Goal: Task Accomplishment & Management: Manage account settings

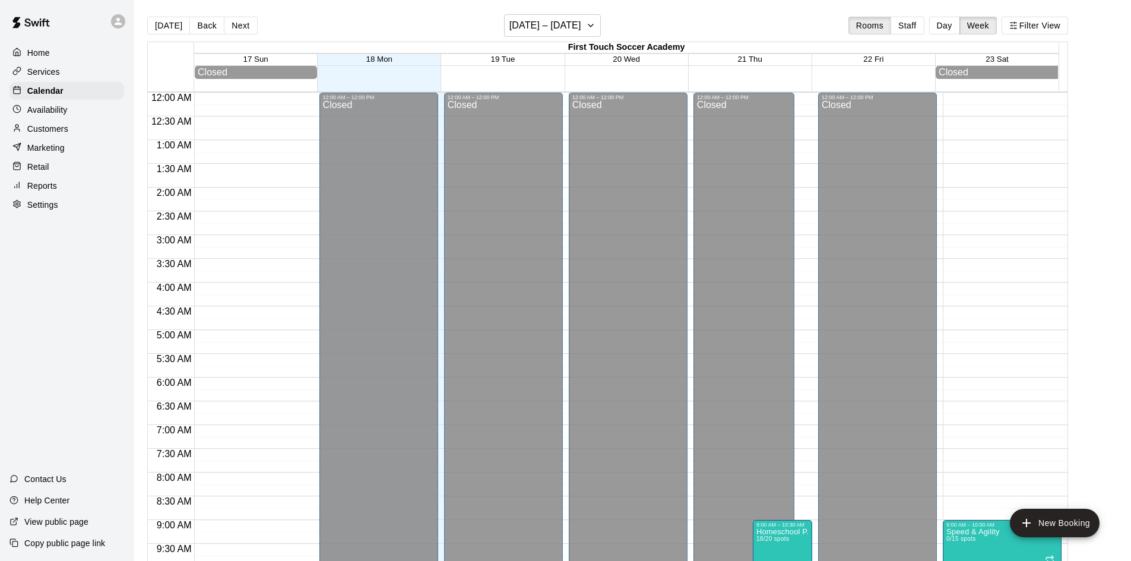
scroll to position [662, 0]
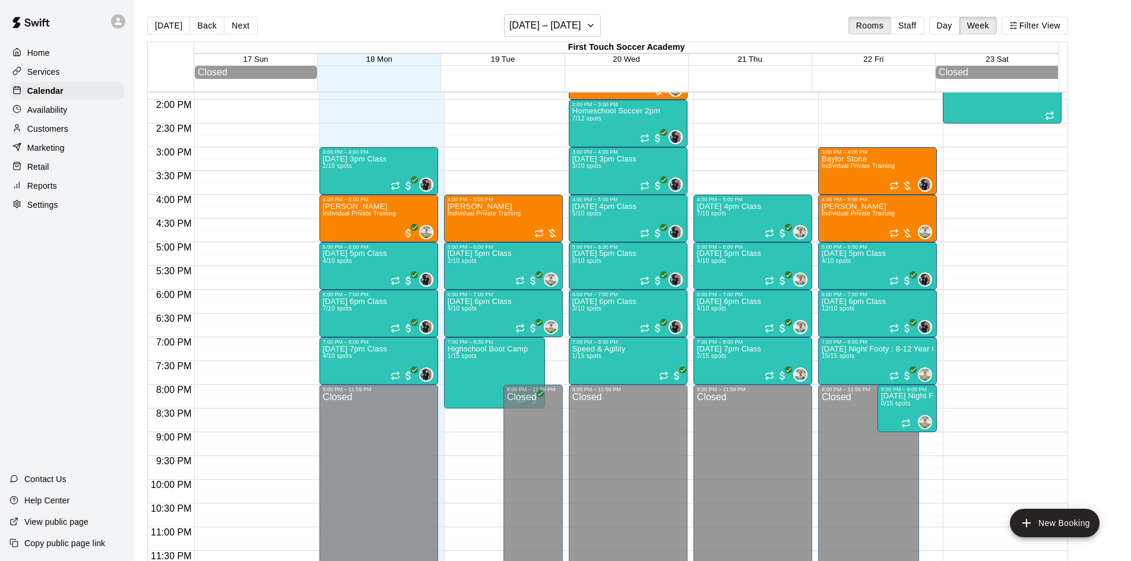
click at [59, 131] on p "Customers" at bounding box center [47, 129] width 41 height 12
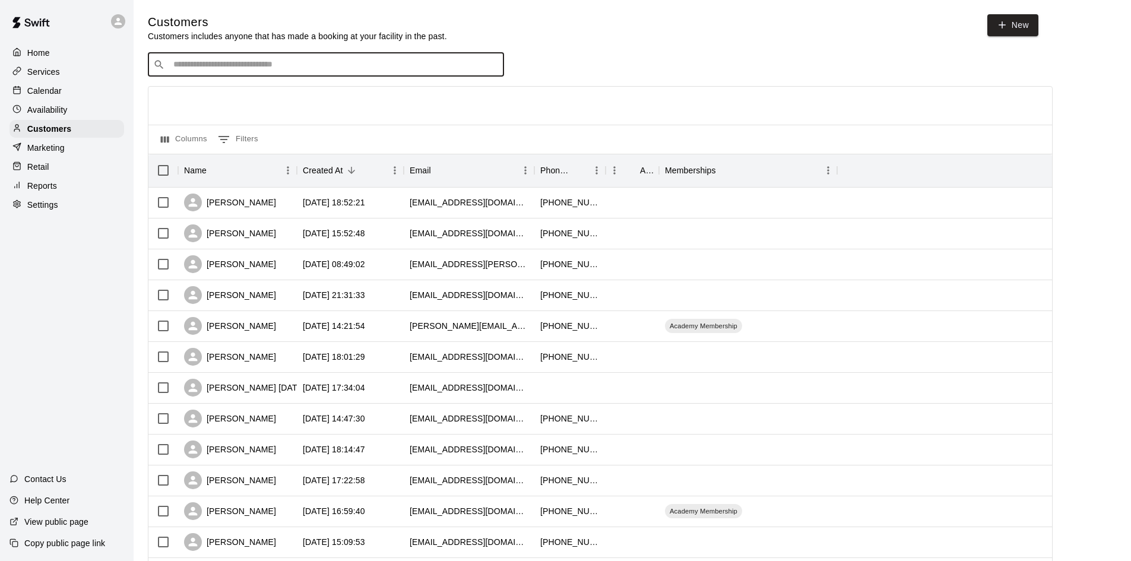
click at [443, 62] on input "Search customers by name or email" at bounding box center [334, 65] width 329 height 12
type input "*"
type input "*****"
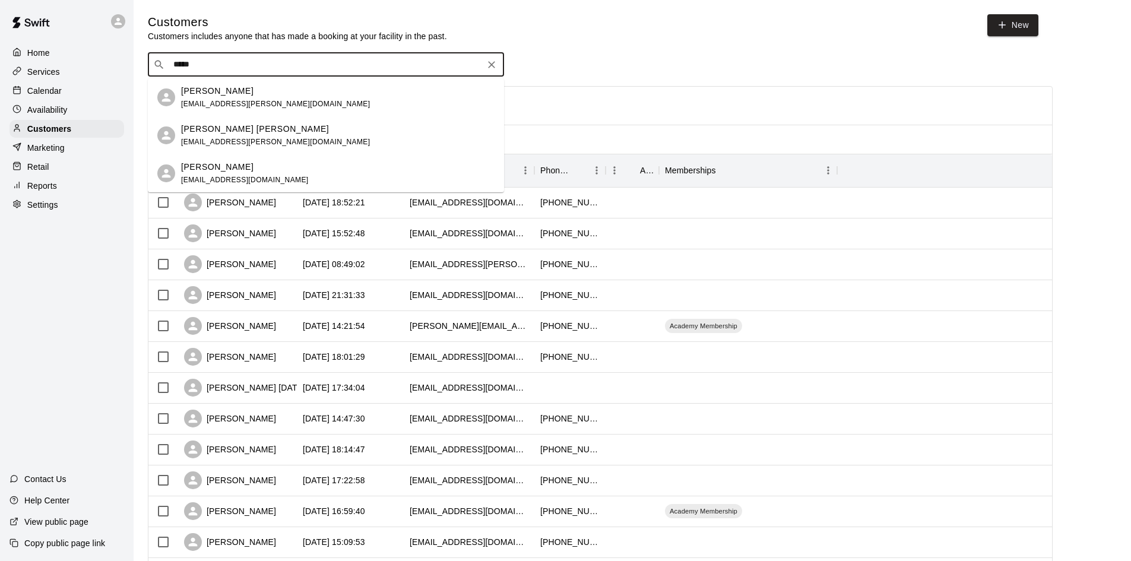
click at [241, 176] on span "[EMAIL_ADDRESS][DOMAIN_NAME]" at bounding box center [245, 180] width 128 height 8
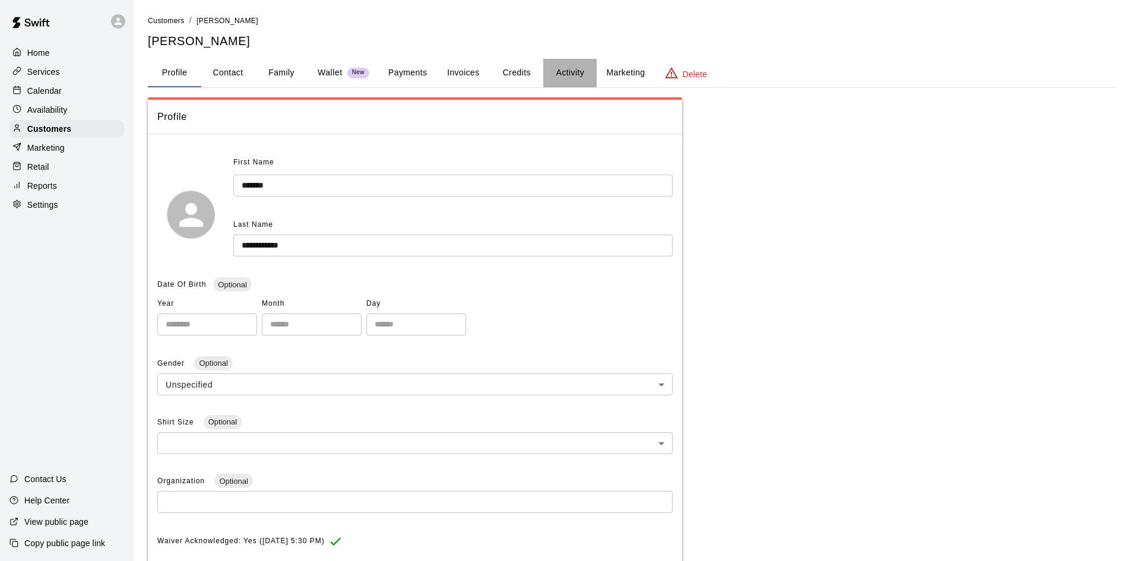
click at [566, 71] on button "Activity" at bounding box center [569, 73] width 53 height 29
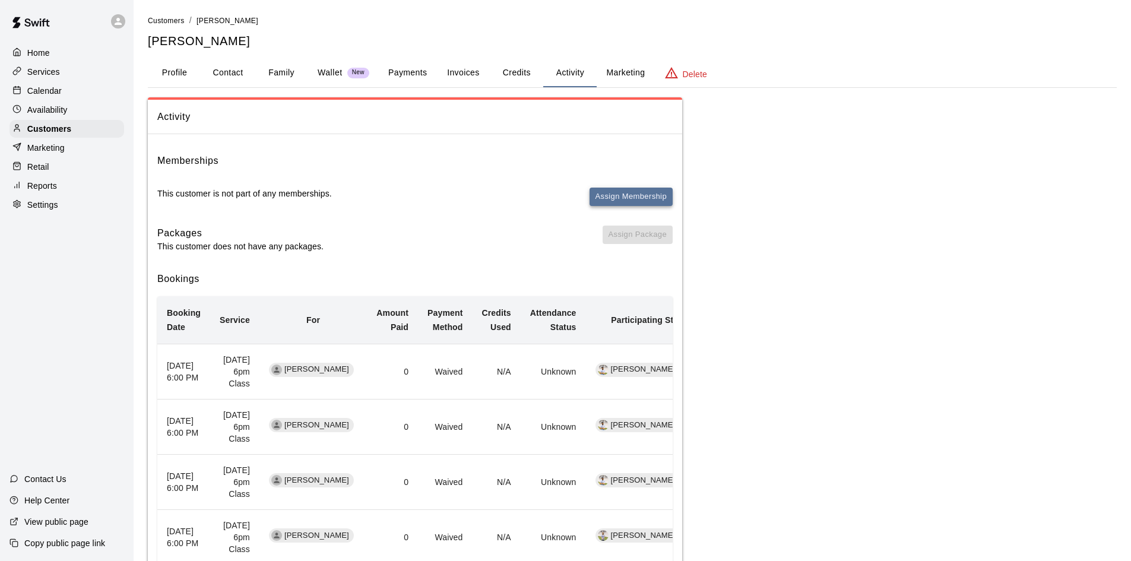
click at [626, 191] on button "Assign Membership" at bounding box center [631, 197] width 83 height 18
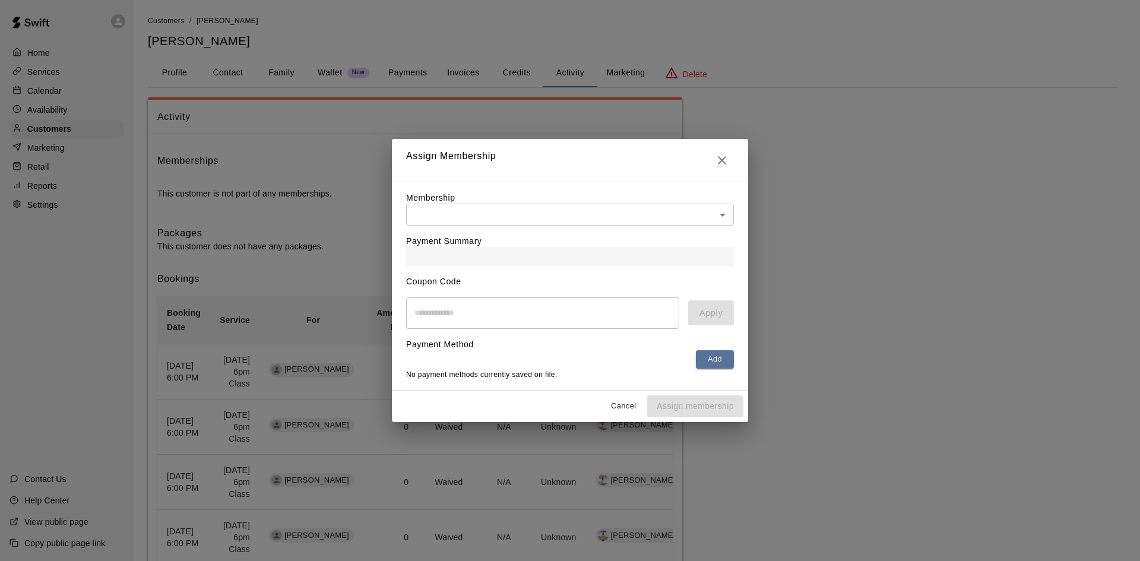
click at [571, 213] on body "Home Services Calendar Availability Customers Marketing Retail Reports Settings…" at bounding box center [570, 317] width 1140 height 634
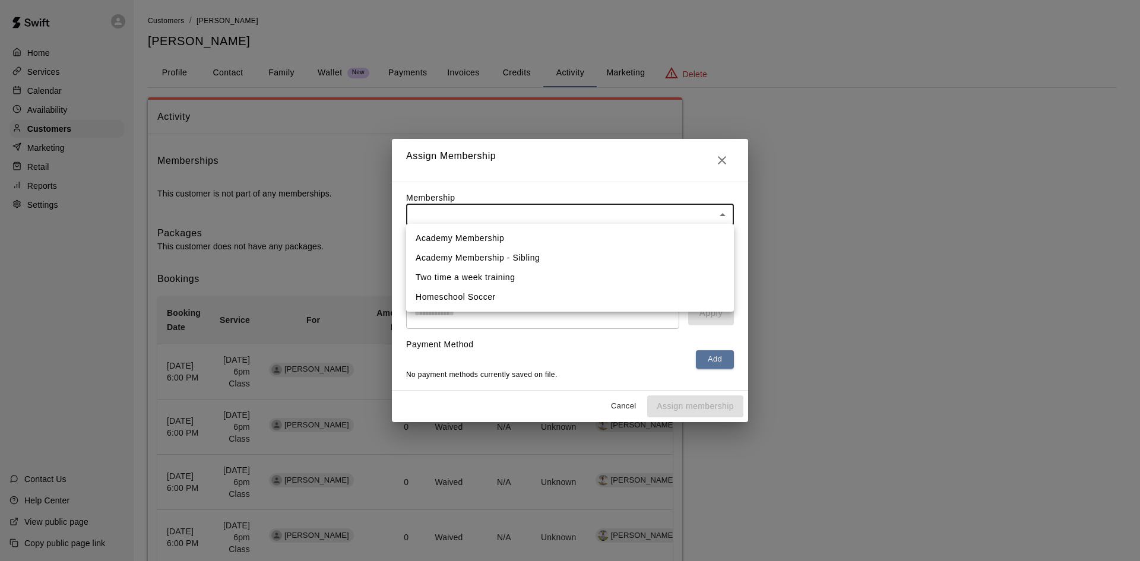
click at [508, 232] on li "Academy Membership" at bounding box center [570, 239] width 328 height 20
type input "**********"
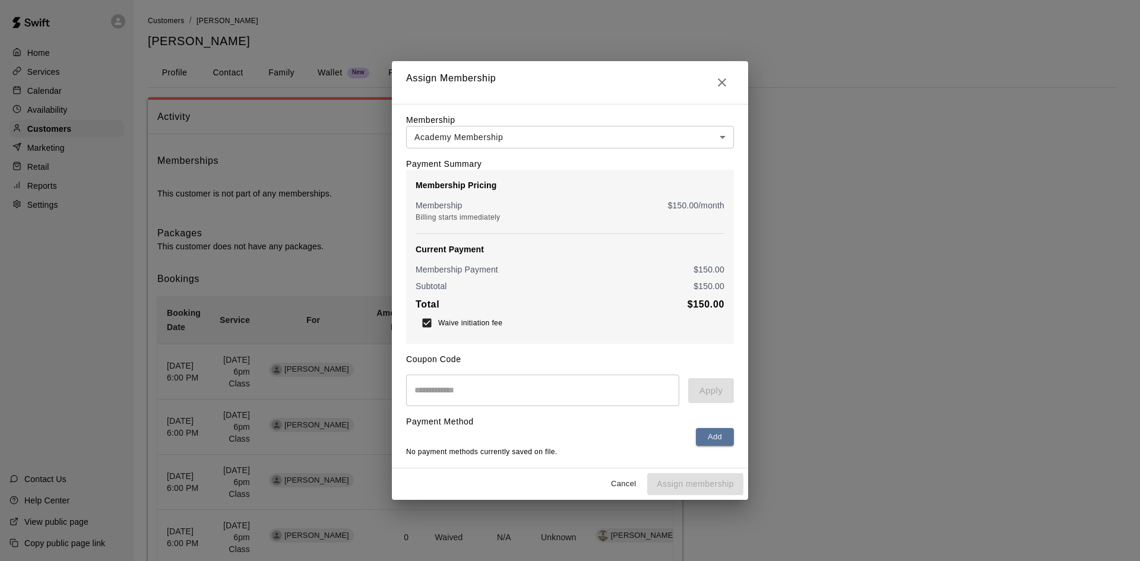
click at [724, 83] on icon "Close" at bounding box center [722, 82] width 14 height 14
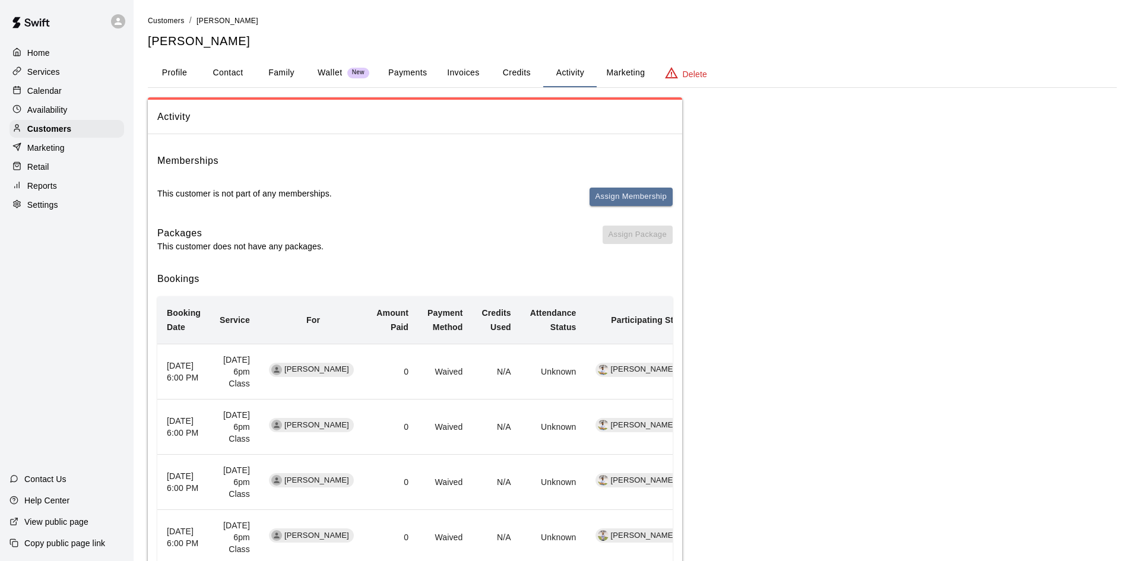
click at [226, 71] on button "Contact" at bounding box center [227, 73] width 53 height 29
select select "**"
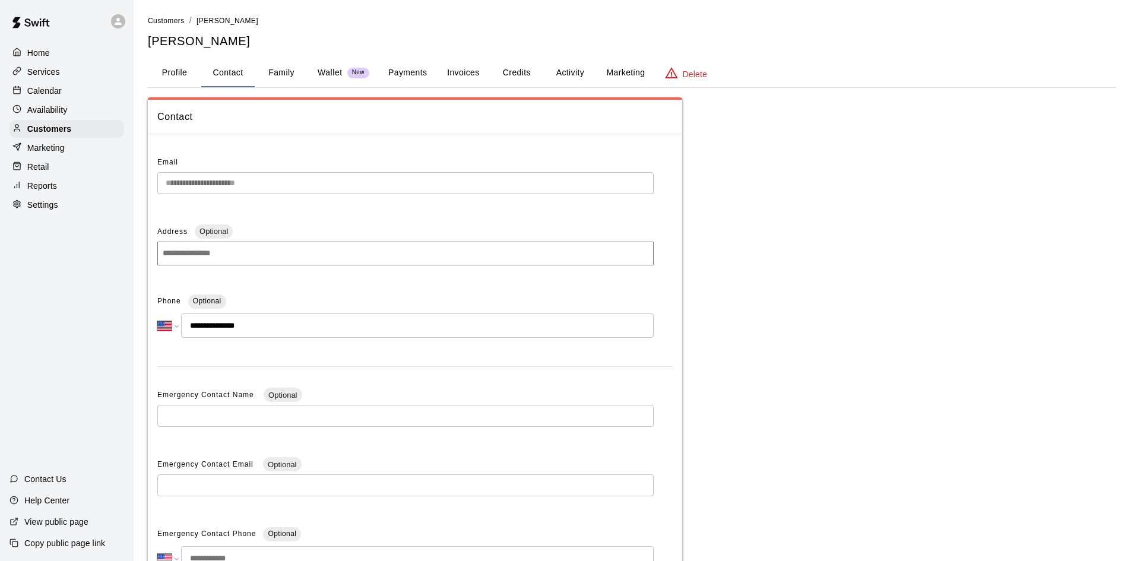
click at [53, 88] on p "Calendar" at bounding box center [44, 91] width 34 height 12
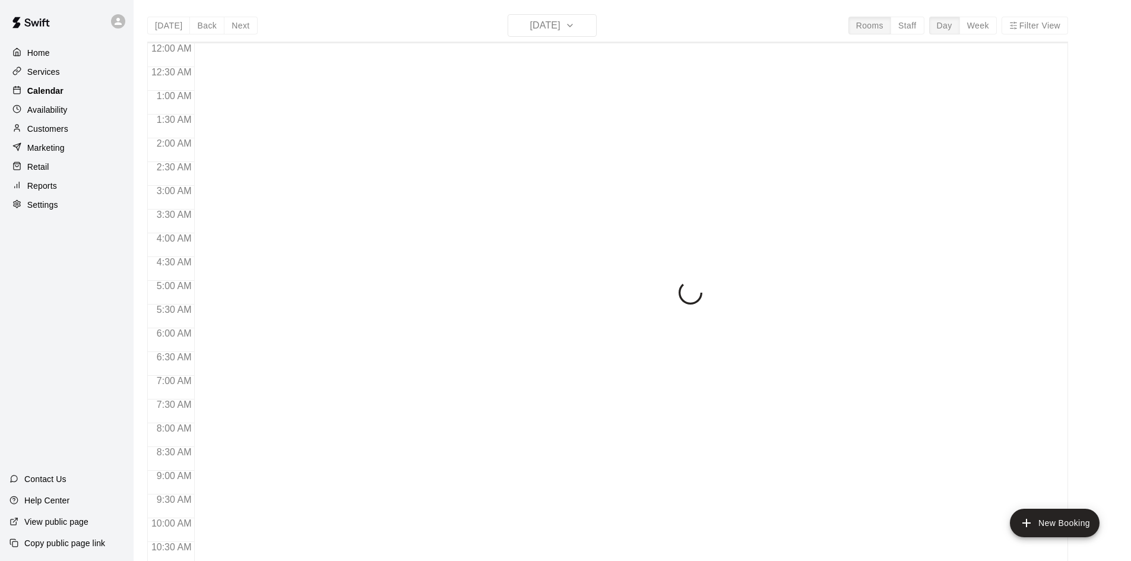
scroll to position [581, 0]
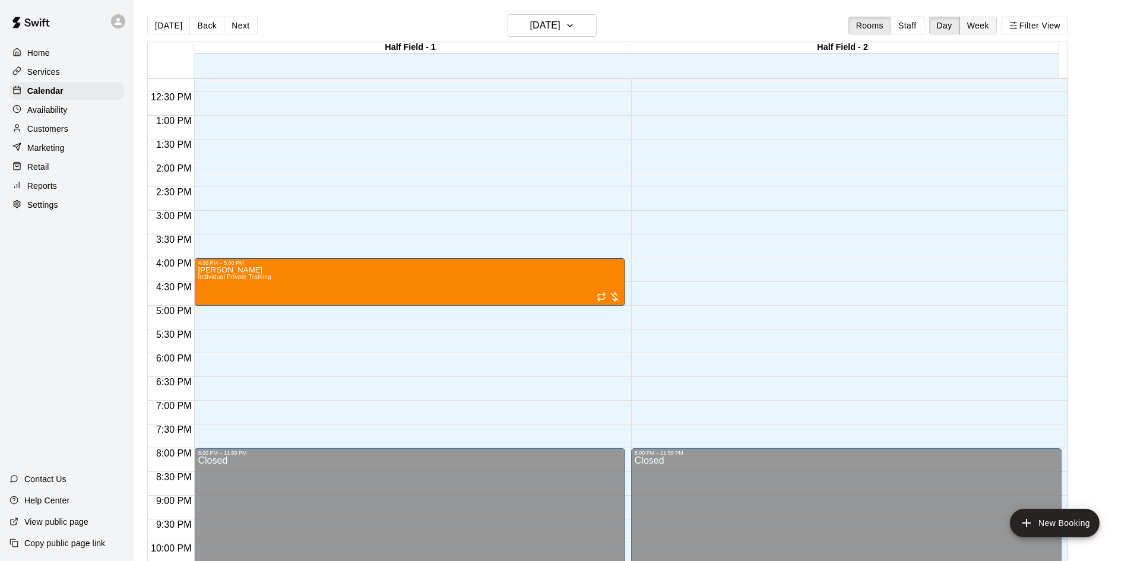
click at [997, 27] on button "Week" at bounding box center [978, 26] width 37 height 18
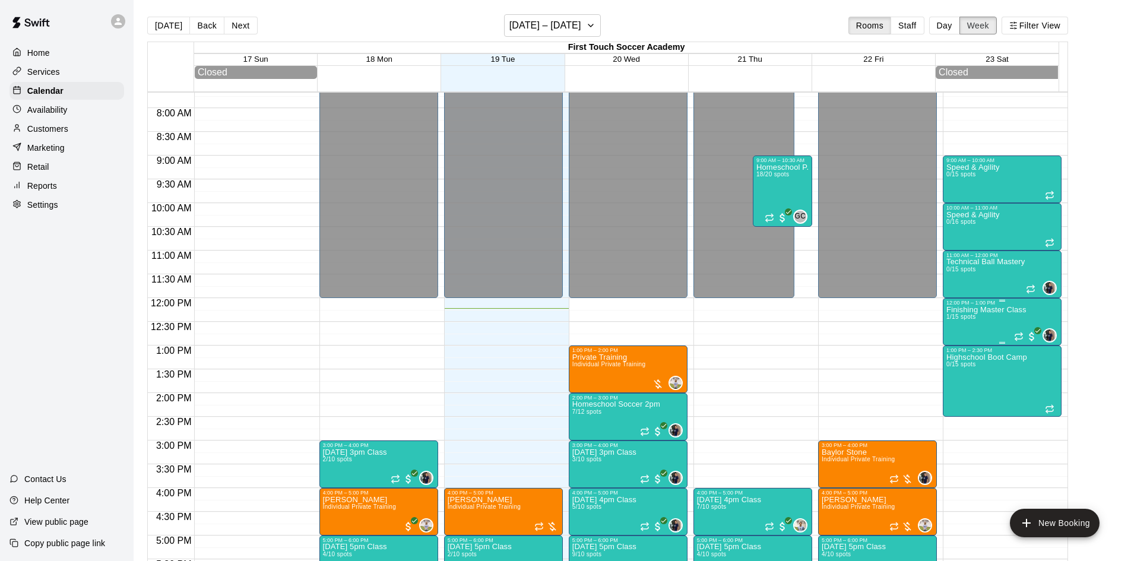
scroll to position [403, 0]
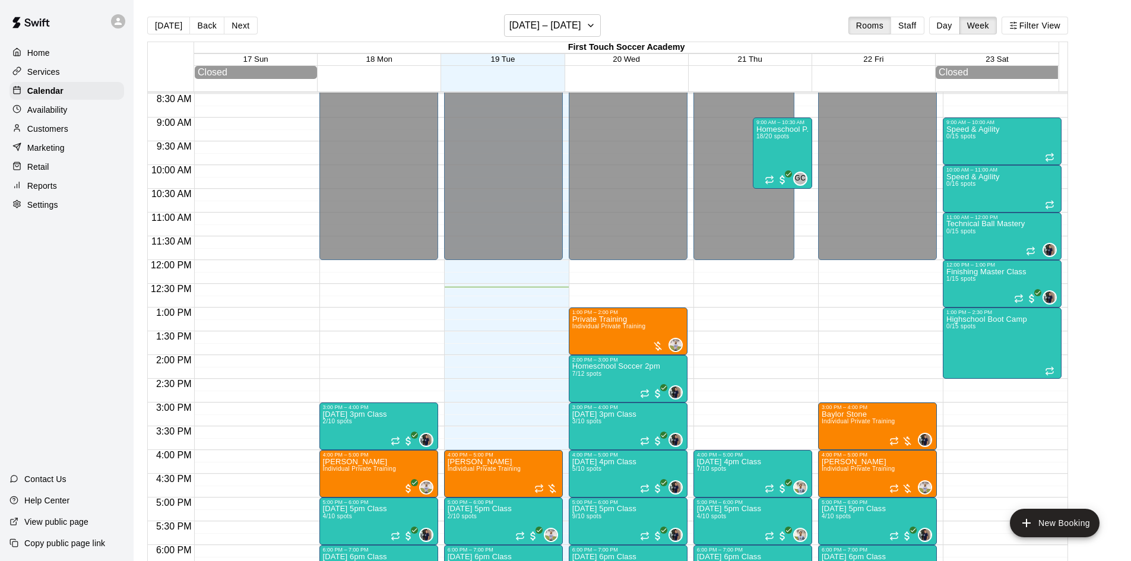
click at [49, 128] on p "Customers" at bounding box center [47, 129] width 41 height 12
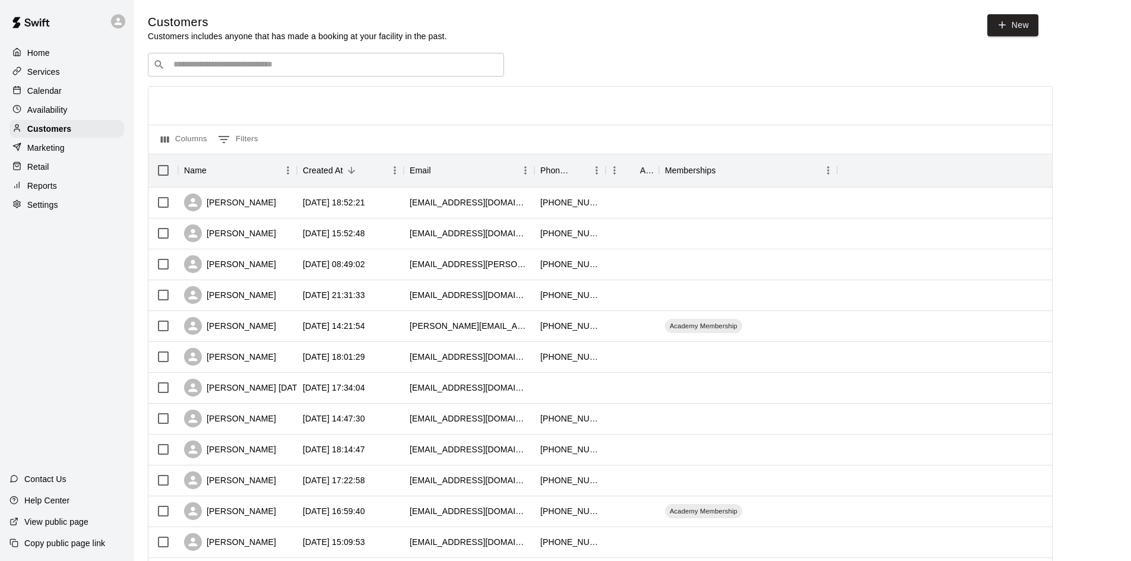
click at [396, 74] on div "​ ​" at bounding box center [326, 65] width 356 height 24
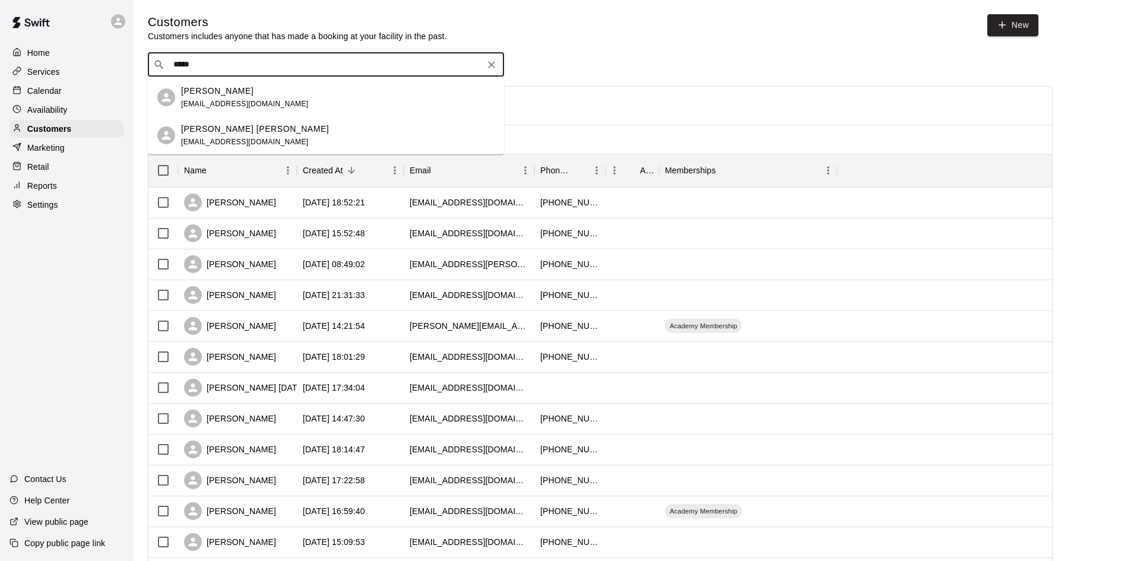
type input "*****"
click at [55, 68] on p "Services" at bounding box center [43, 72] width 33 height 12
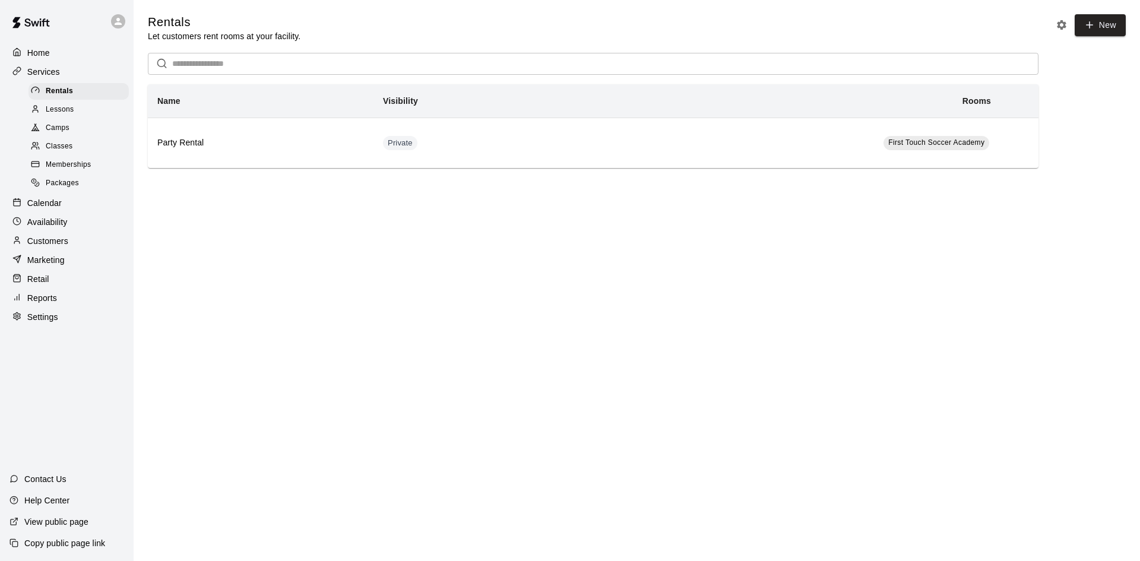
click at [87, 163] on div "Memberships" at bounding box center [79, 165] width 100 height 17
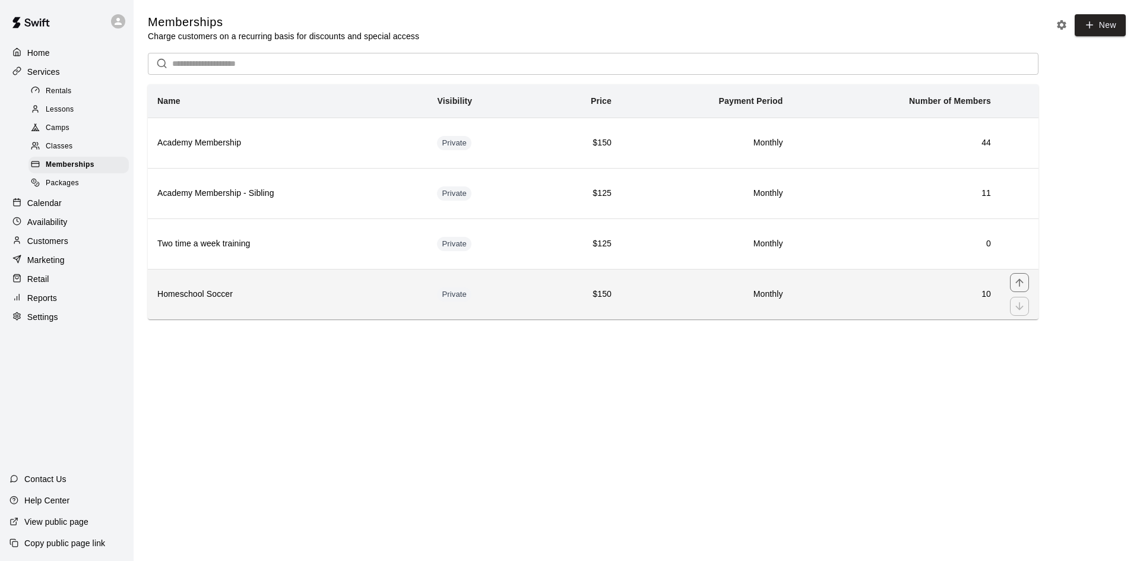
click at [323, 301] on h6 "Homeschool Soccer" at bounding box center [287, 294] width 261 height 13
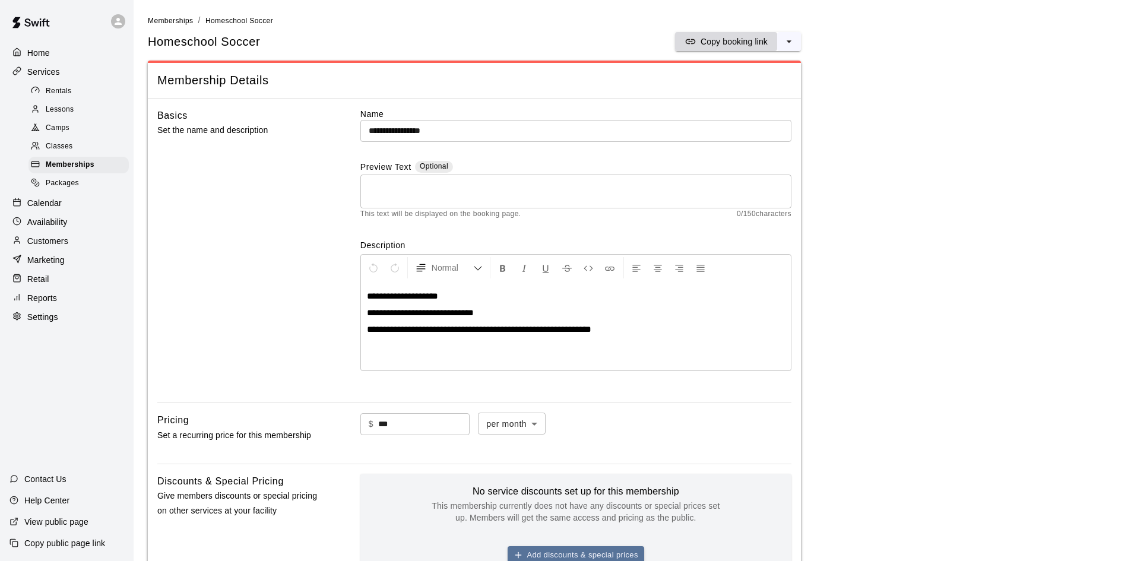
click at [730, 43] on p "Copy booking link" at bounding box center [734, 42] width 67 height 12
click at [710, 39] on p "Copy booking link" at bounding box center [734, 42] width 67 height 12
click at [47, 245] on p "Customers" at bounding box center [47, 241] width 41 height 12
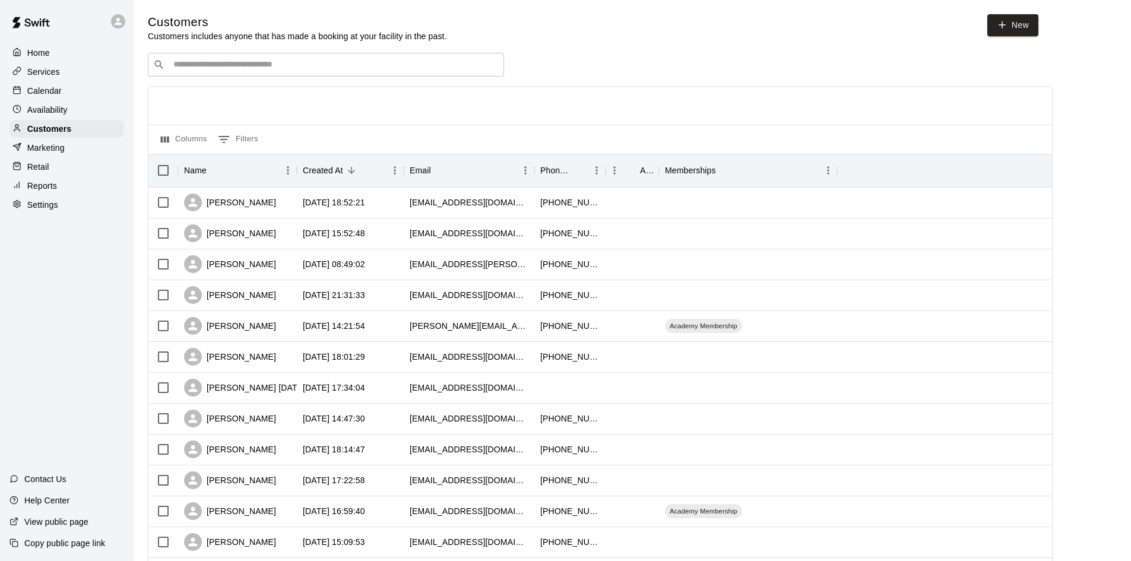
click at [284, 62] on input "Search customers by name or email" at bounding box center [334, 65] width 329 height 12
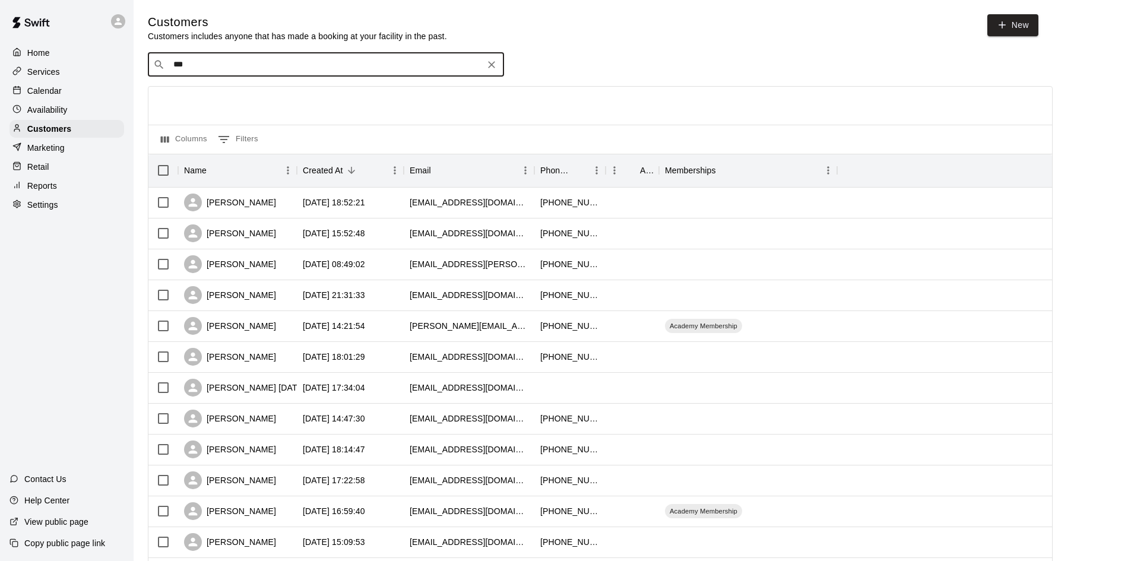
type input "****"
click at [214, 131] on p "[PERSON_NAME]" at bounding box center [217, 129] width 72 height 12
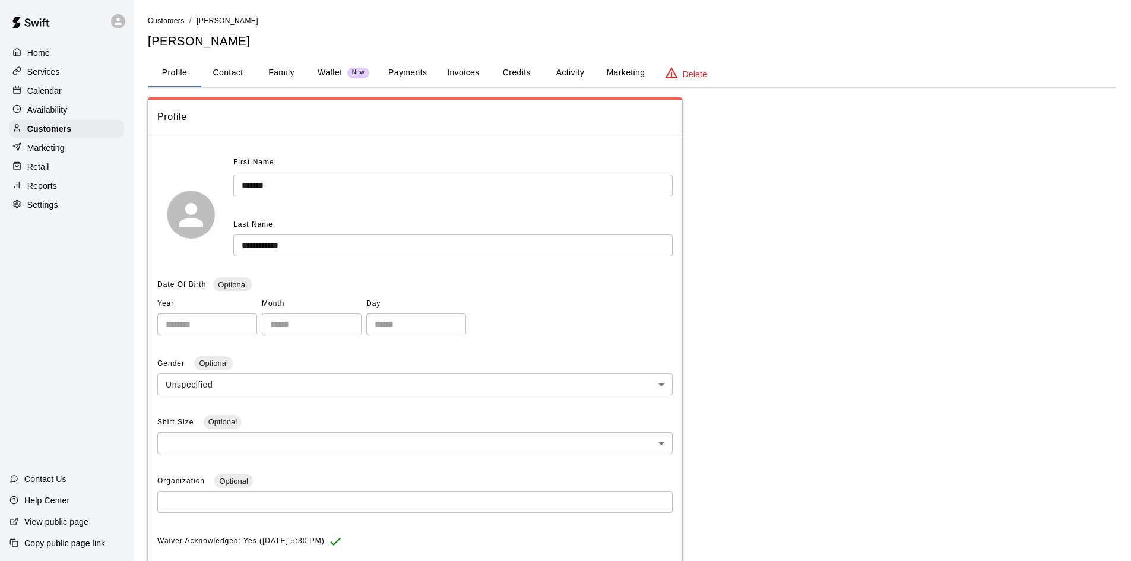
click at [393, 66] on button "Payments" at bounding box center [408, 73] width 58 height 29
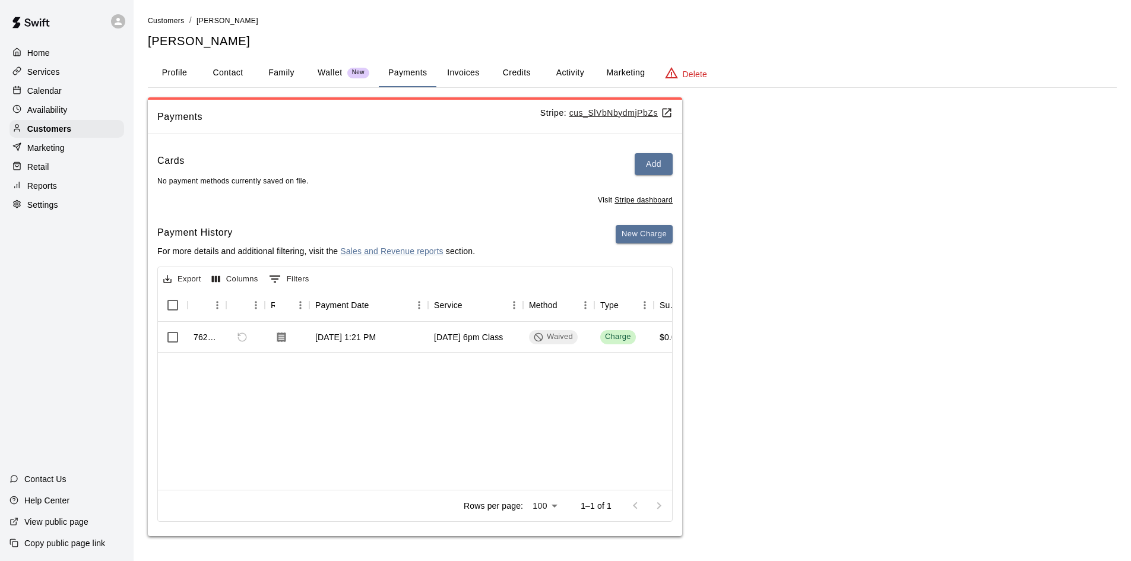
click at [53, 93] on p "Calendar" at bounding box center [44, 91] width 34 height 12
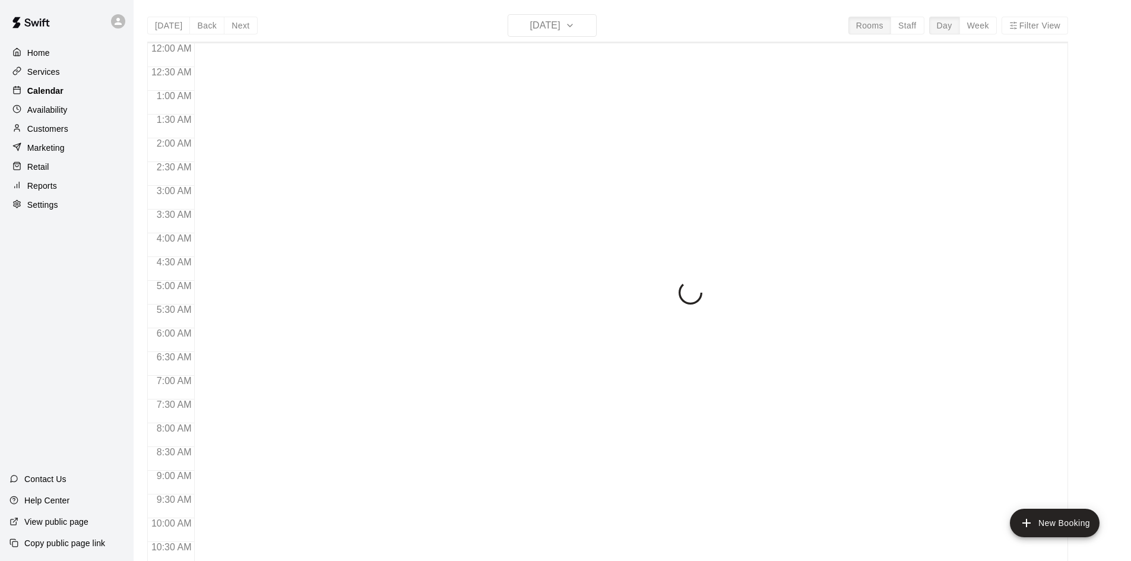
scroll to position [609, 0]
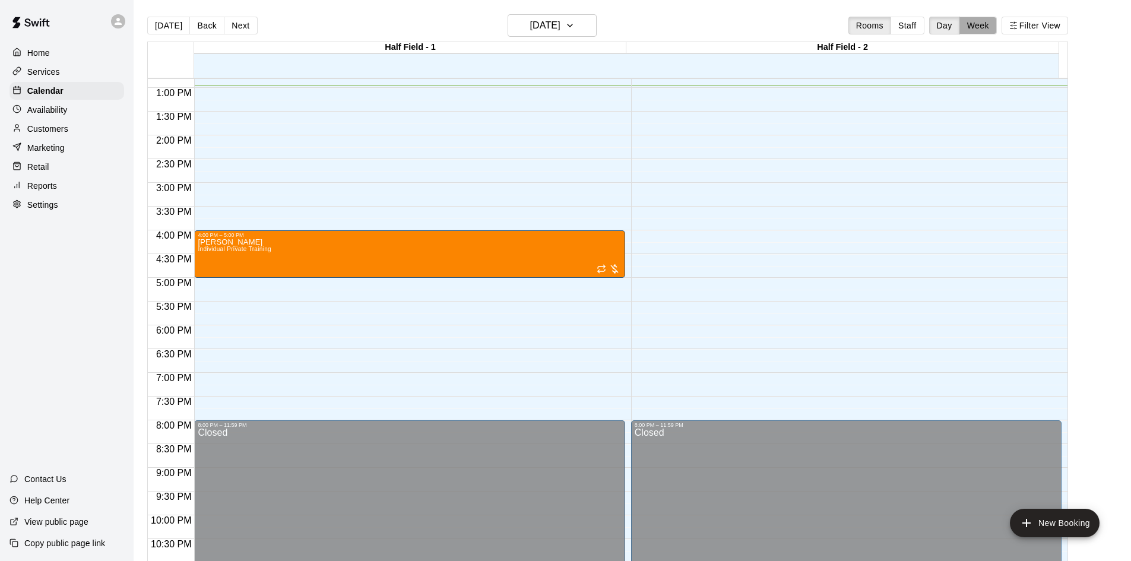
click at [994, 23] on button "Week" at bounding box center [978, 26] width 37 height 18
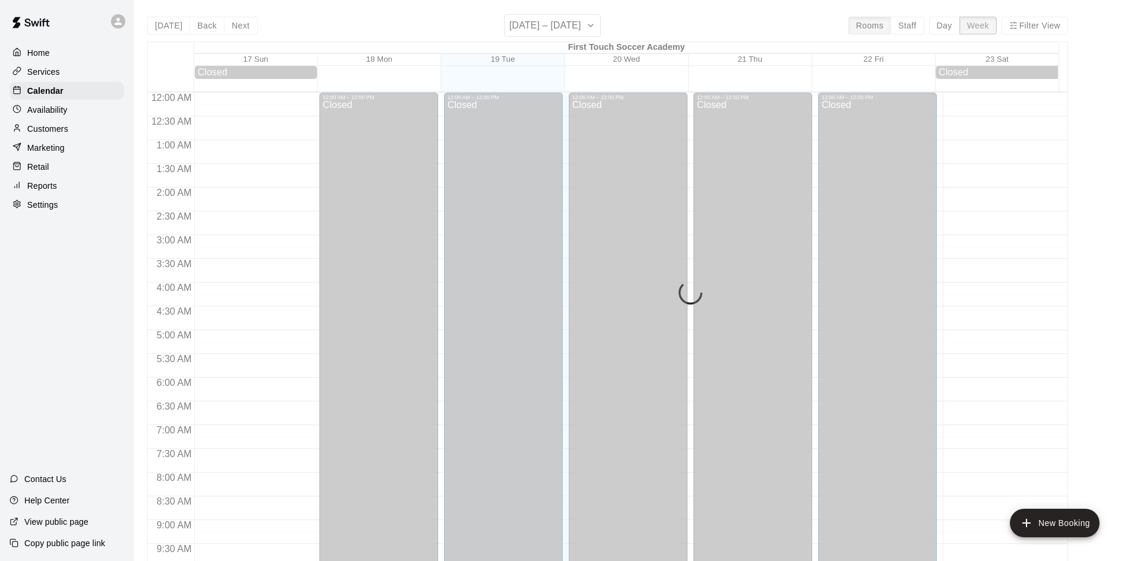
scroll to position [615, 0]
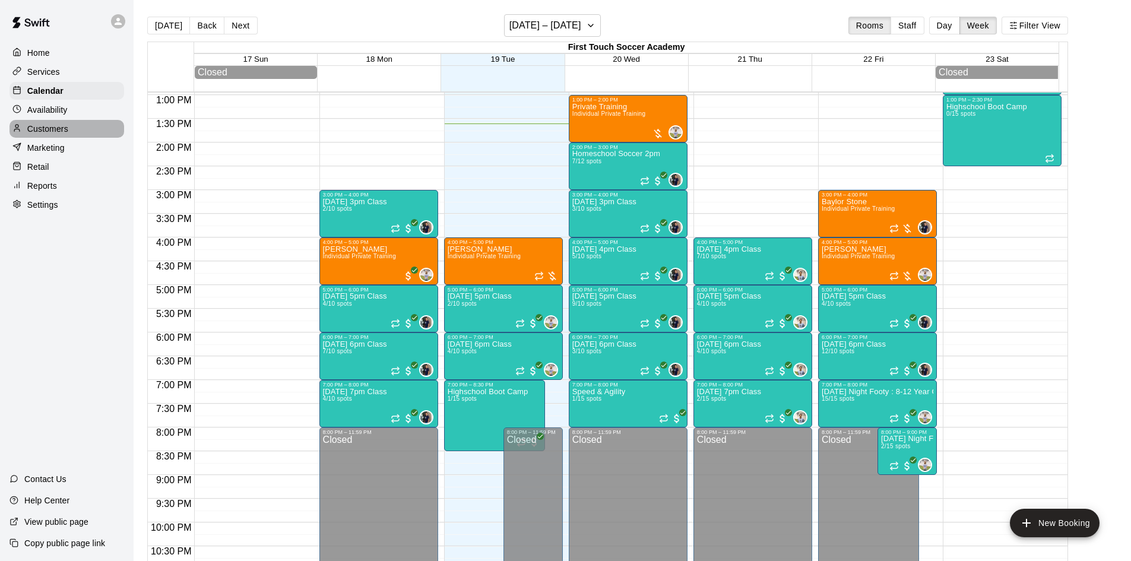
click at [62, 135] on p "Customers" at bounding box center [47, 129] width 41 height 12
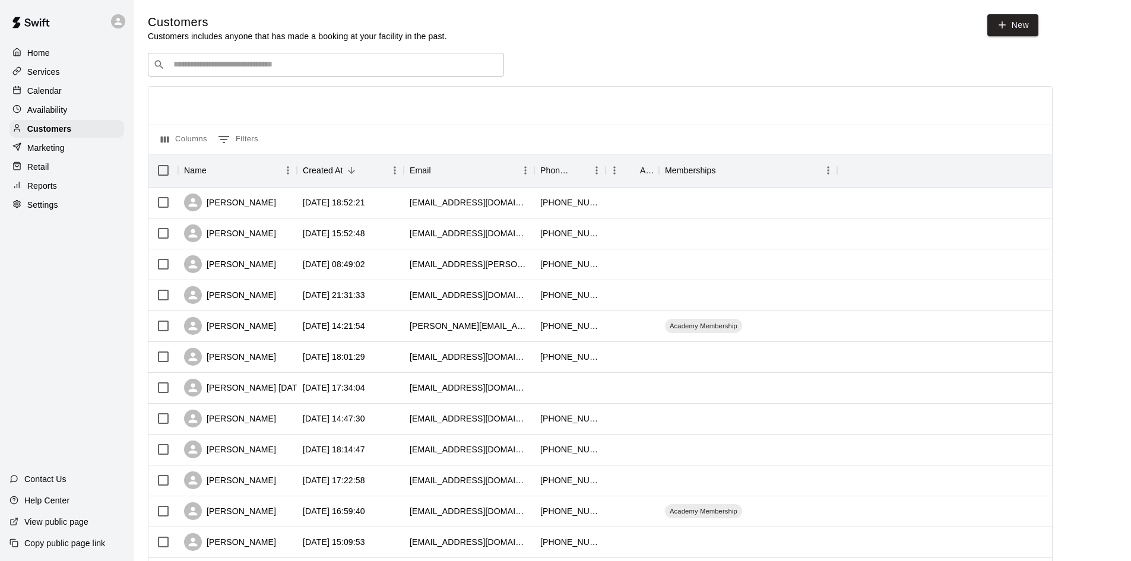
click at [264, 75] on div "​ ​" at bounding box center [326, 65] width 356 height 24
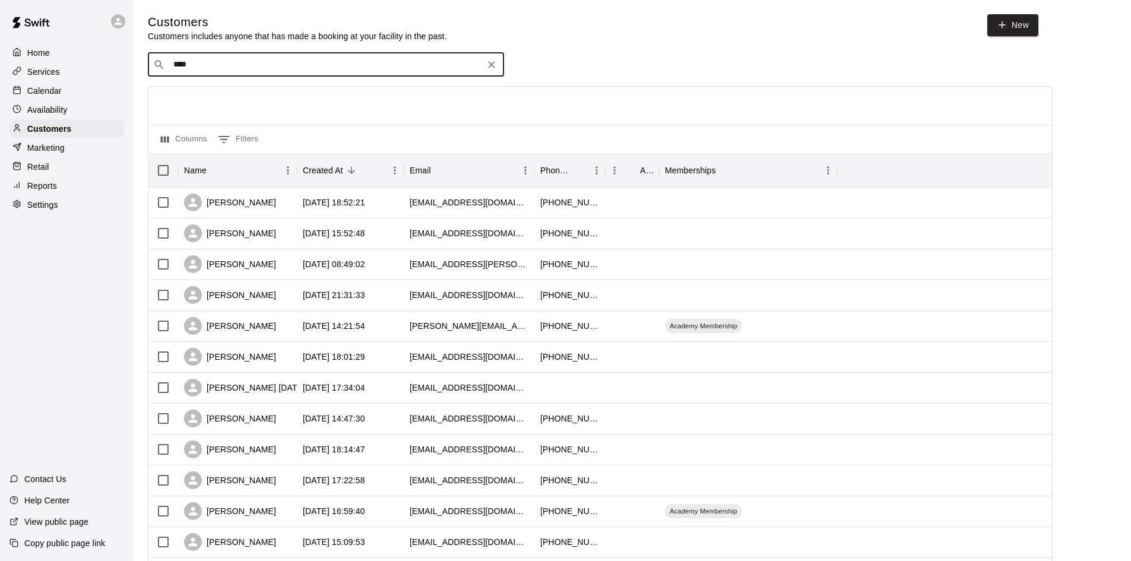
type input "*****"
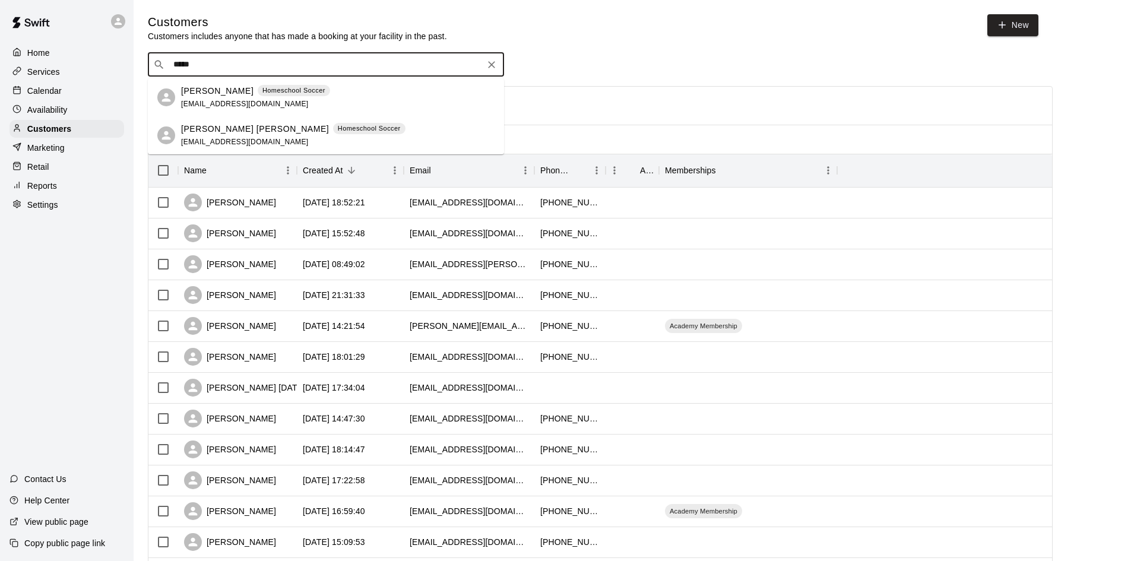
click at [239, 135] on div "[PERSON_NAME] [PERSON_NAME] Homeschool Soccer [EMAIL_ADDRESS][DOMAIN_NAME]" at bounding box center [293, 136] width 224 height 26
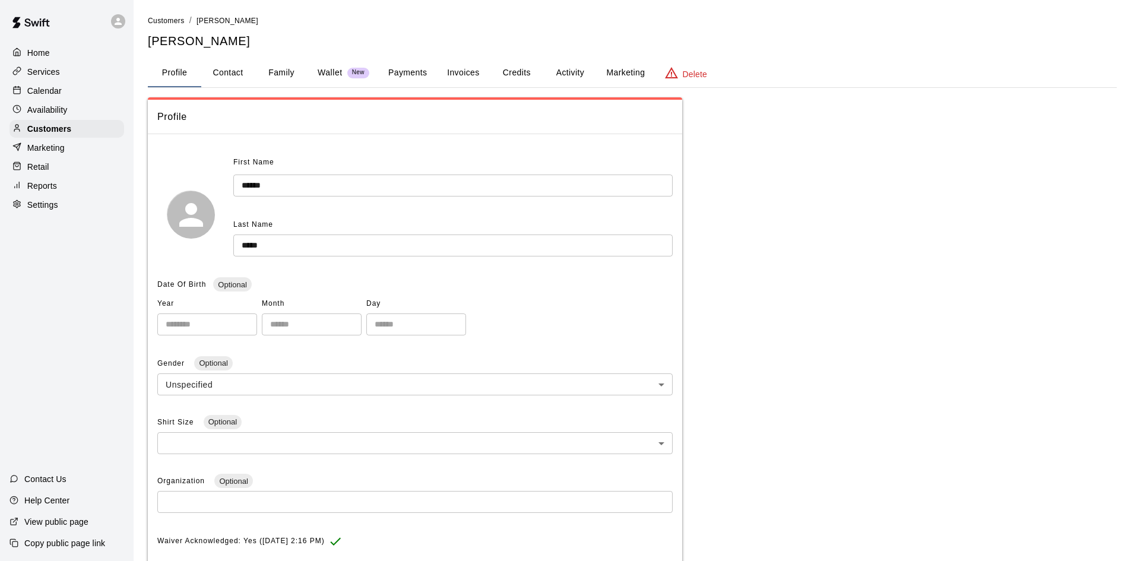
click at [40, 87] on p "Calendar" at bounding box center [44, 91] width 34 height 12
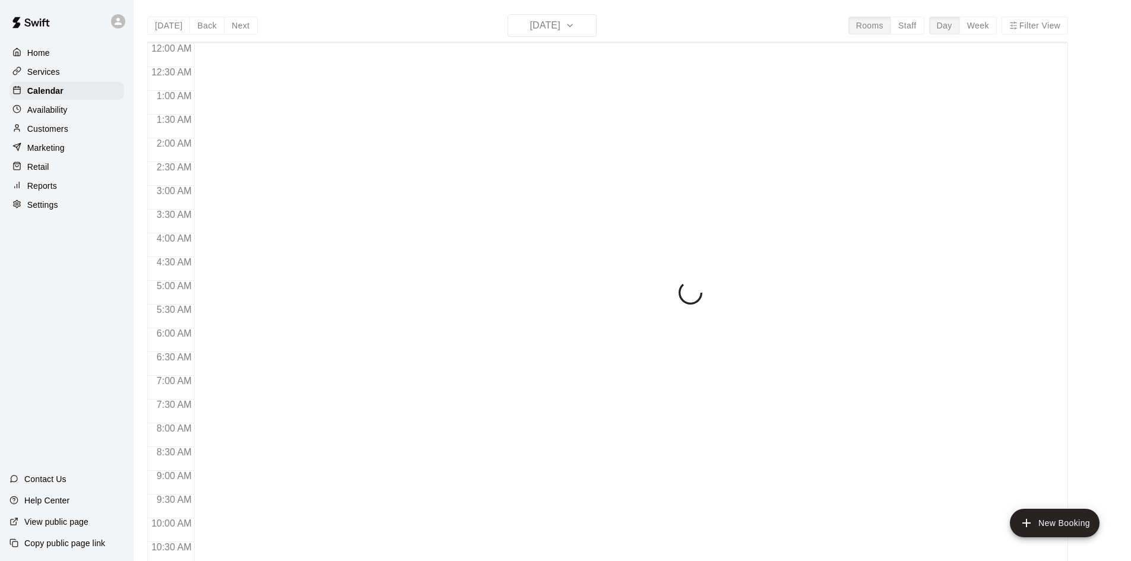
scroll to position [609, 0]
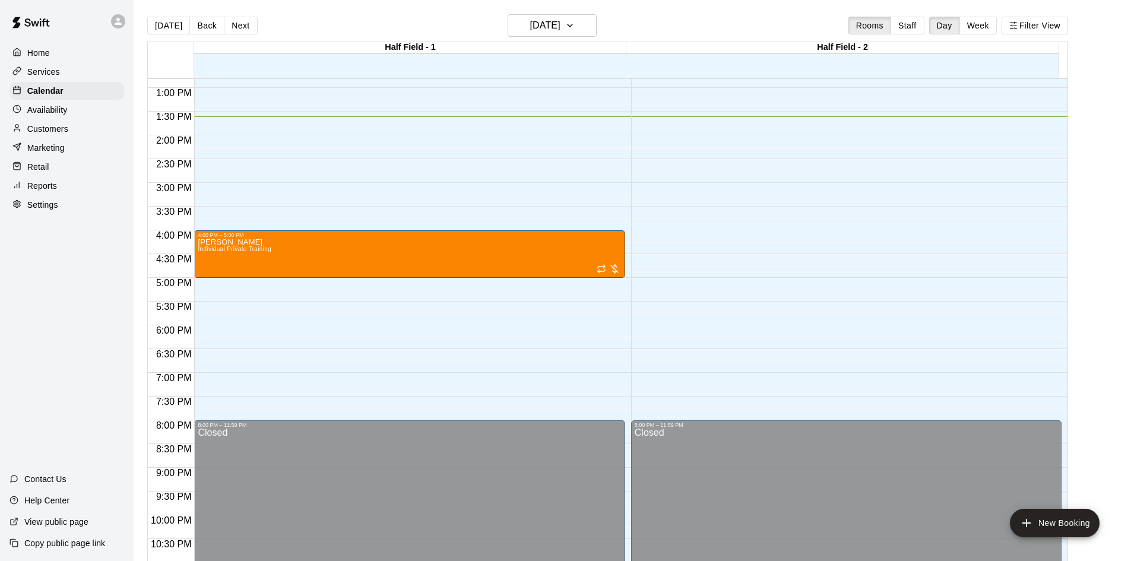
click at [983, 24] on button "Week" at bounding box center [978, 26] width 37 height 18
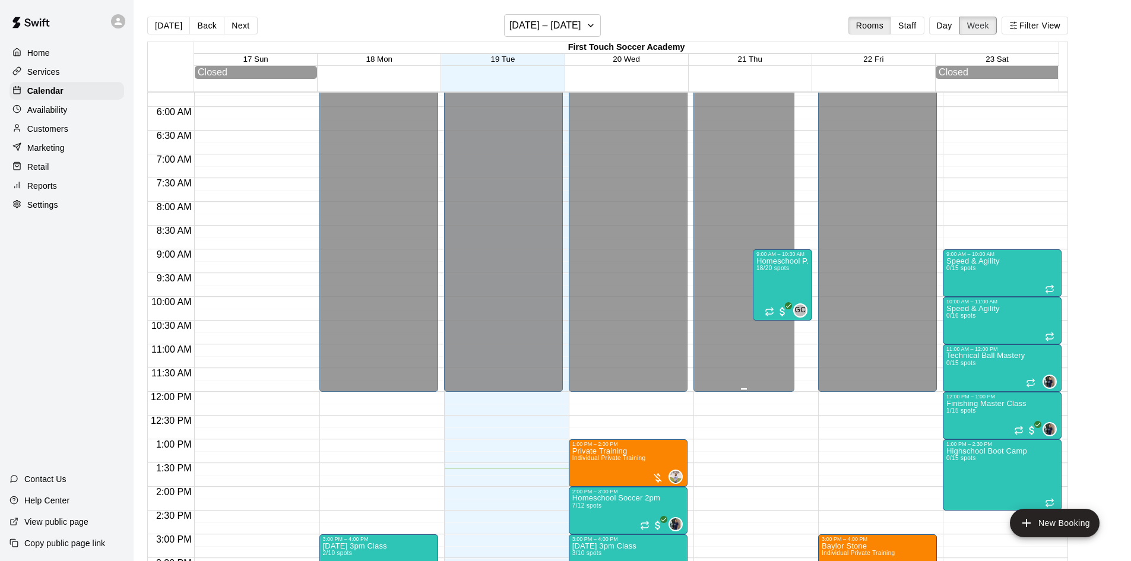
scroll to position [290, 0]
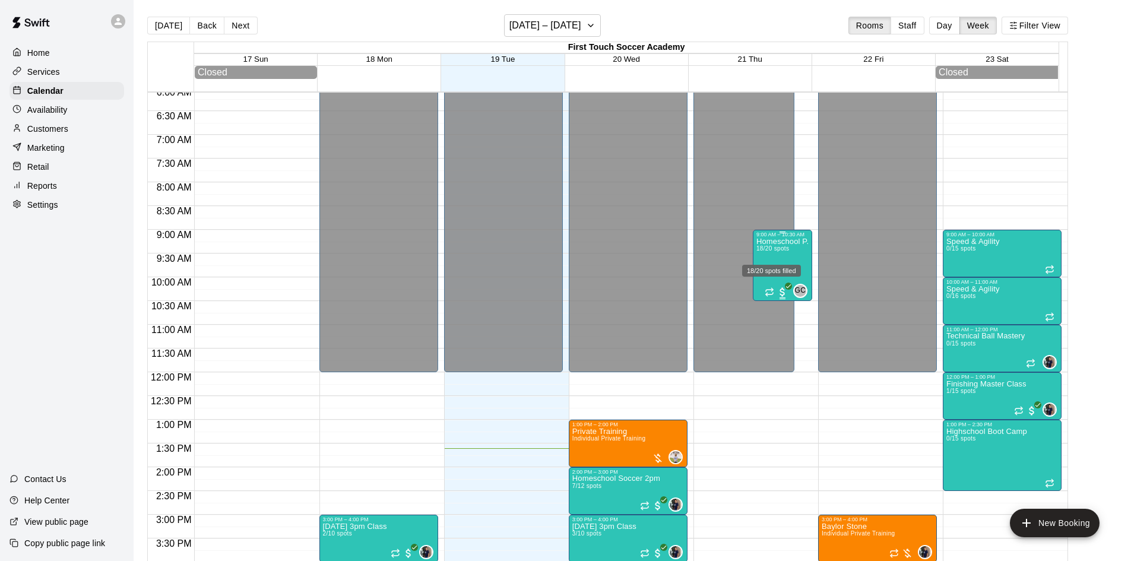
click at [777, 252] on span "18/20 spots" at bounding box center [773, 248] width 33 height 7
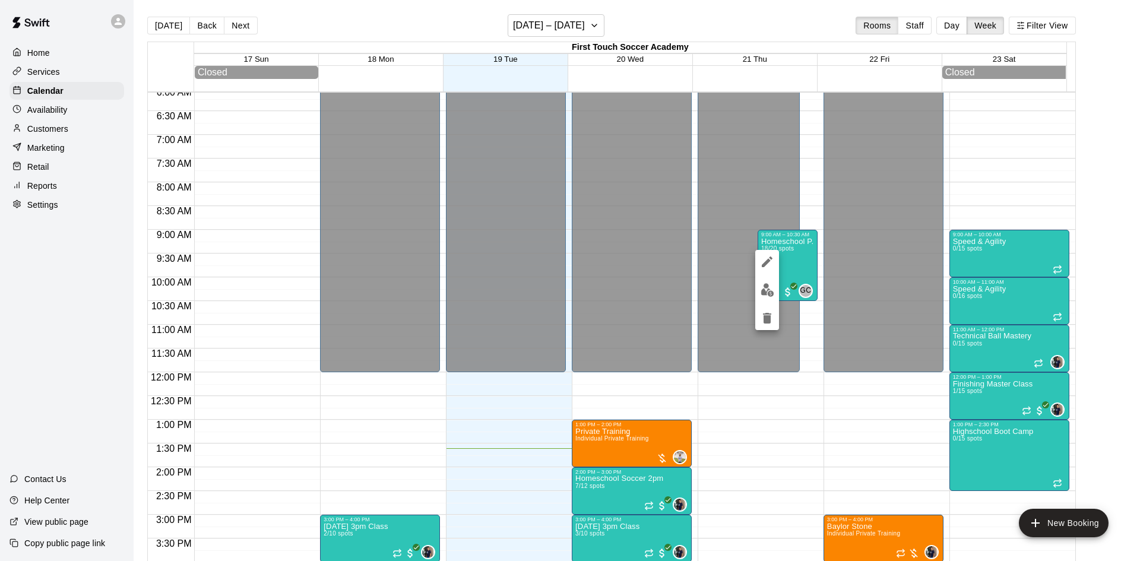
click at [67, 133] on div at bounding box center [570, 280] width 1140 height 561
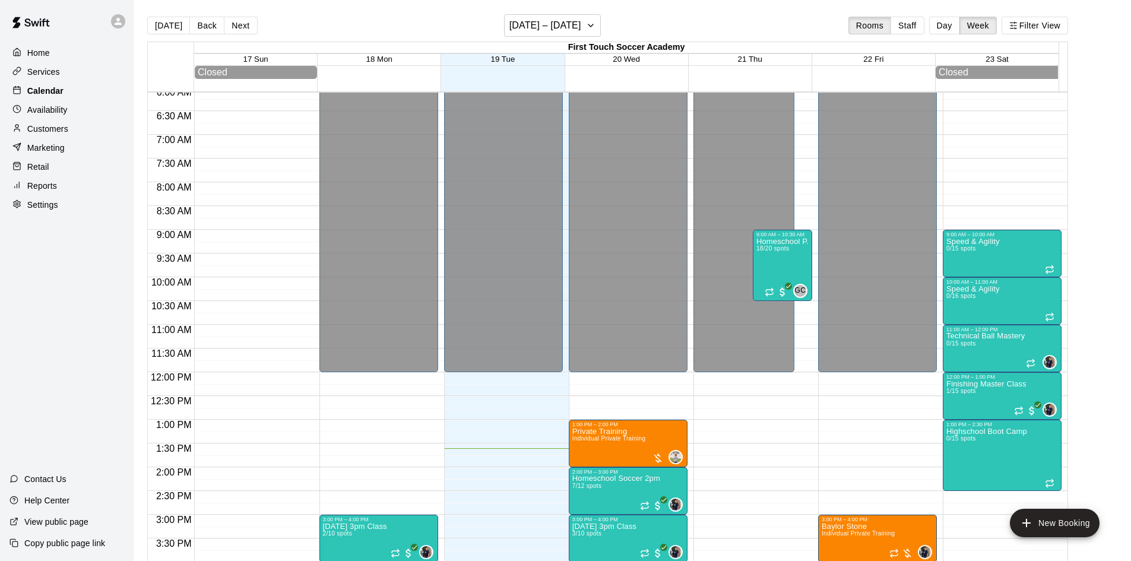
click at [48, 93] on p "Calendar" at bounding box center [45, 91] width 36 height 12
click at [45, 74] on p "Services" at bounding box center [43, 72] width 33 height 12
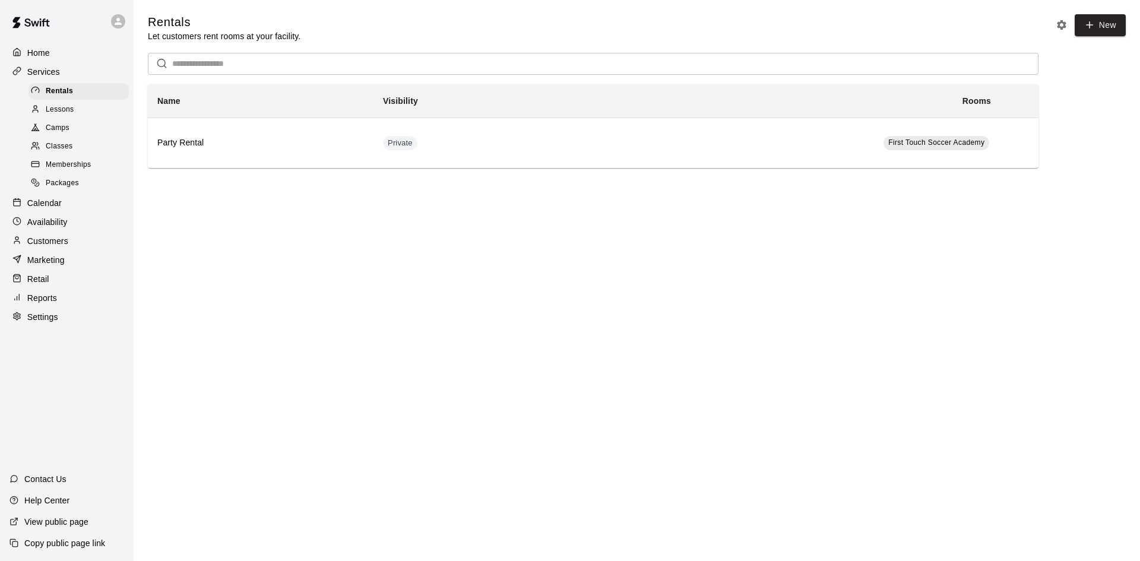
click at [72, 152] on span "Classes" at bounding box center [59, 147] width 27 height 12
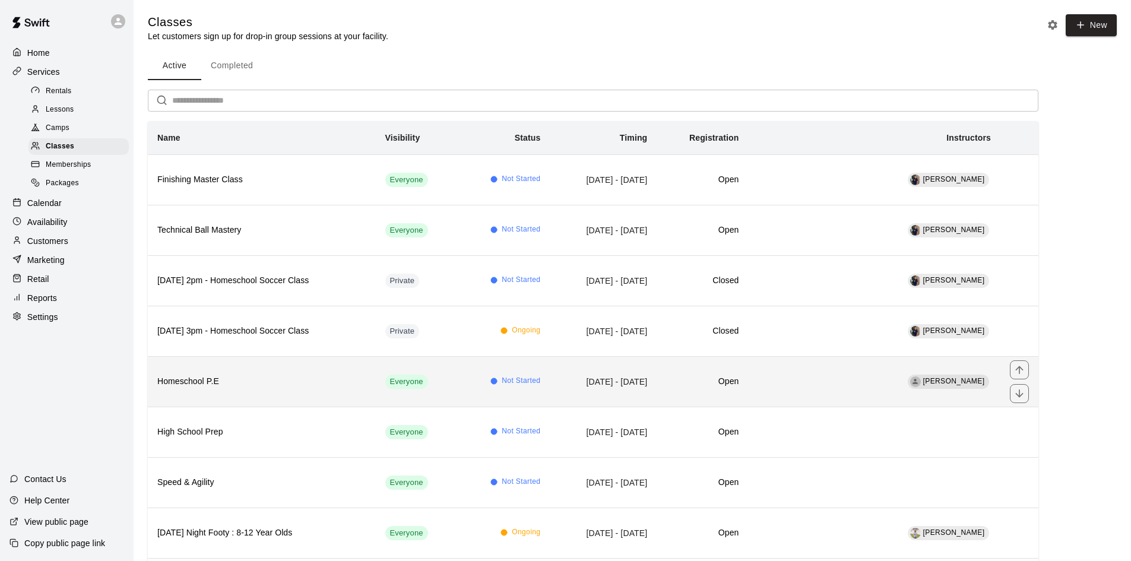
click at [229, 379] on h6 "Homeschool P.E" at bounding box center [261, 381] width 209 height 13
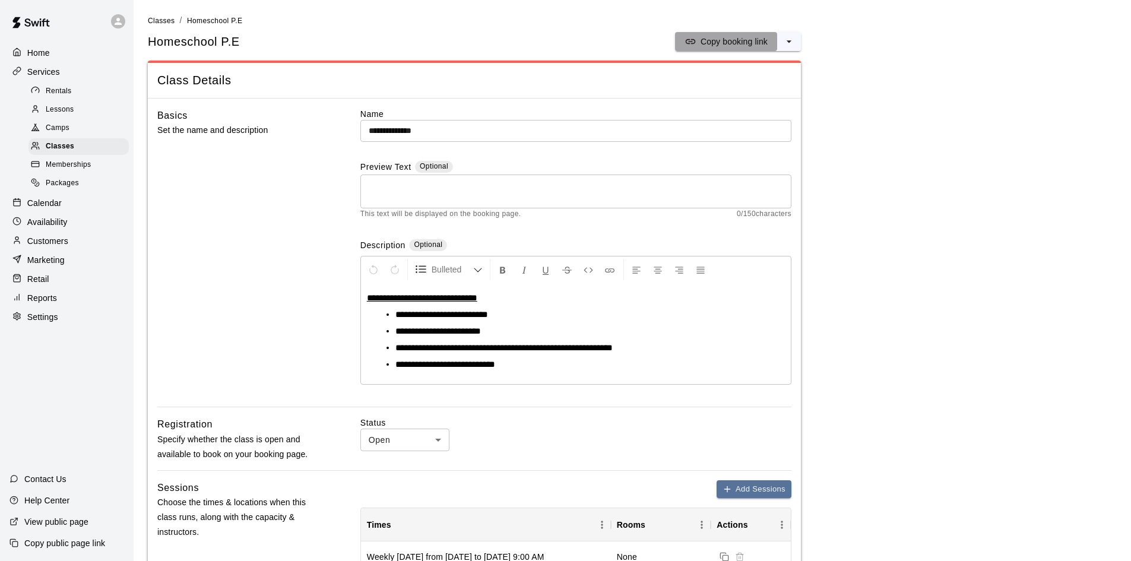
click at [722, 40] on p "Copy booking link" at bounding box center [734, 42] width 67 height 12
click at [86, 249] on div "Customers" at bounding box center [67, 241] width 115 height 18
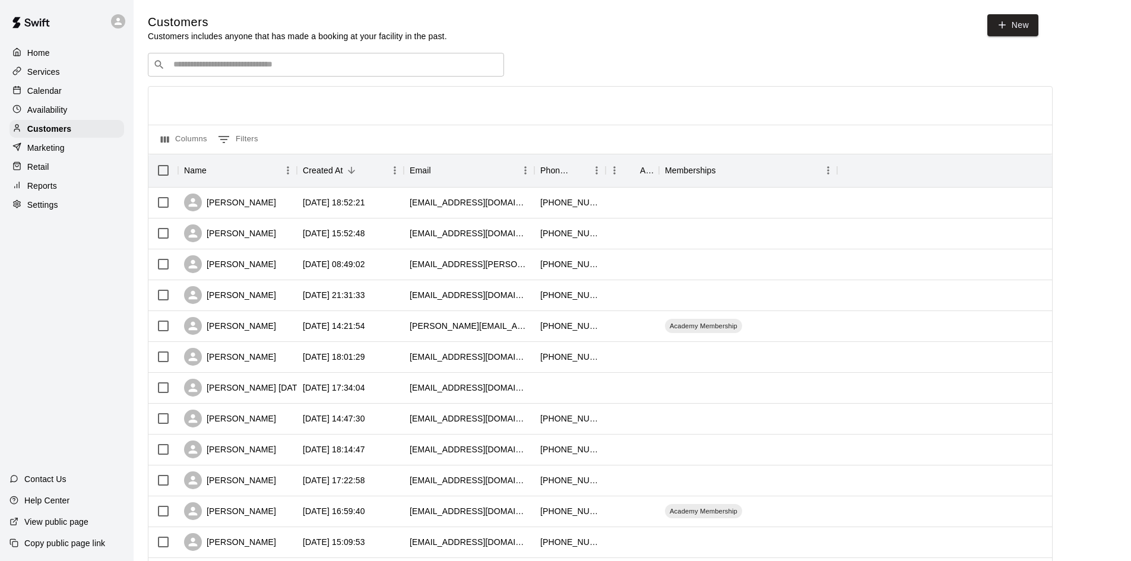
click at [50, 87] on p "Calendar" at bounding box center [44, 91] width 34 height 12
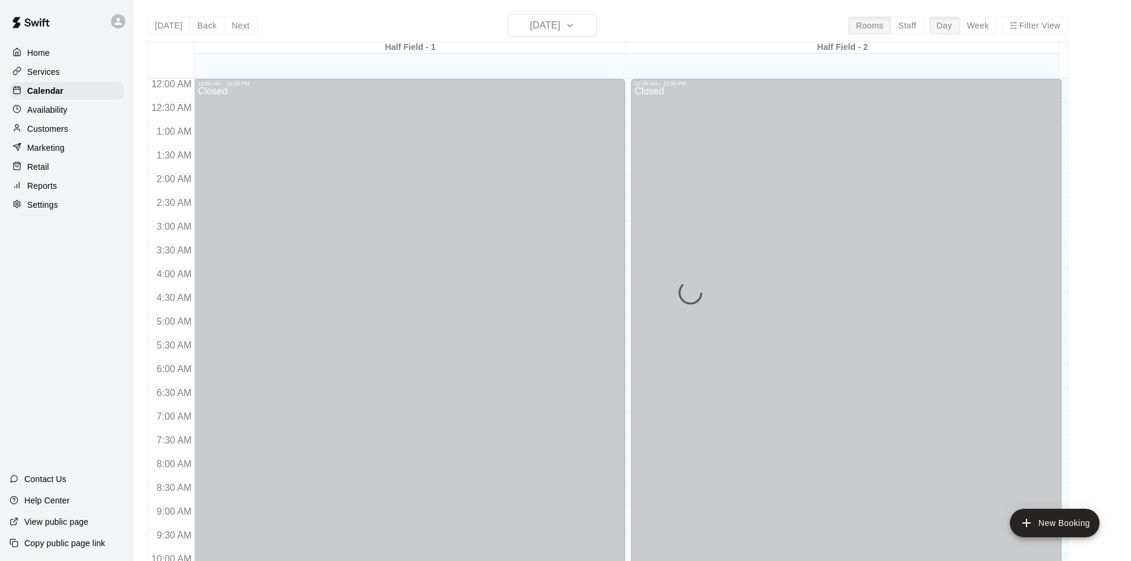
scroll to position [609, 0]
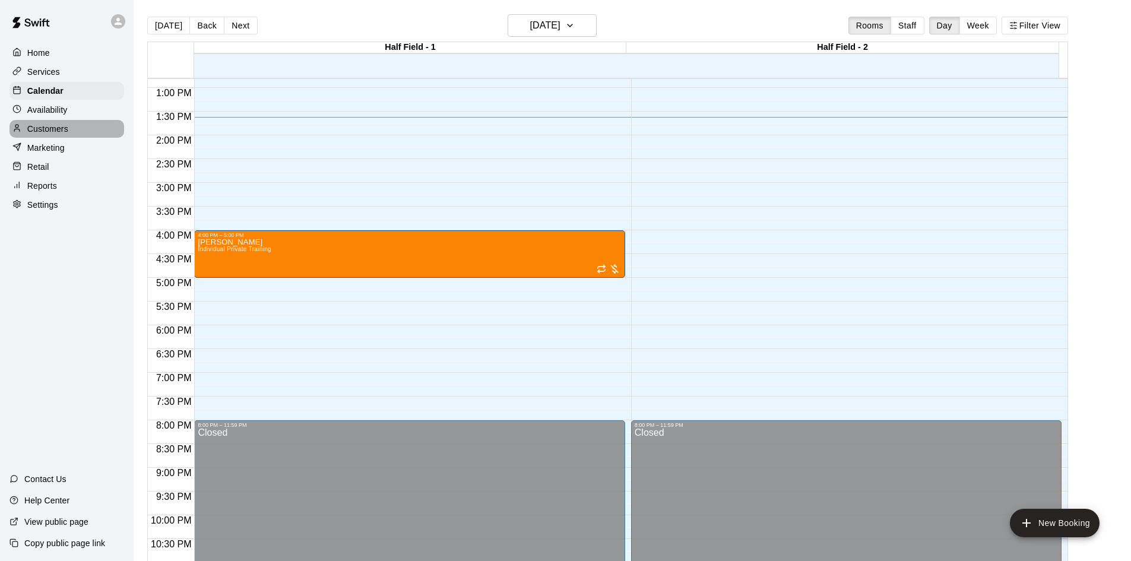
click at [37, 129] on p "Customers" at bounding box center [47, 129] width 41 height 12
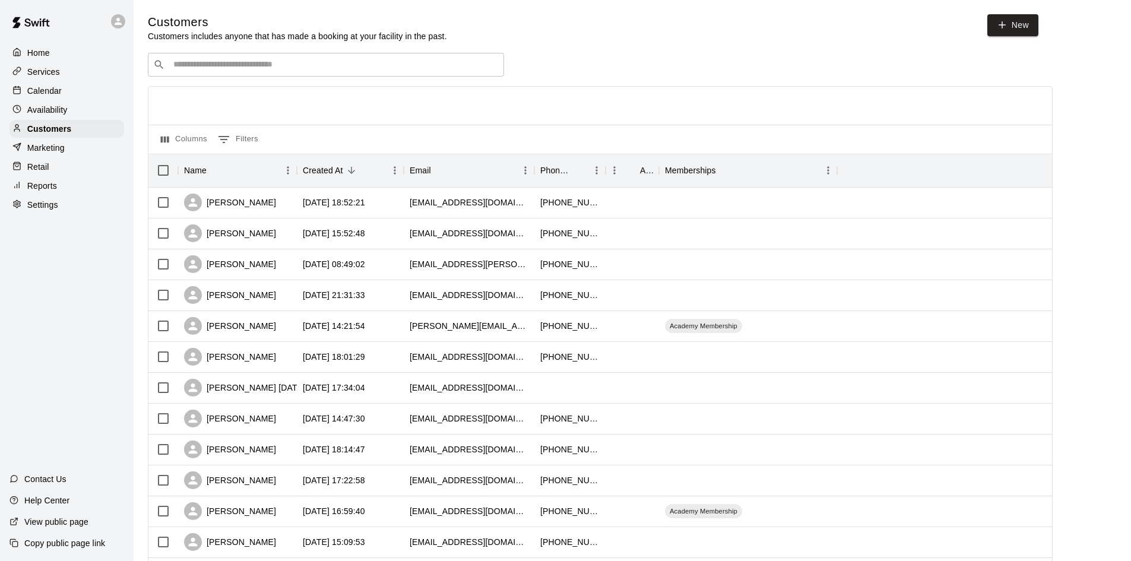
click at [46, 91] on p "Calendar" at bounding box center [44, 91] width 34 height 12
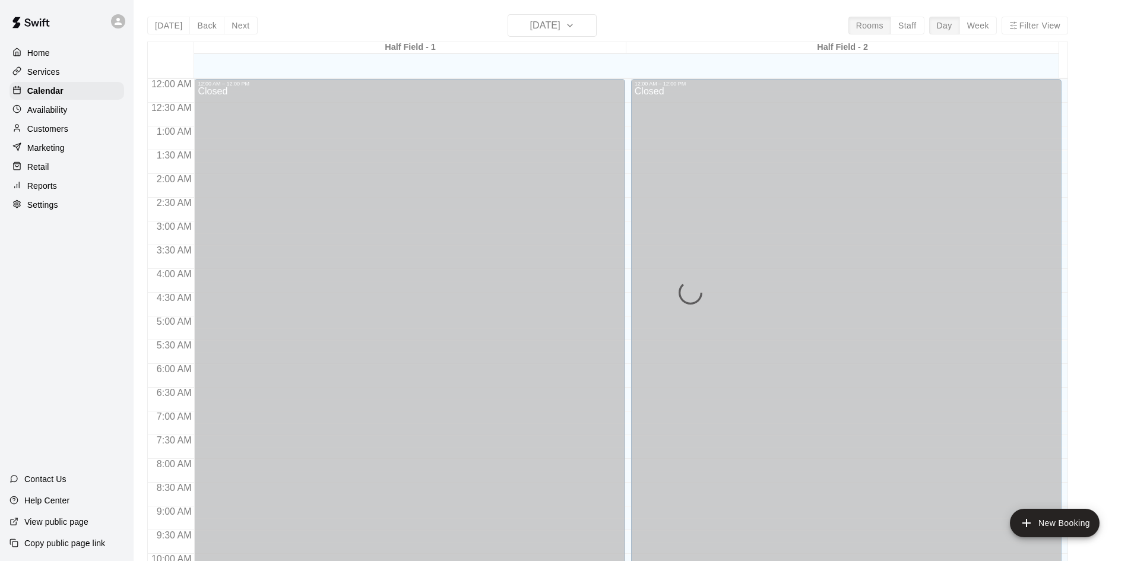
scroll to position [609, 0]
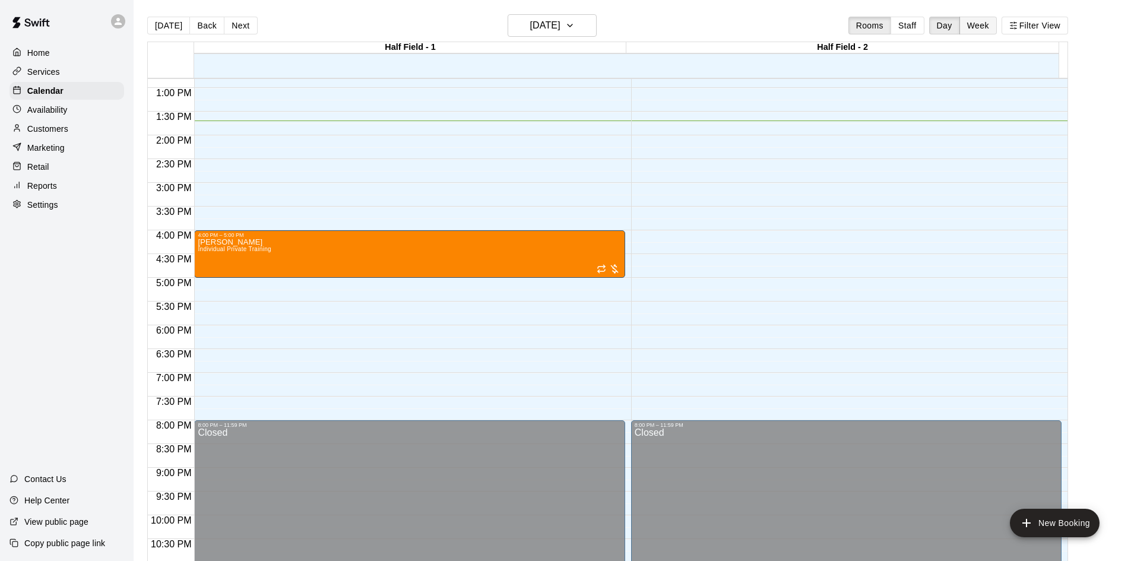
click at [992, 30] on button "Week" at bounding box center [978, 26] width 37 height 18
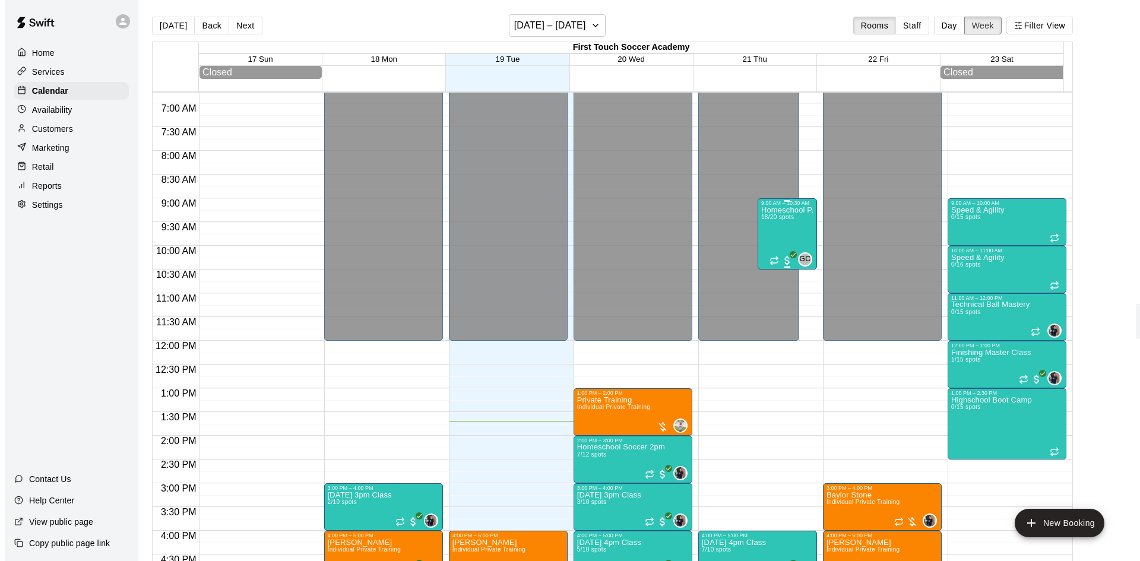
scroll to position [294, 0]
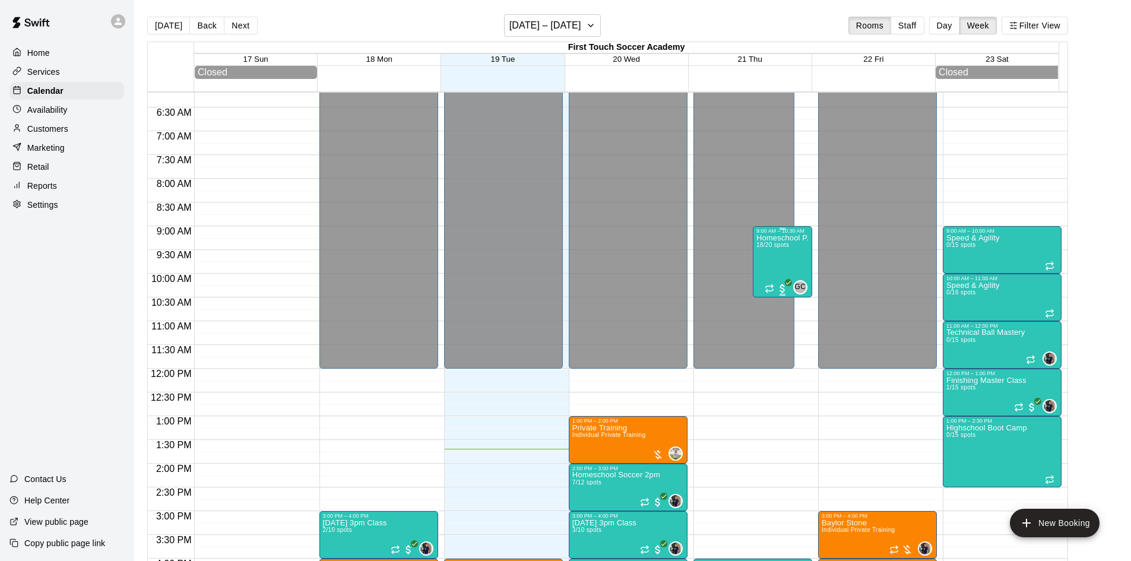
click at [793, 249] on div "Homeschool P.E 18/20 spots" at bounding box center [783, 514] width 52 height 561
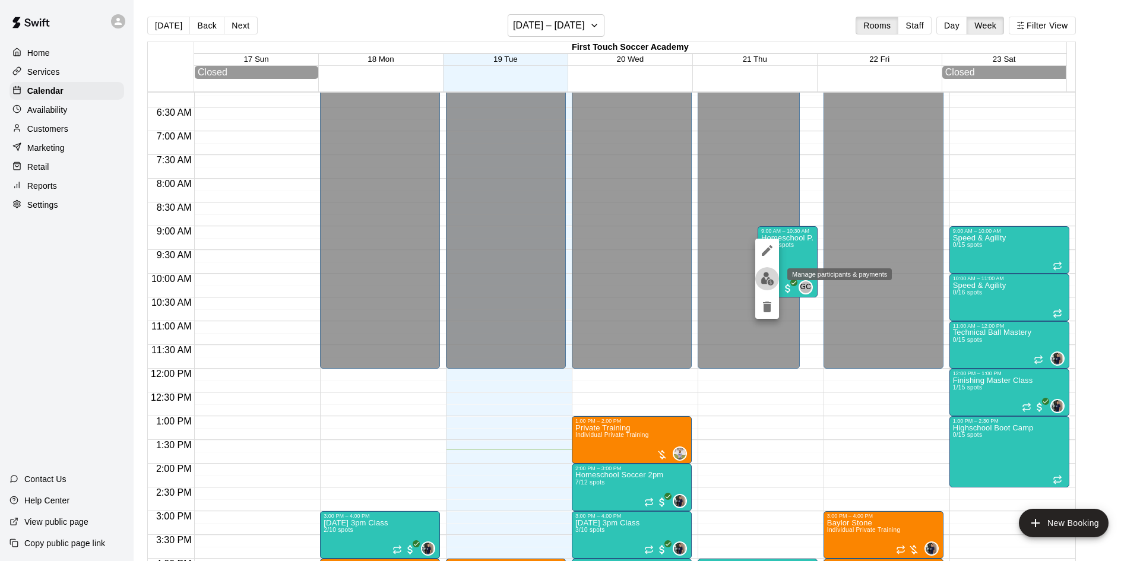
click at [761, 274] on img "edit" at bounding box center [768, 279] width 14 height 14
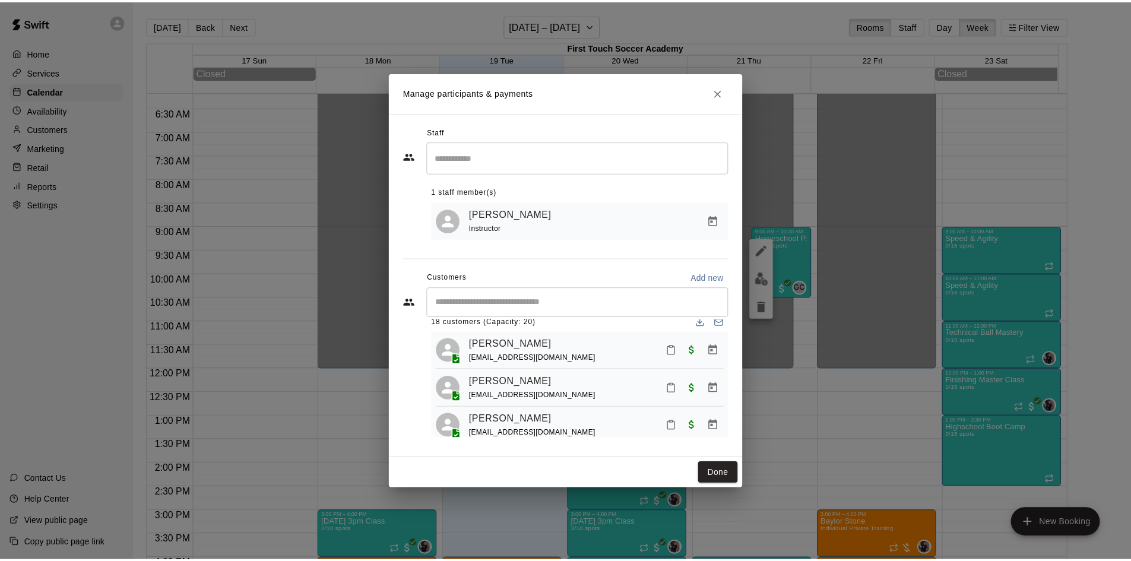
scroll to position [0, 0]
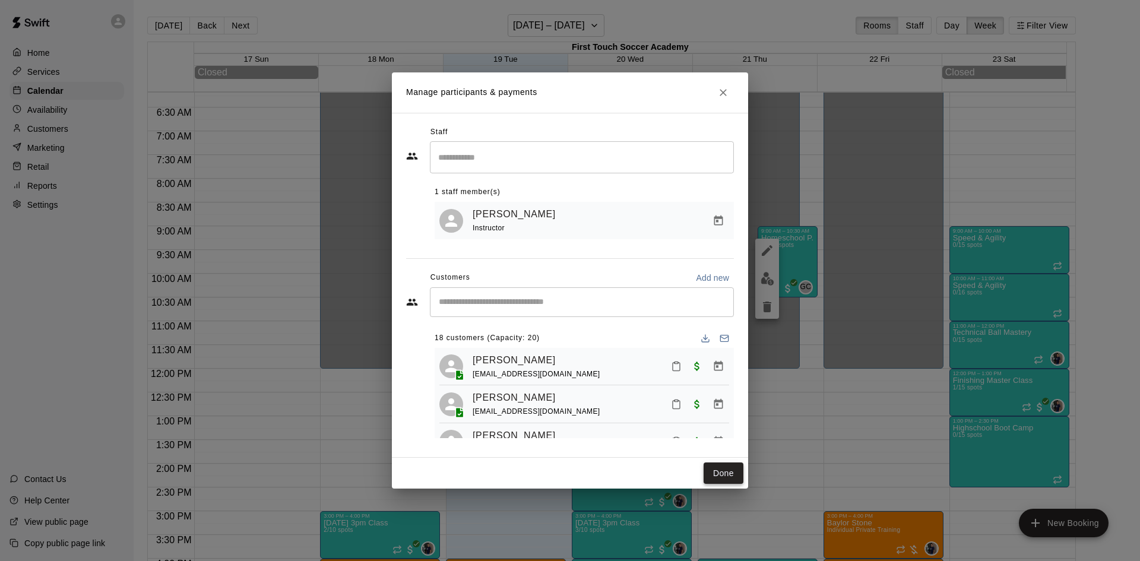
click at [723, 480] on button "Done" at bounding box center [724, 474] width 40 height 22
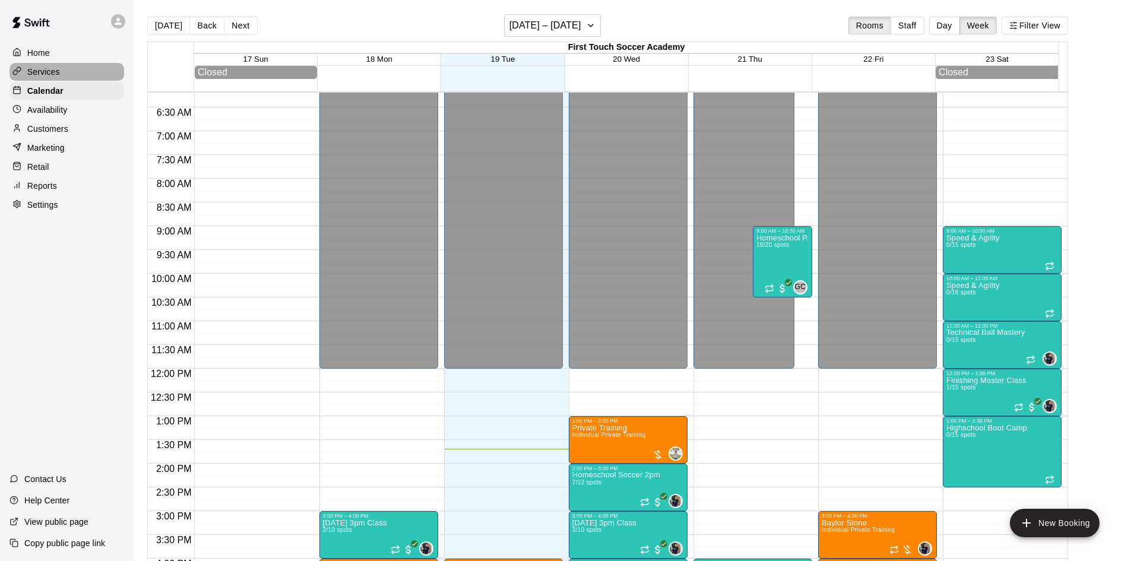
click at [49, 70] on p "Services" at bounding box center [43, 72] width 33 height 12
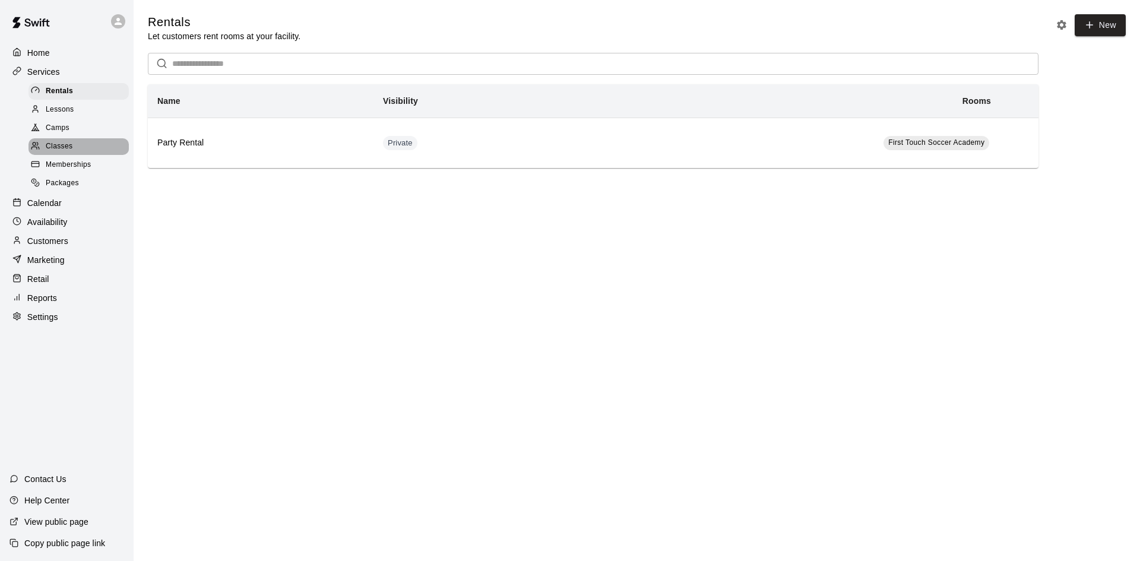
click at [62, 153] on span "Classes" at bounding box center [59, 147] width 27 height 12
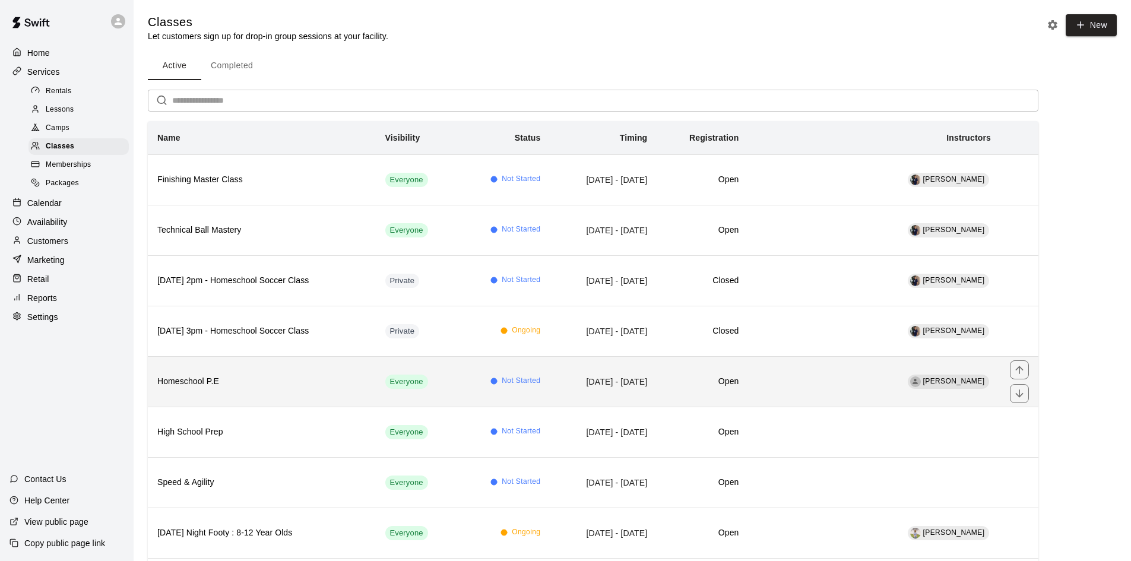
click at [262, 401] on th "Homeschool P.E" at bounding box center [262, 381] width 228 height 50
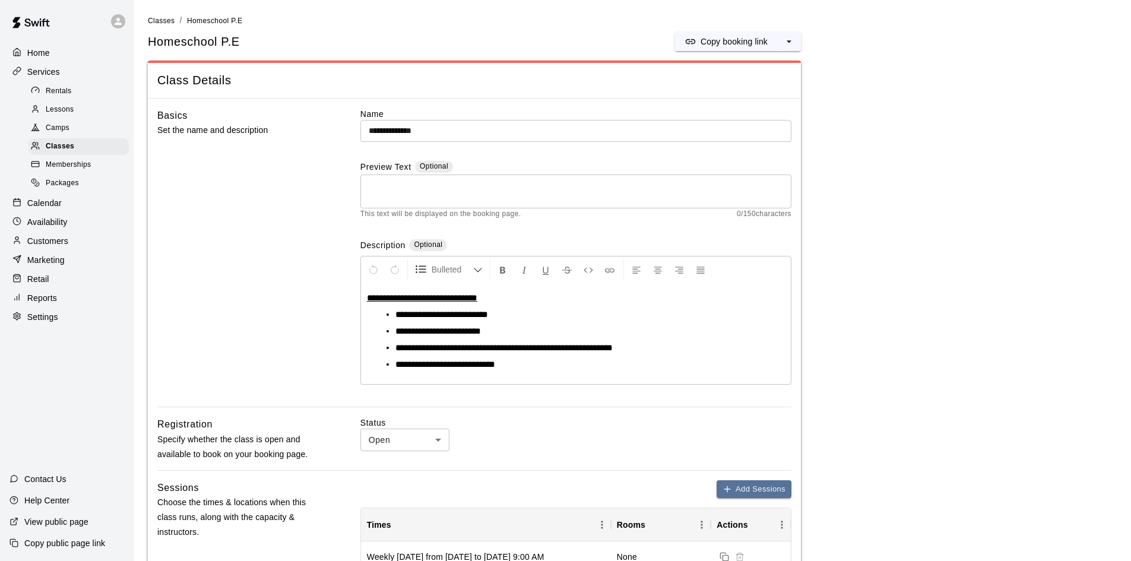
click at [45, 207] on p "Calendar" at bounding box center [44, 203] width 34 height 12
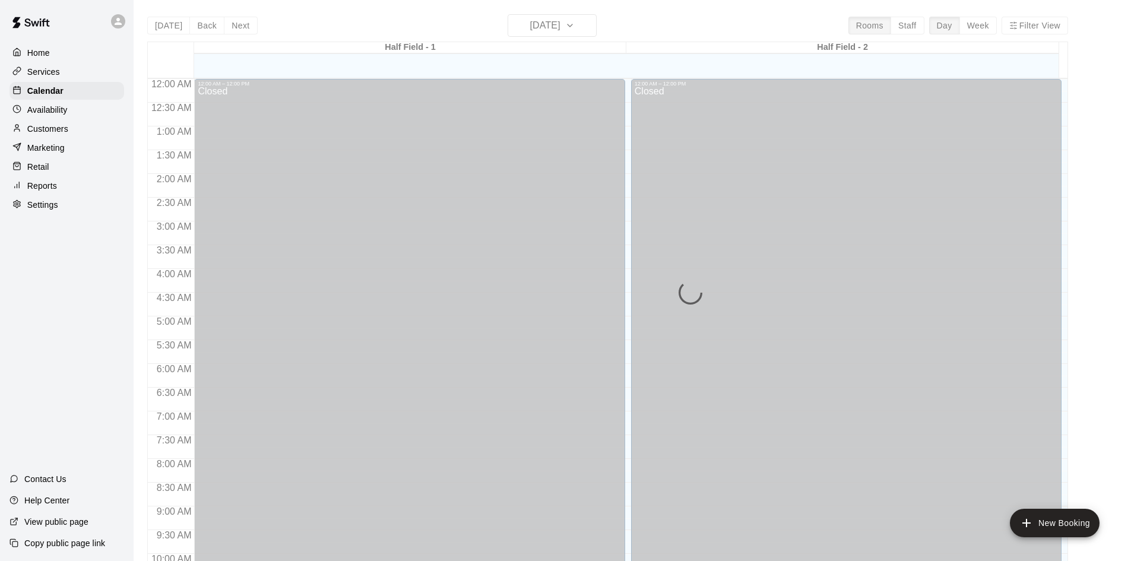
scroll to position [609, 0]
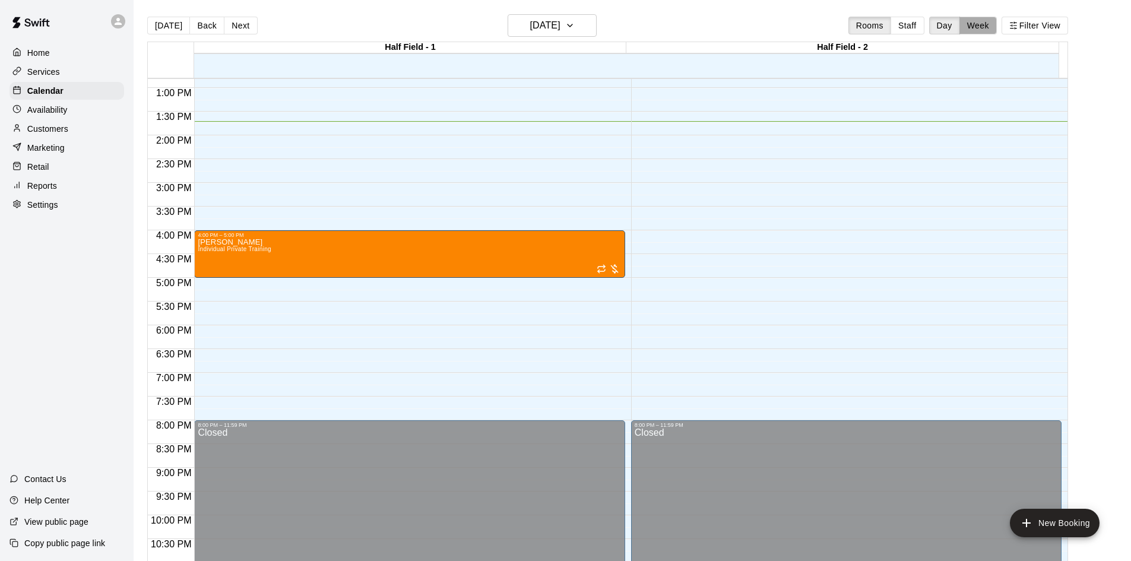
click at [982, 23] on button "Week" at bounding box center [978, 26] width 37 height 18
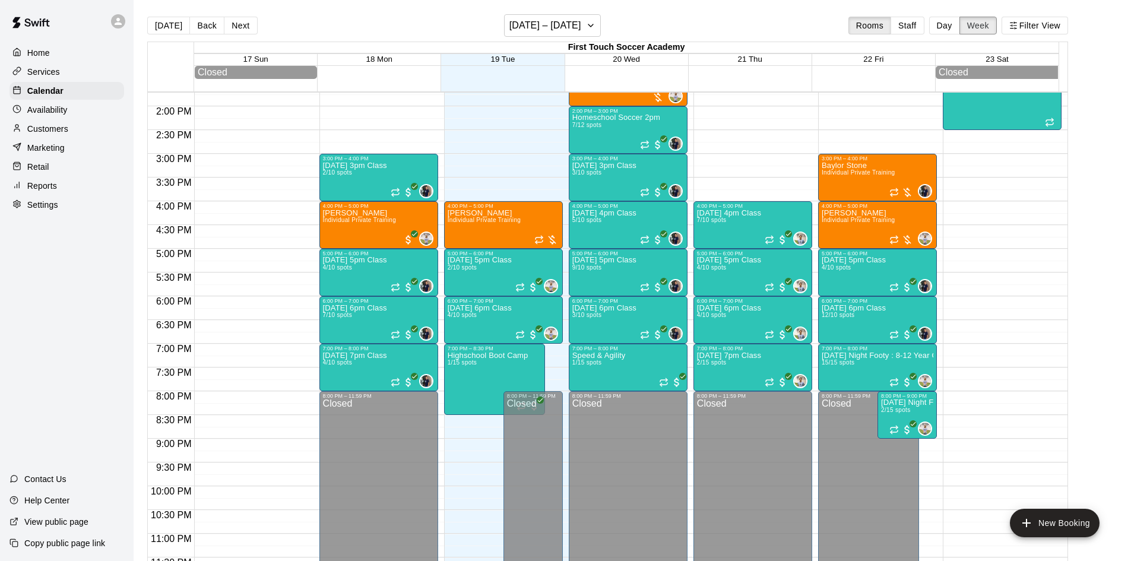
scroll to position [295, 0]
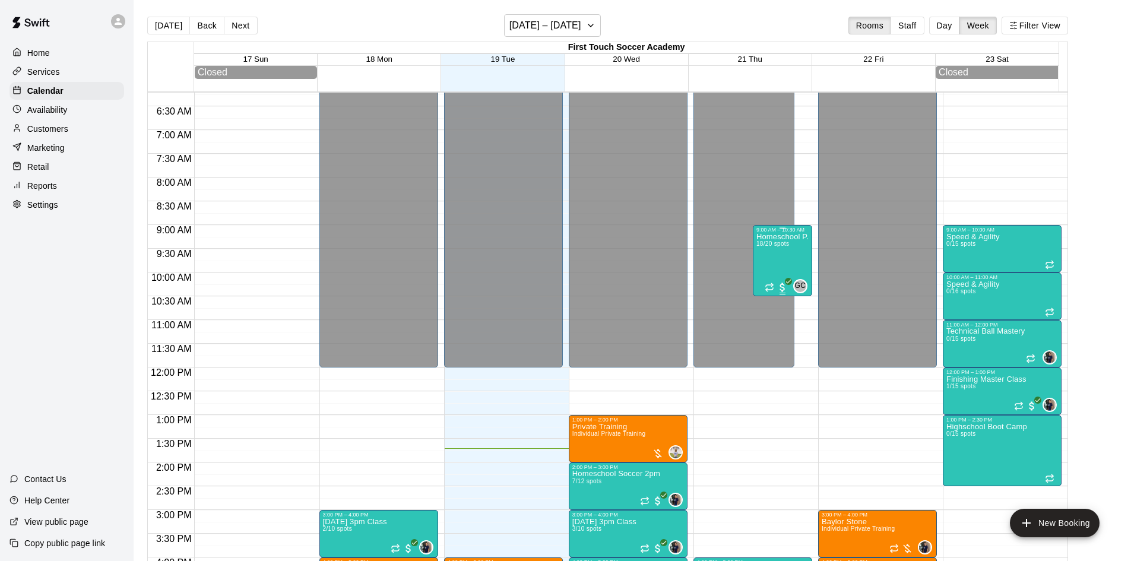
click at [788, 244] on div "Homeschool P.E 18/20 spots" at bounding box center [783, 513] width 52 height 561
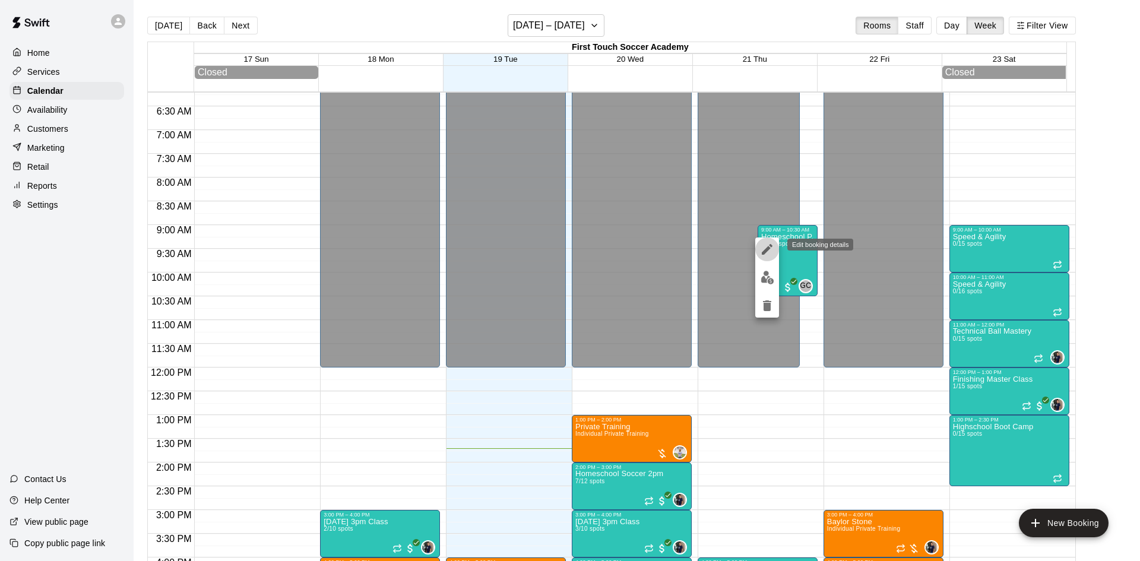
click at [765, 244] on icon "edit" at bounding box center [767, 249] width 14 height 14
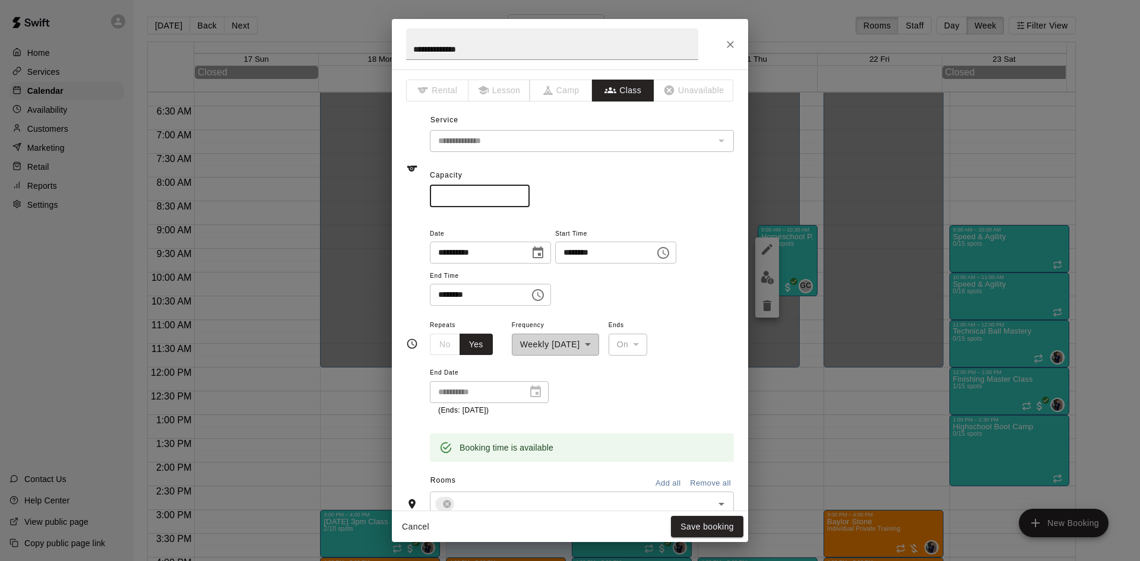
click at [530, 194] on input "**" at bounding box center [480, 196] width 100 height 22
type input "**"
click at [530, 194] on input "**" at bounding box center [480, 196] width 100 height 22
click at [682, 523] on button "Save booking" at bounding box center [707, 527] width 72 height 22
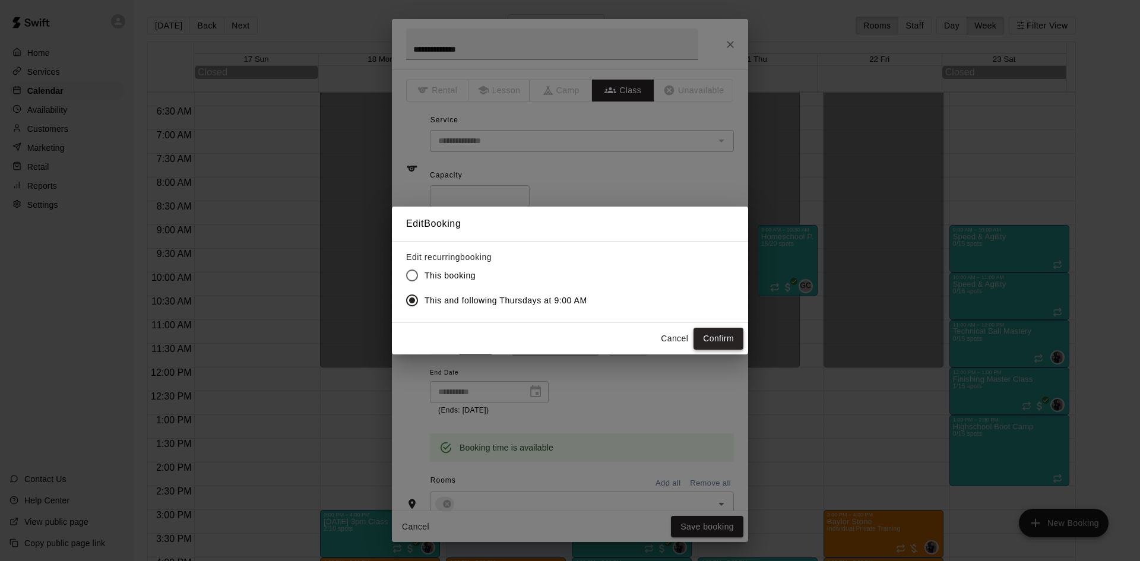
click at [713, 334] on button "Confirm" at bounding box center [719, 339] width 50 height 22
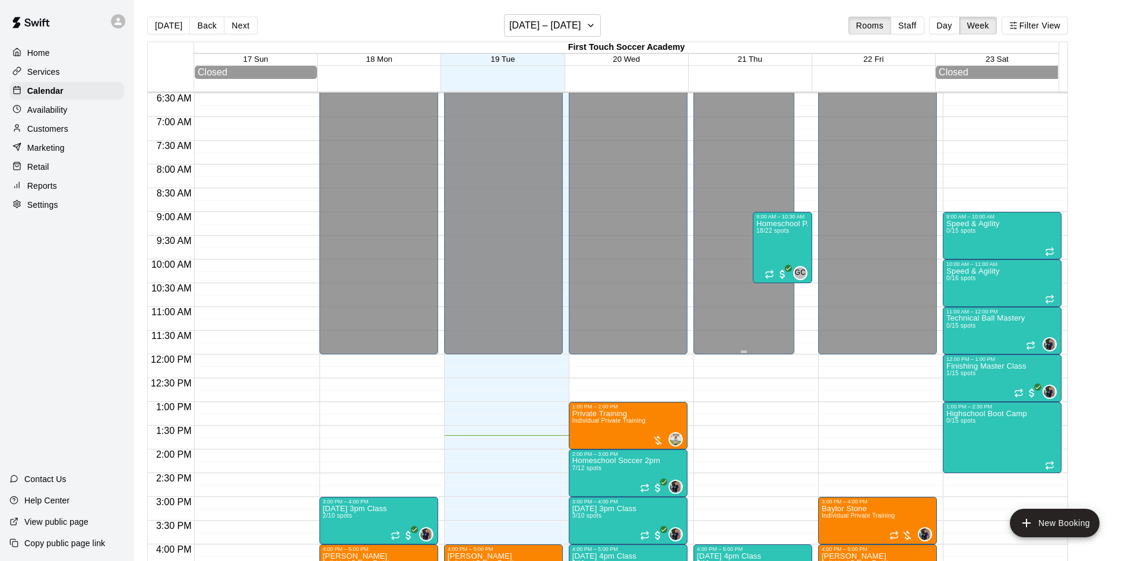
scroll to position [356, 0]
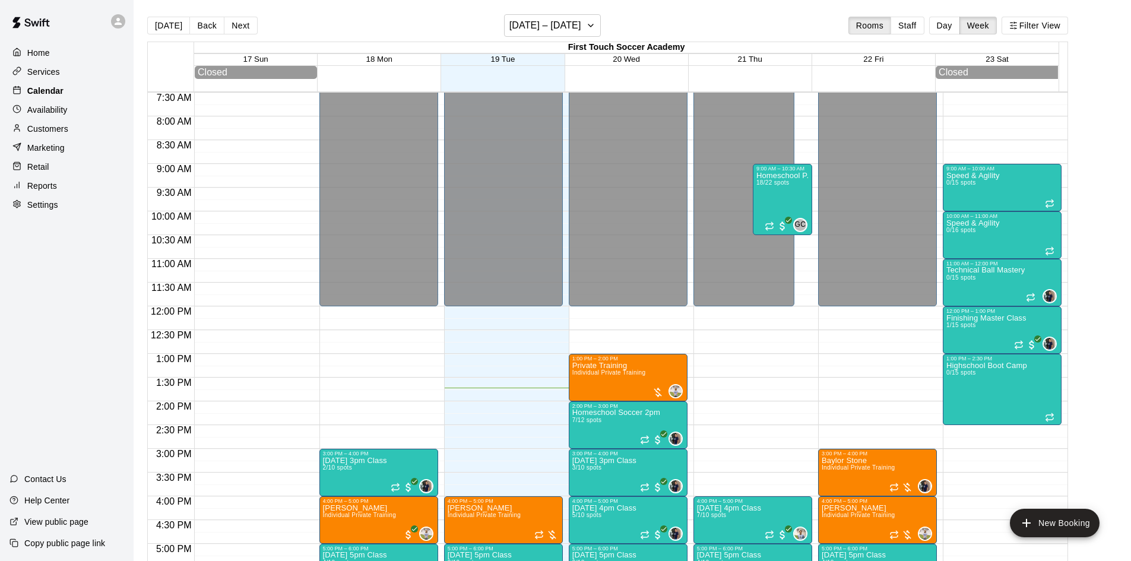
click at [51, 88] on p "Calendar" at bounding box center [45, 91] width 36 height 12
click at [58, 131] on p "Customers" at bounding box center [47, 129] width 41 height 12
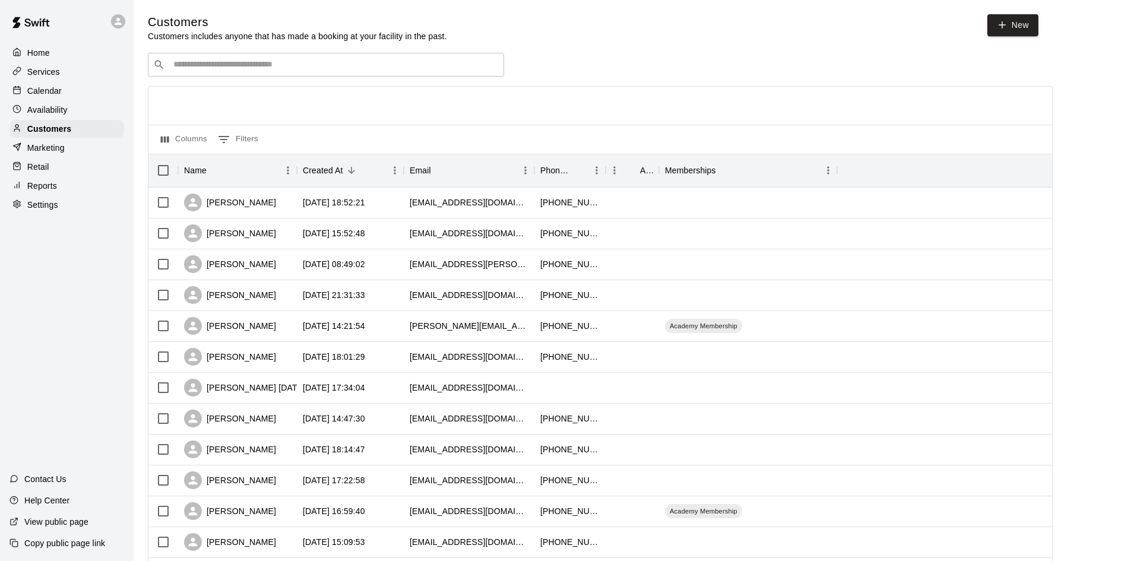
click at [264, 65] on input "Search customers by name or email" at bounding box center [334, 65] width 329 height 12
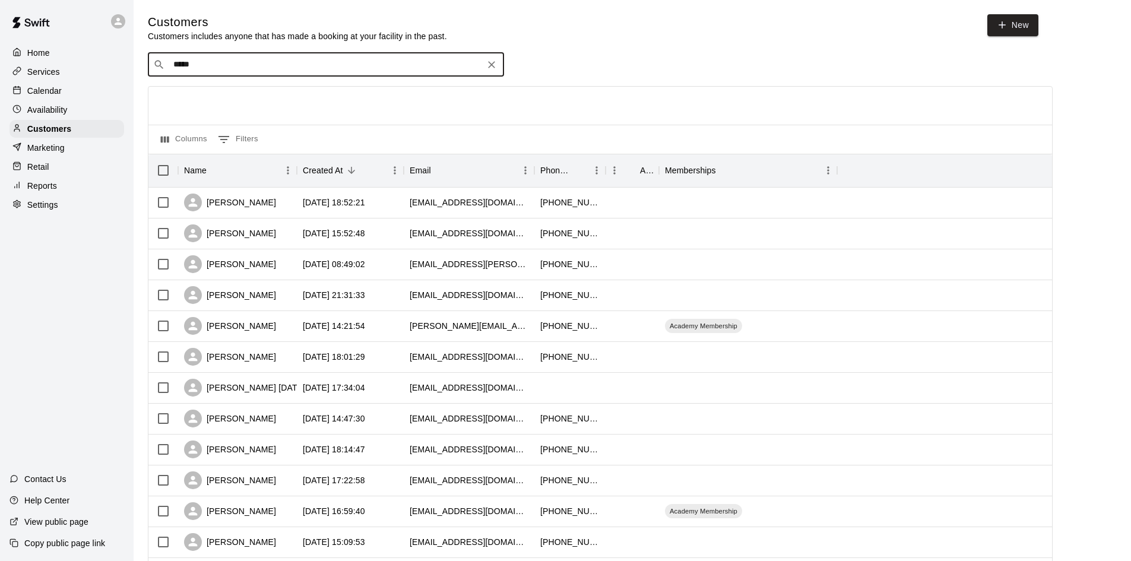
type input "******"
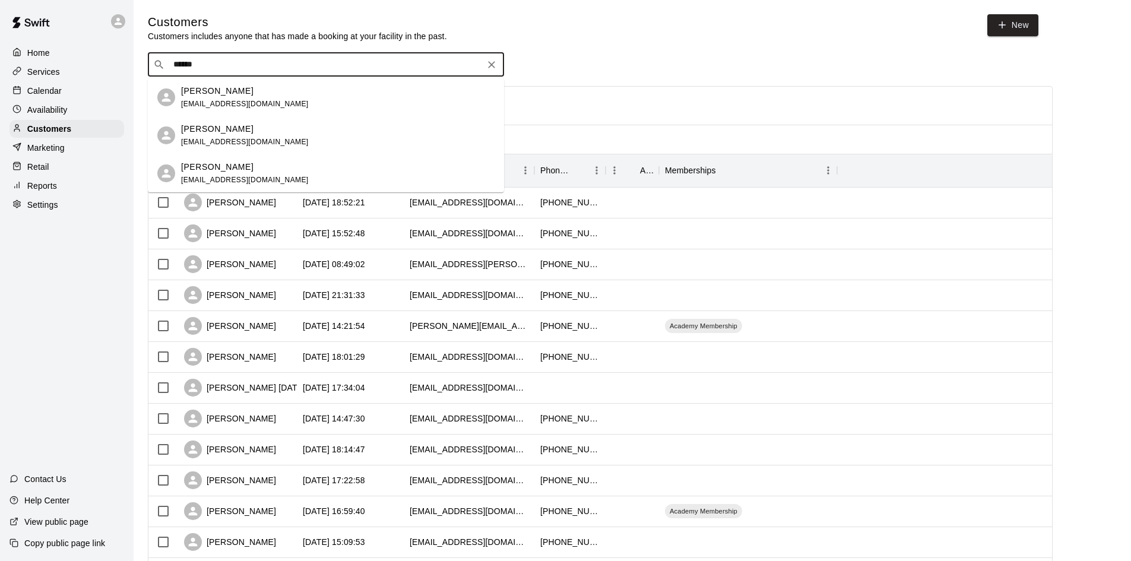
click at [236, 96] on p "[PERSON_NAME]" at bounding box center [217, 91] width 72 height 12
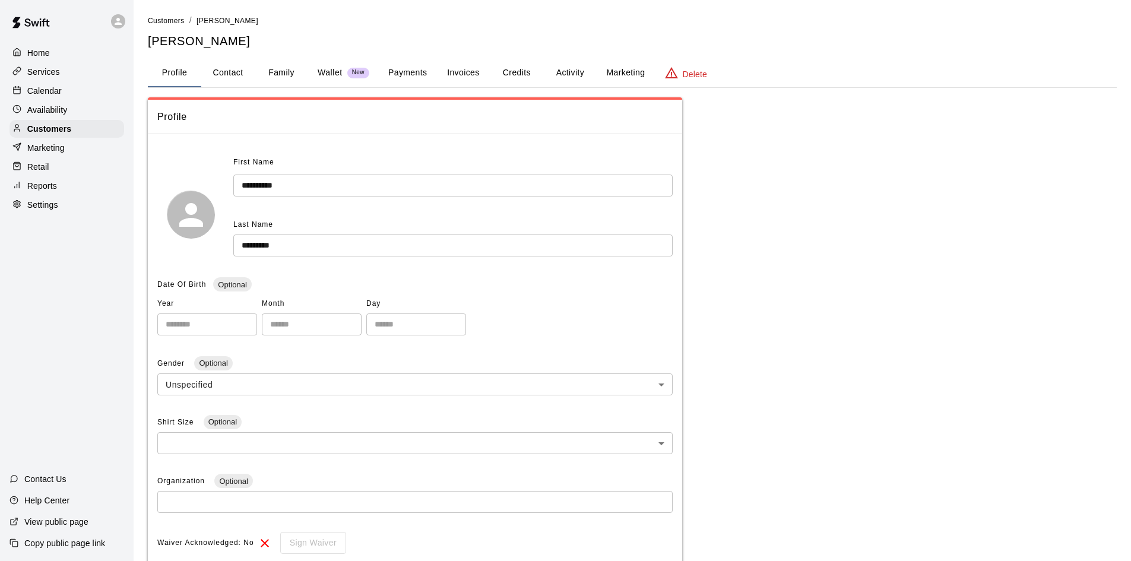
click at [397, 72] on button "Payments" at bounding box center [408, 73] width 58 height 29
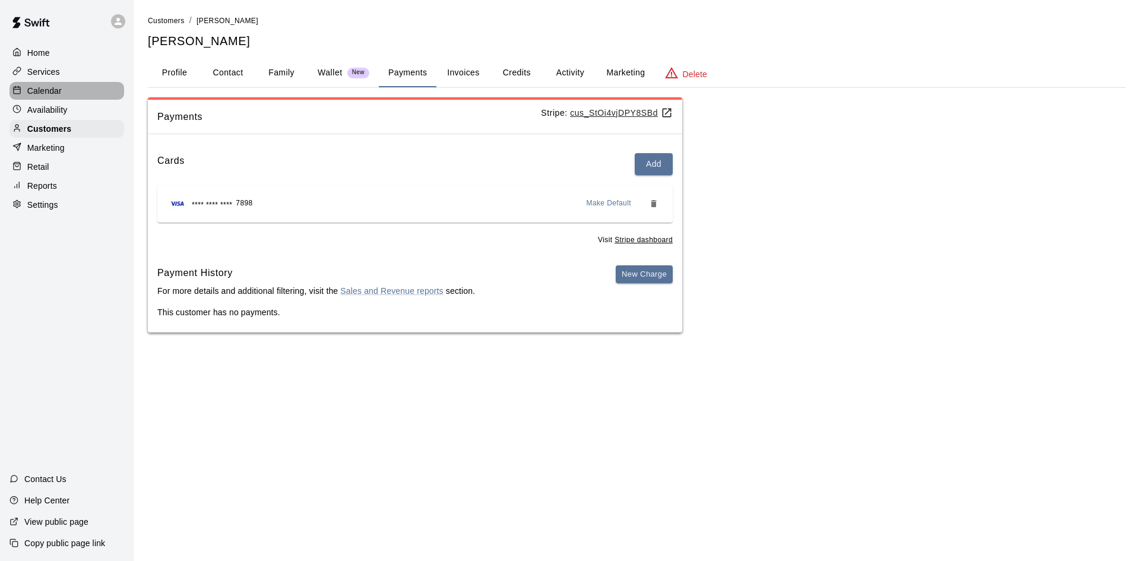
drag, startPoint x: 42, startPoint y: 93, endPoint x: 25, endPoint y: 64, distance: 33.8
click at [43, 92] on p "Calendar" at bounding box center [44, 91] width 34 height 12
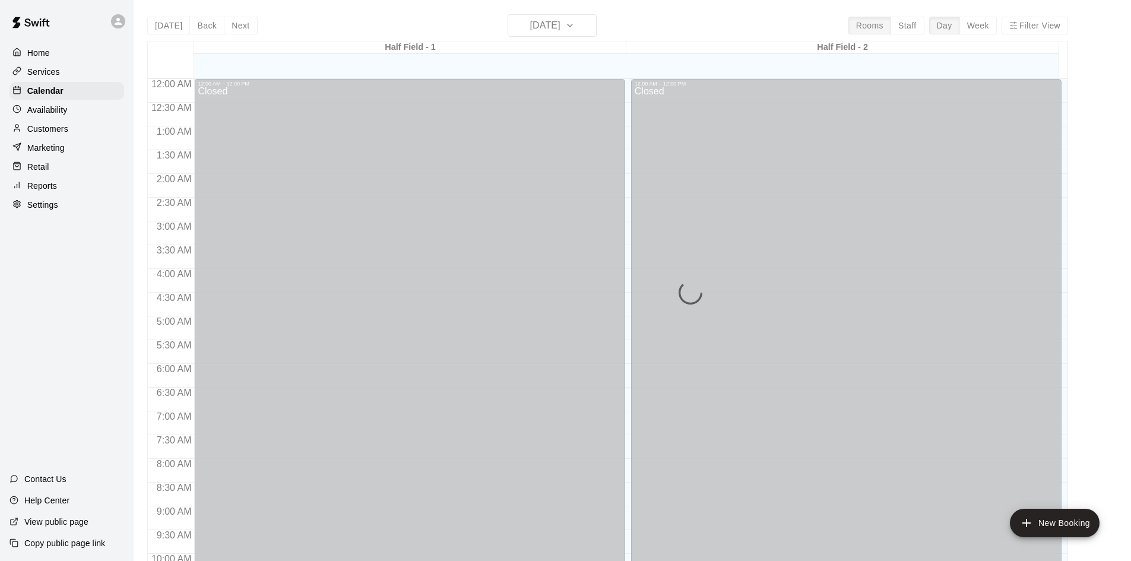
scroll to position [609, 0]
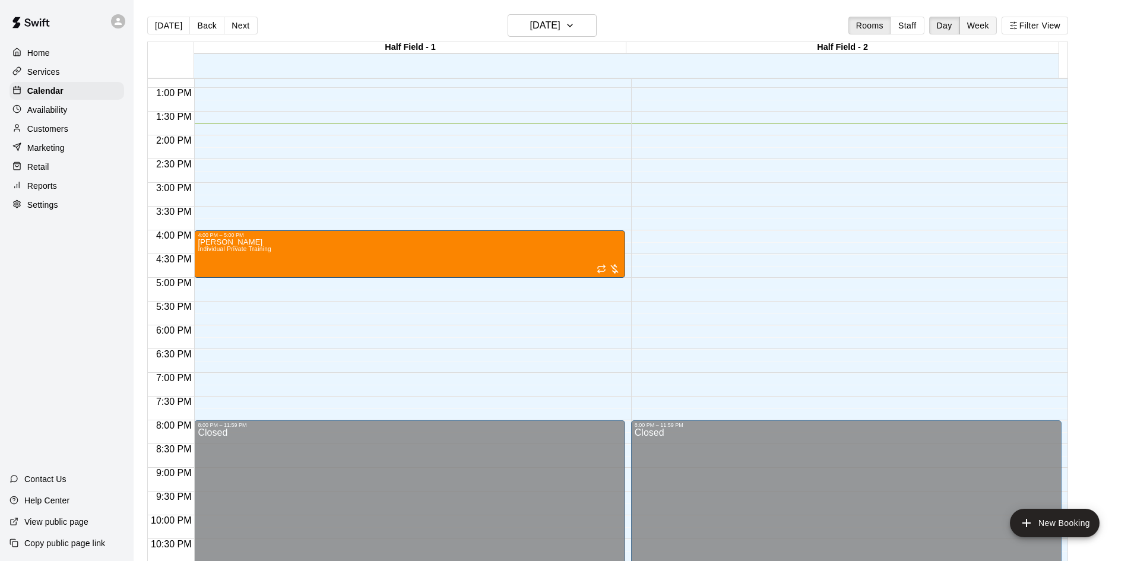
click at [980, 19] on button "Week" at bounding box center [978, 26] width 37 height 18
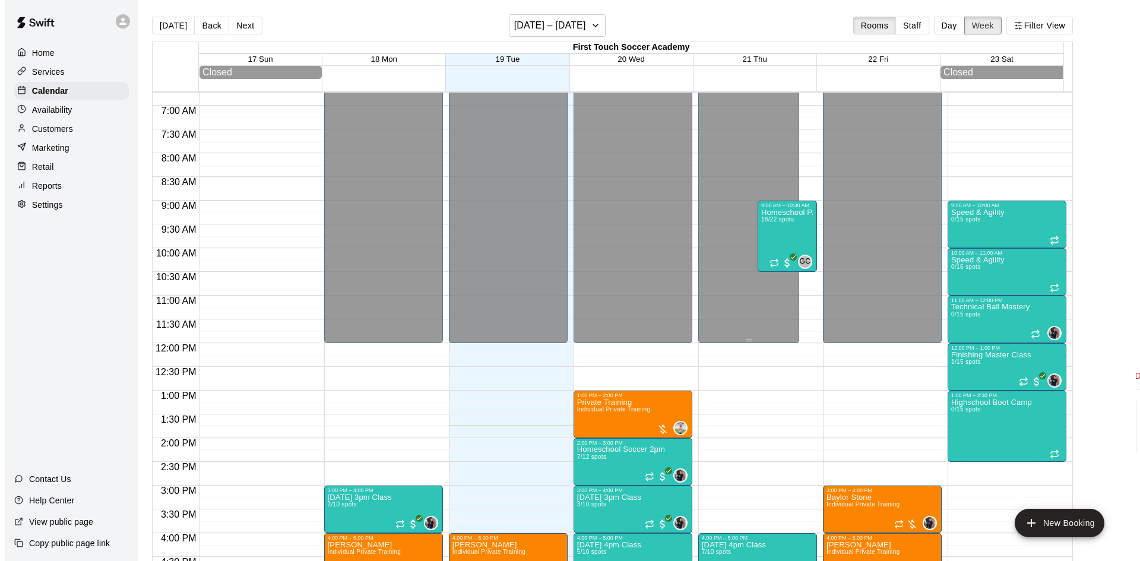
scroll to position [237, 0]
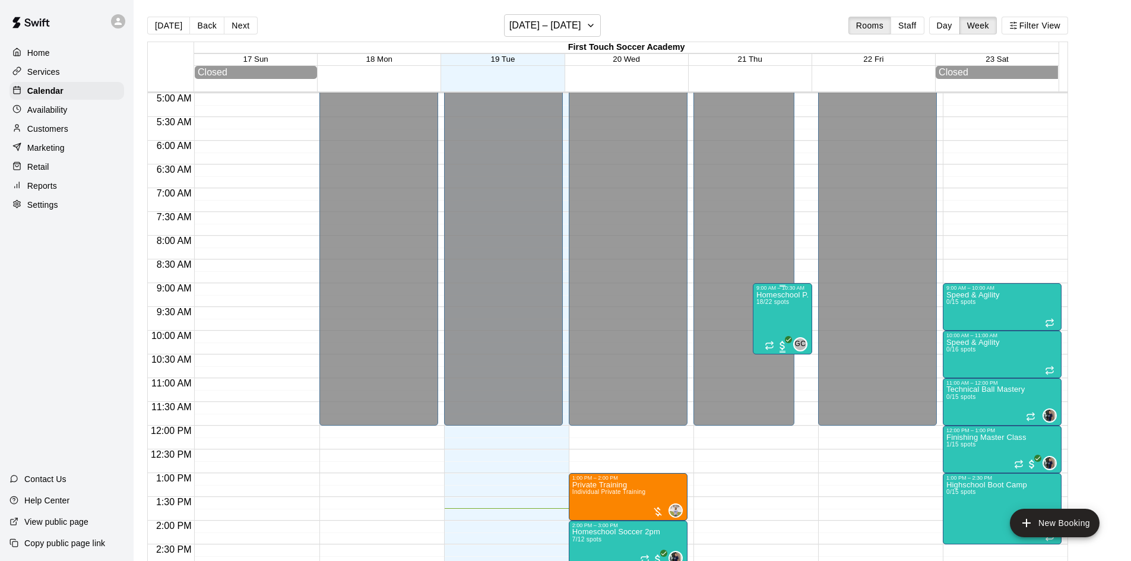
click at [785, 303] on div "Homeschool P.E 18/22 spots" at bounding box center [783, 571] width 52 height 561
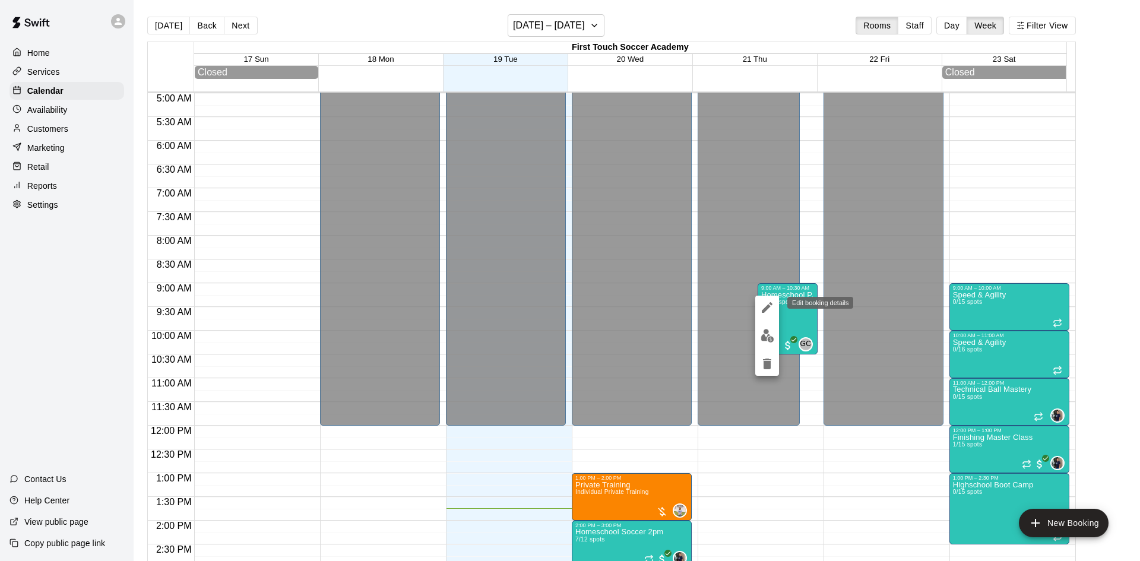
click at [767, 305] on icon "edit" at bounding box center [767, 307] width 14 height 14
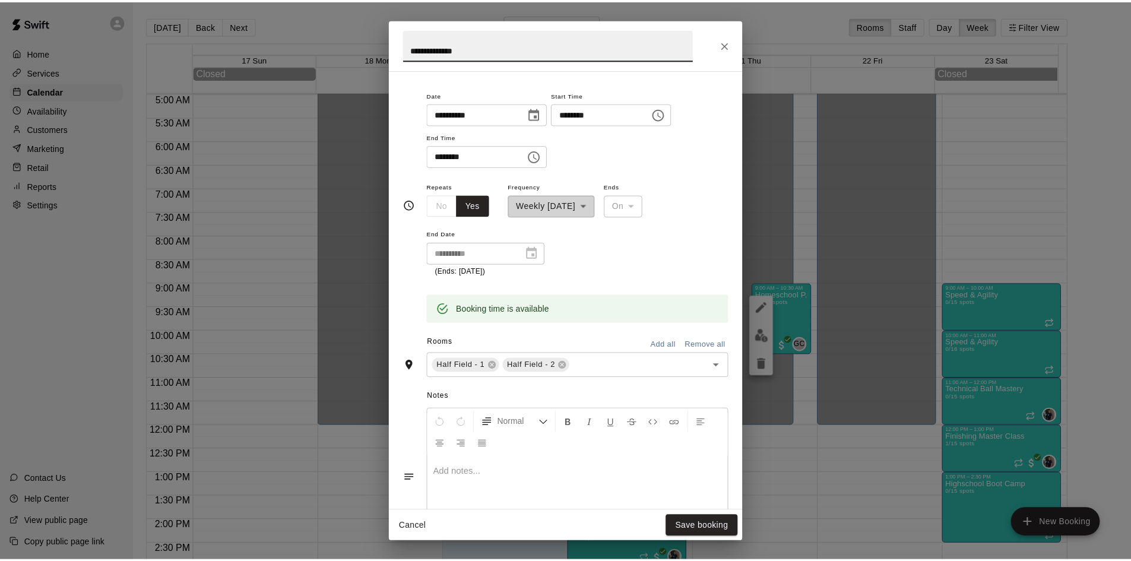
scroll to position [416, 0]
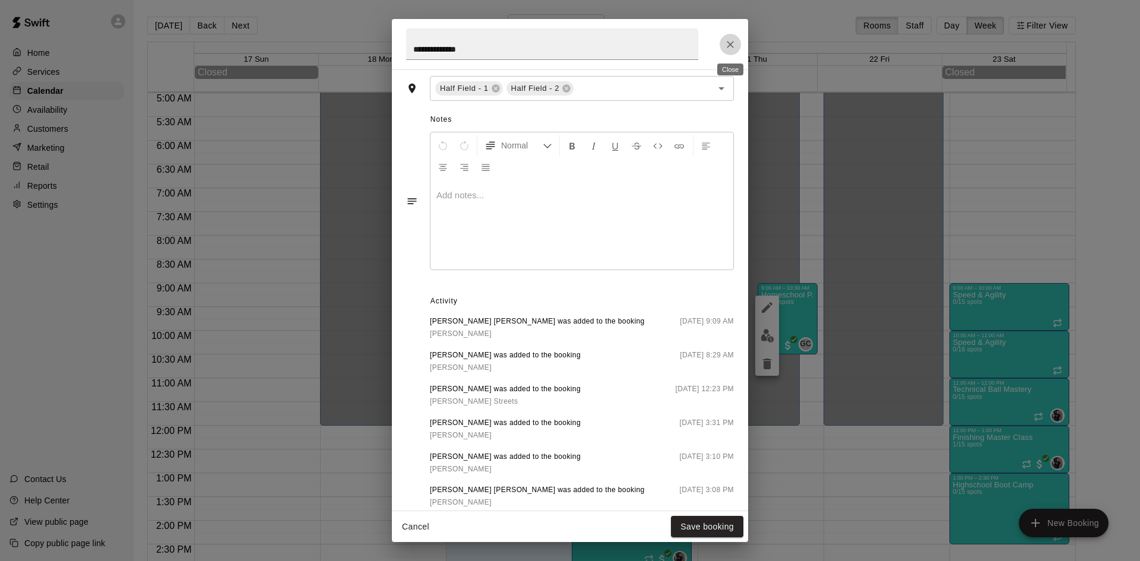
click at [728, 41] on icon "Close" at bounding box center [731, 45] width 12 height 12
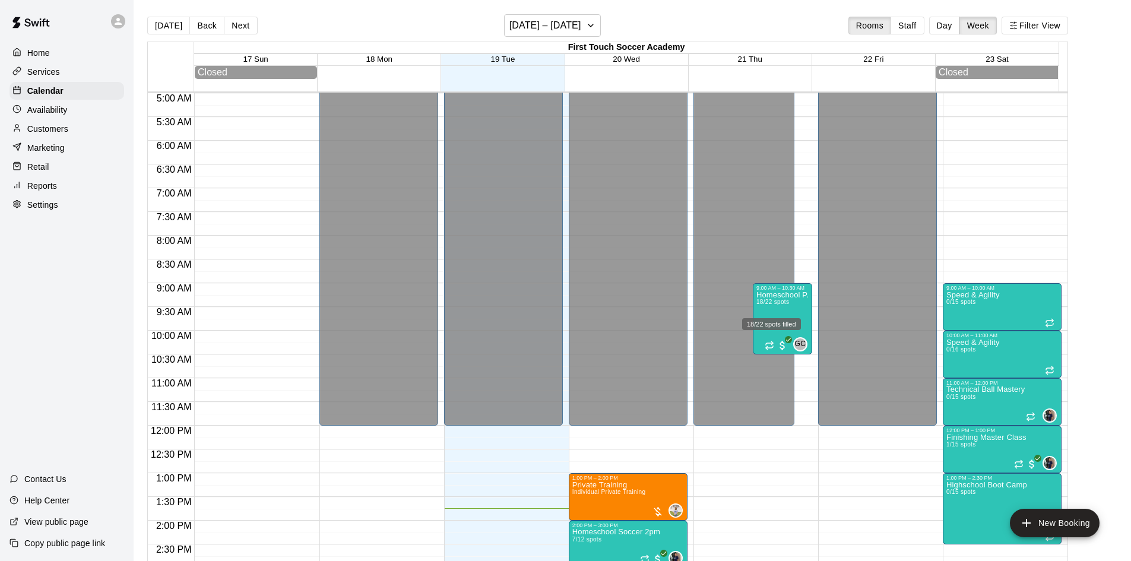
click at [773, 321] on div "18/22 spots filled" at bounding box center [771, 324] width 59 height 12
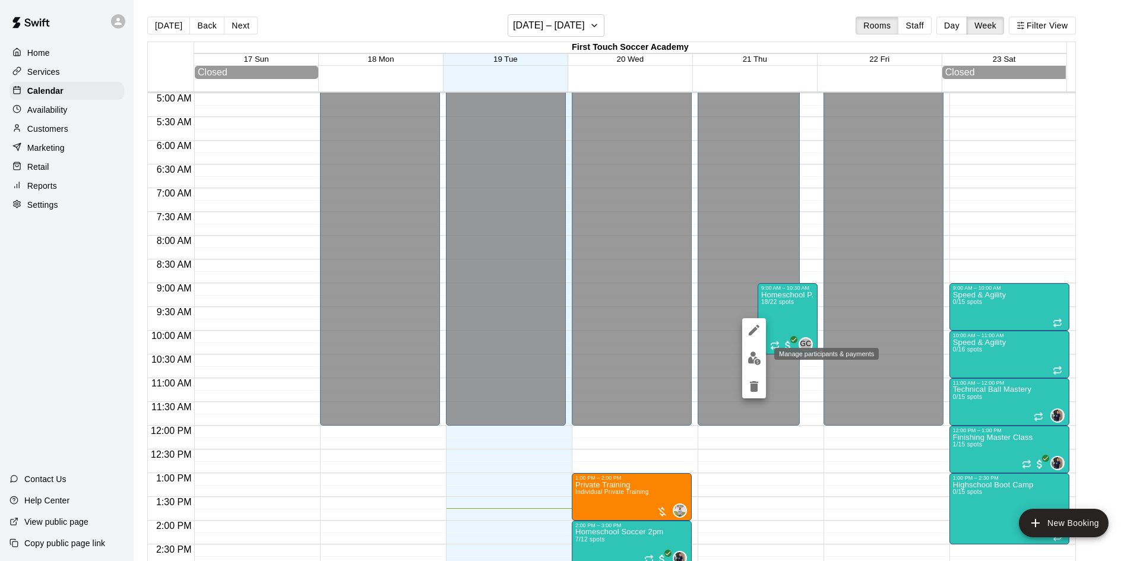
click at [757, 356] on img "edit" at bounding box center [755, 359] width 14 height 14
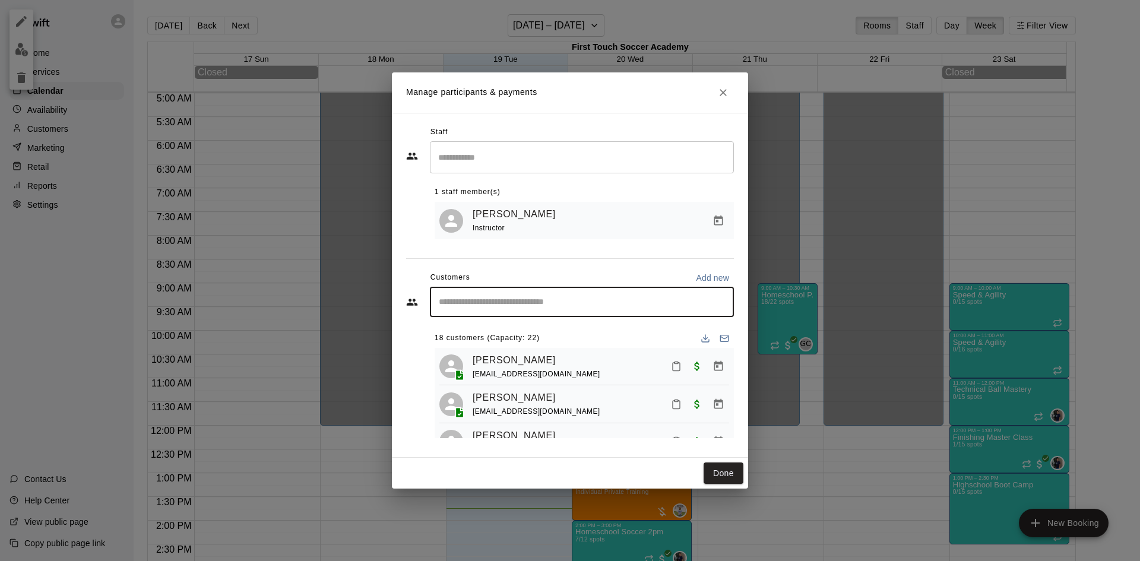
click at [528, 302] on input "Start typing to search customers..." at bounding box center [581, 302] width 293 height 12
type input "********"
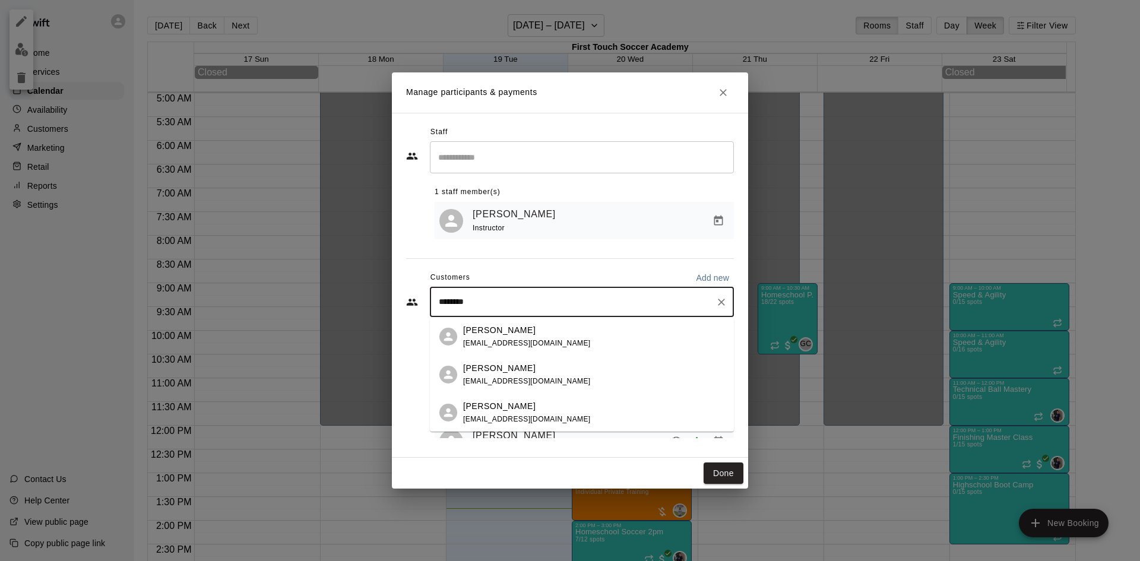
click at [511, 385] on div "[PERSON_NAME] [EMAIL_ADDRESS][DOMAIN_NAME]" at bounding box center [527, 375] width 128 height 26
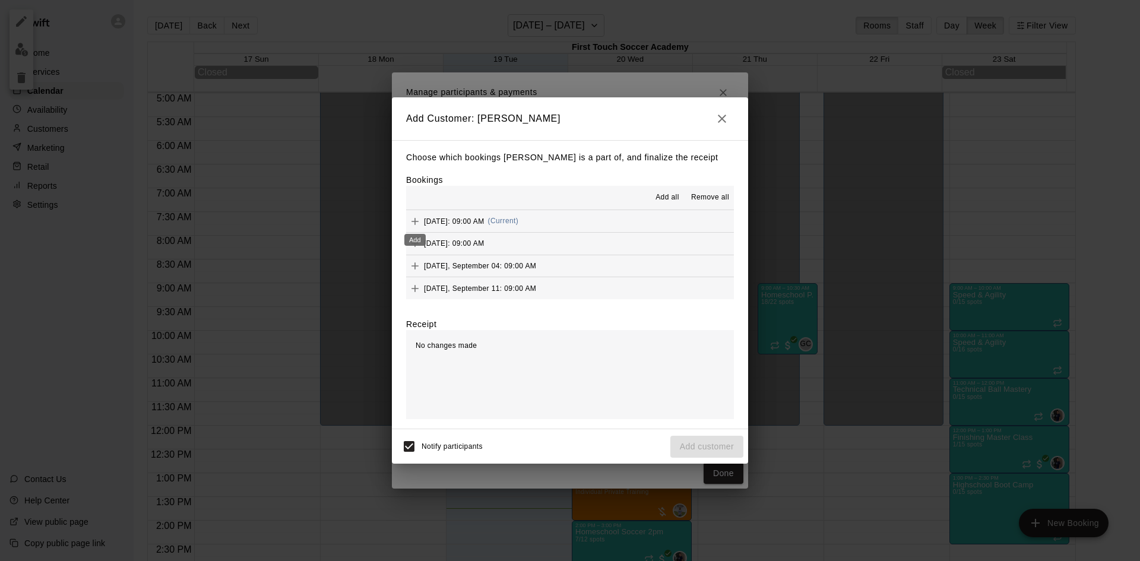
click at [416, 220] on icon "Add" at bounding box center [415, 222] width 12 height 12
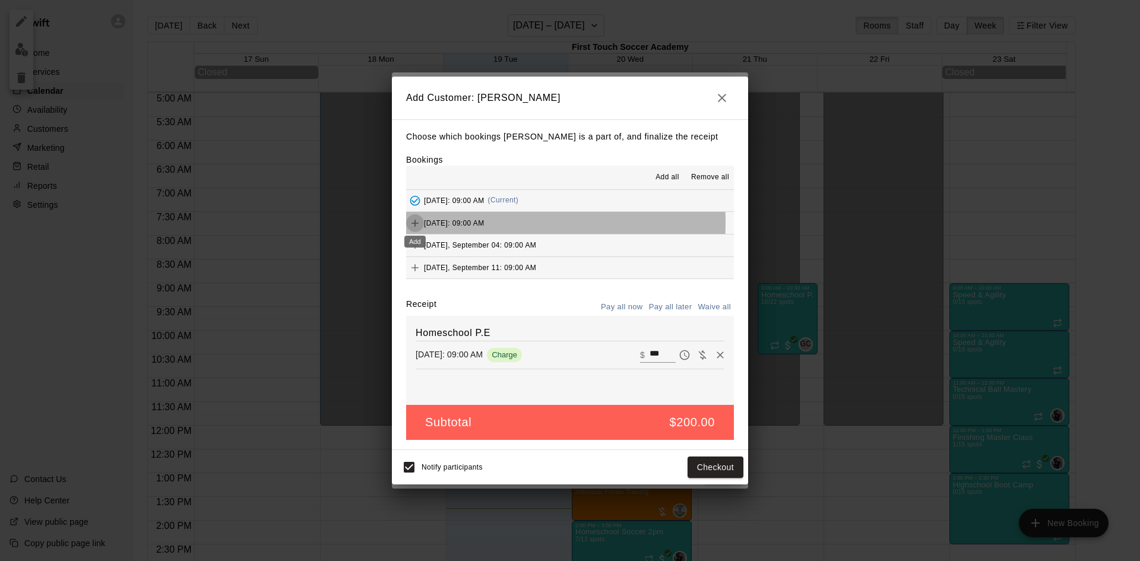
click at [420, 222] on icon "Add" at bounding box center [415, 223] width 12 height 12
click at [412, 225] on icon "Added - Collect Payment" at bounding box center [415, 222] width 12 height 12
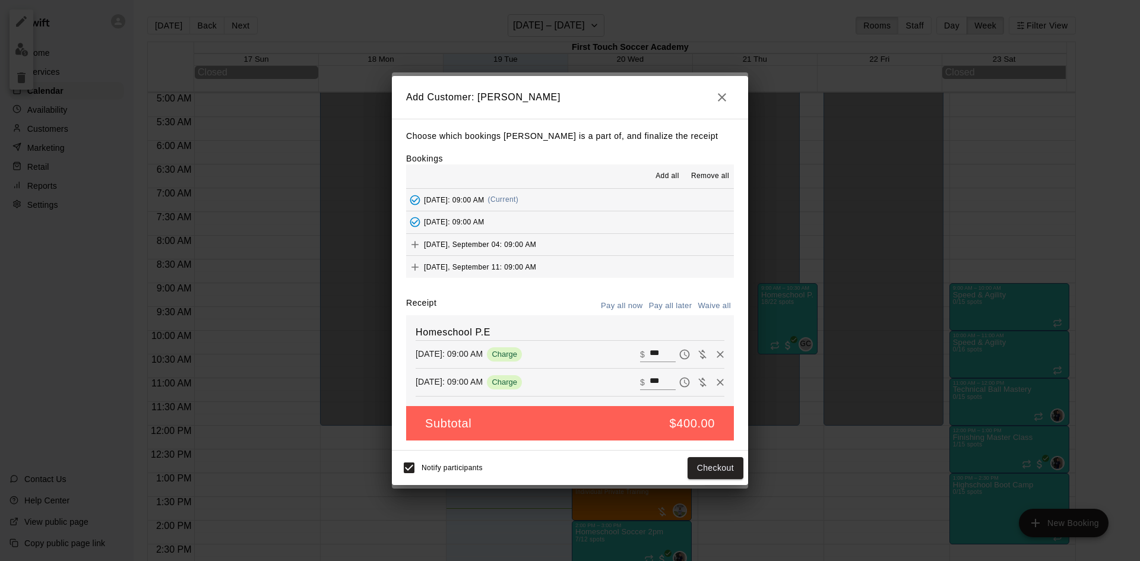
click at [709, 172] on span "Remove all" at bounding box center [710, 176] width 38 height 12
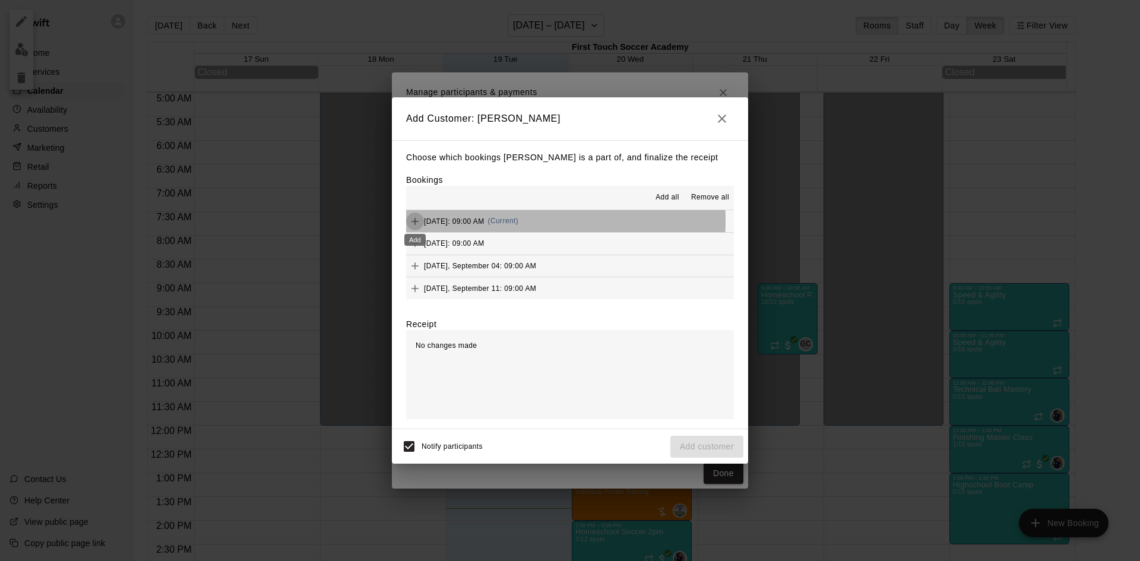
click at [415, 220] on icon "Add" at bounding box center [415, 222] width 12 height 12
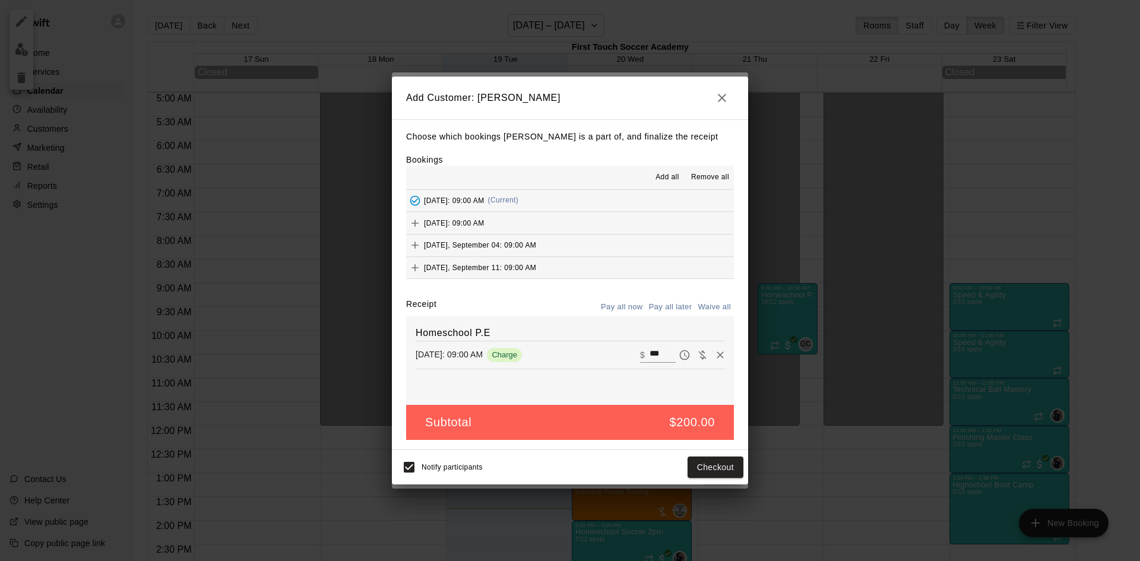
click at [719, 97] on icon "button" at bounding box center [722, 98] width 14 height 14
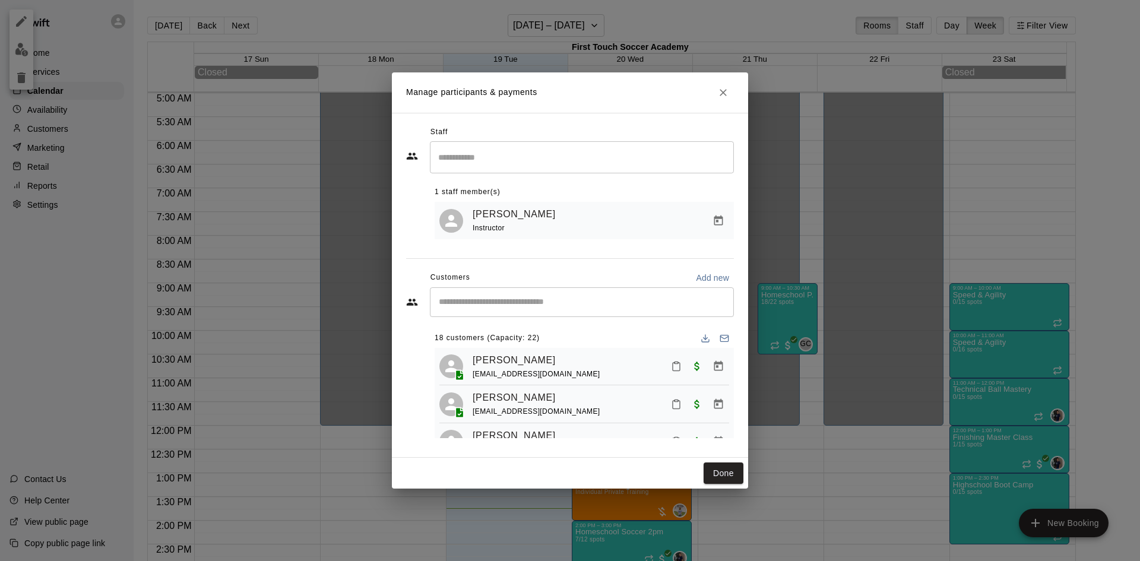
click at [726, 88] on icon "Close" at bounding box center [723, 93] width 12 height 12
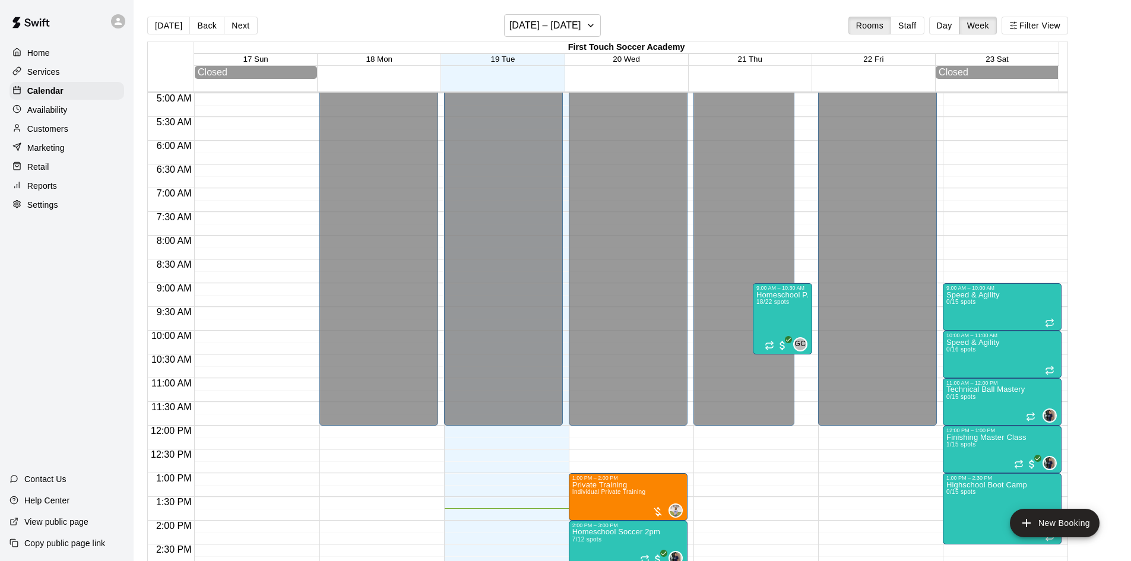
click at [58, 75] on p "Services" at bounding box center [43, 72] width 33 height 12
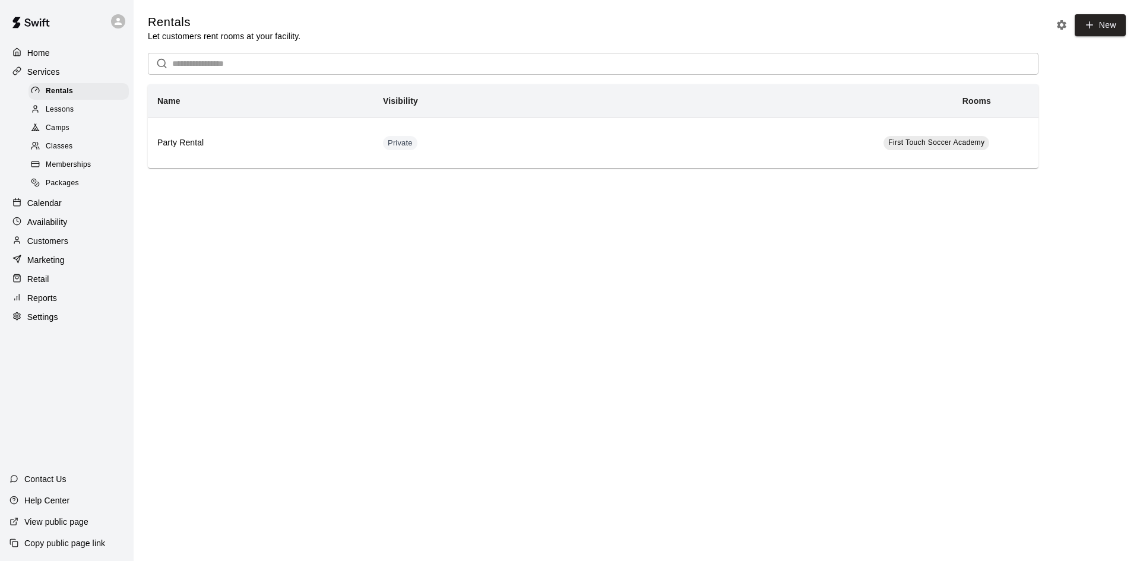
click at [67, 151] on span "Classes" at bounding box center [59, 147] width 27 height 12
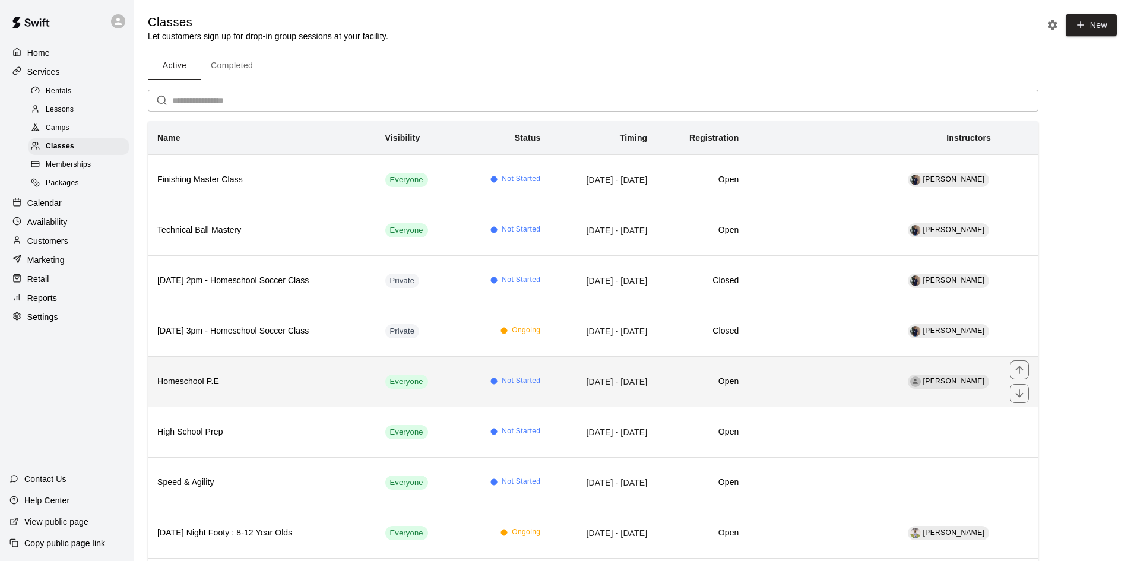
click at [283, 379] on h6 "Homeschool P.E" at bounding box center [261, 381] width 209 height 13
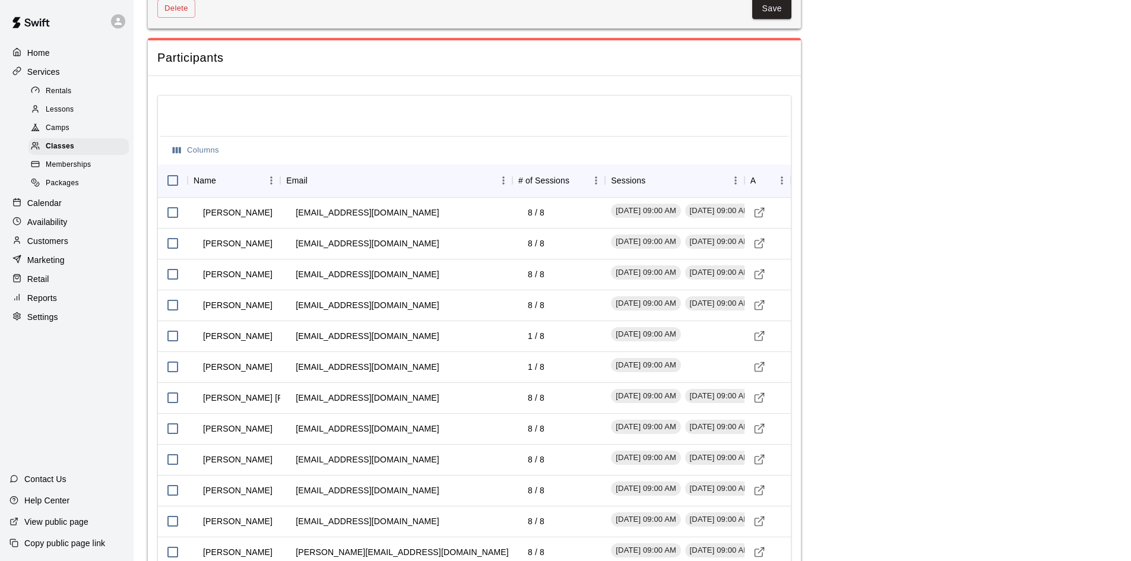
scroll to position [1243, 0]
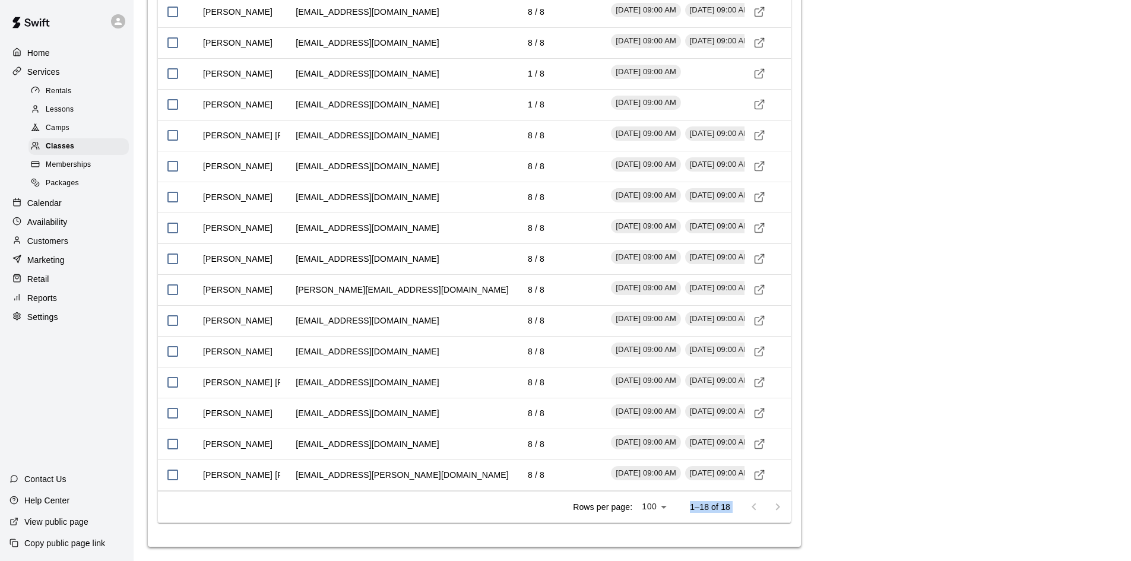
drag, startPoint x: 689, startPoint y: 506, endPoint x: 736, endPoint y: 506, distance: 47.5
click at [736, 506] on div "Rows per page: 100 *** 1–18 of 18" at bounding box center [675, 507] width 232 height 31
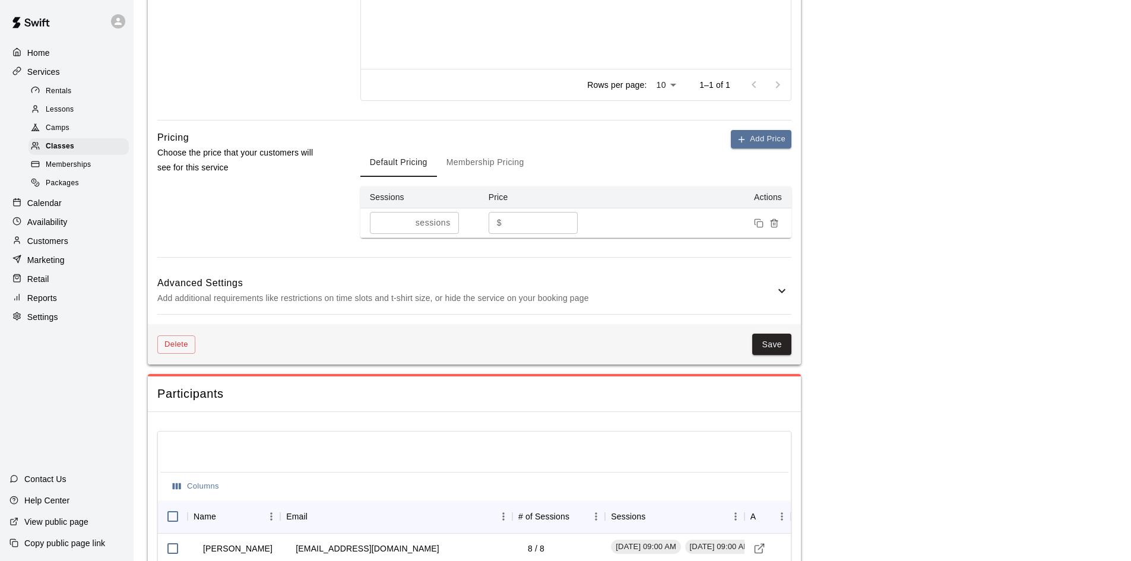
scroll to position [530, 0]
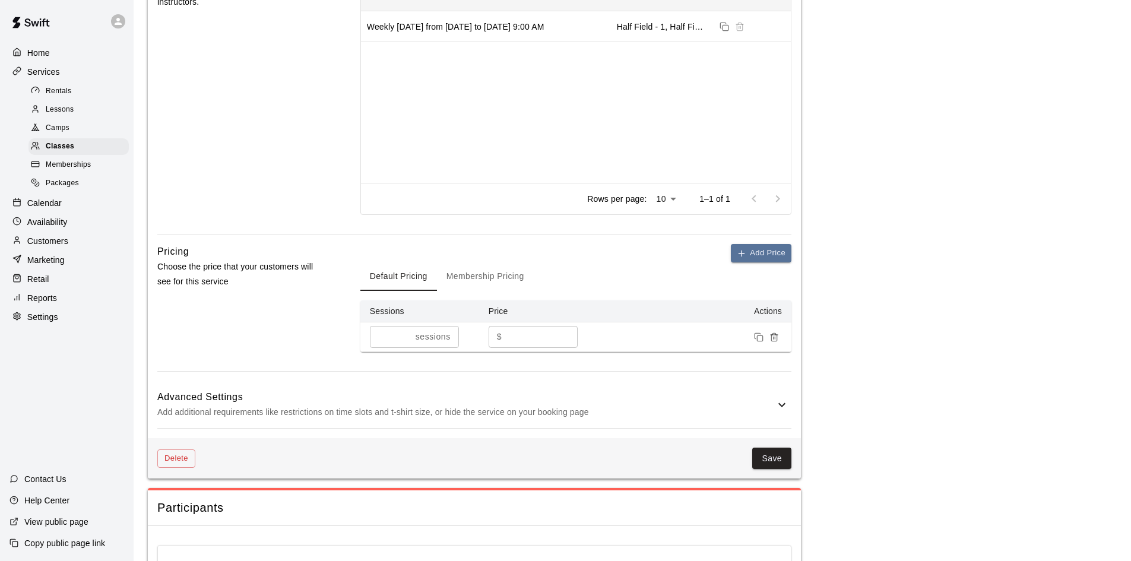
click at [49, 247] on p "Customers" at bounding box center [47, 241] width 41 height 12
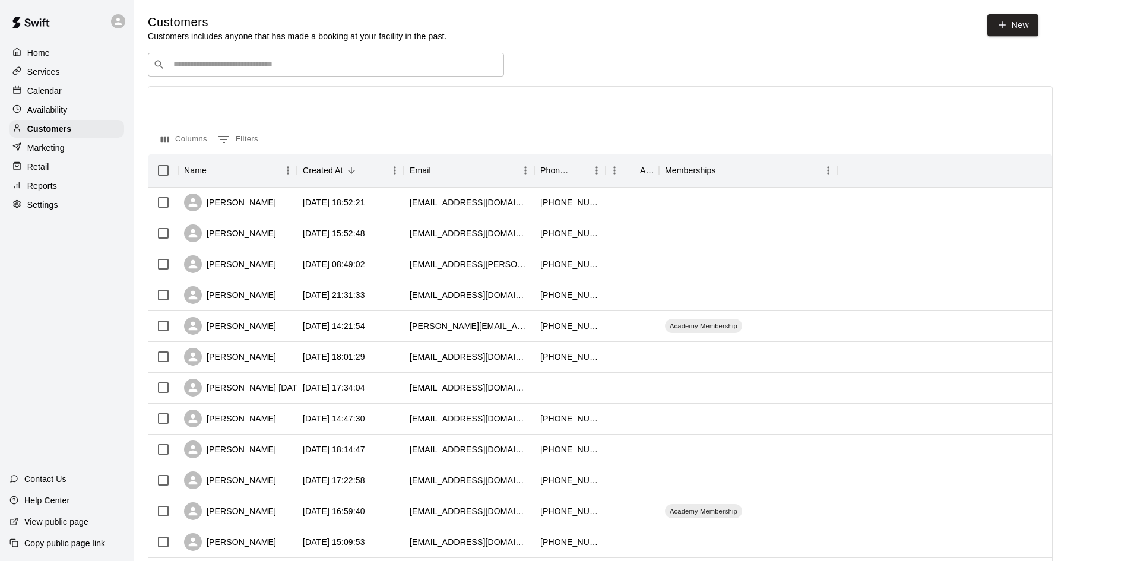
click at [246, 72] on div "​ ​" at bounding box center [326, 65] width 356 height 24
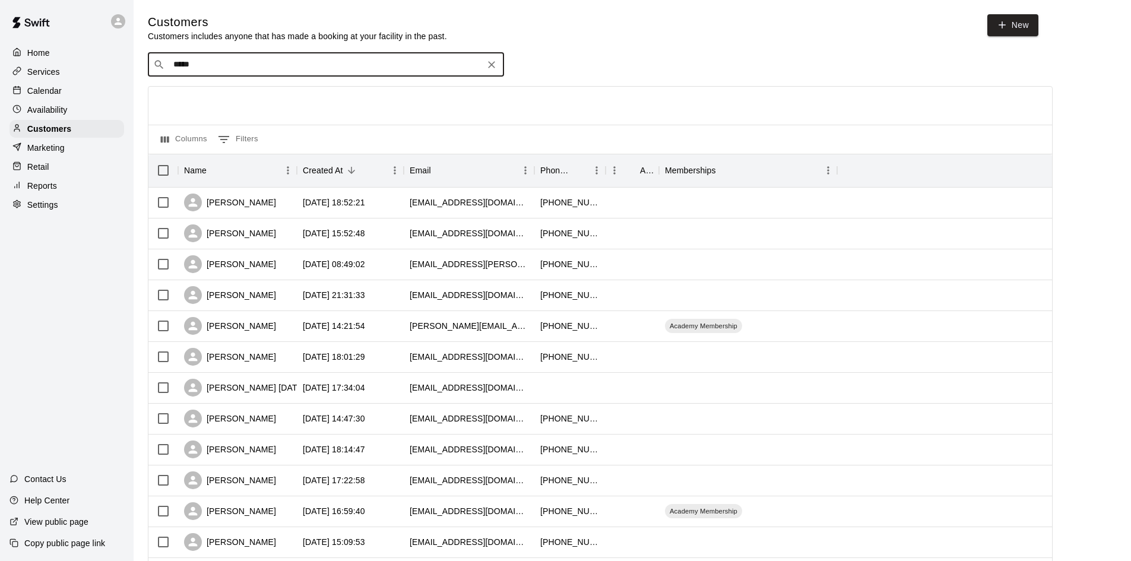
type input "******"
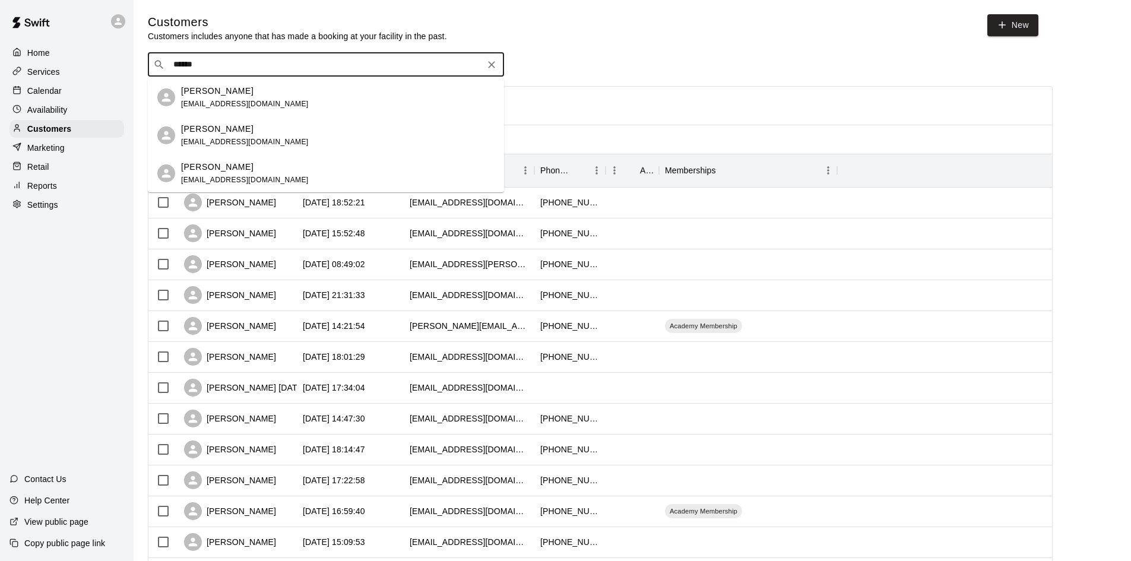
click at [239, 90] on p "[PERSON_NAME]" at bounding box center [217, 91] width 72 height 12
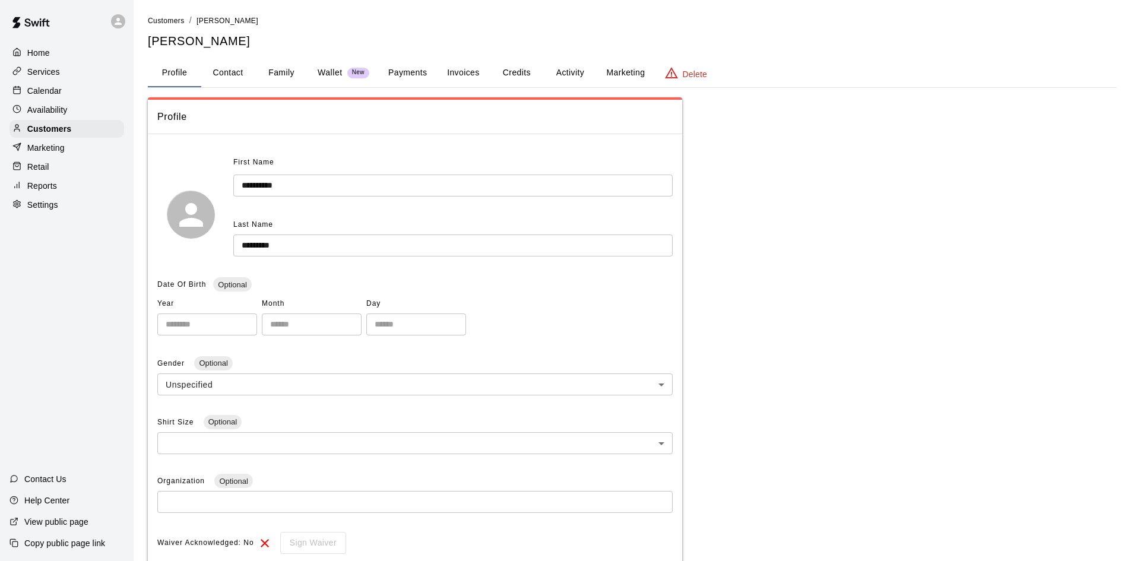
click at [412, 67] on button "Payments" at bounding box center [408, 73] width 58 height 29
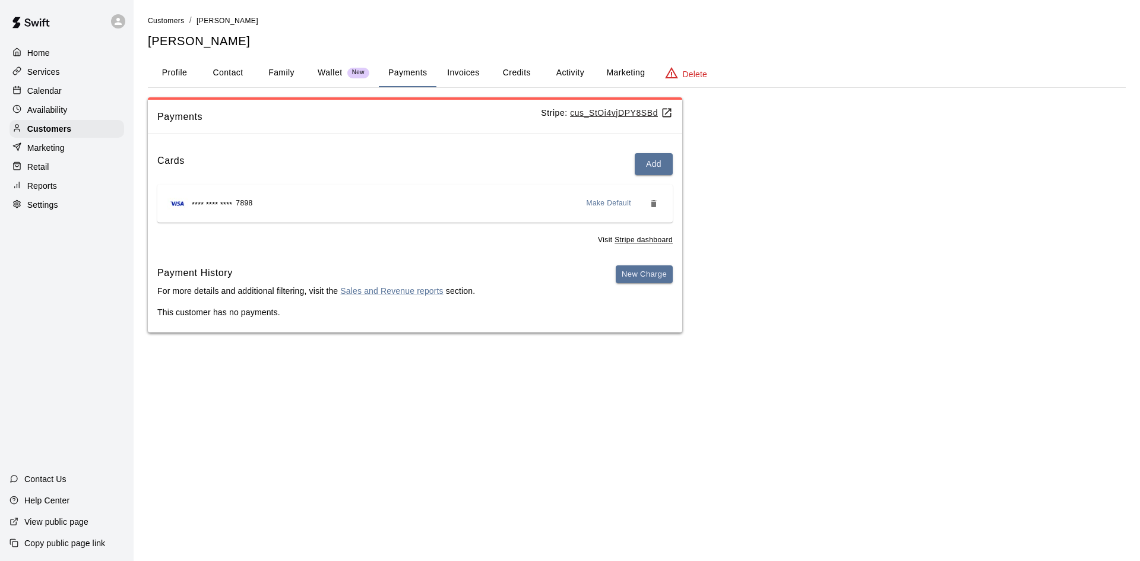
click at [587, 69] on button "Activity" at bounding box center [569, 73] width 53 height 29
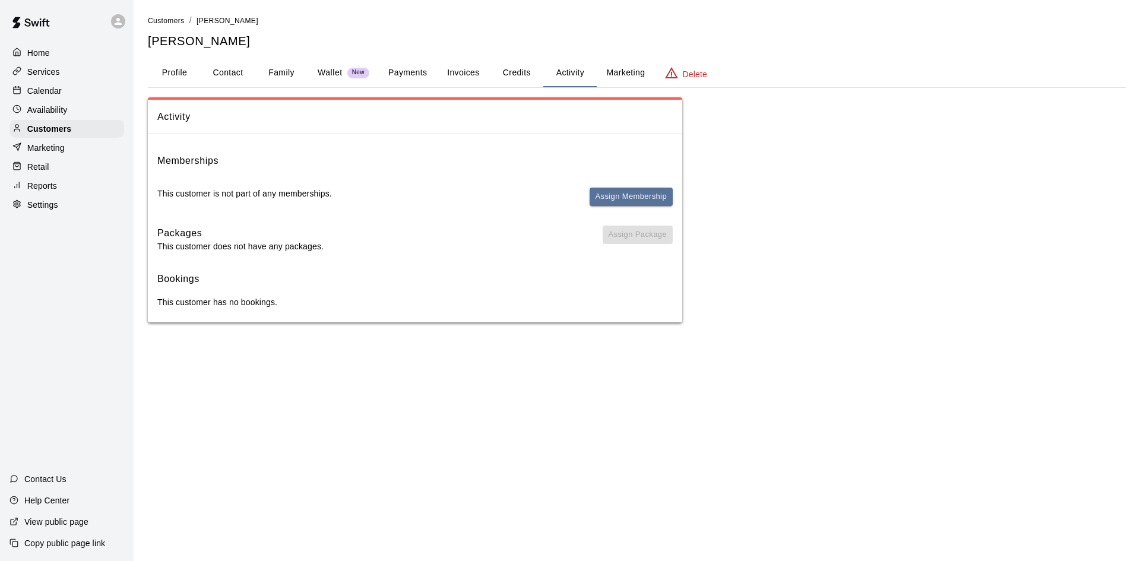
click at [54, 87] on p "Calendar" at bounding box center [44, 91] width 34 height 12
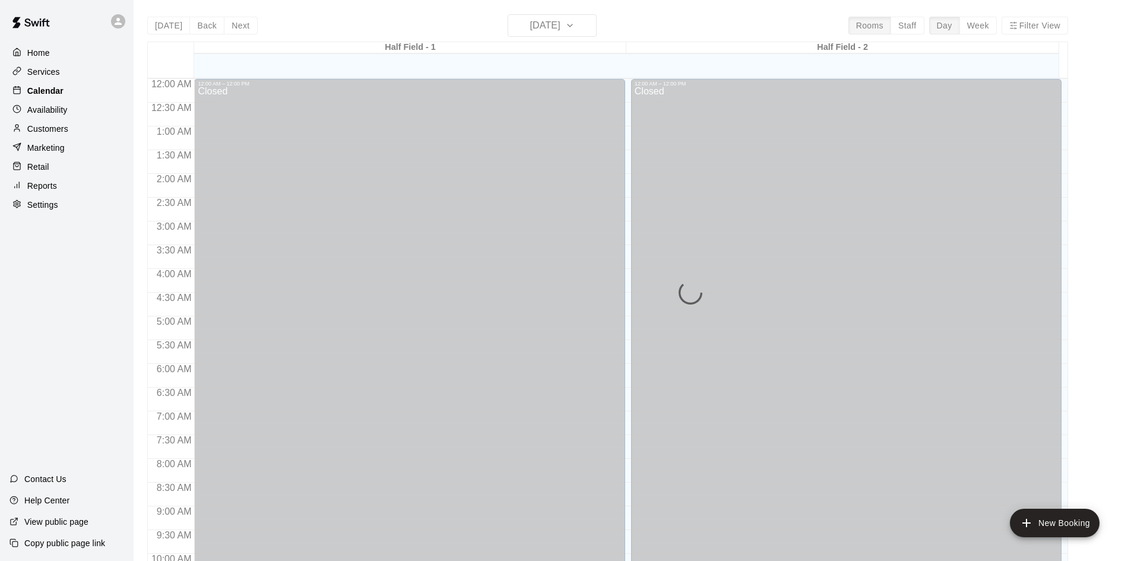
scroll to position [609, 0]
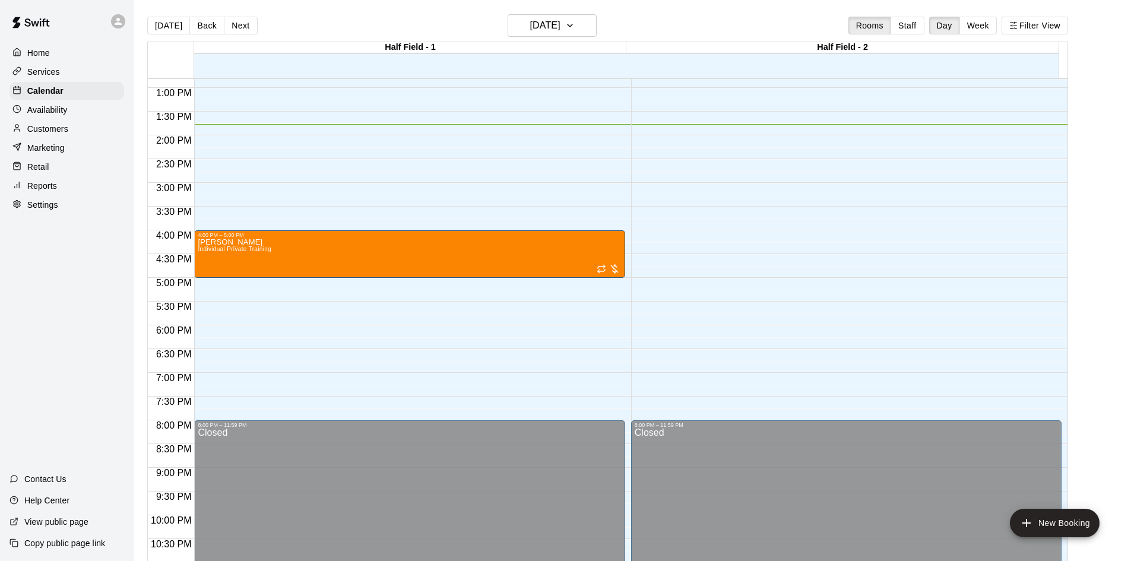
click at [985, 25] on button "Week" at bounding box center [978, 26] width 37 height 18
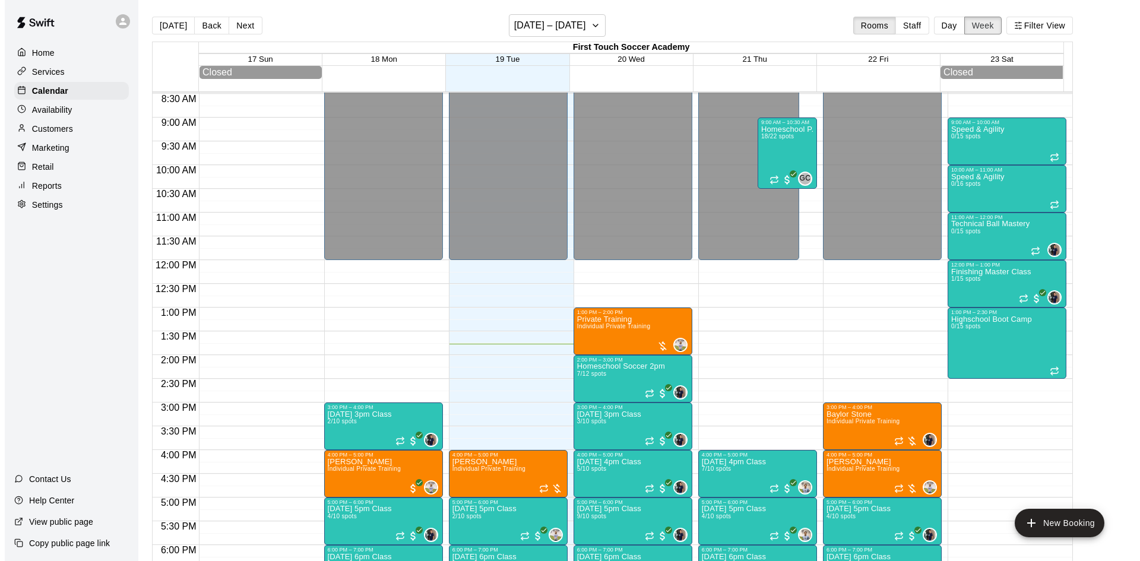
scroll to position [298, 0]
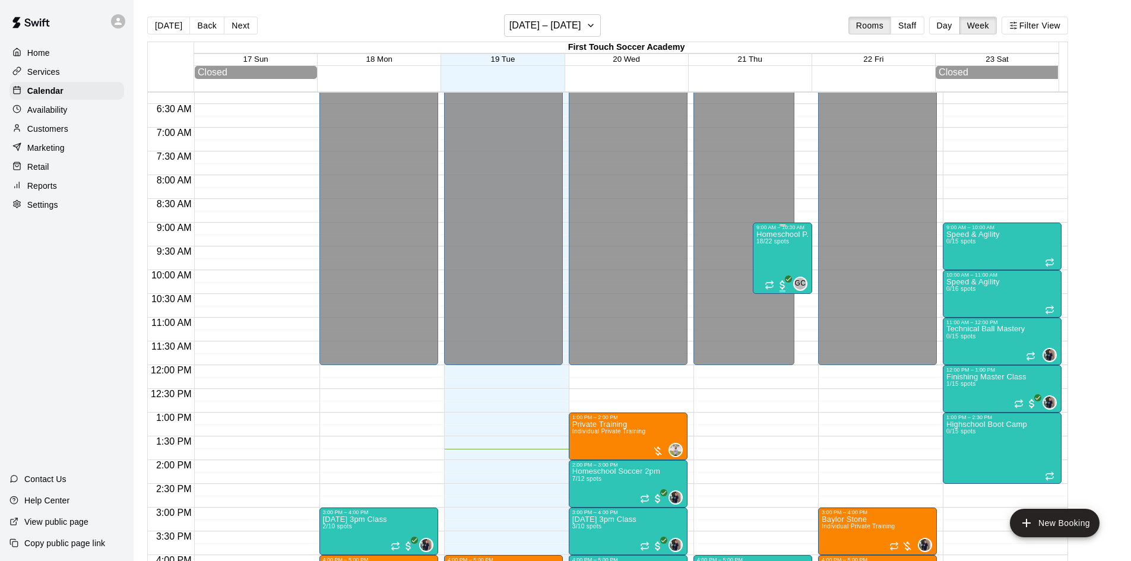
click at [772, 254] on div "Homeschool P.E 18/22 spots" at bounding box center [783, 510] width 52 height 561
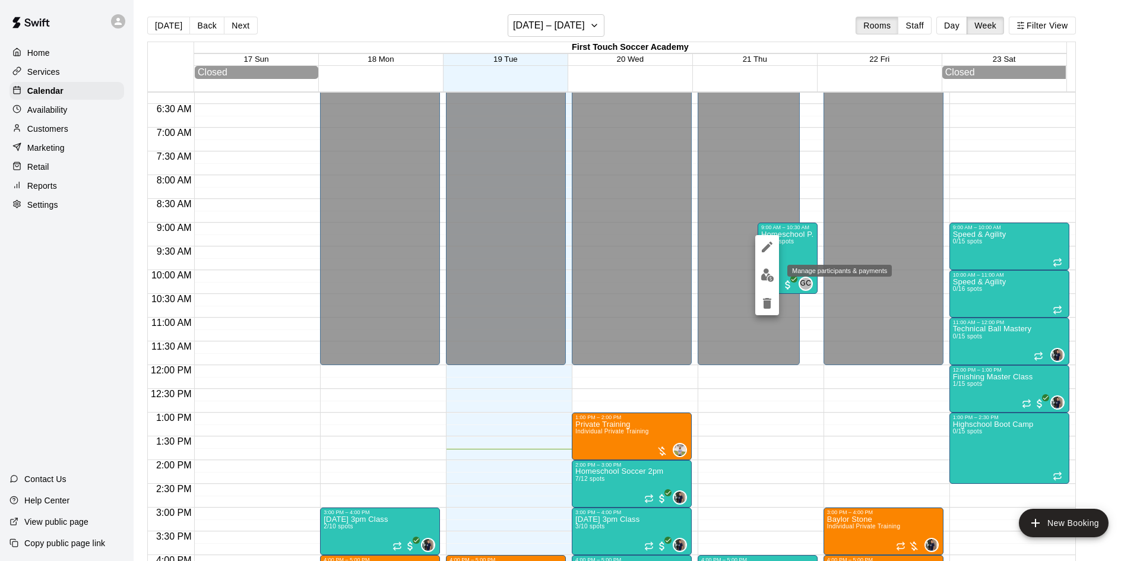
click at [761, 271] on img "edit" at bounding box center [768, 275] width 14 height 14
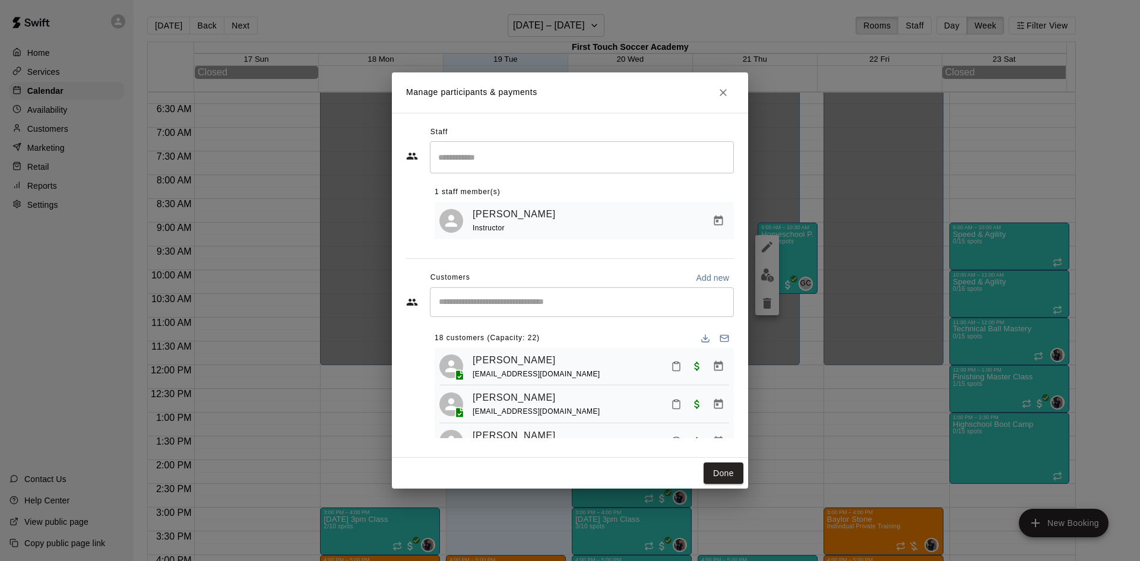
click at [511, 304] on input "Start typing to search customers..." at bounding box center [581, 302] width 293 height 12
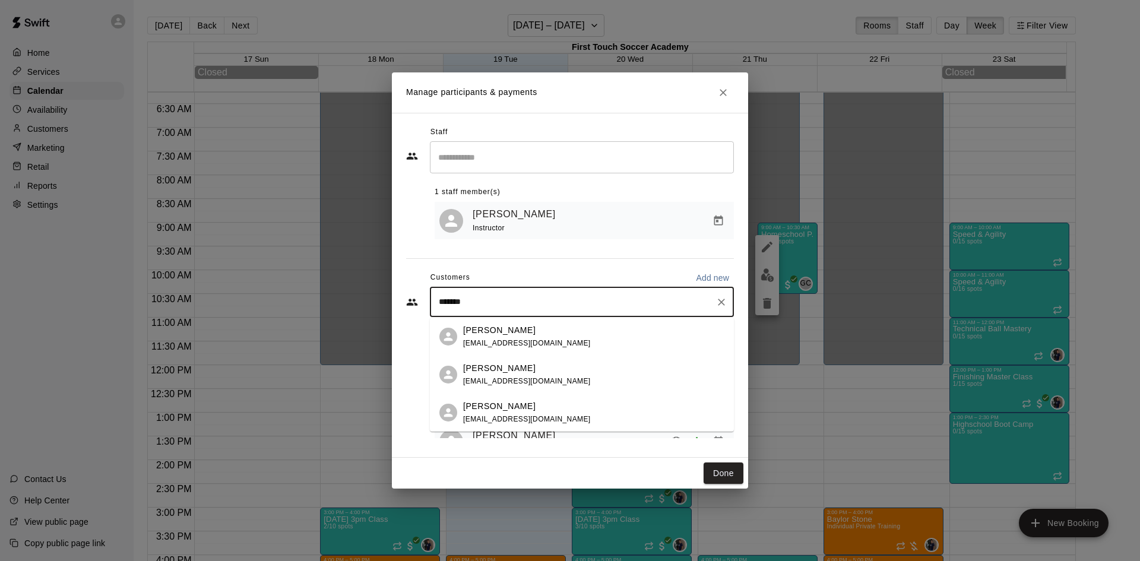
type input "********"
click at [515, 379] on span "[EMAIL_ADDRESS][DOMAIN_NAME]" at bounding box center [527, 381] width 128 height 8
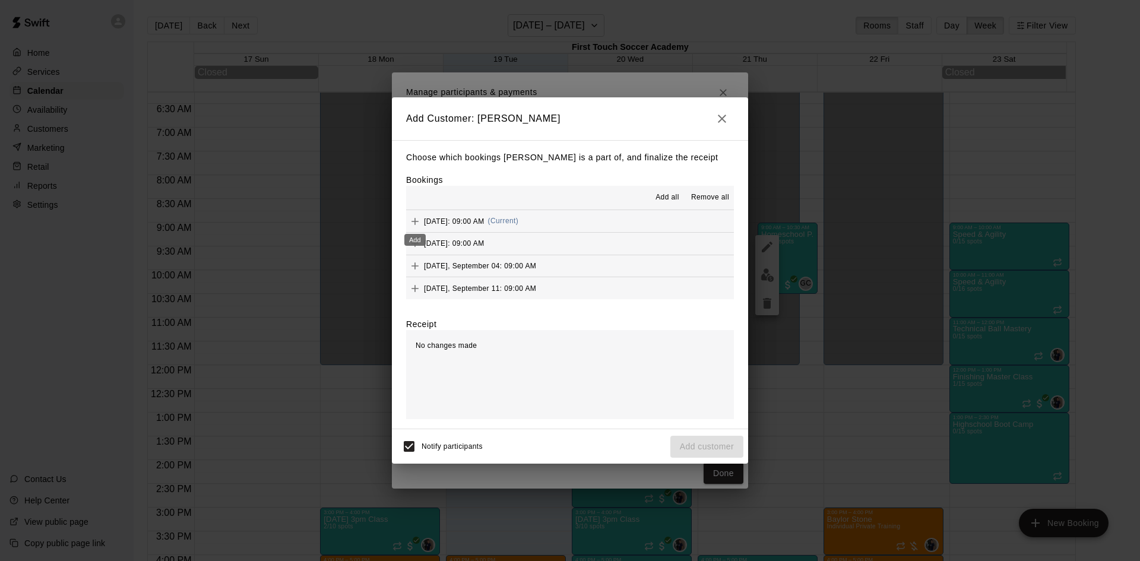
click at [416, 219] on icon "Add" at bounding box center [415, 222] width 12 height 12
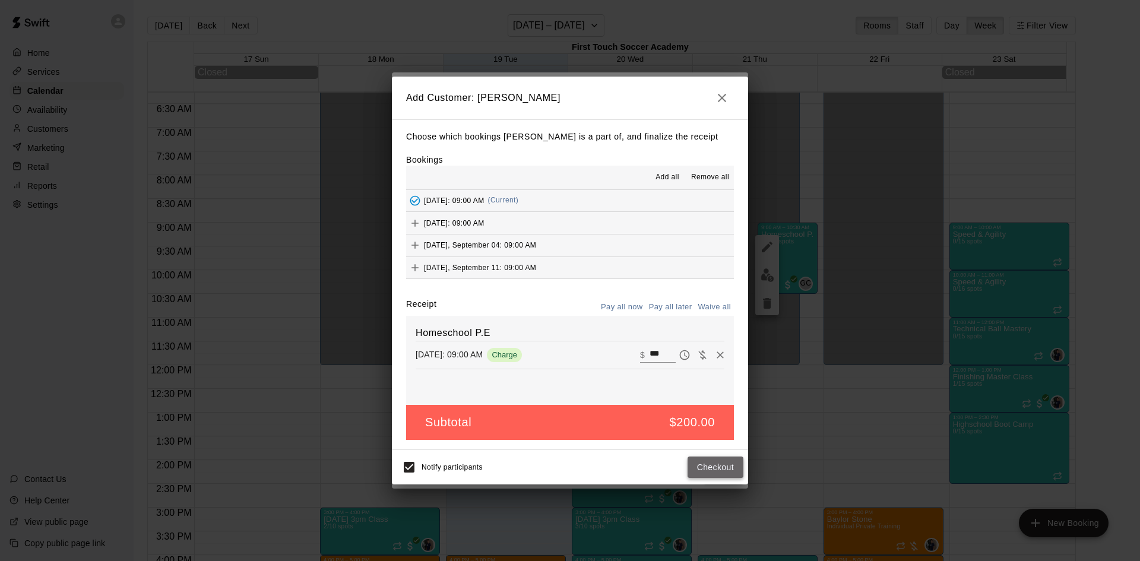
click at [713, 464] on button "Checkout" at bounding box center [716, 468] width 56 height 22
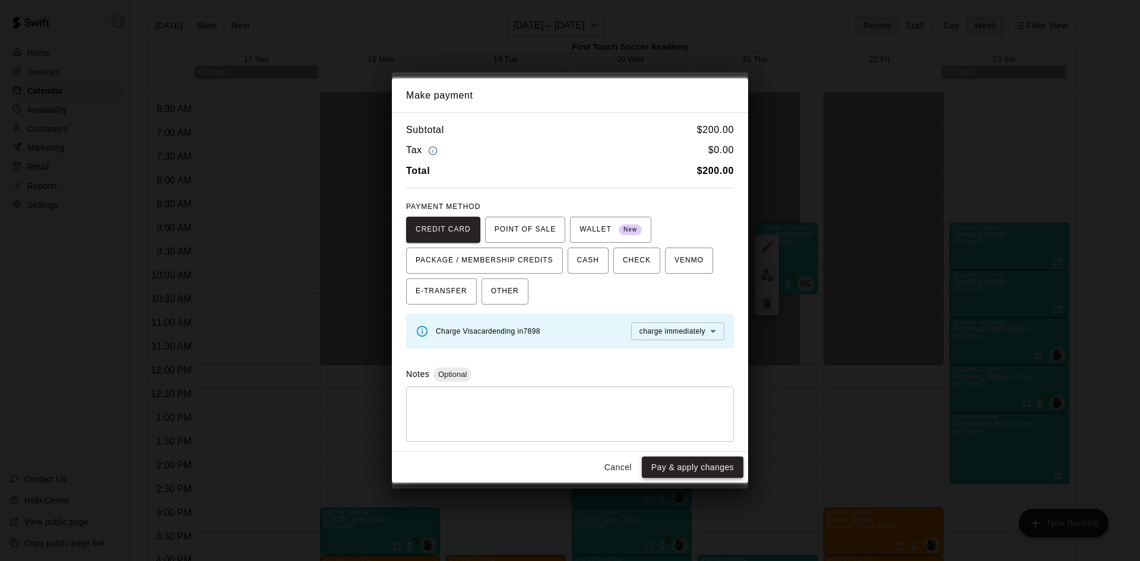
click at [675, 463] on button "Pay & apply changes" at bounding box center [693, 468] width 102 height 22
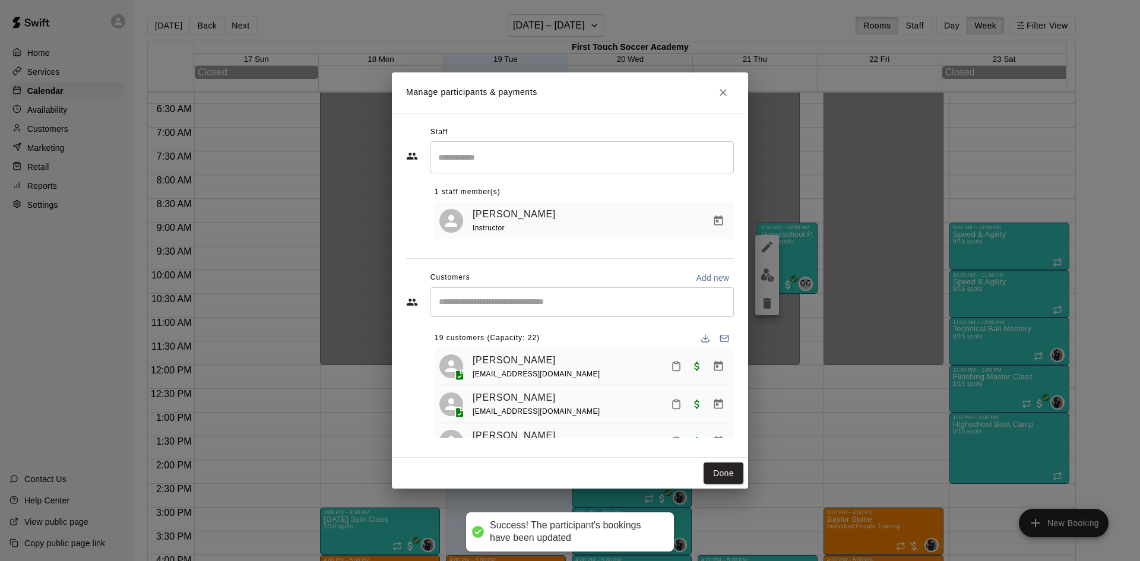
click at [484, 295] on div "​" at bounding box center [582, 302] width 304 height 30
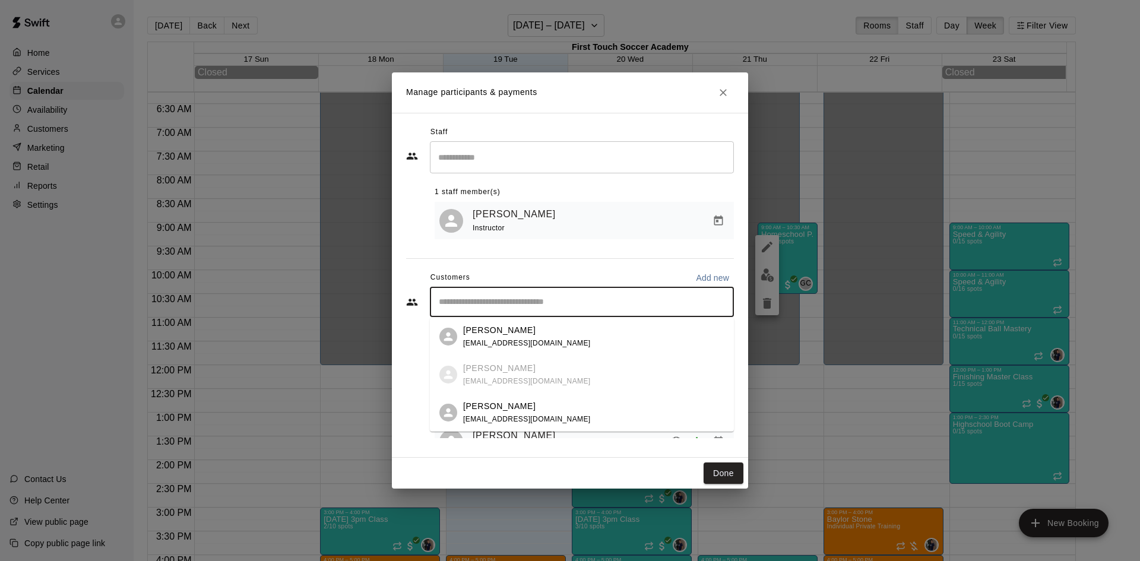
click at [517, 397] on div "[PERSON_NAME] [EMAIL_ADDRESS][DOMAIN_NAME]" at bounding box center [582, 413] width 304 height 38
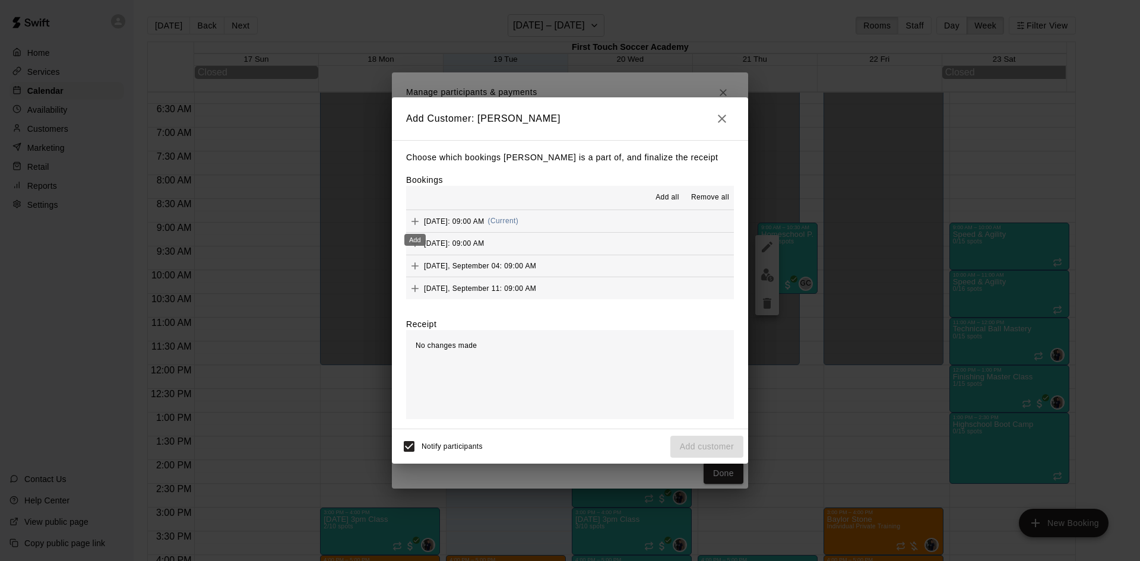
click at [412, 224] on icon "Add" at bounding box center [415, 222] width 12 height 12
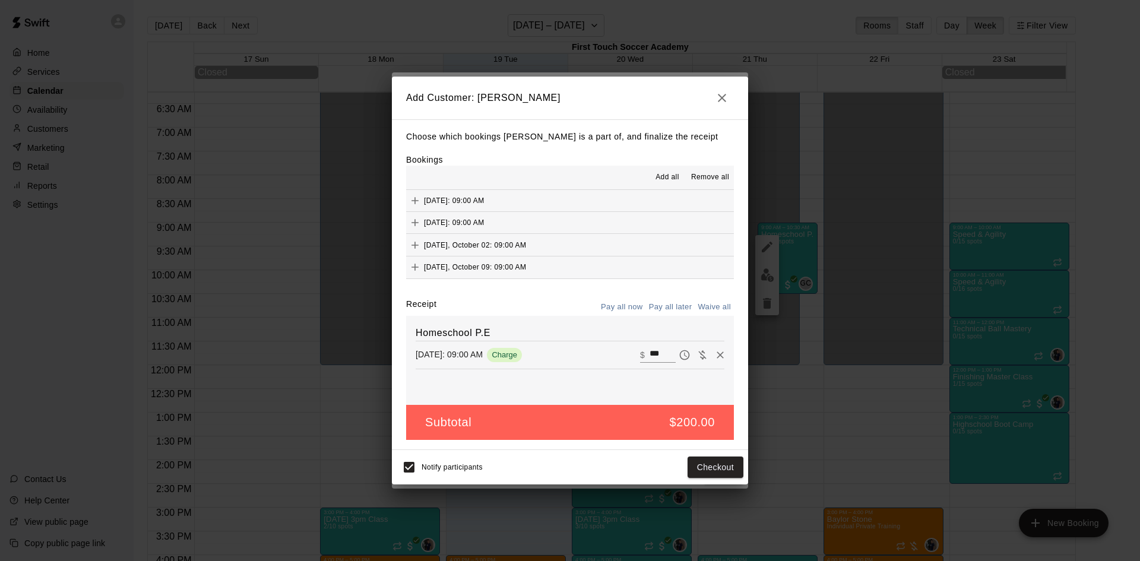
scroll to position [0, 0]
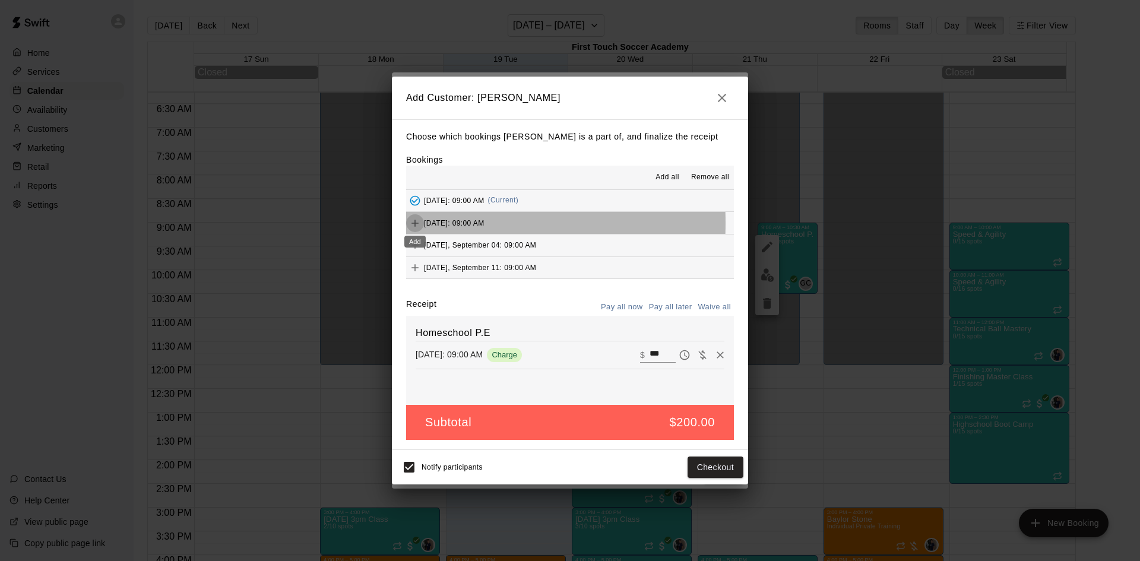
click at [415, 223] on icon "Add" at bounding box center [415, 223] width 7 height 7
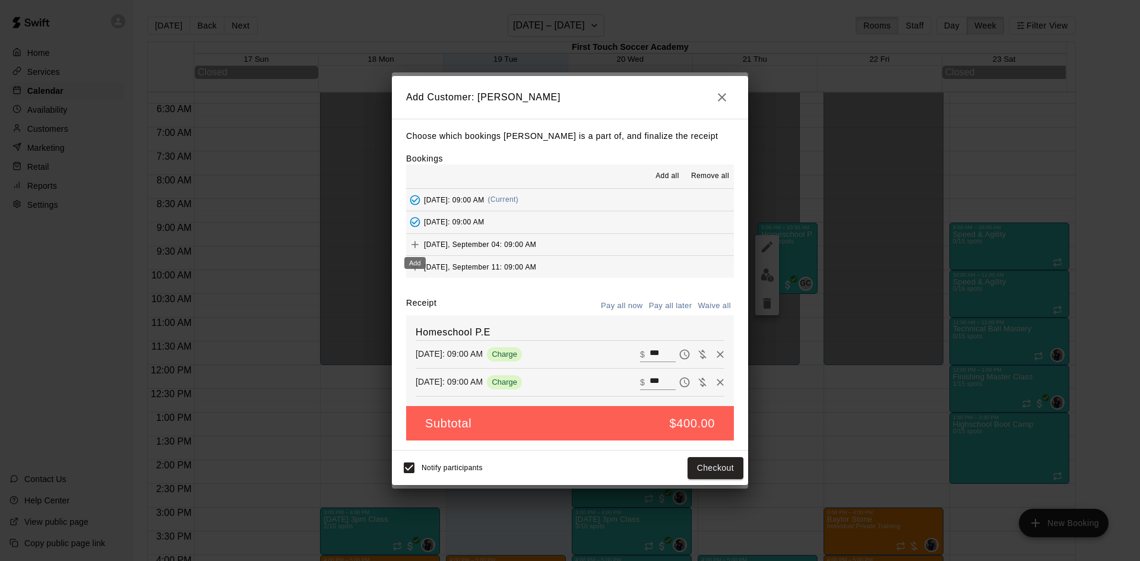
click at [417, 246] on icon "Add" at bounding box center [415, 245] width 12 height 12
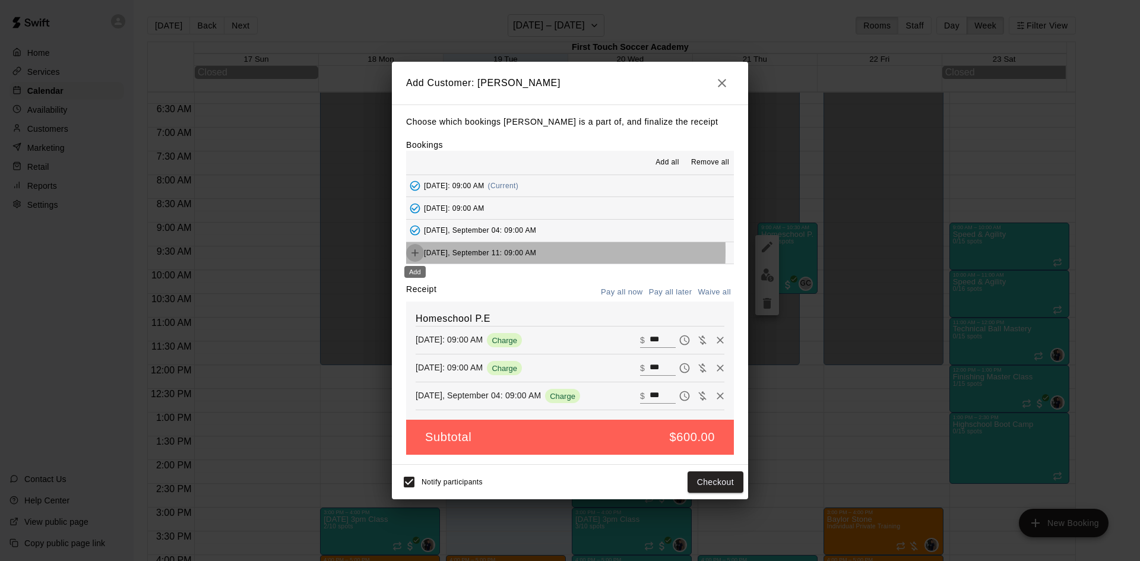
click at [416, 252] on icon "Add" at bounding box center [415, 253] width 12 height 12
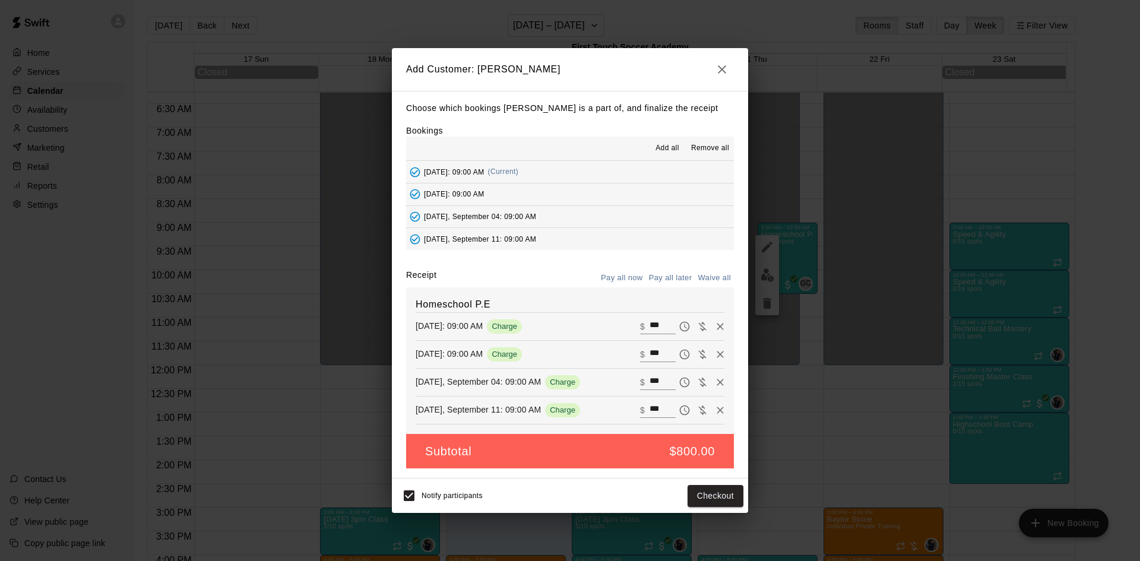
scroll to position [59, 0]
click at [415, 204] on icon "Add" at bounding box center [415, 201] width 7 height 7
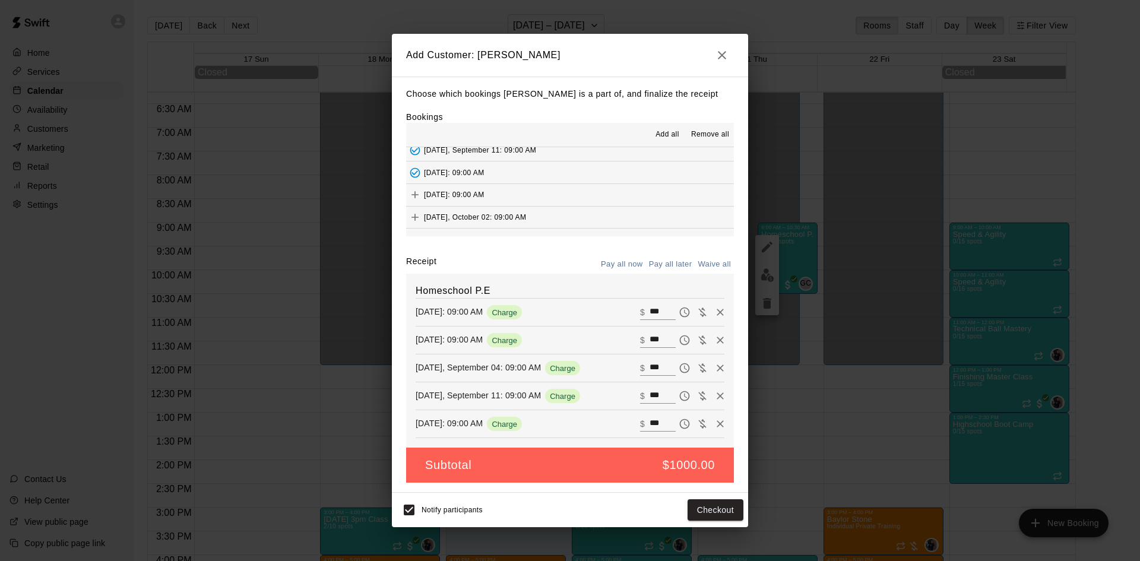
scroll to position [90, 0]
click at [413, 177] on icon "Add" at bounding box center [415, 180] width 12 height 12
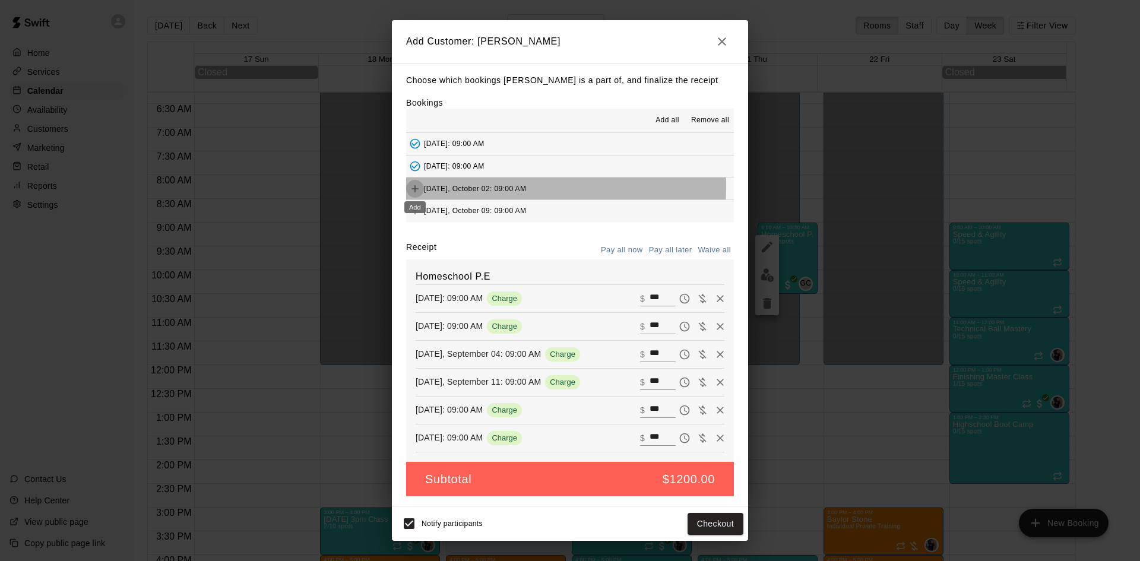
click at [416, 185] on icon "Add" at bounding box center [415, 189] width 12 height 12
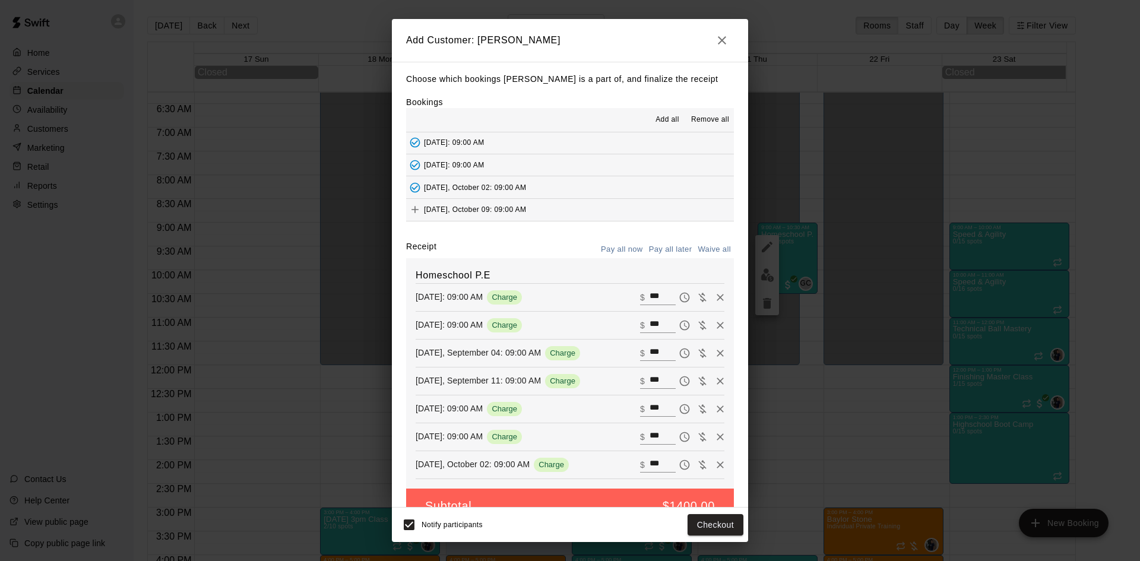
click at [412, 211] on icon "Add" at bounding box center [415, 210] width 12 height 12
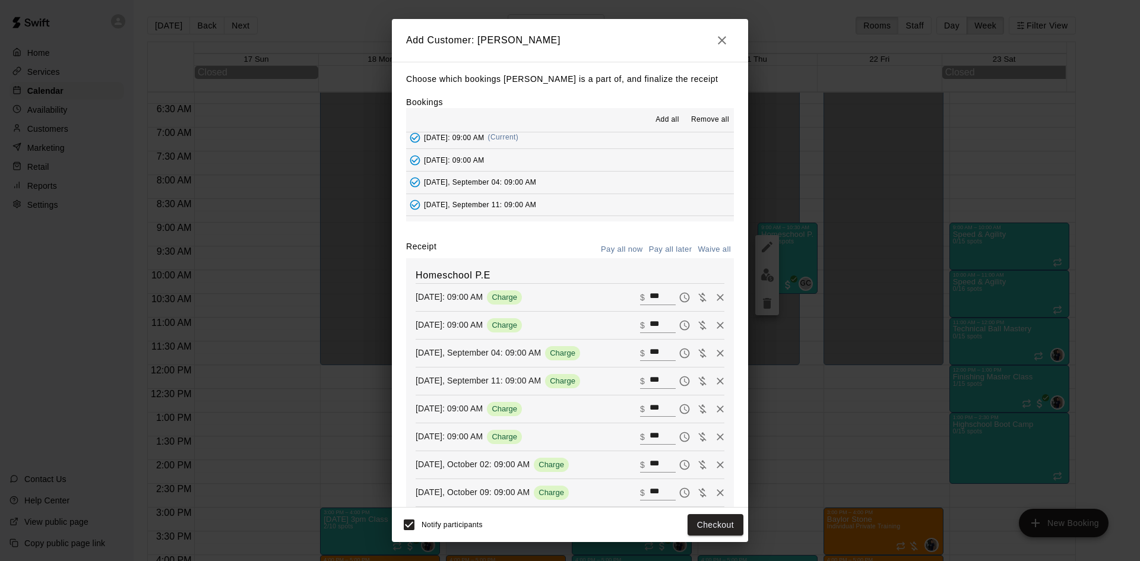
scroll to position [0, 0]
click at [698, 323] on icon "Waive payment" at bounding box center [702, 325] width 8 height 9
type input "*"
click at [698, 357] on icon "Waive payment" at bounding box center [702, 353] width 8 height 9
type input "*"
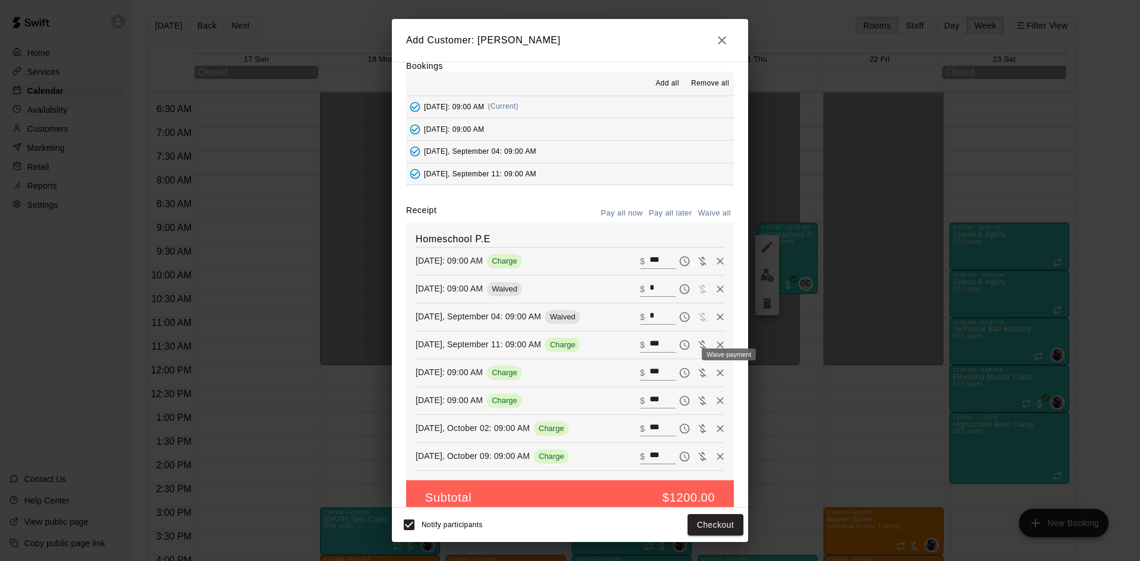
scroll to position [55, 0]
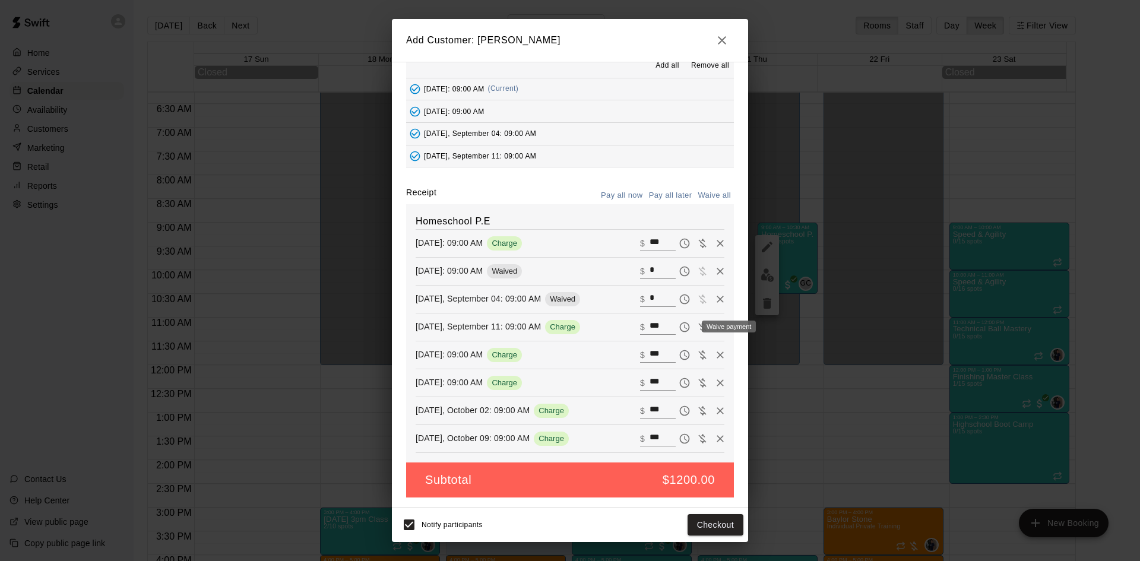
click at [697, 325] on icon "Waive payment" at bounding box center [703, 327] width 12 height 12
type input "*"
click at [698, 358] on icon "Waive payment" at bounding box center [702, 354] width 8 height 9
type input "*"
click at [697, 383] on icon "Waive payment" at bounding box center [703, 383] width 12 height 12
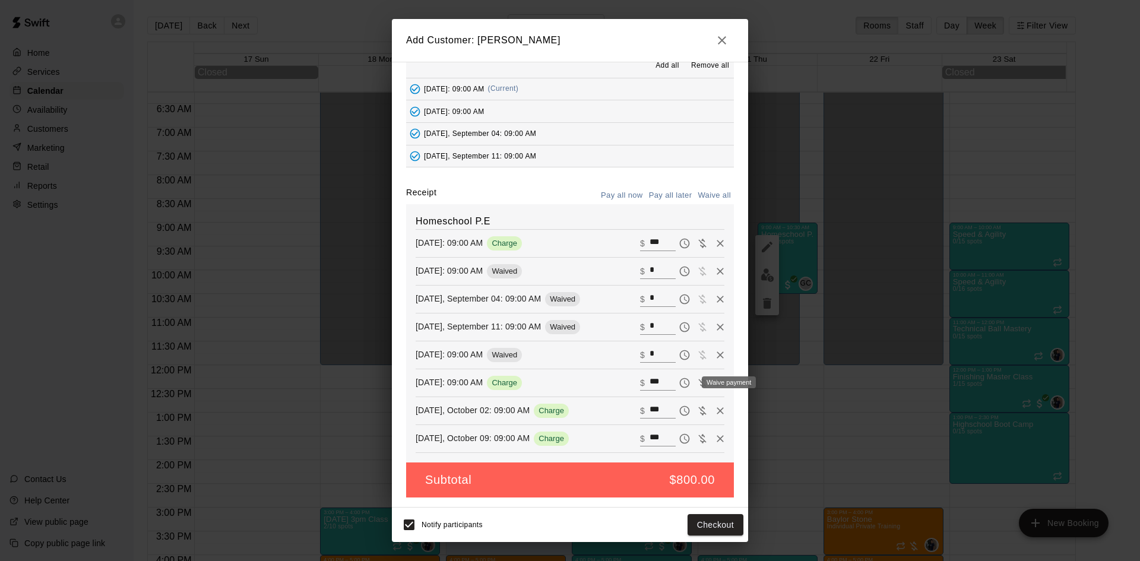
type input "*"
click at [697, 413] on icon "Waive payment" at bounding box center [703, 411] width 12 height 12
type input "*"
click at [697, 436] on icon "Waive payment" at bounding box center [703, 439] width 12 height 12
type input "*"
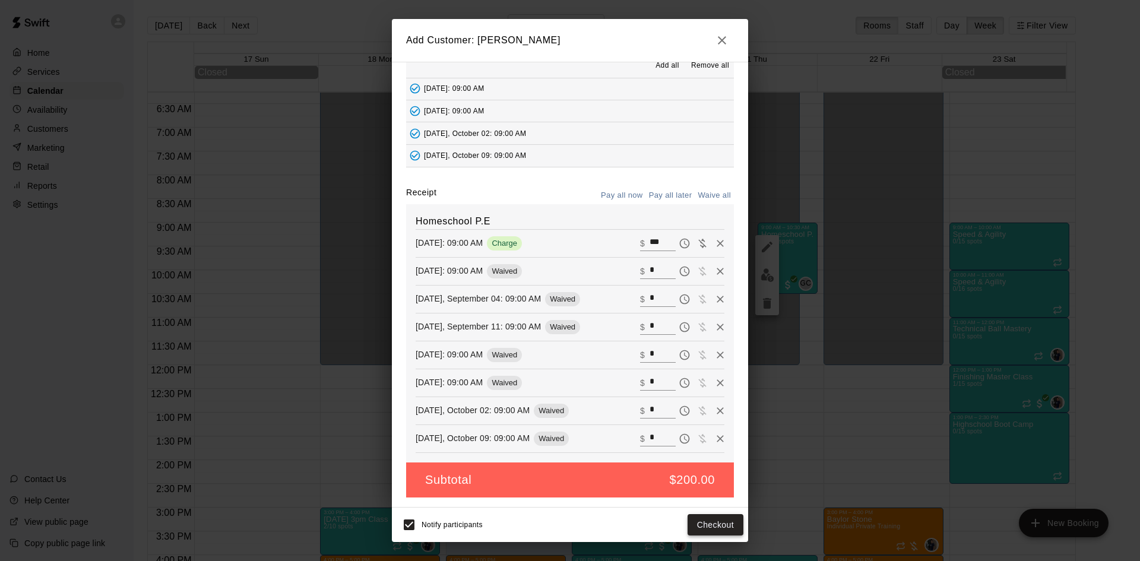
click at [712, 527] on button "Checkout" at bounding box center [716, 525] width 56 height 22
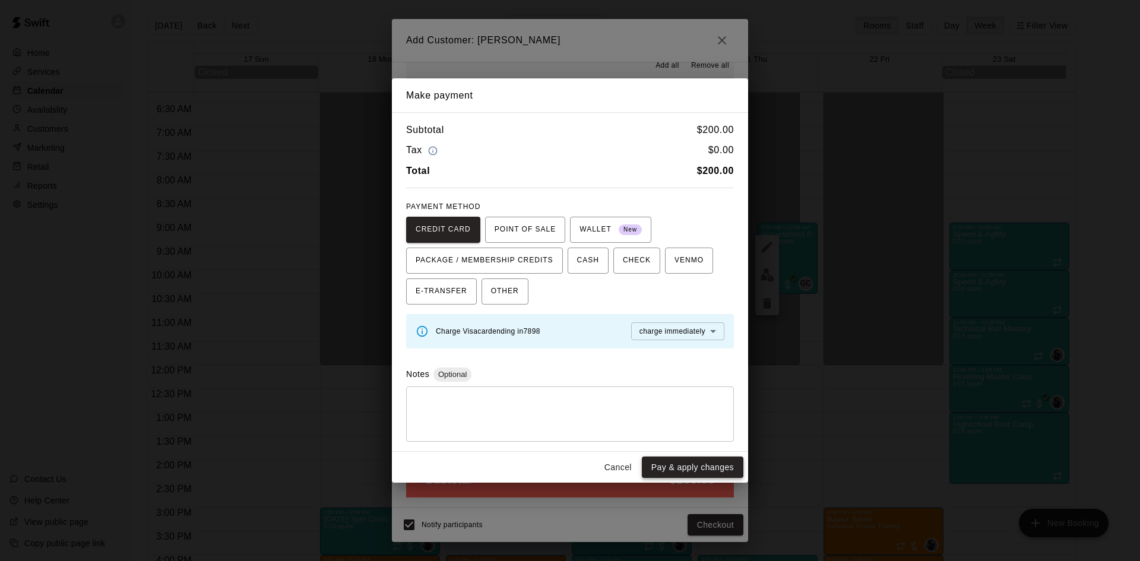
click at [681, 458] on button "Pay & apply changes" at bounding box center [693, 468] width 102 height 22
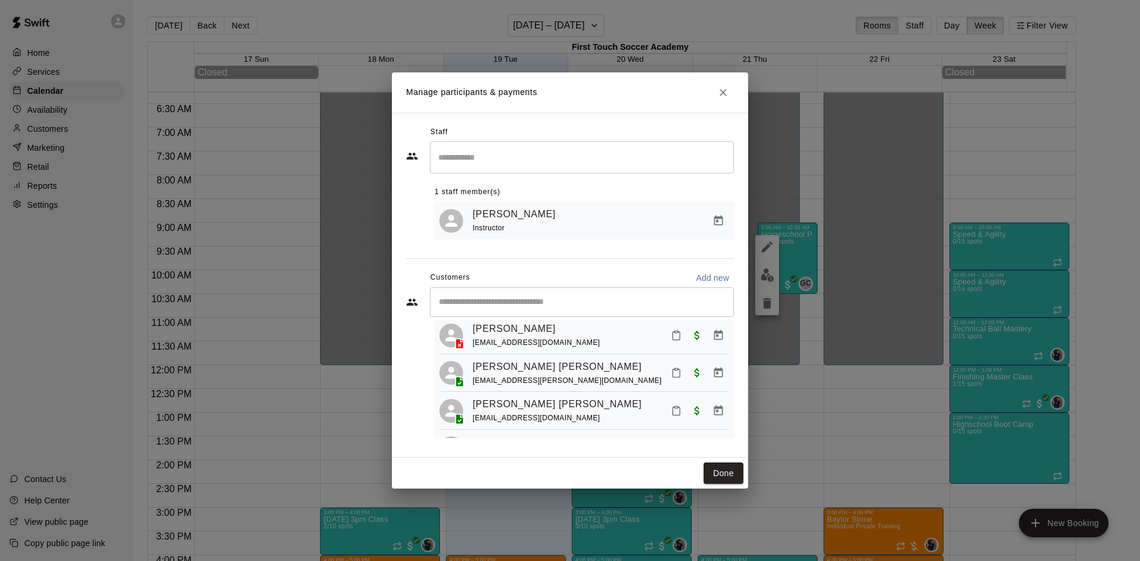
scroll to position [0, 0]
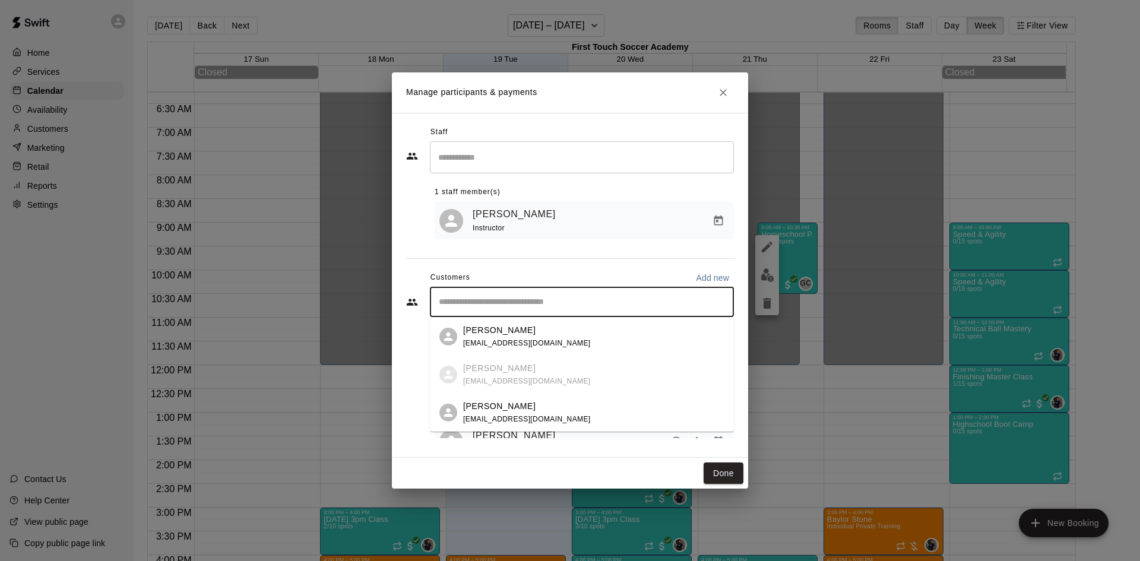
click at [518, 305] on input "Start typing to search customers..." at bounding box center [581, 302] width 293 height 12
click at [515, 401] on p "[PERSON_NAME]" at bounding box center [499, 406] width 72 height 12
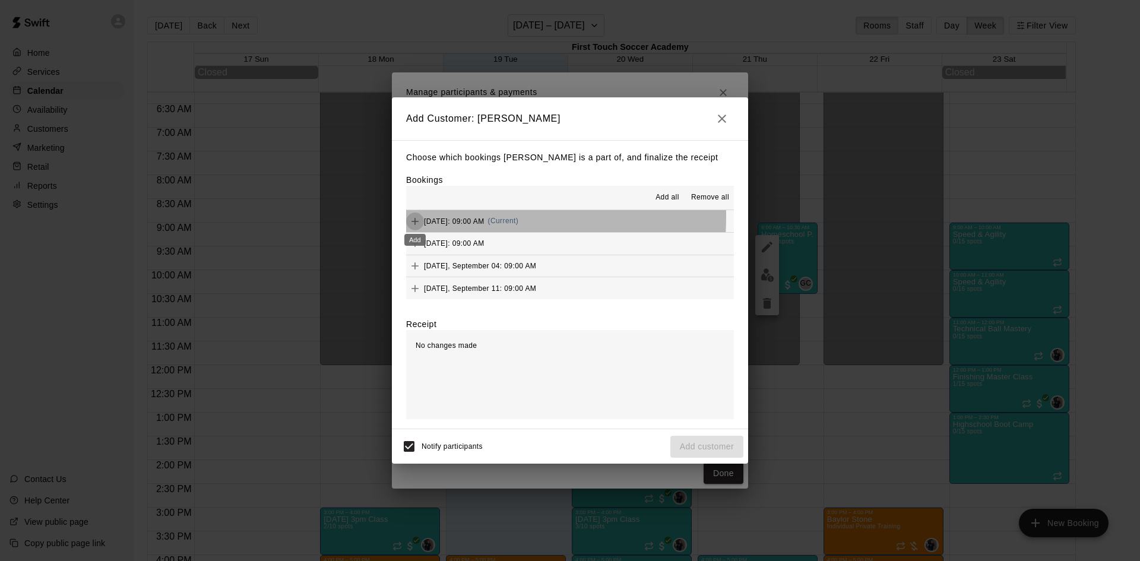
click at [412, 217] on icon "Add" at bounding box center [415, 222] width 12 height 12
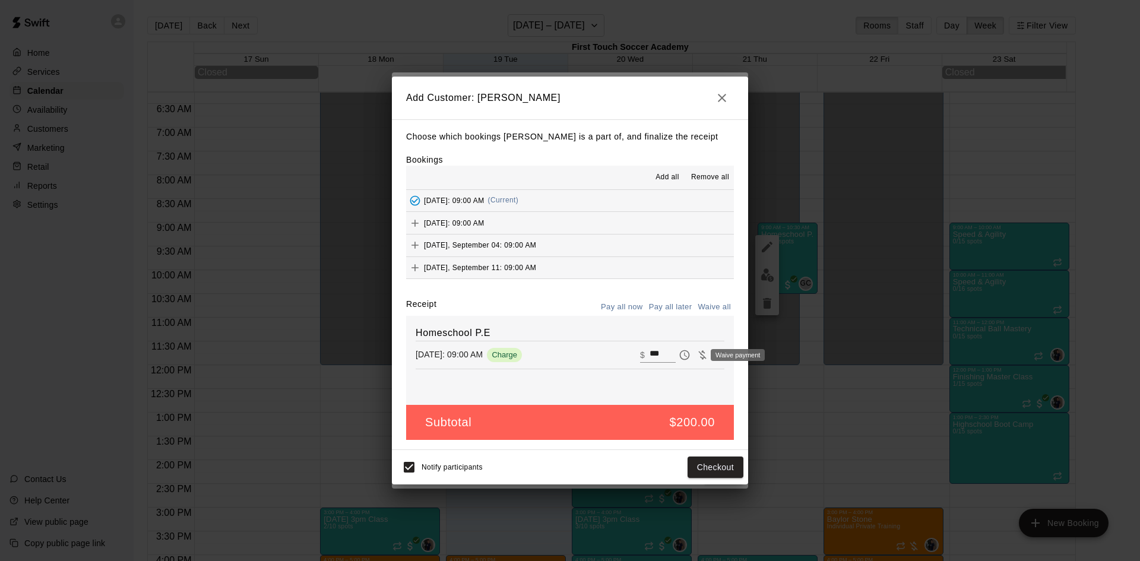
click at [697, 355] on icon "Waive payment" at bounding box center [703, 355] width 12 height 12
type input "*"
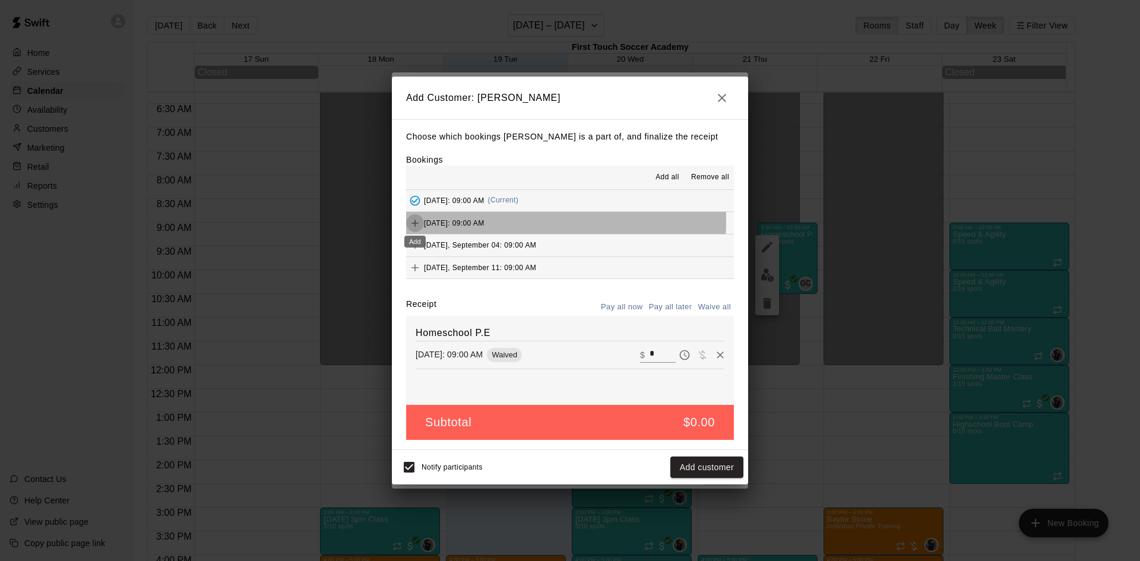
click at [416, 222] on icon "Add" at bounding box center [415, 223] width 12 height 12
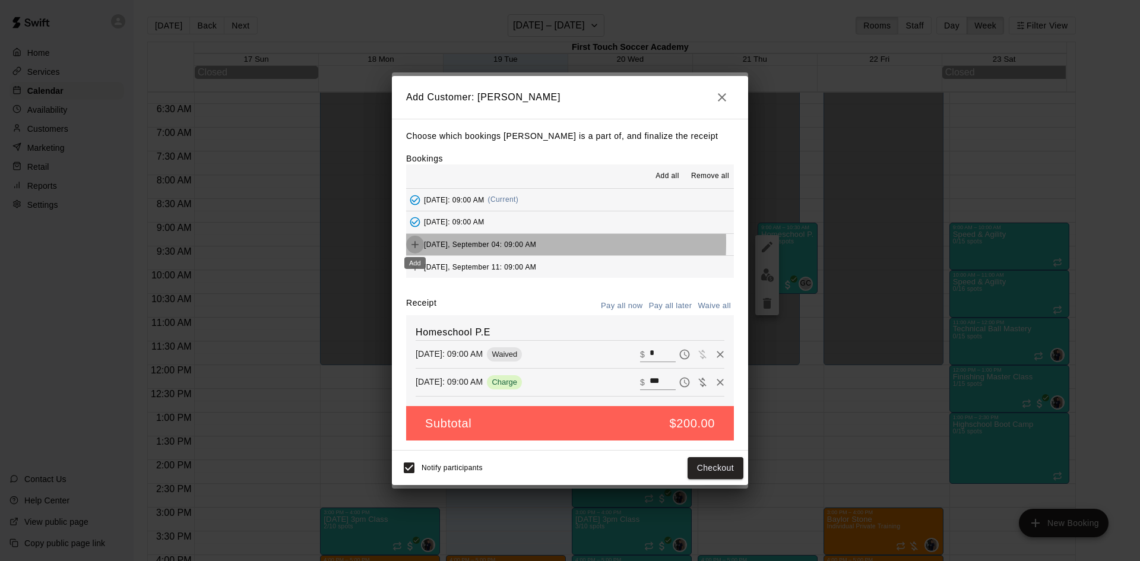
click at [417, 243] on icon "Add" at bounding box center [415, 245] width 12 height 12
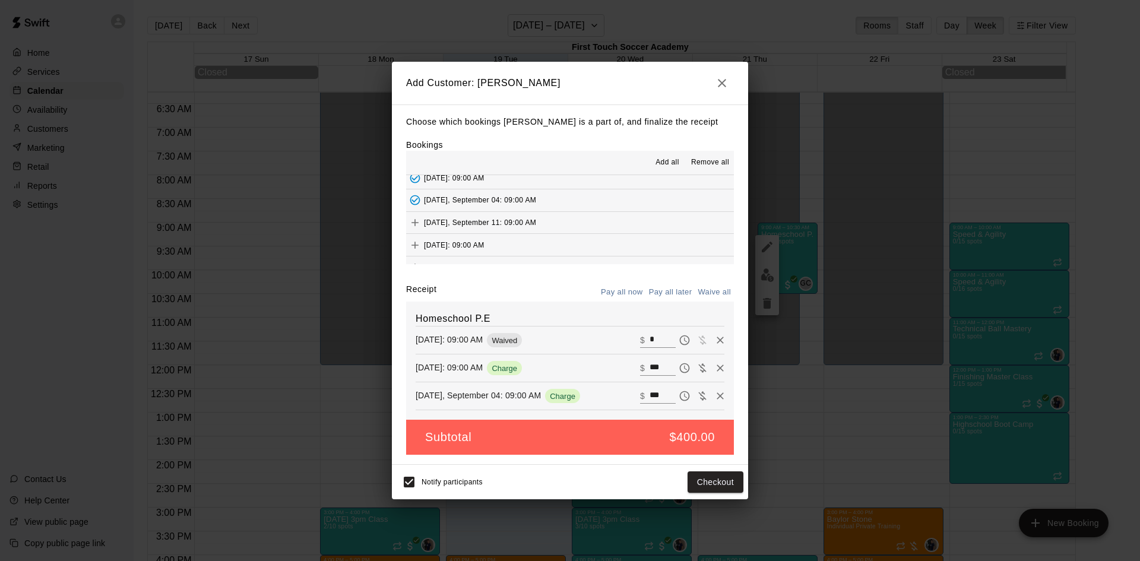
scroll to position [59, 0]
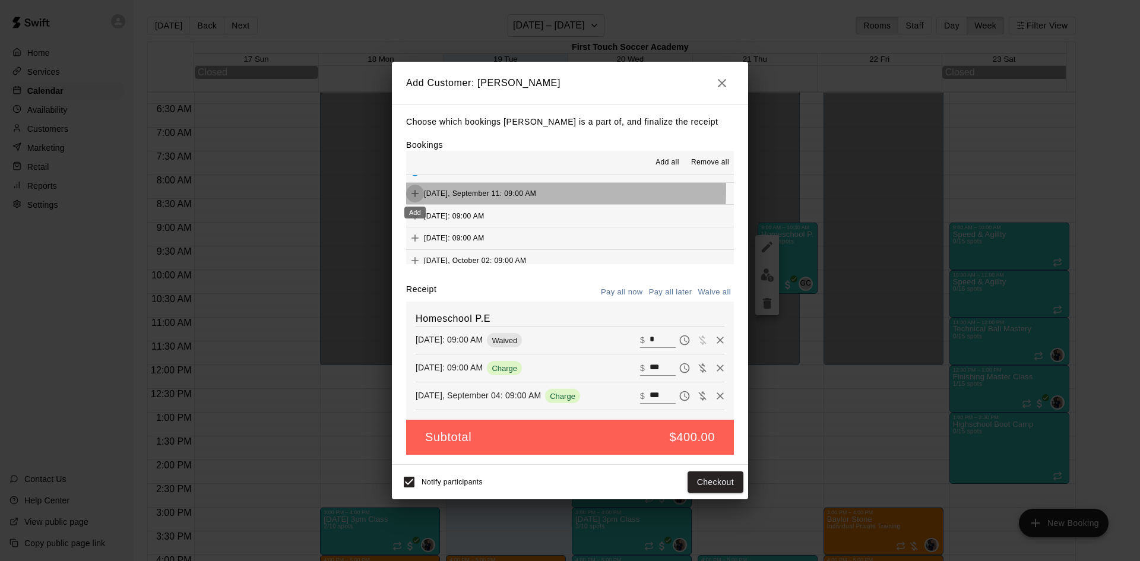
click at [415, 190] on icon "Add" at bounding box center [415, 194] width 12 height 12
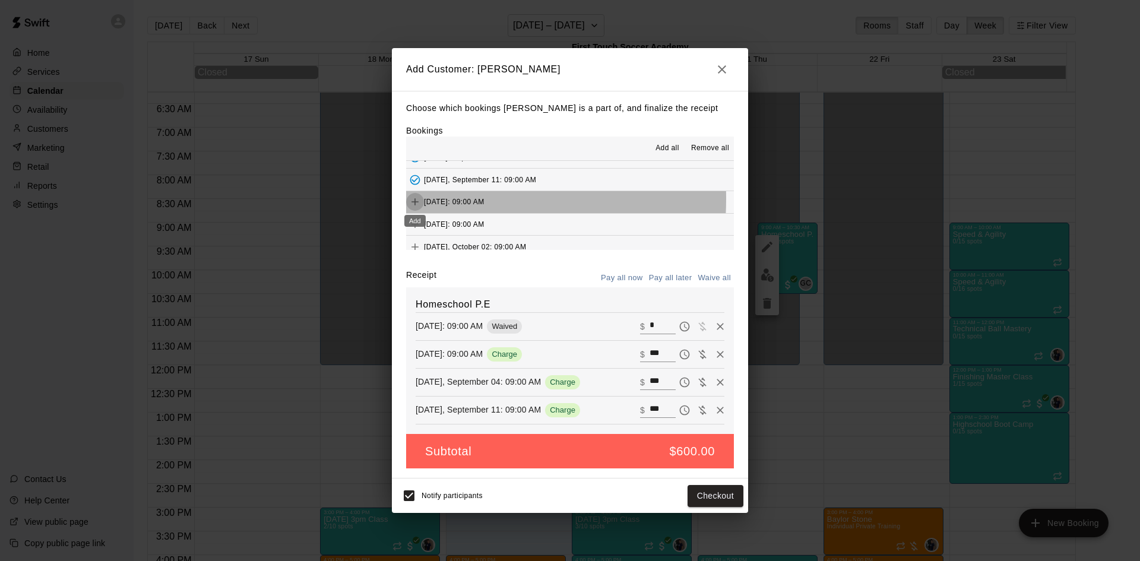
click at [412, 200] on icon "Add" at bounding box center [415, 202] width 12 height 12
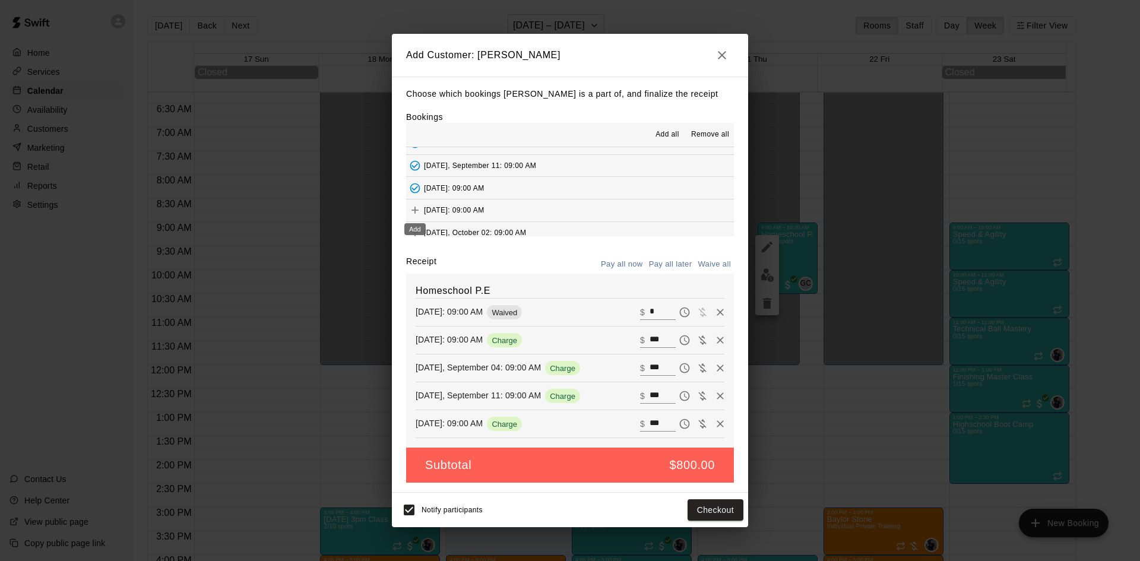
click at [417, 207] on icon "Add" at bounding box center [415, 210] width 12 height 12
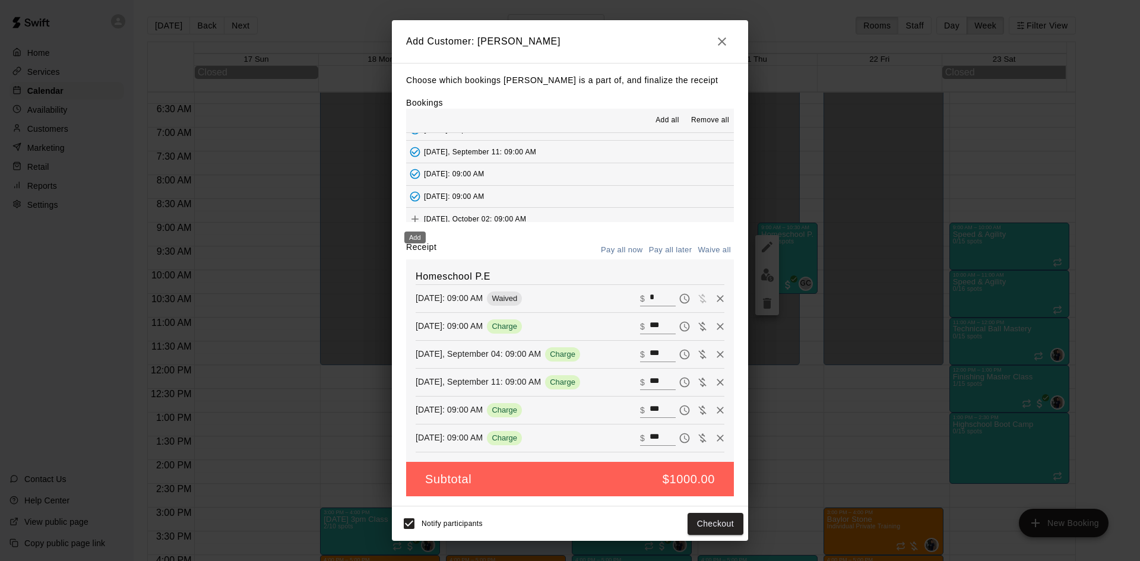
click at [409, 215] on icon "Add" at bounding box center [415, 219] width 12 height 12
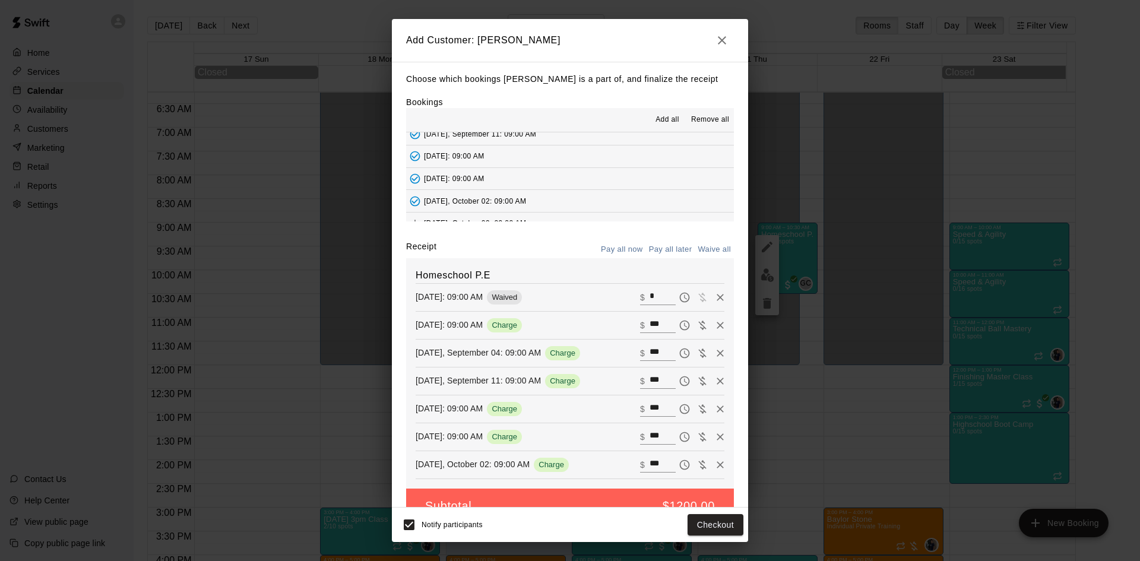
scroll to position [90, 0]
click at [416, 210] on icon "Add" at bounding box center [415, 210] width 12 height 12
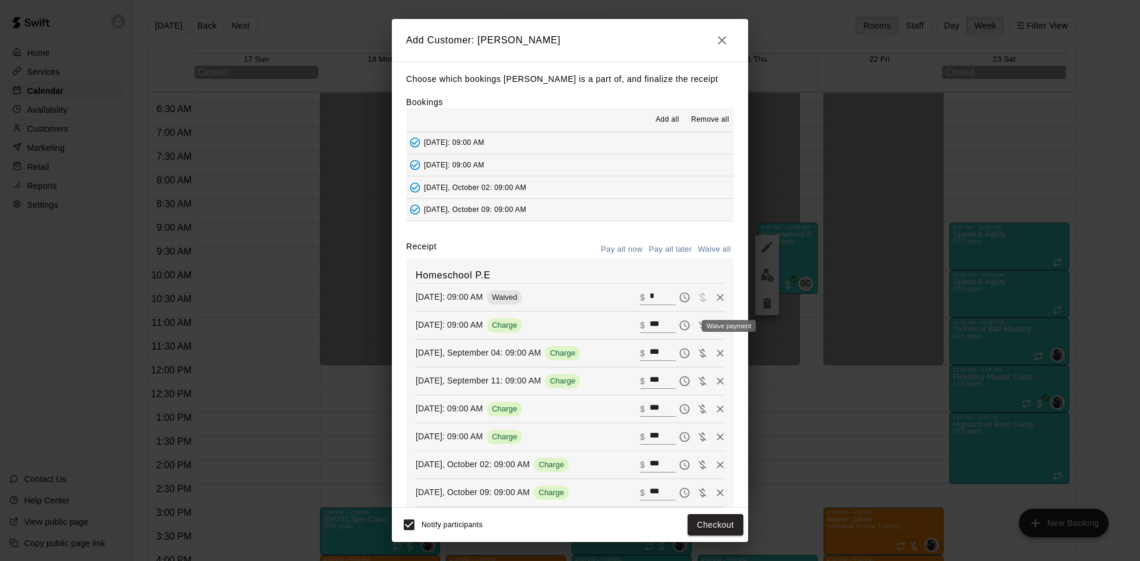
click at [697, 327] on icon "Waive payment" at bounding box center [703, 326] width 12 height 12
type input "*"
click at [697, 359] on icon "Waive payment" at bounding box center [703, 353] width 12 height 12
type input "*"
click at [697, 387] on icon "Waive payment" at bounding box center [703, 381] width 12 height 12
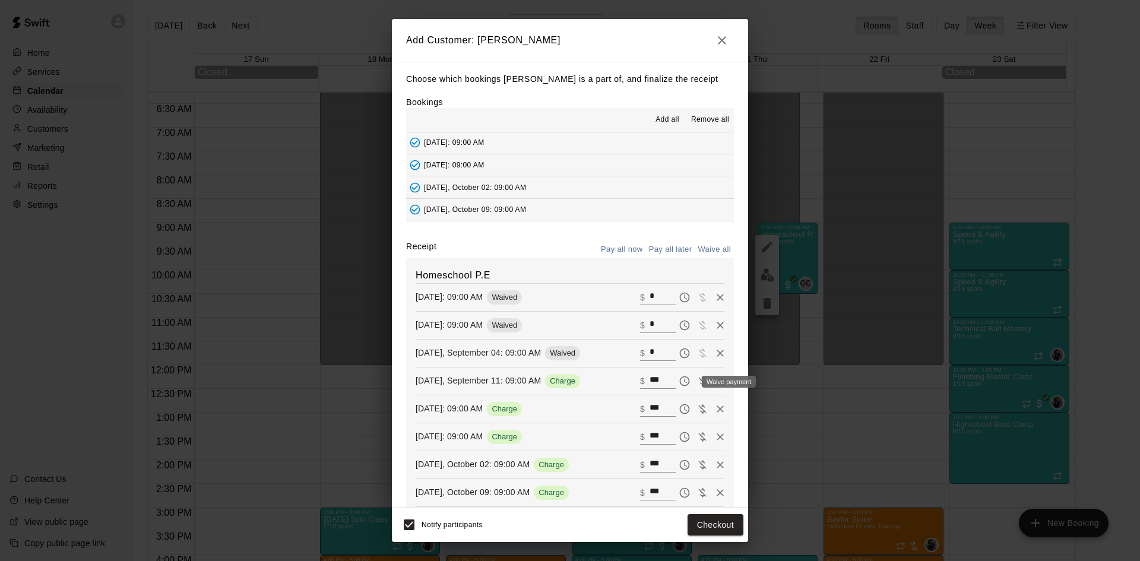
type input "*"
click at [698, 410] on icon "Waive payment" at bounding box center [702, 408] width 8 height 9
type input "*"
click at [697, 438] on icon "Waive payment" at bounding box center [703, 437] width 12 height 12
type input "*"
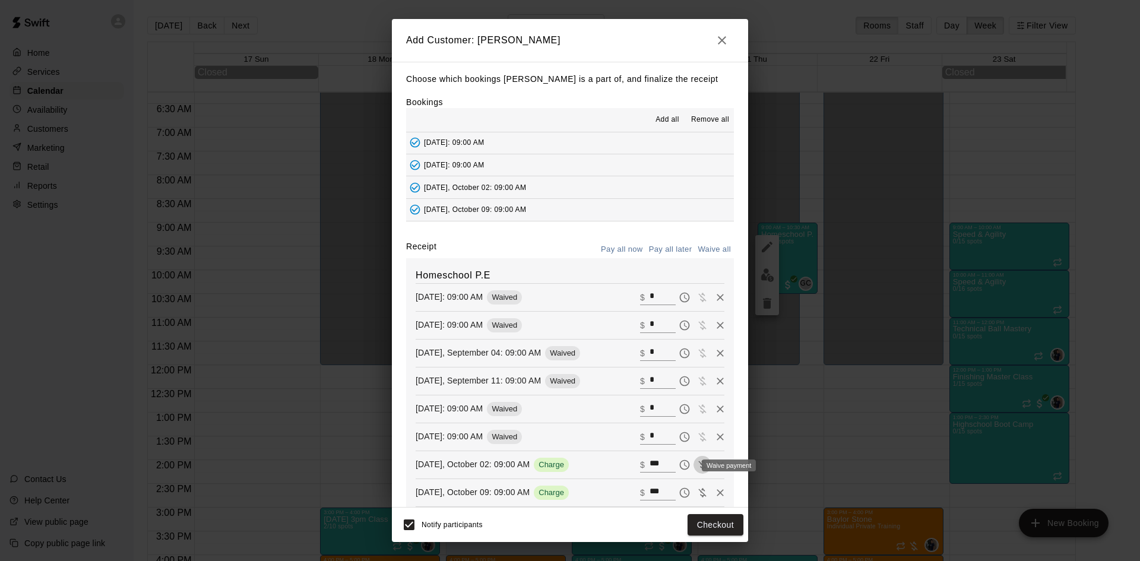
click at [697, 467] on icon "Waive payment" at bounding box center [703, 465] width 12 height 12
type input "*"
click at [697, 494] on icon "Waive payment" at bounding box center [703, 493] width 12 height 12
type input "*"
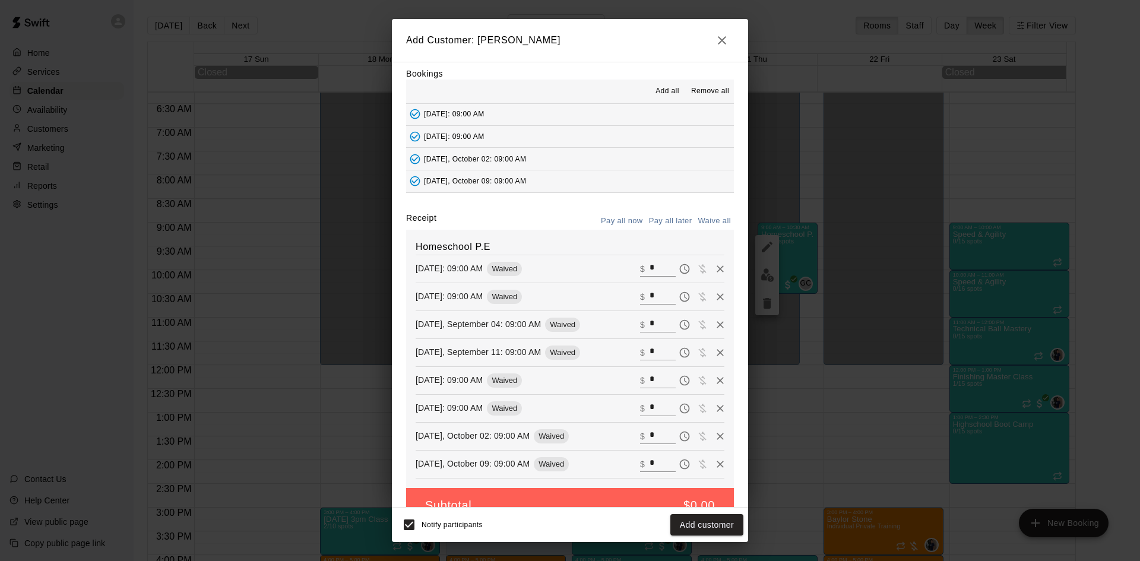
scroll to position [55, 0]
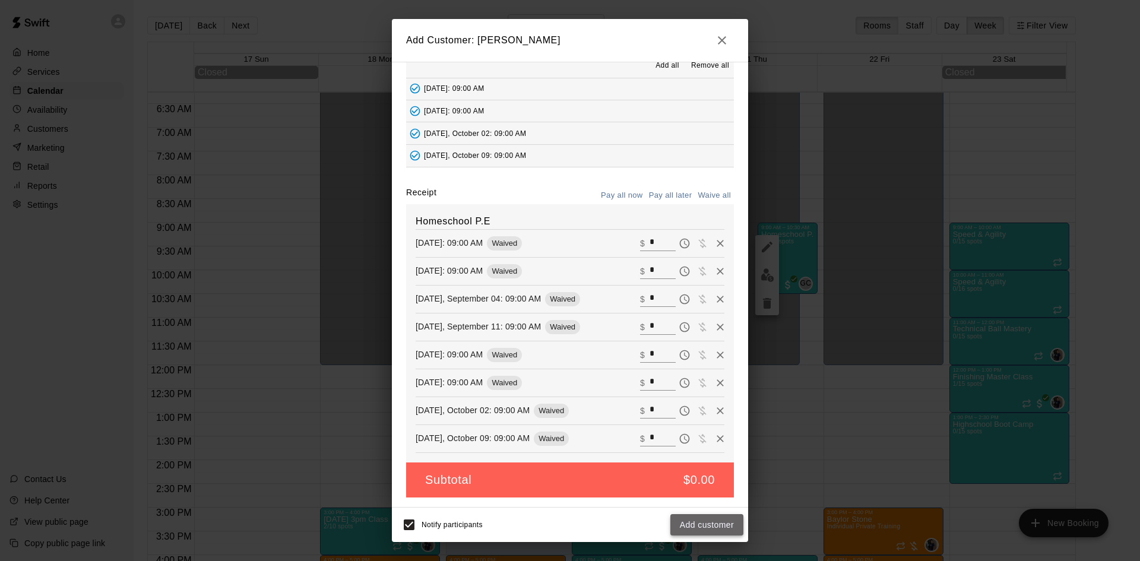
click at [728, 523] on button "Add customer" at bounding box center [706, 525] width 73 height 22
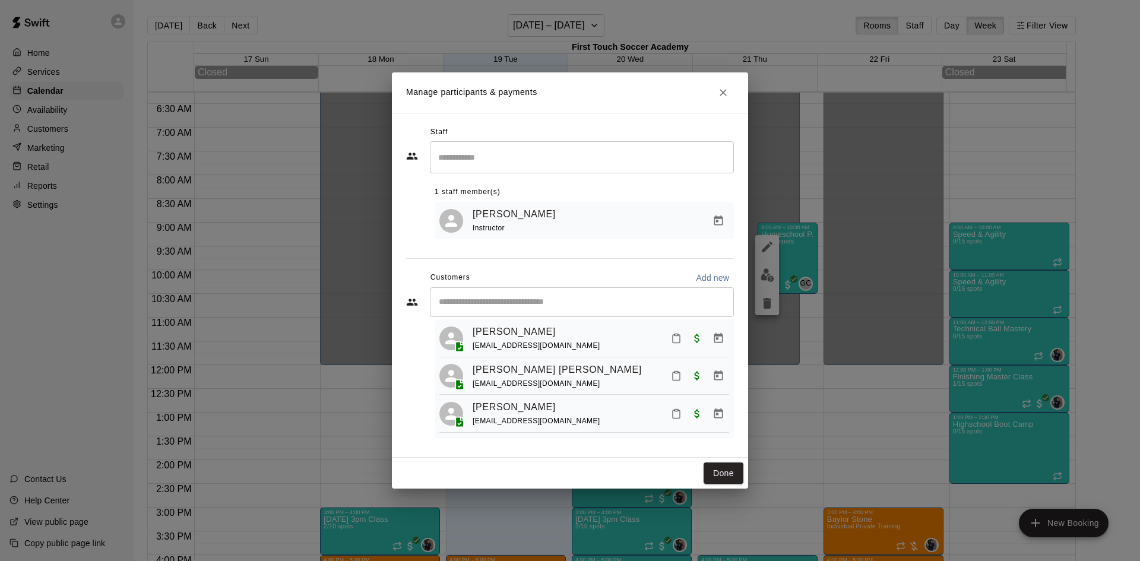
scroll to position [704, 0]
click at [725, 483] on button "Done" at bounding box center [724, 474] width 40 height 22
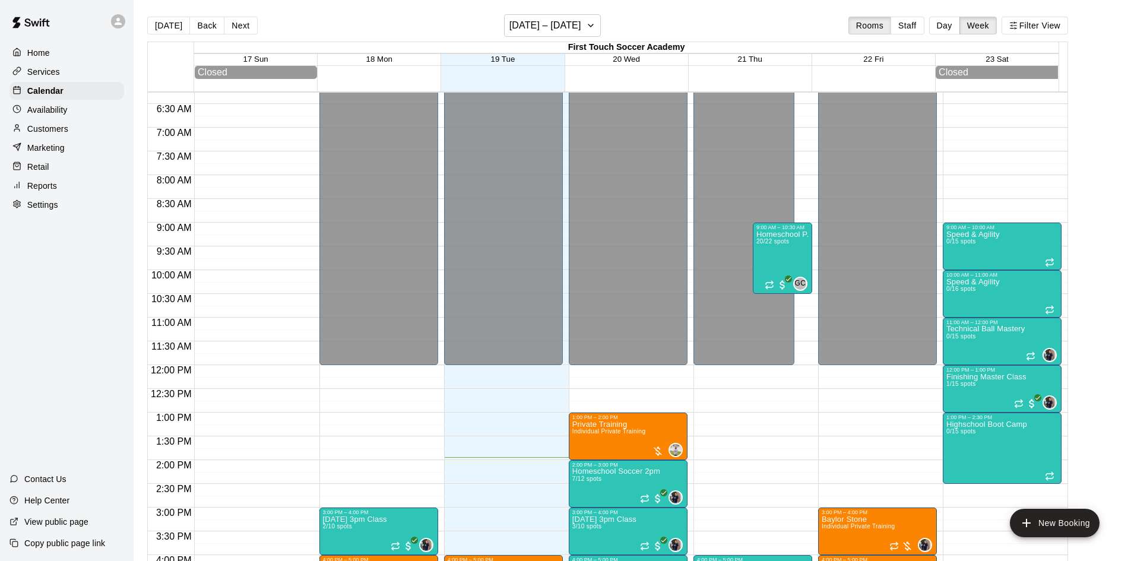
click at [35, 131] on p "Customers" at bounding box center [47, 129] width 41 height 12
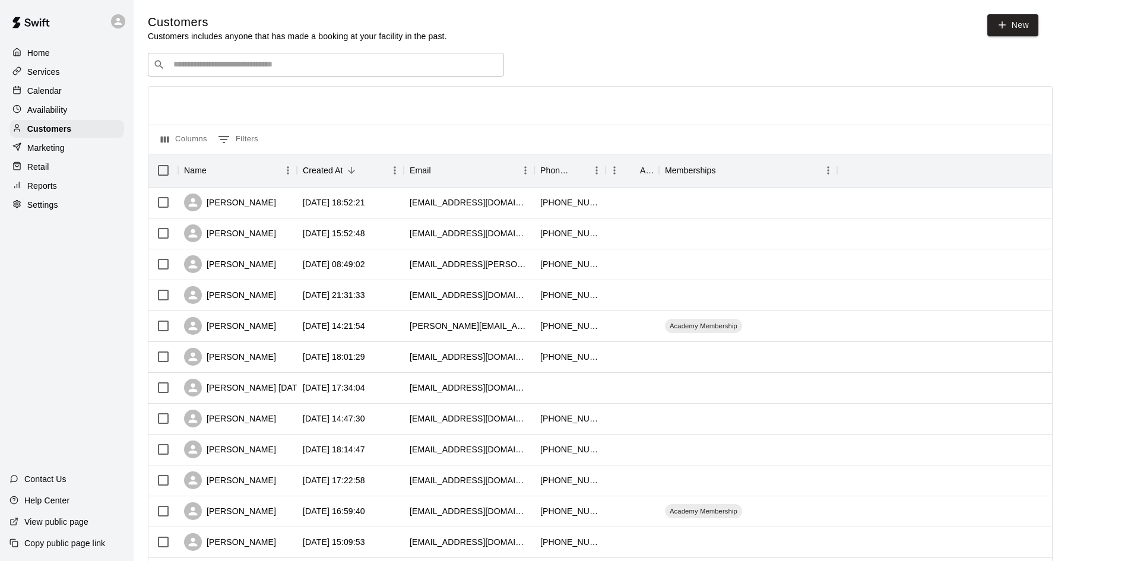
click at [338, 65] on input "Search customers by name or email" at bounding box center [334, 65] width 329 height 12
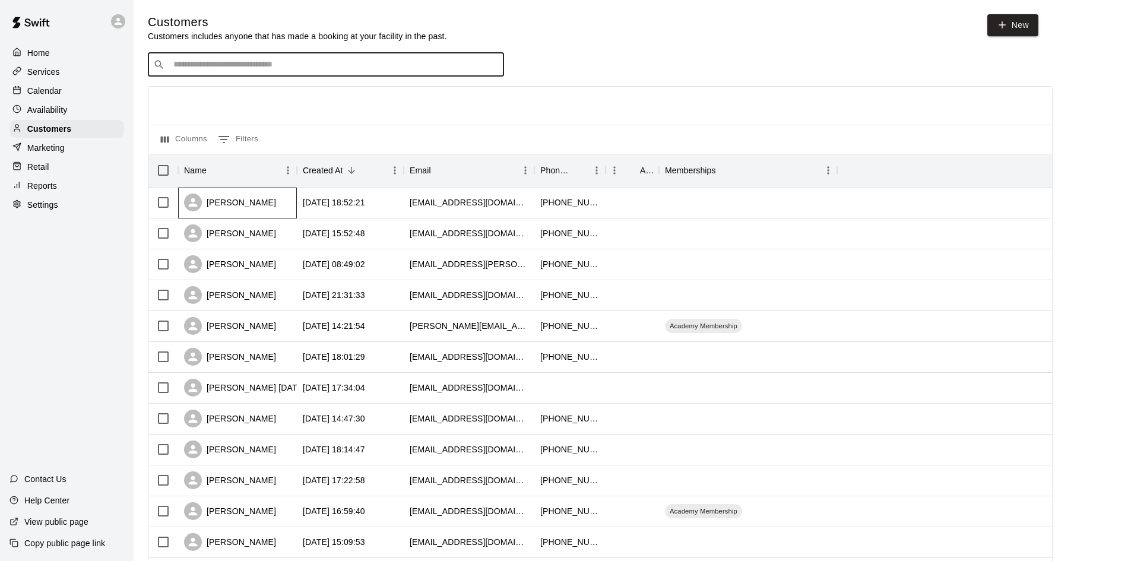
click at [248, 204] on div "[PERSON_NAME]" at bounding box center [230, 203] width 92 height 18
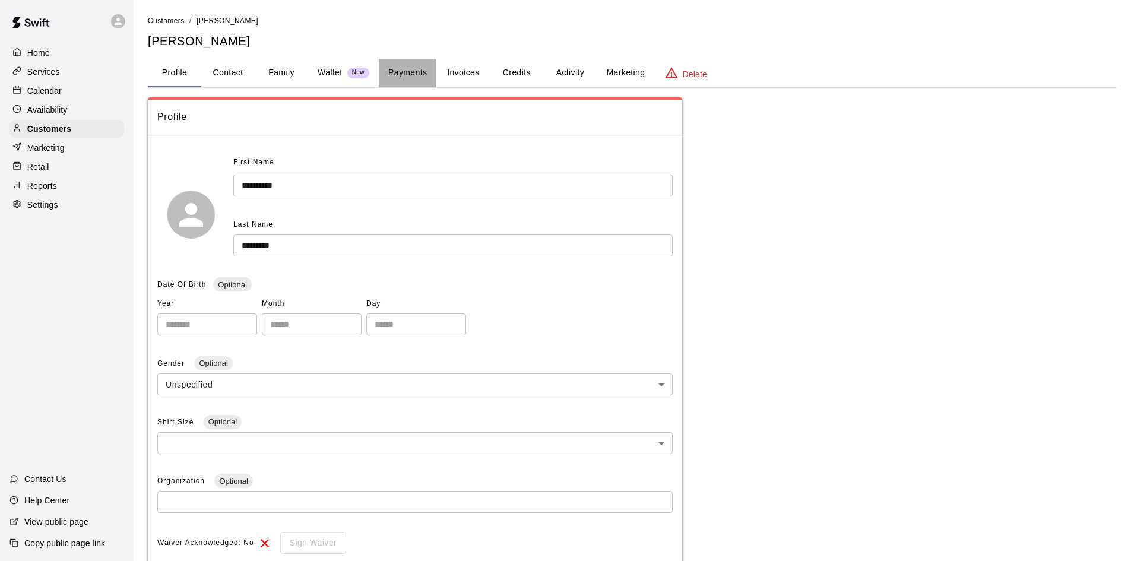
click at [421, 69] on button "Payments" at bounding box center [408, 73] width 58 height 29
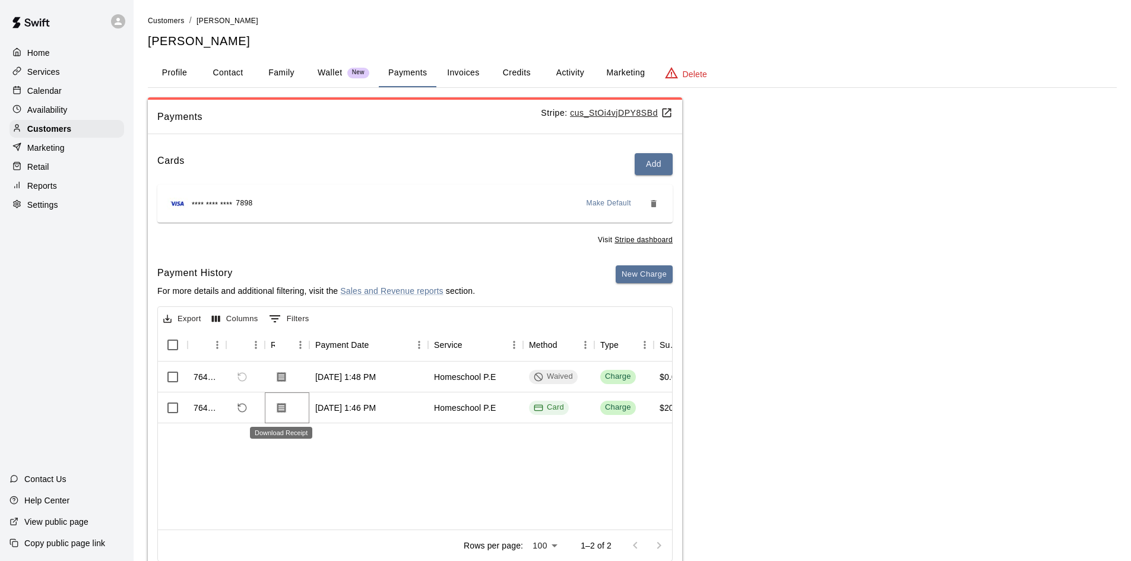
click at [282, 405] on icon "Download Receipt" at bounding box center [281, 408] width 9 height 10
click at [275, 375] on button "Download Receipt" at bounding box center [281, 376] width 21 height 21
click at [651, 271] on button "New Charge" at bounding box center [644, 274] width 57 height 18
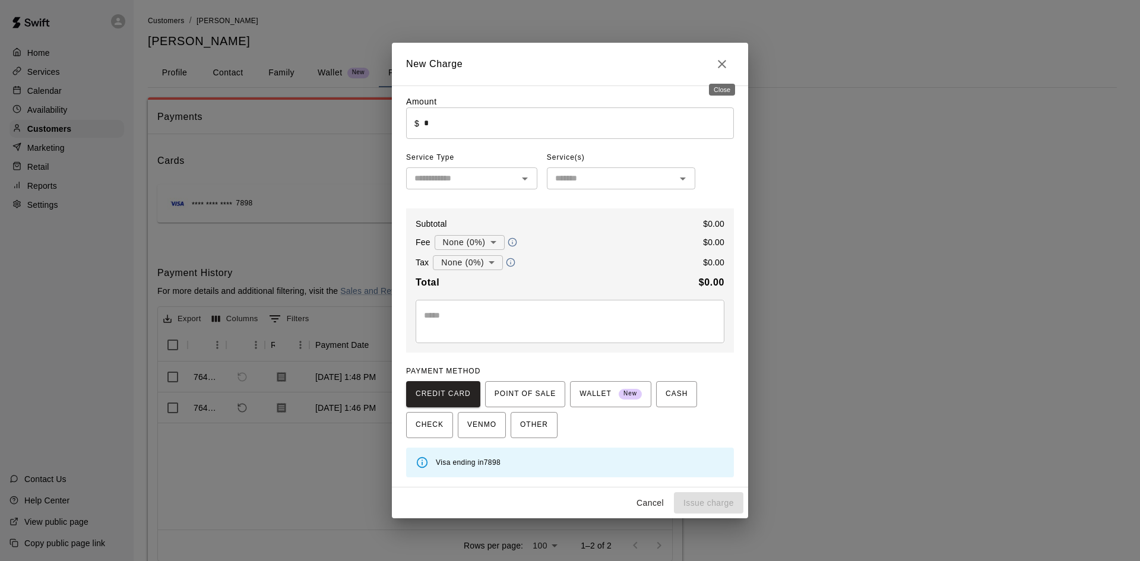
click at [722, 50] on h2 "New Charge" at bounding box center [570, 64] width 356 height 43
drag, startPoint x: 724, startPoint y: 58, endPoint x: 730, endPoint y: 52, distance: 8.8
click at [725, 59] on icon "Close" at bounding box center [722, 64] width 14 height 14
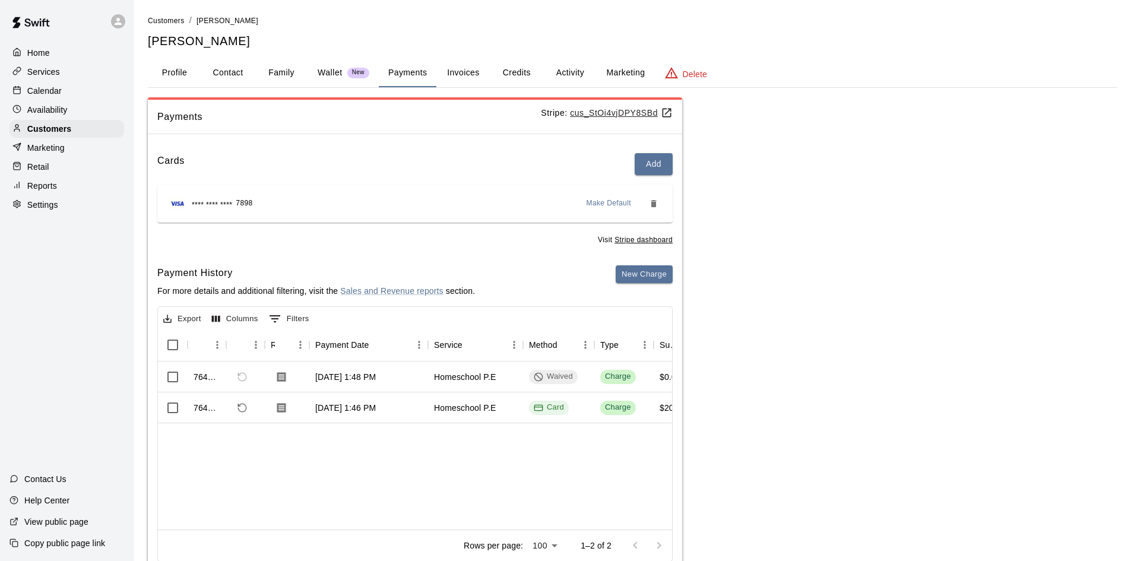
click at [461, 67] on button "Invoices" at bounding box center [462, 73] width 53 height 29
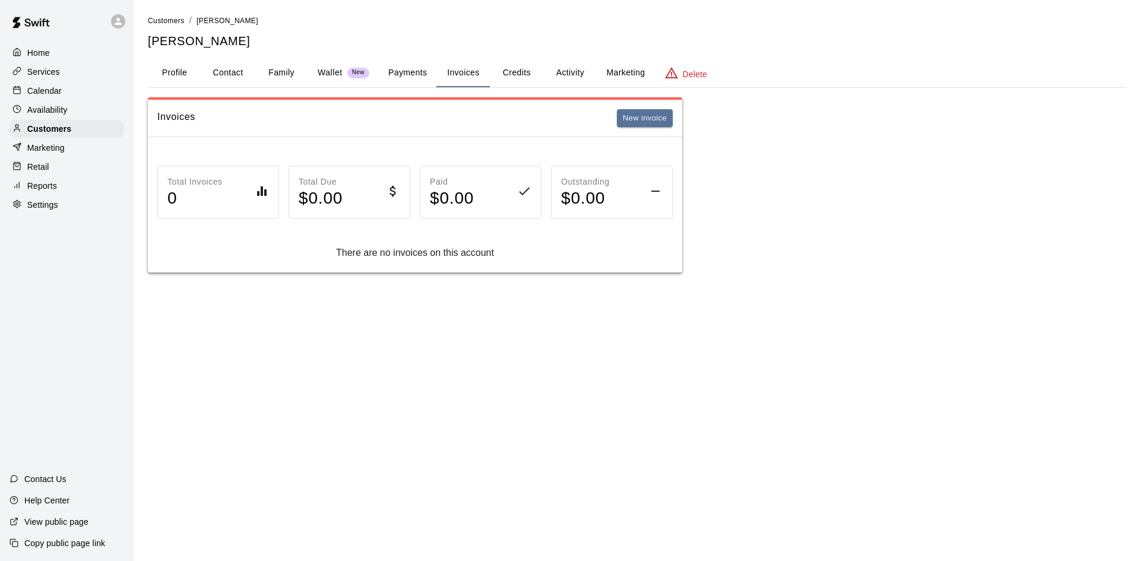
click at [415, 68] on button "Payments" at bounding box center [408, 73] width 58 height 29
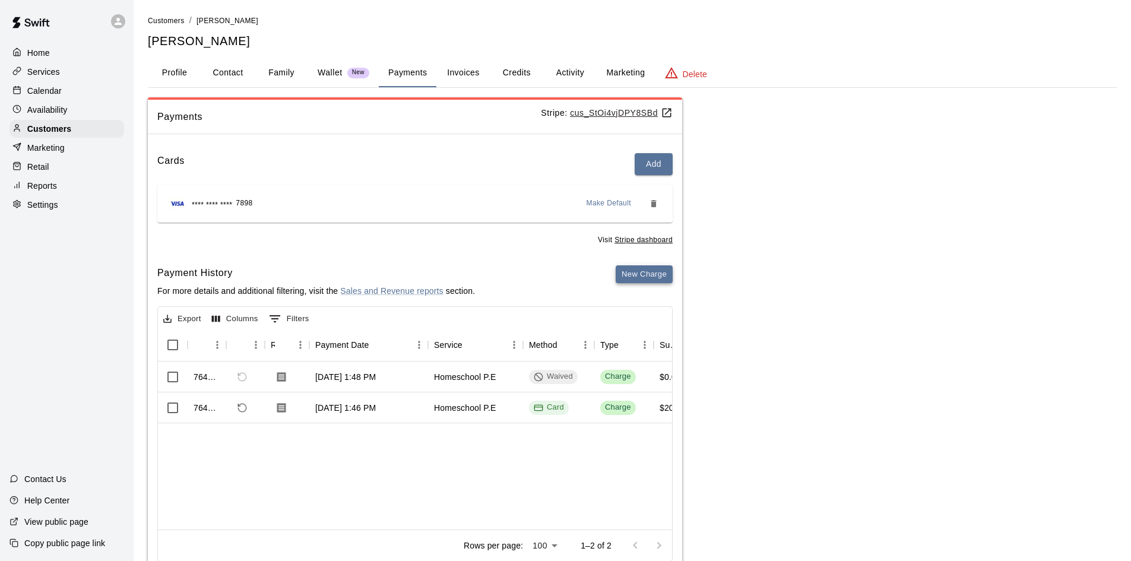
click at [652, 270] on button "New Charge" at bounding box center [644, 274] width 57 height 18
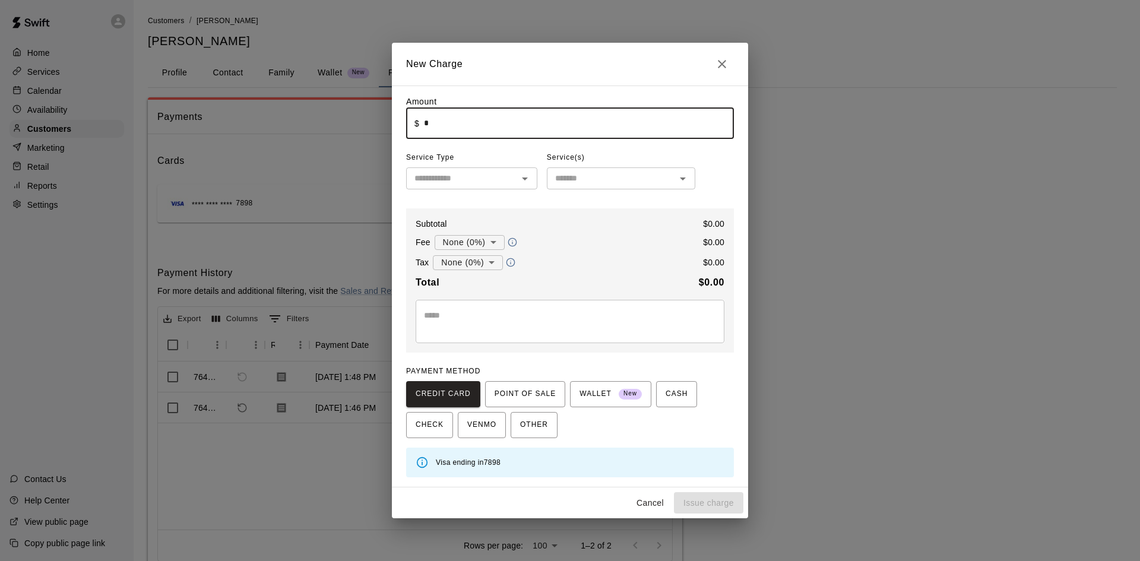
click at [473, 119] on input "*" at bounding box center [579, 122] width 310 height 31
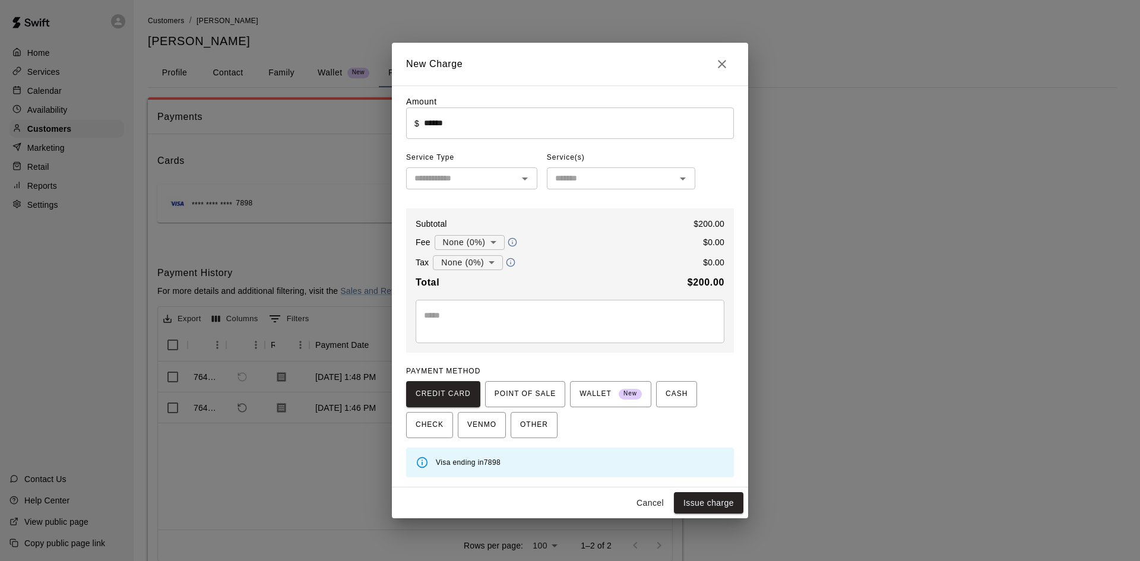
click at [644, 368] on div "PAYMENT METHOD CREDIT CARD POINT OF SALE WALLET New CASH CHECK VENMO OTHER" at bounding box center [570, 400] width 328 height 76
click at [703, 500] on button "Issue charge" at bounding box center [708, 503] width 69 height 22
type input "*"
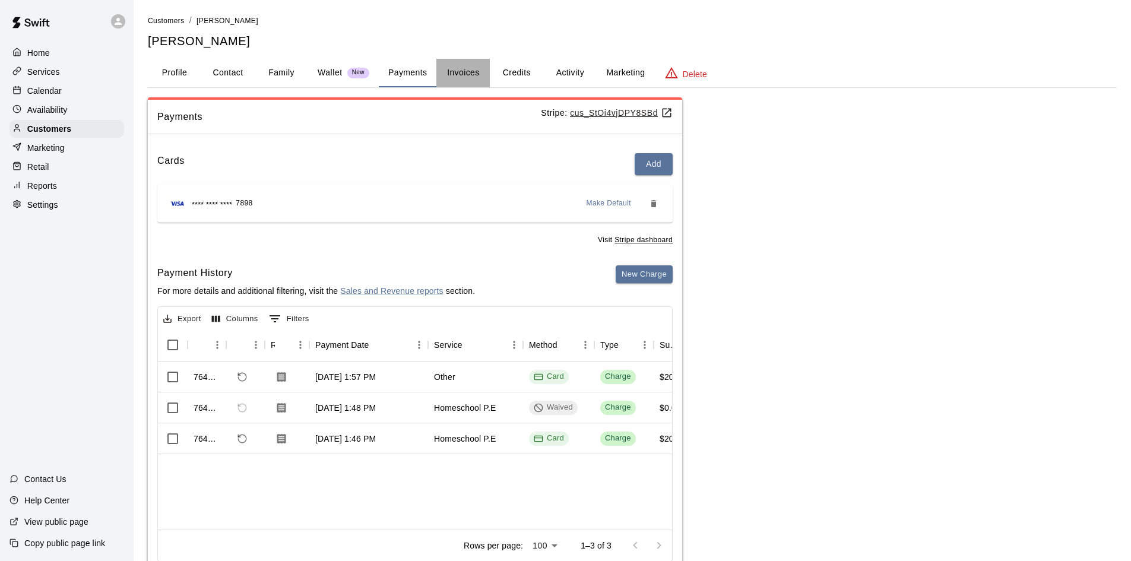
click at [467, 76] on button "Invoices" at bounding box center [462, 73] width 53 height 29
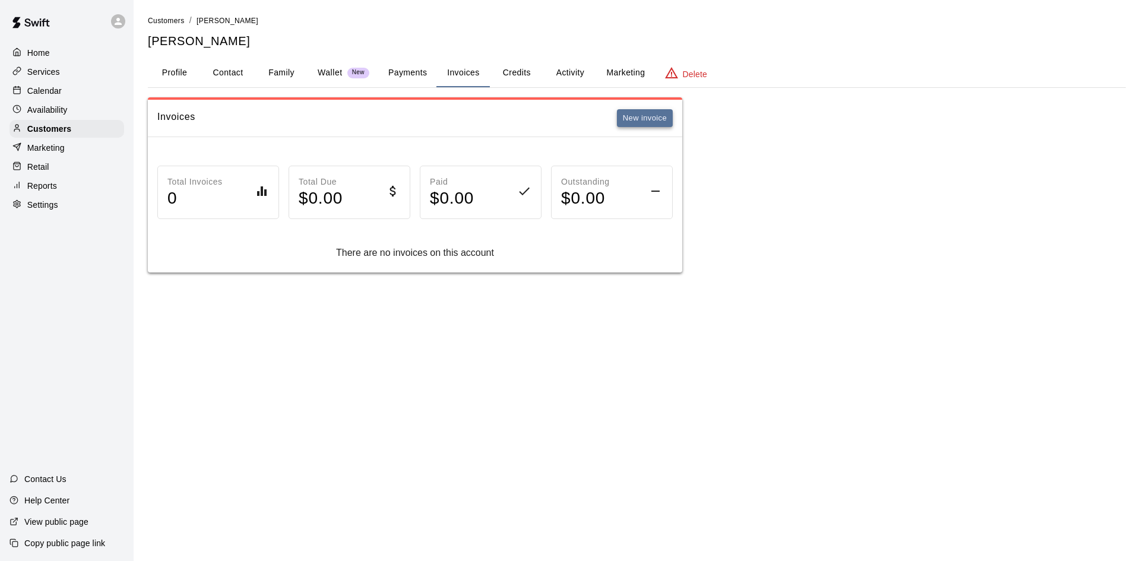
click at [631, 125] on button "New invoice" at bounding box center [645, 118] width 56 height 18
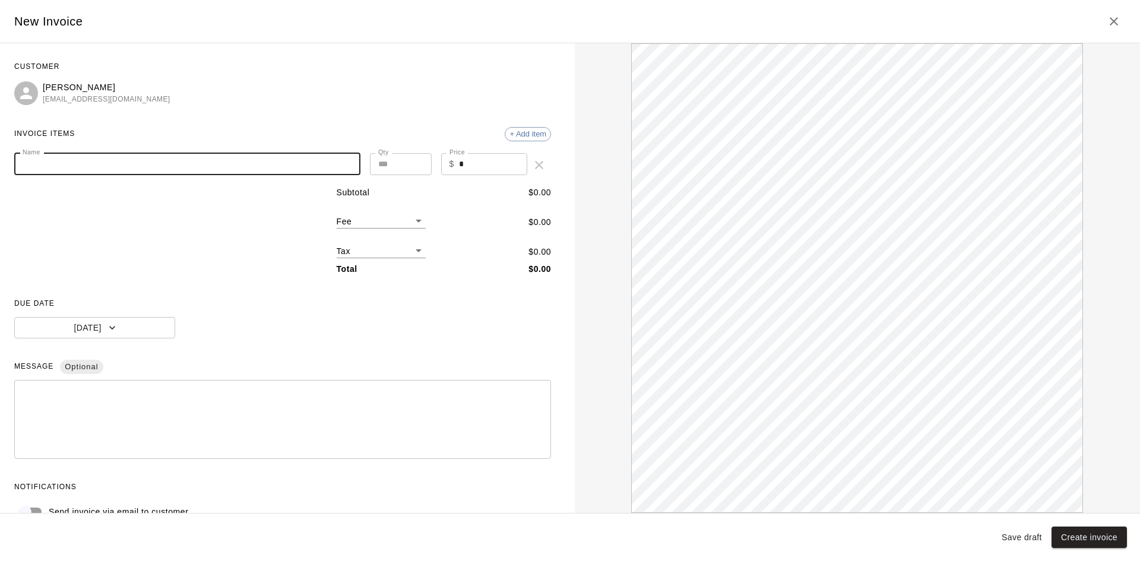
click at [194, 168] on input "Name" at bounding box center [187, 164] width 346 height 22
type input "**********"
click at [140, 321] on button "[DATE]" at bounding box center [94, 328] width 161 height 22
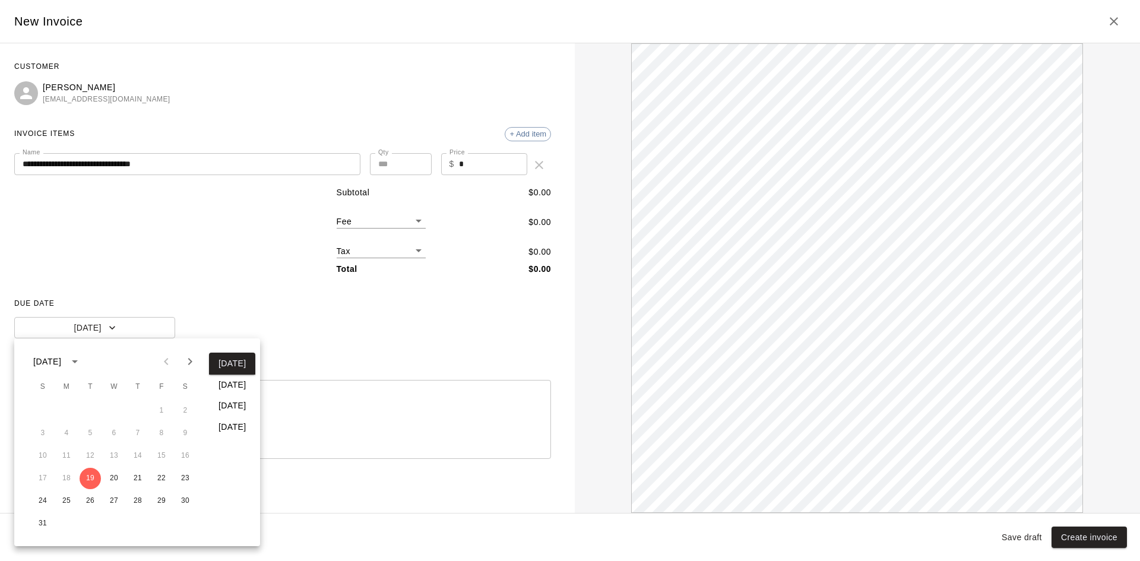
click at [233, 318] on div at bounding box center [570, 280] width 1140 height 561
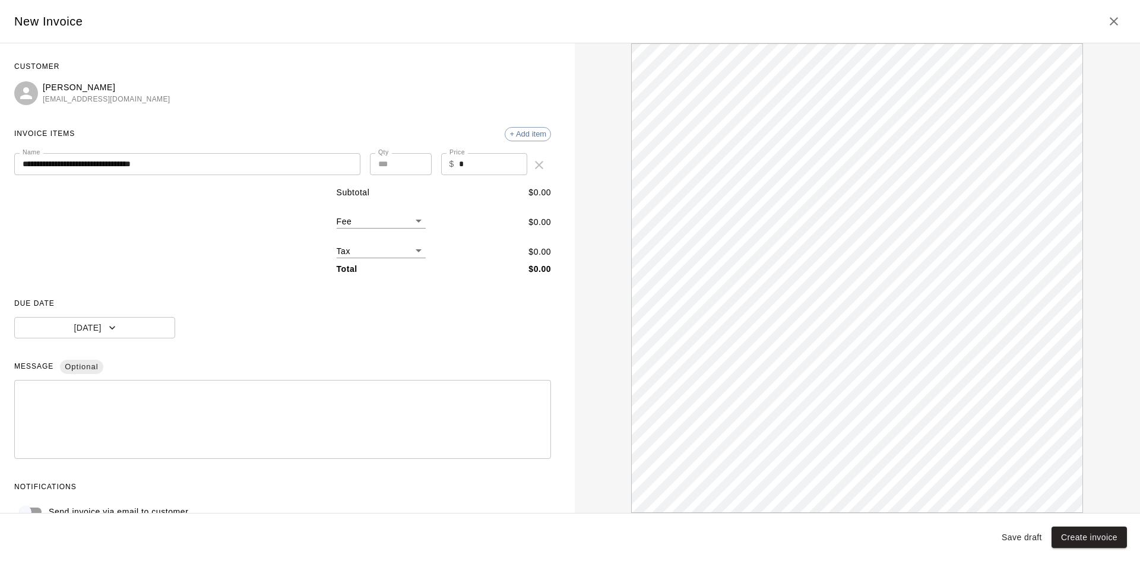
click at [470, 163] on input "*" at bounding box center [493, 164] width 68 height 22
type input "***"
click at [121, 408] on textarea at bounding box center [283, 419] width 520 height 59
click at [121, 396] on textarea "**********" at bounding box center [278, 419] width 511 height 59
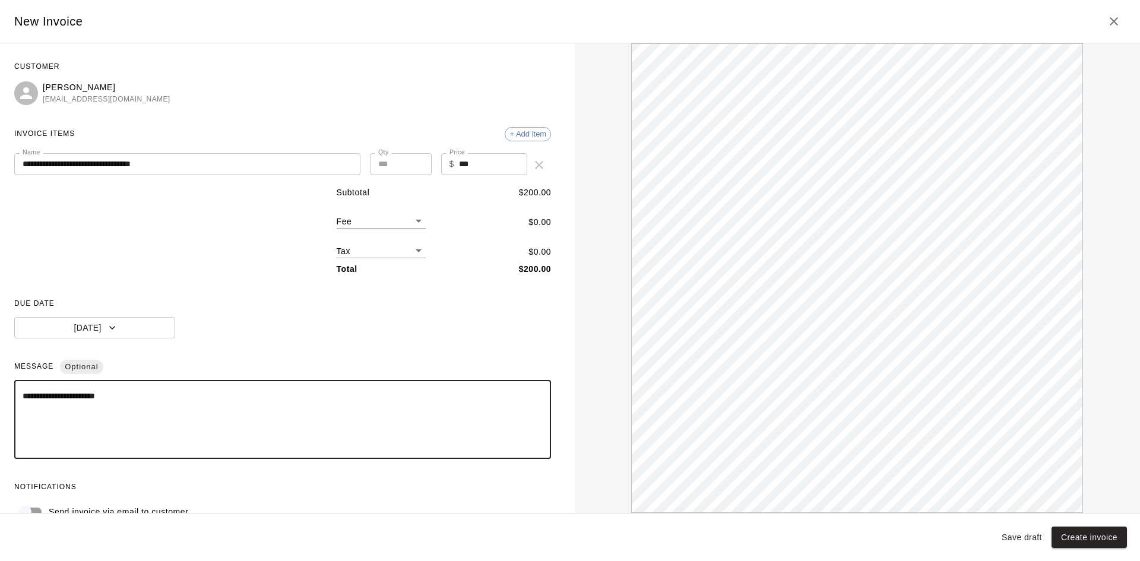
drag, startPoint x: 130, startPoint y: 394, endPoint x: 51, endPoint y: 406, distance: 79.8
click at [51, 406] on textarea "**********" at bounding box center [278, 419] width 511 height 59
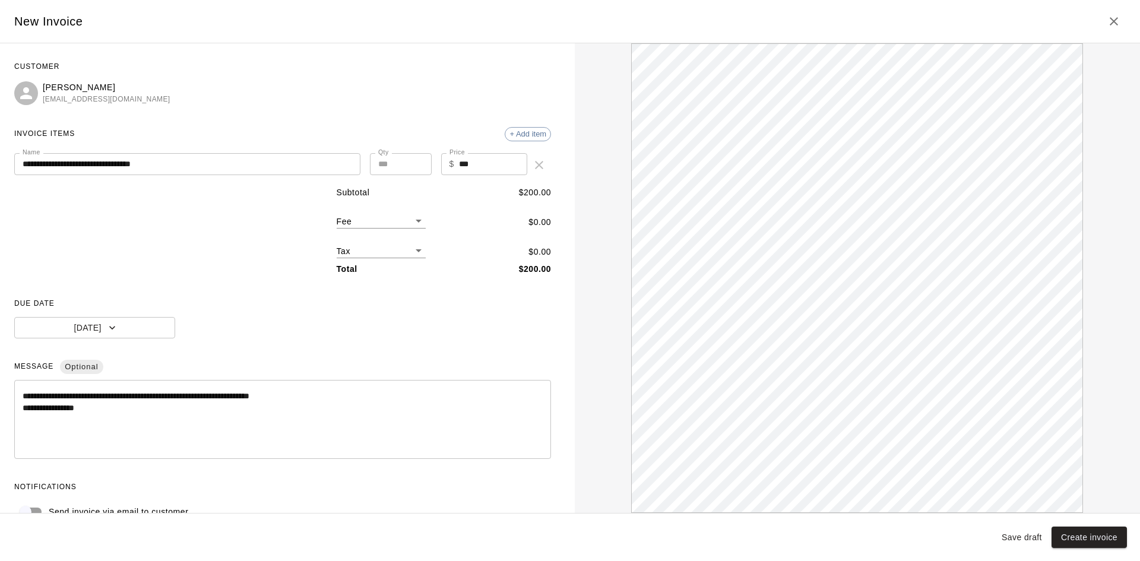
click at [152, 410] on textarea "**********" at bounding box center [278, 419] width 511 height 59
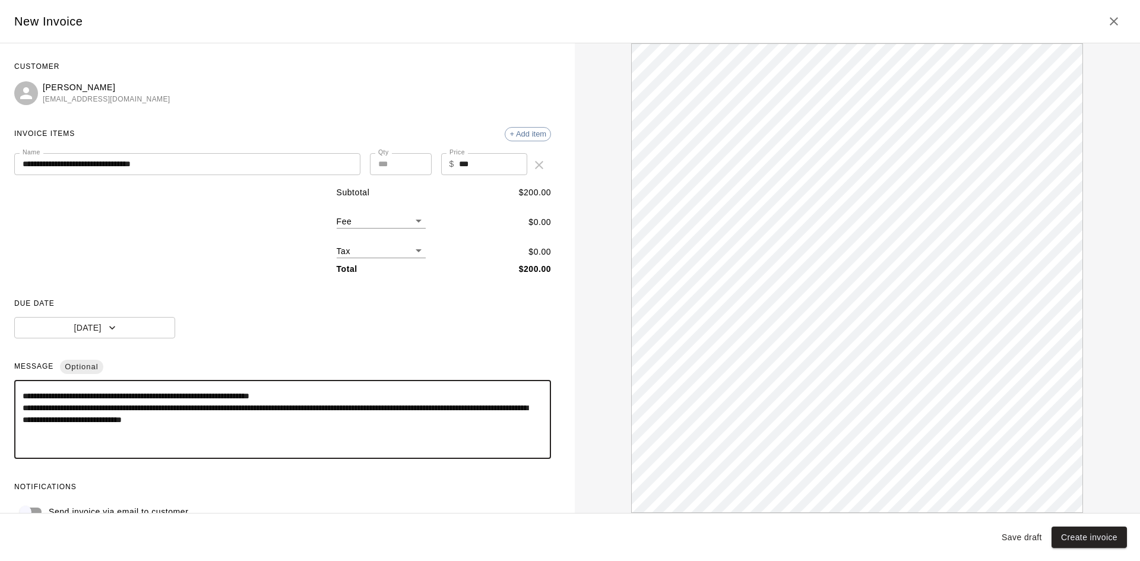
click at [373, 405] on textarea "**********" at bounding box center [278, 419] width 511 height 59
click at [478, 420] on textarea "**********" at bounding box center [278, 419] width 511 height 59
click at [458, 408] on textarea "**********" at bounding box center [278, 419] width 511 height 59
click at [476, 420] on textarea "**********" at bounding box center [278, 419] width 511 height 59
drag, startPoint x: 96, startPoint y: 436, endPoint x: 9, endPoint y: 393, distance: 97.2
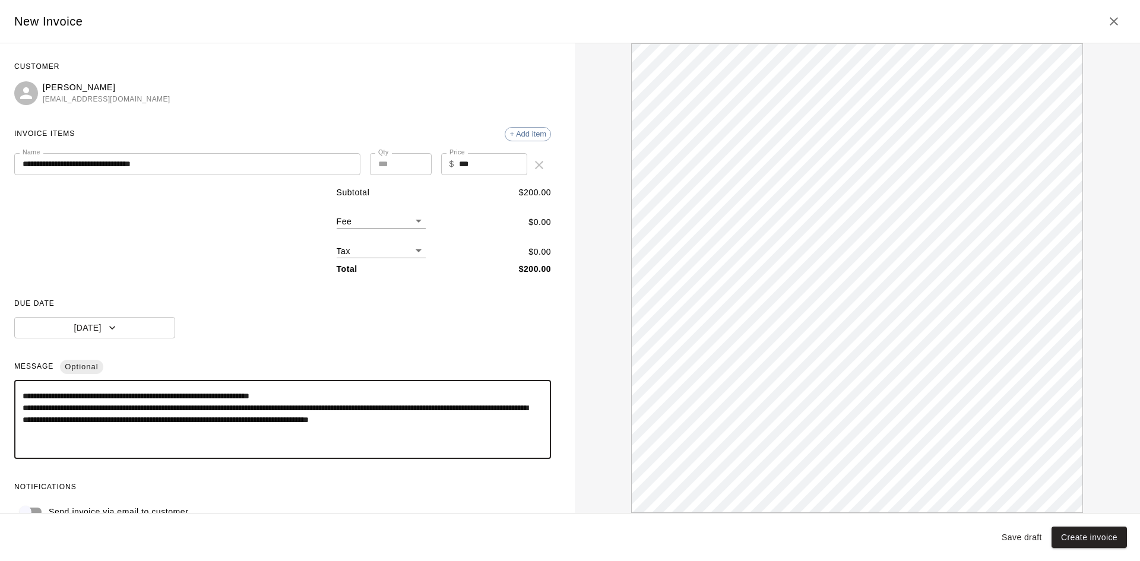
click at [10, 395] on div "**********" at bounding box center [282, 278] width 565 height 470
click at [104, 453] on div "**********" at bounding box center [282, 419] width 537 height 79
click at [99, 446] on textarea "**********" at bounding box center [278, 419] width 511 height 59
click at [75, 435] on textarea "**********" at bounding box center [278, 419] width 511 height 59
drag, startPoint x: 88, startPoint y: 435, endPoint x: 458, endPoint y: 423, distance: 370.8
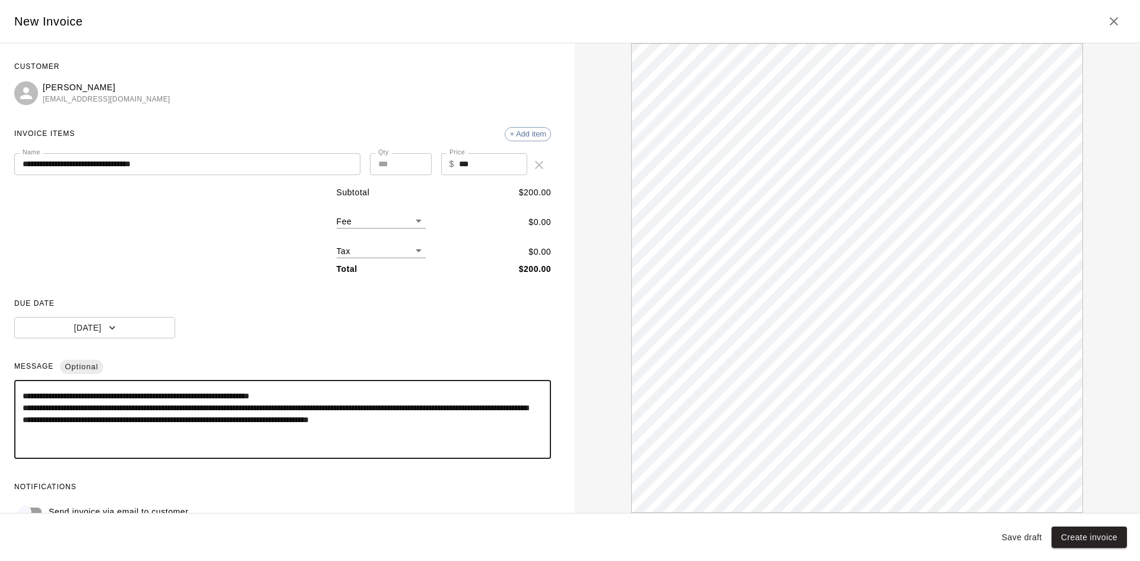
click at [461, 422] on textarea "**********" at bounding box center [278, 419] width 511 height 59
click at [398, 441] on textarea "**********" at bounding box center [278, 419] width 511 height 59
click at [457, 422] on textarea "**********" at bounding box center [278, 419] width 511 height 59
click at [116, 435] on textarea "**********" at bounding box center [278, 419] width 511 height 59
type textarea "**********"
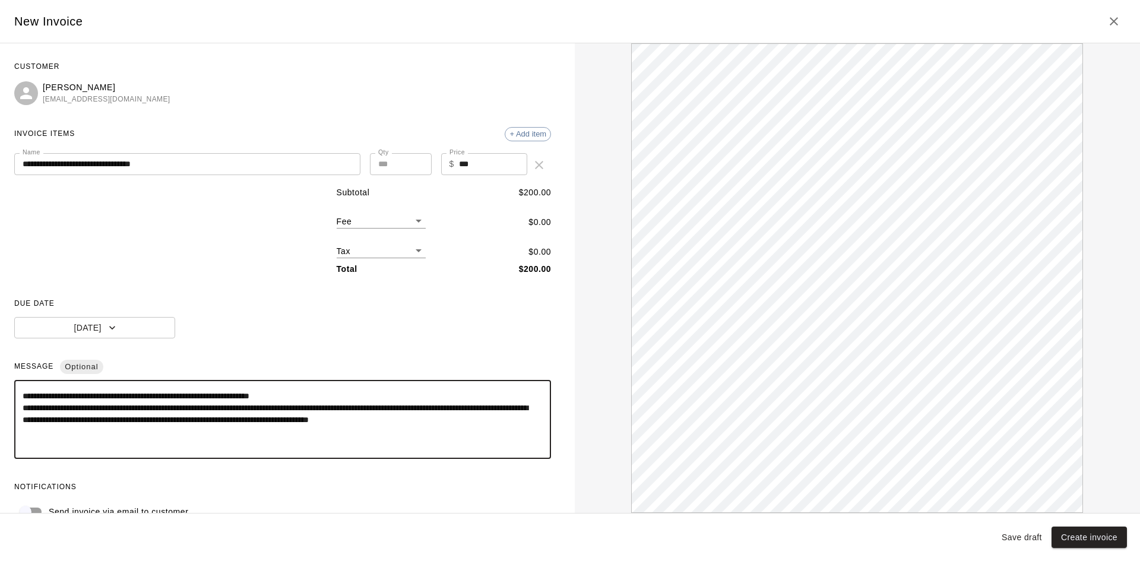
drag, startPoint x: 115, startPoint y: 435, endPoint x: 9, endPoint y: 388, distance: 115.7
click at [9, 388] on div "**********" at bounding box center [282, 278] width 565 height 470
click at [143, 436] on textarea "**********" at bounding box center [278, 419] width 511 height 59
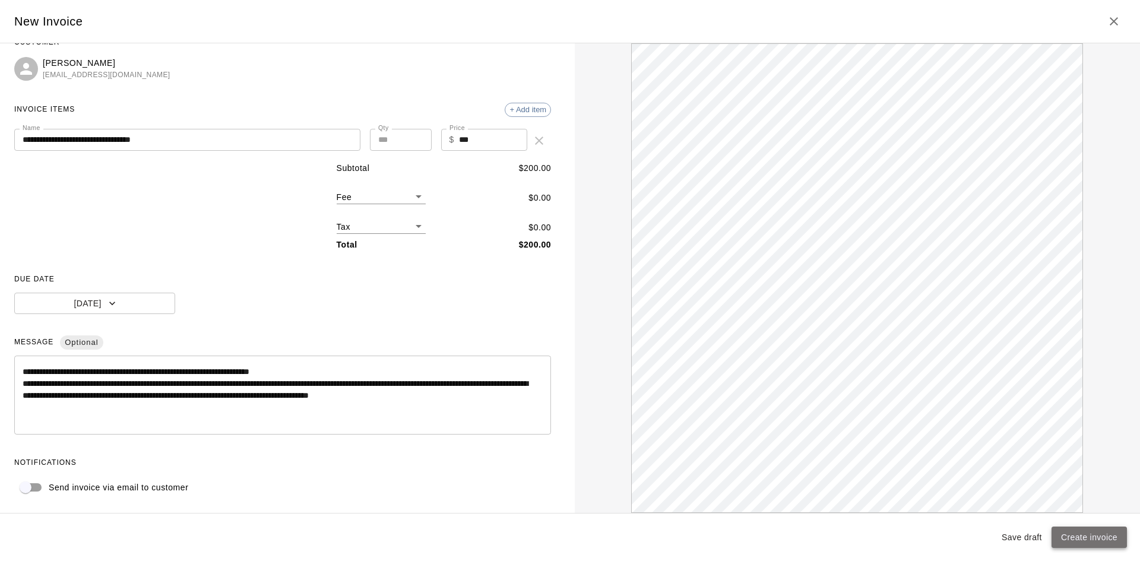
click at [1079, 535] on button "Create invoice" at bounding box center [1089, 538] width 75 height 22
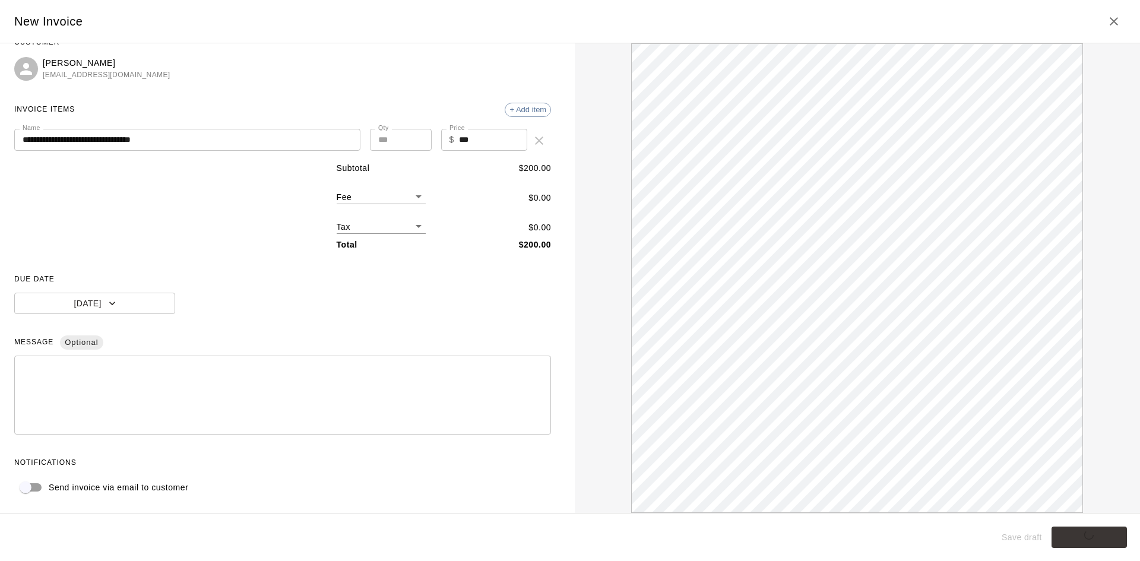
scroll to position [0, 0]
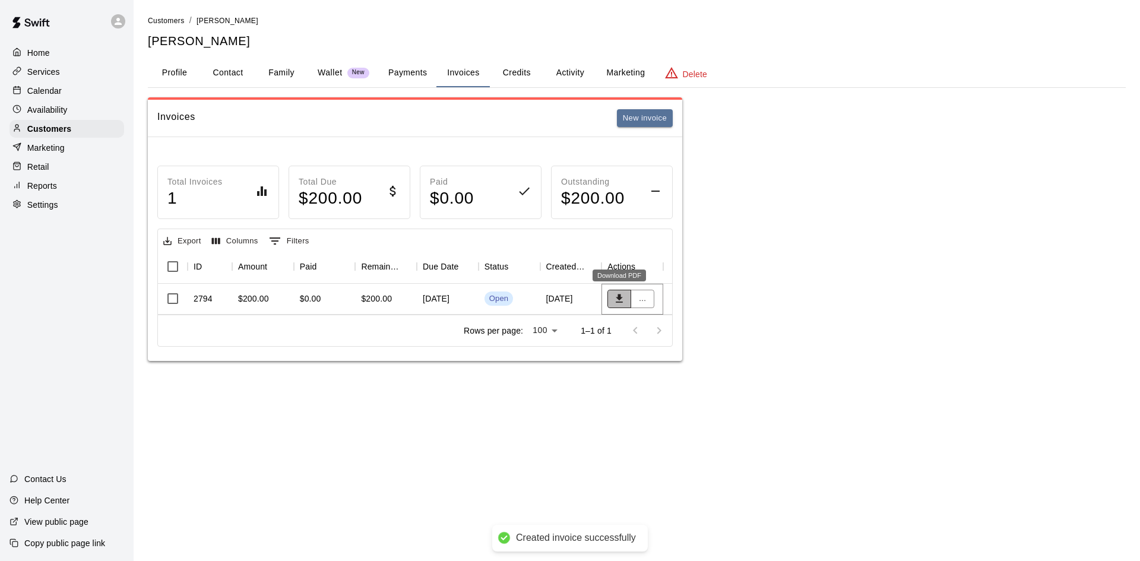
click at [617, 295] on icon "Download PDF" at bounding box center [619, 299] width 12 height 12
click at [641, 299] on button "..." at bounding box center [643, 299] width 24 height 18
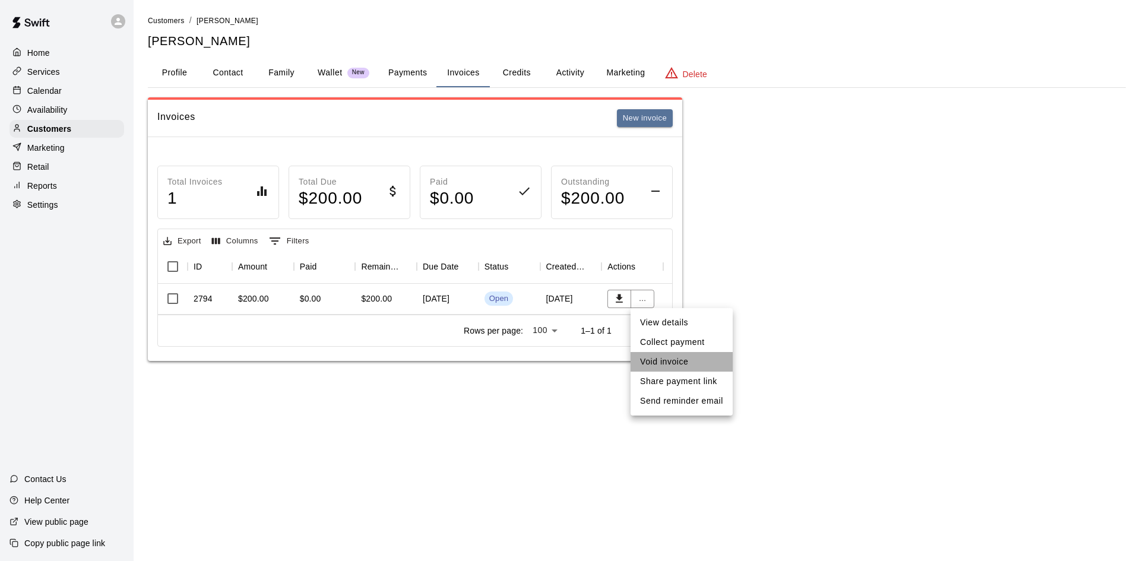
click at [684, 359] on li "Void invoice" at bounding box center [682, 362] width 102 height 20
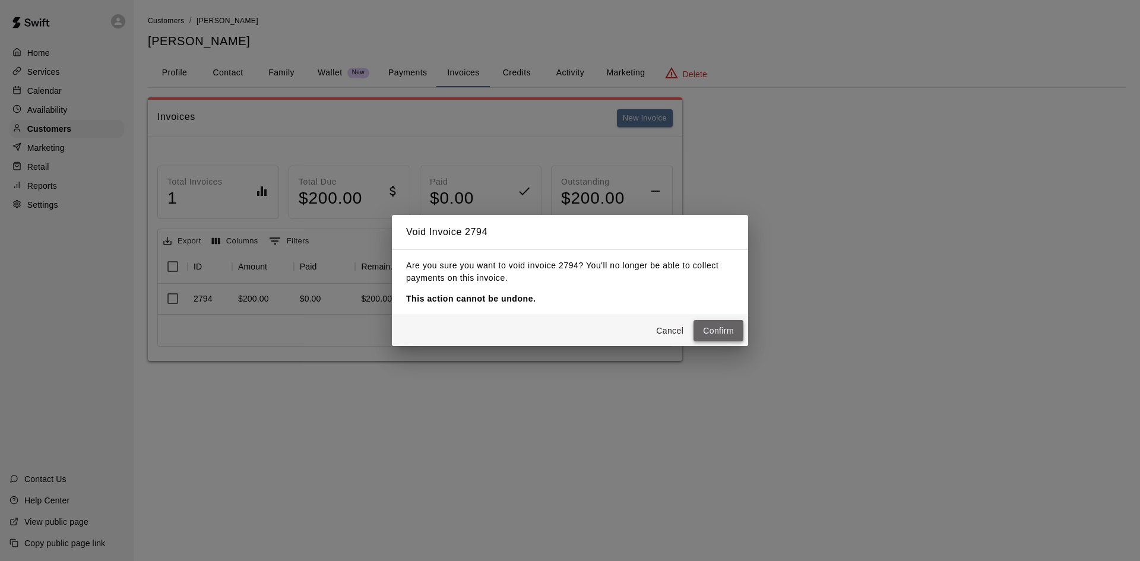
click at [735, 324] on button "Confirm" at bounding box center [719, 331] width 50 height 22
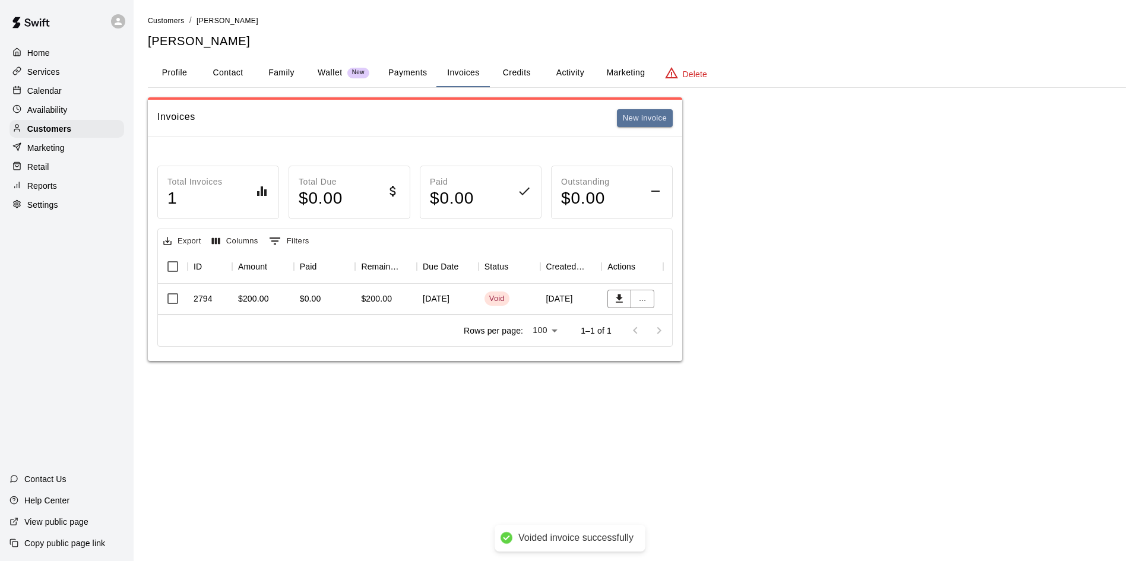
click at [223, 69] on button "Contact" at bounding box center [227, 73] width 53 height 29
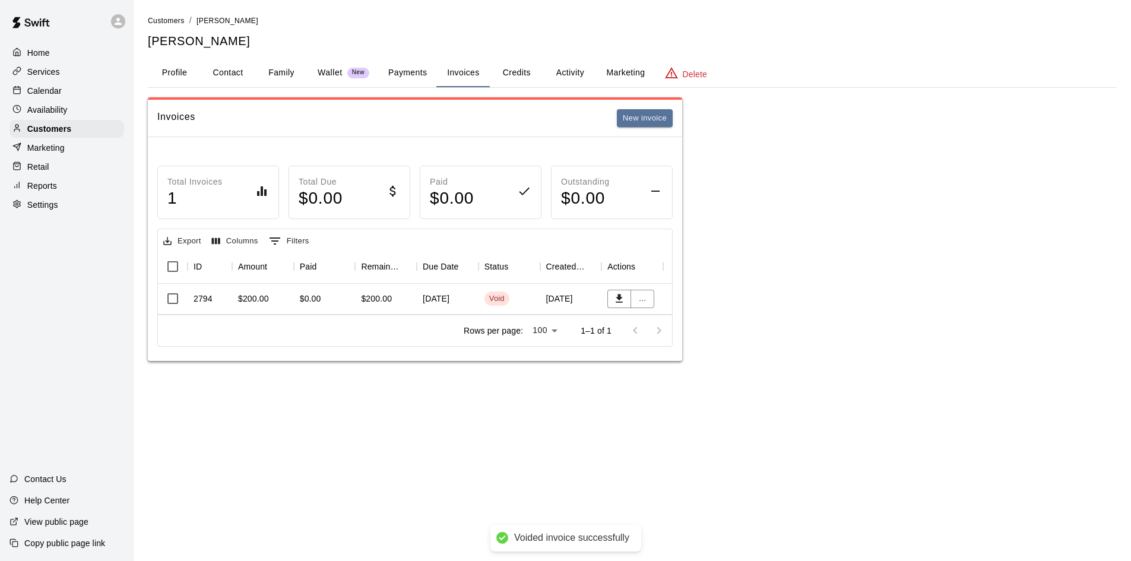
select select "**"
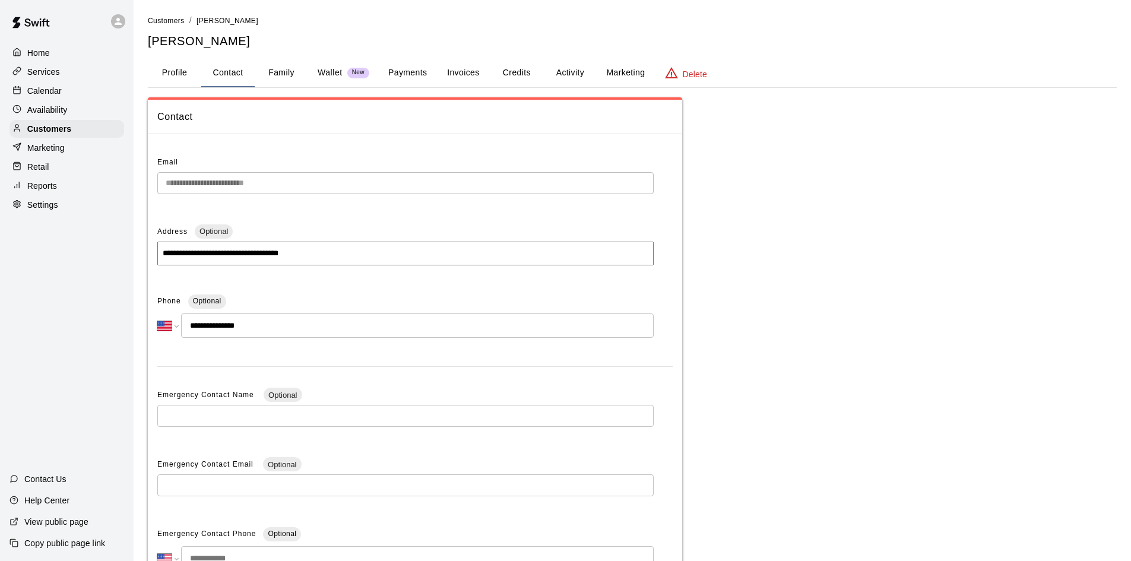
click at [292, 77] on button "Family" at bounding box center [281, 73] width 53 height 29
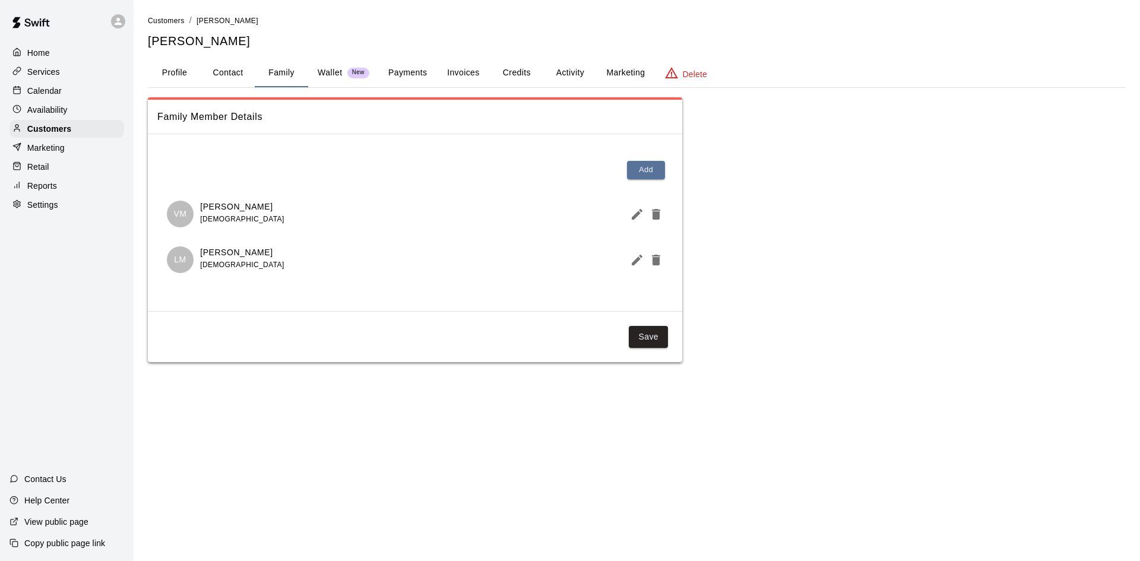
click at [453, 73] on button "Invoices" at bounding box center [462, 73] width 53 height 29
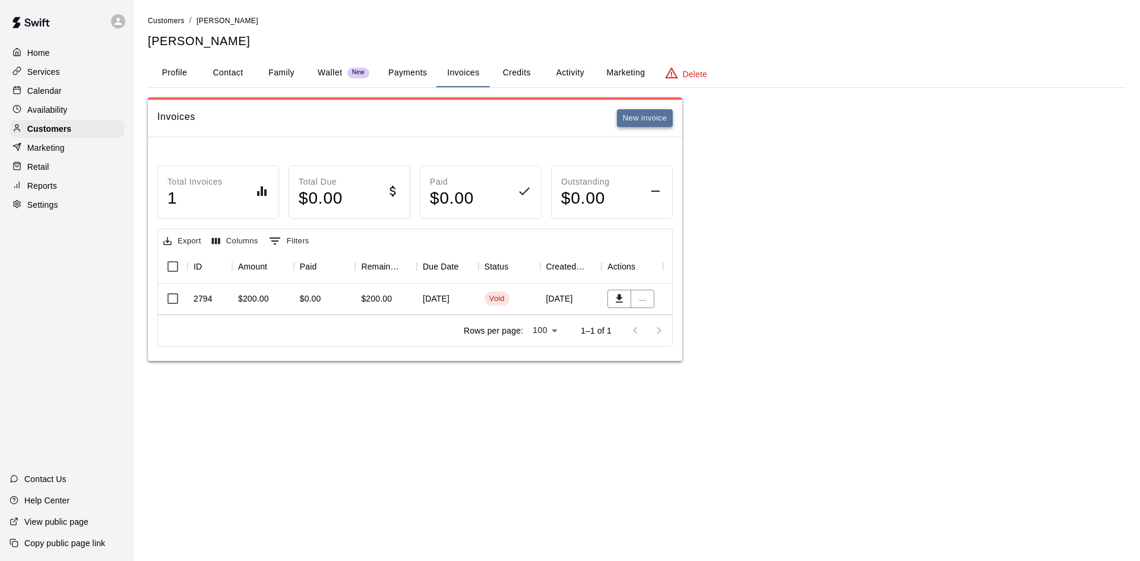
click at [644, 118] on button "New invoice" at bounding box center [645, 118] width 56 height 18
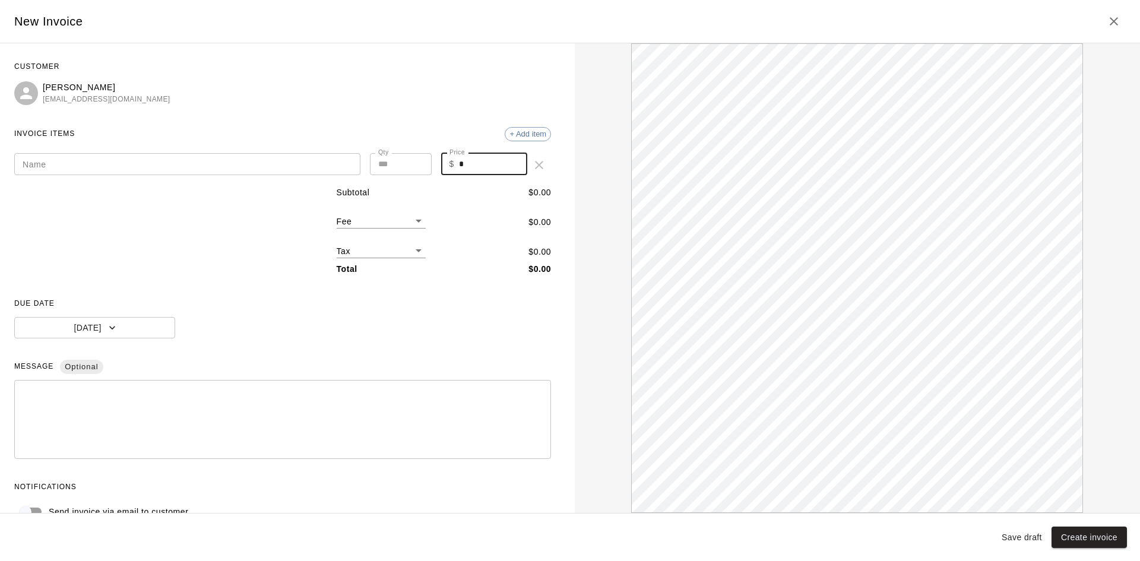
click at [477, 167] on input "*" at bounding box center [493, 164] width 68 height 22
type input "***"
click at [1111, 17] on icon "Close" at bounding box center [1114, 21] width 14 height 14
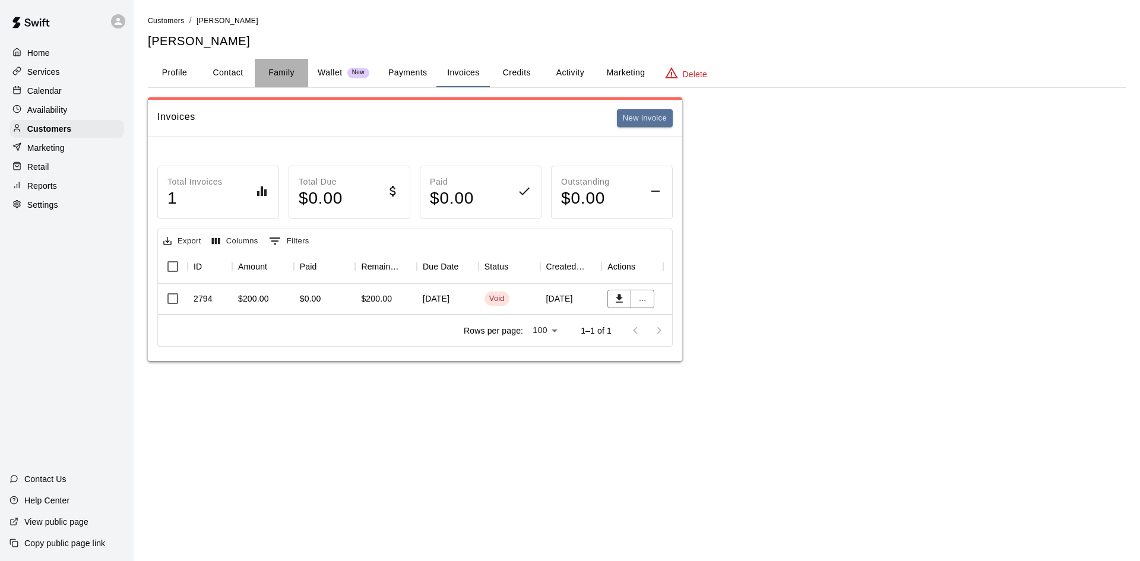
click at [274, 69] on button "Family" at bounding box center [281, 73] width 53 height 29
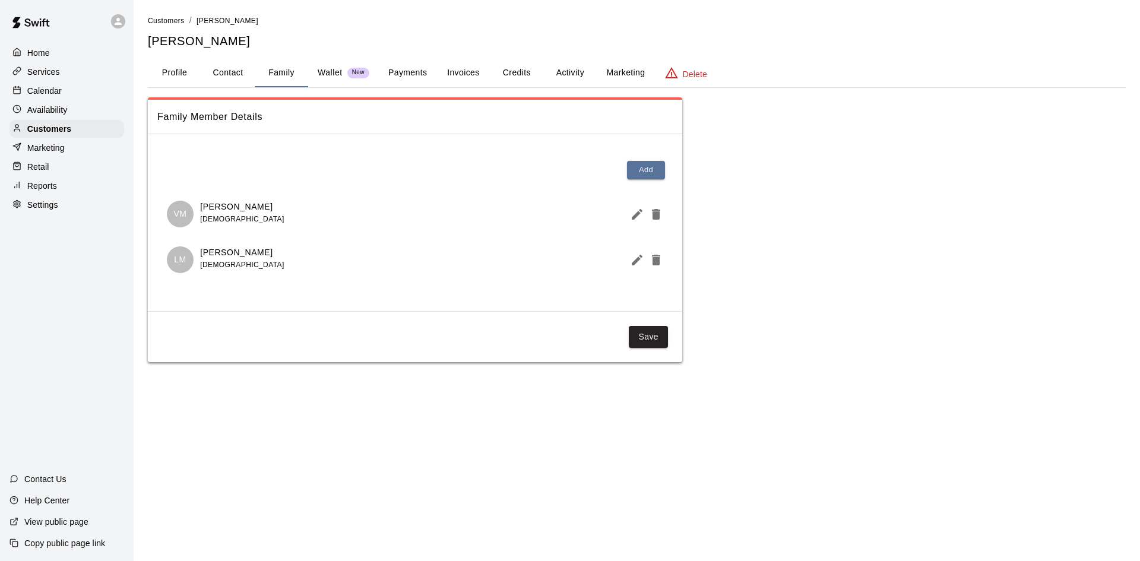
click at [476, 69] on button "Invoices" at bounding box center [462, 73] width 53 height 29
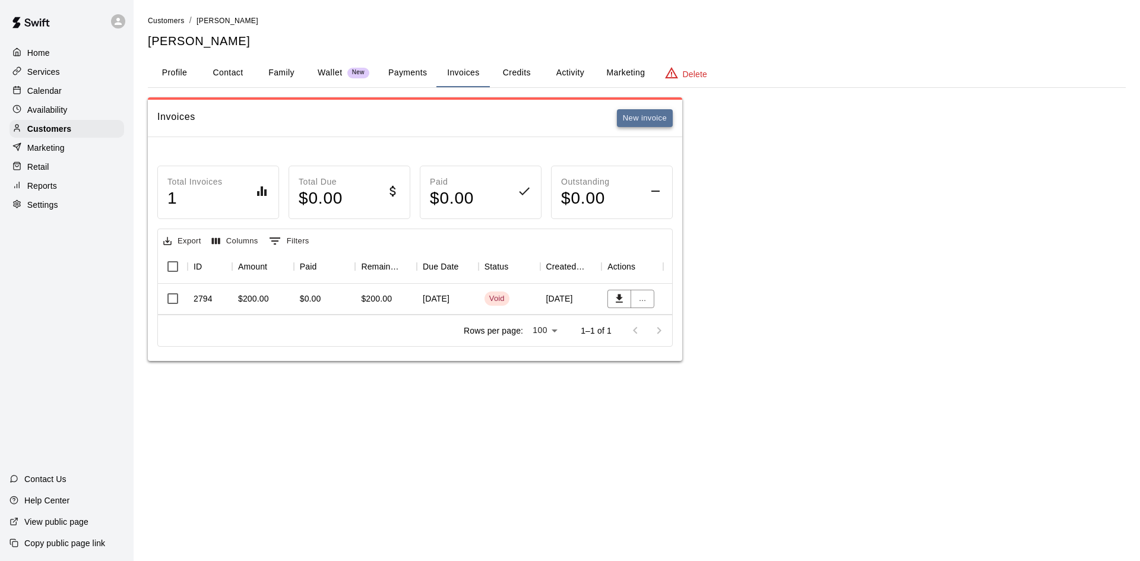
click at [654, 113] on button "New invoice" at bounding box center [645, 118] width 56 height 18
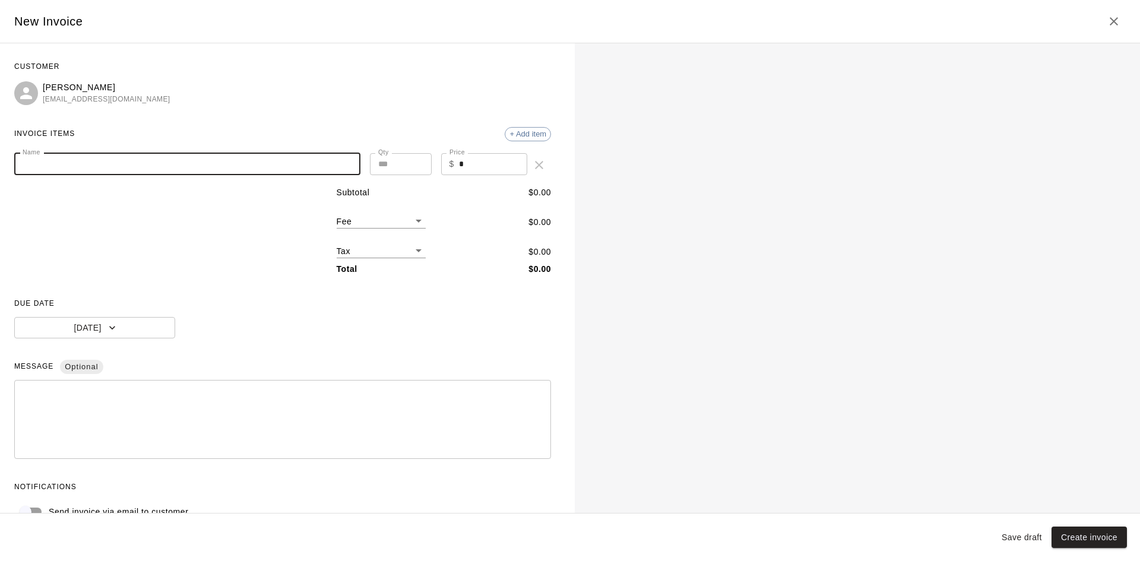
click at [204, 171] on input "Name" at bounding box center [187, 164] width 346 height 22
type input "**********"
click at [459, 167] on input "*" at bounding box center [493, 164] width 68 height 22
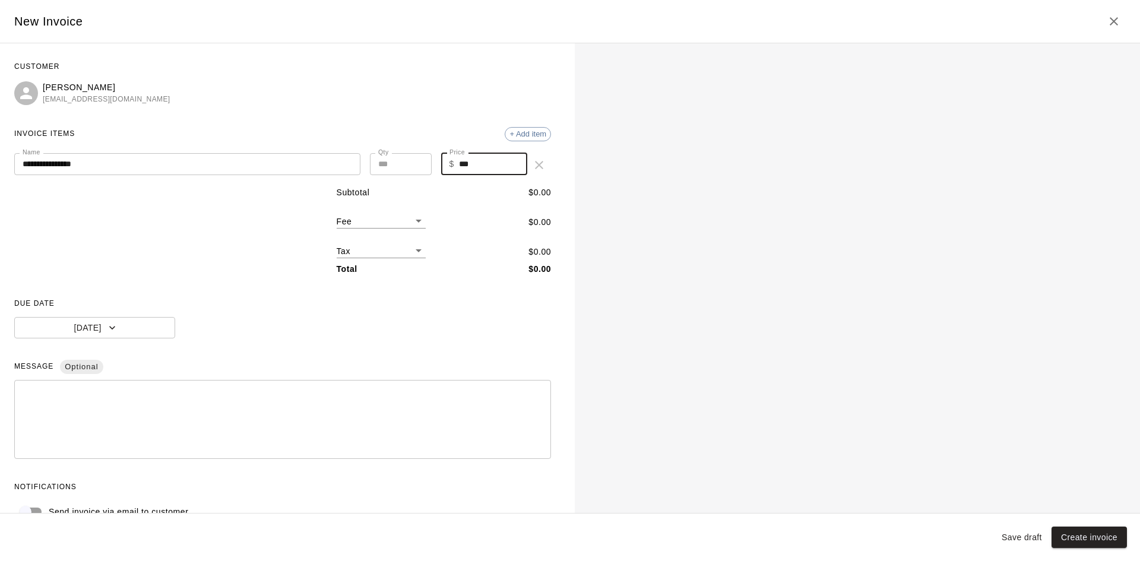
type input "***"
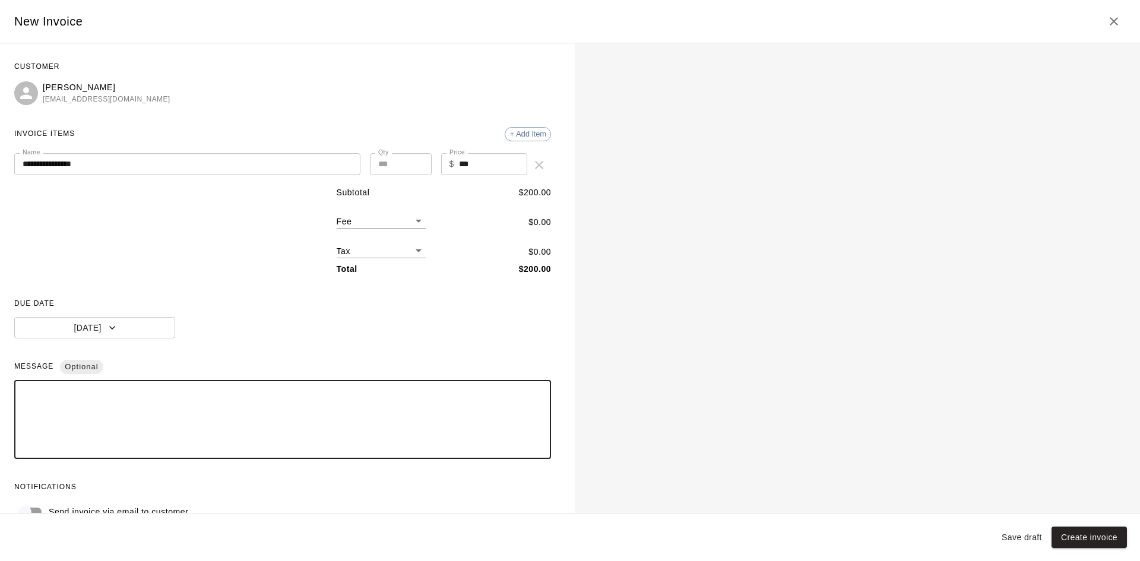
paste textarea "**********"
type textarea "**********"
drag, startPoint x: 286, startPoint y: 396, endPoint x: -21, endPoint y: 396, distance: 306.4
click at [0, 385] on html "**********" at bounding box center [570, 192] width 1140 height 385
paste textarea "**********"
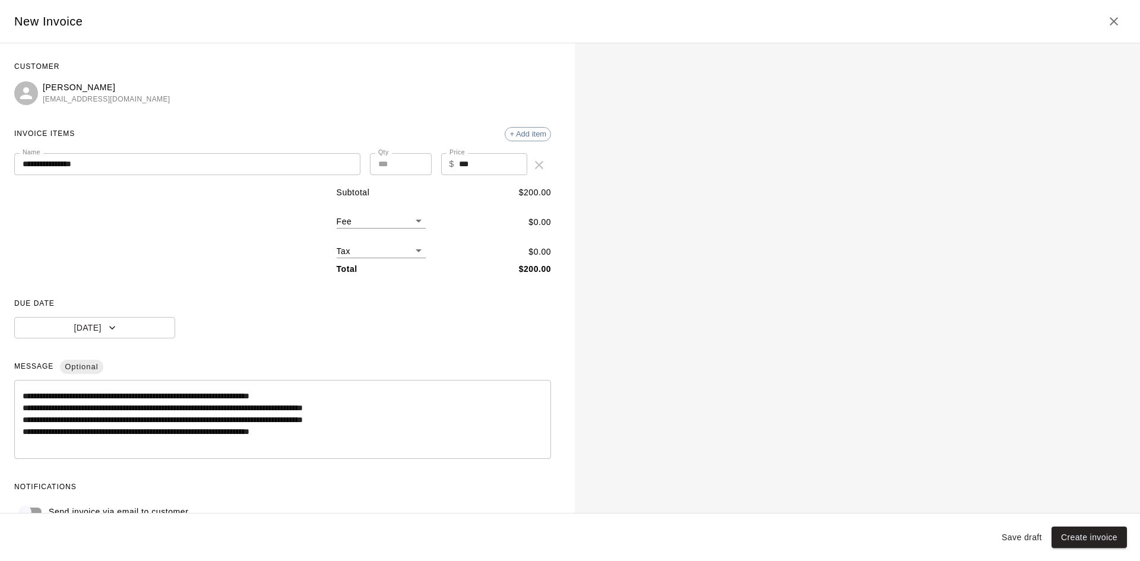
drag, startPoint x: 21, startPoint y: 407, endPoint x: 48, endPoint y: 407, distance: 27.3
click at [44, 407] on div "**********" at bounding box center [282, 419] width 537 height 79
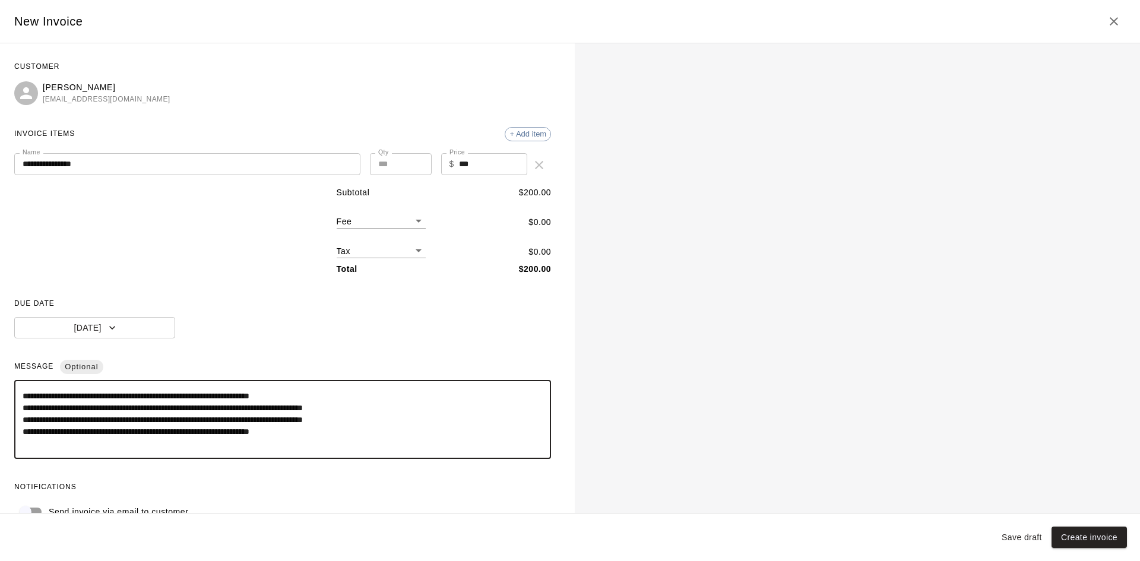
click at [58, 410] on textarea "**********" at bounding box center [278, 419] width 511 height 59
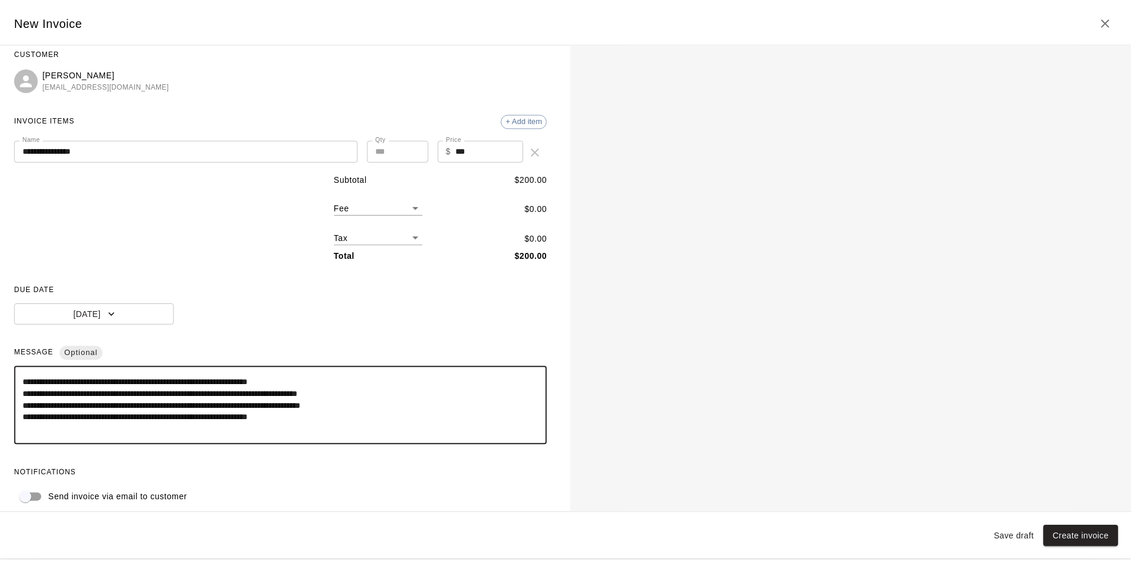
scroll to position [24, 0]
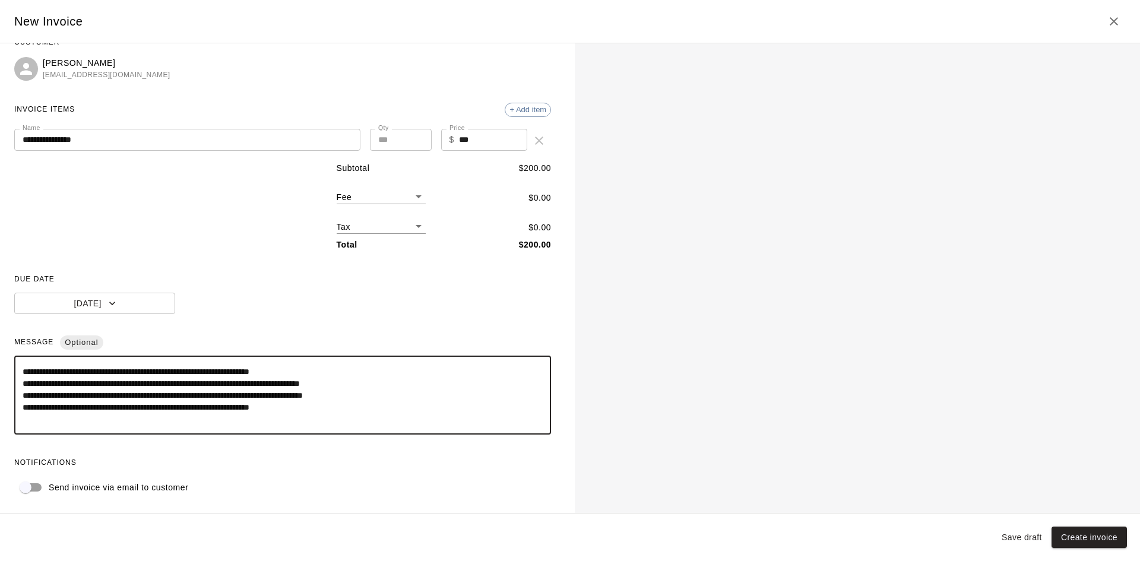
type textarea "**********"
click at [112, 144] on input "**********" at bounding box center [187, 140] width 346 height 22
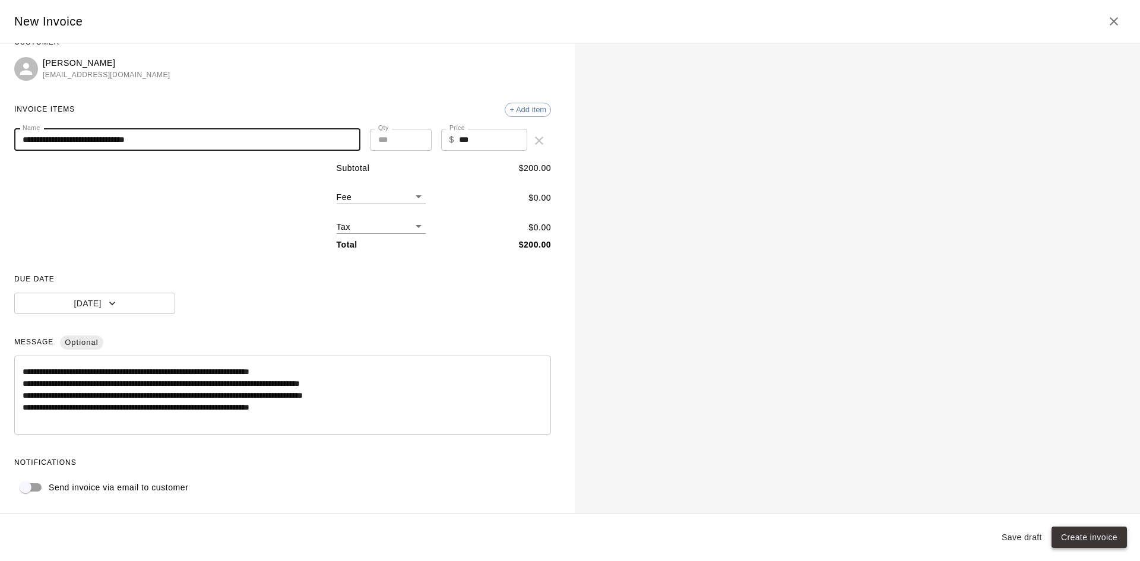
type input "**********"
click at [1093, 534] on button "Create invoice" at bounding box center [1089, 538] width 75 height 22
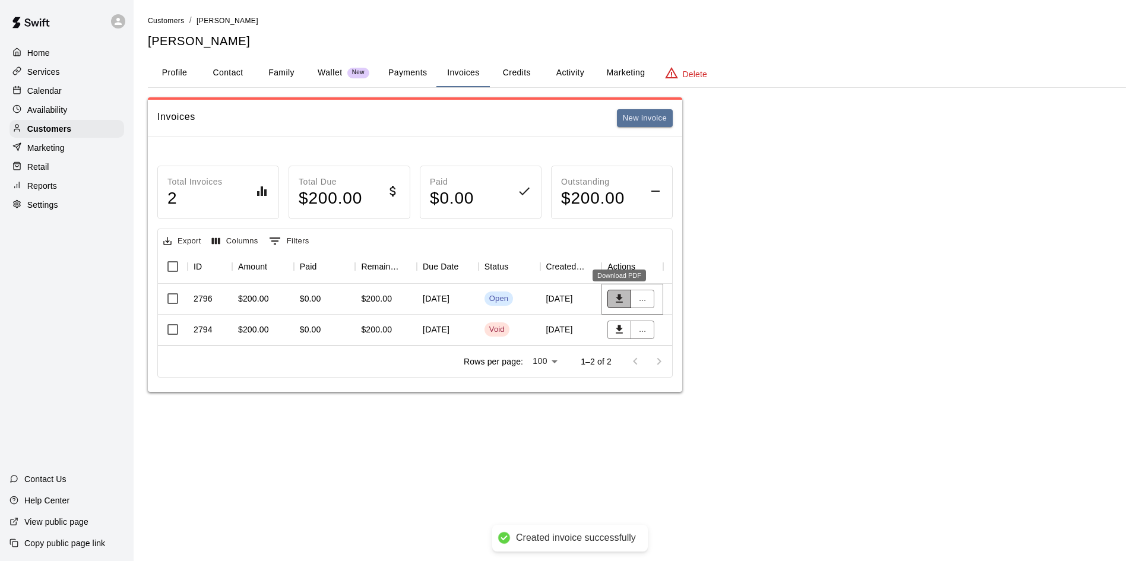
click at [617, 301] on icon "Download PDF" at bounding box center [619, 299] width 12 height 12
click at [643, 296] on button "..." at bounding box center [643, 299] width 24 height 18
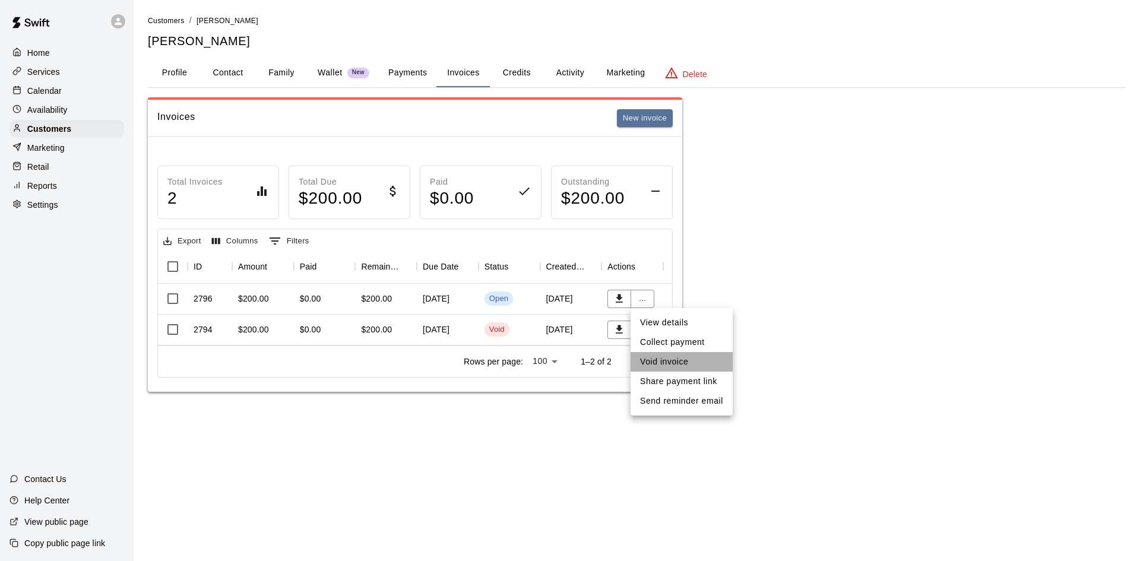
click at [672, 359] on li "Void invoice" at bounding box center [682, 362] width 102 height 20
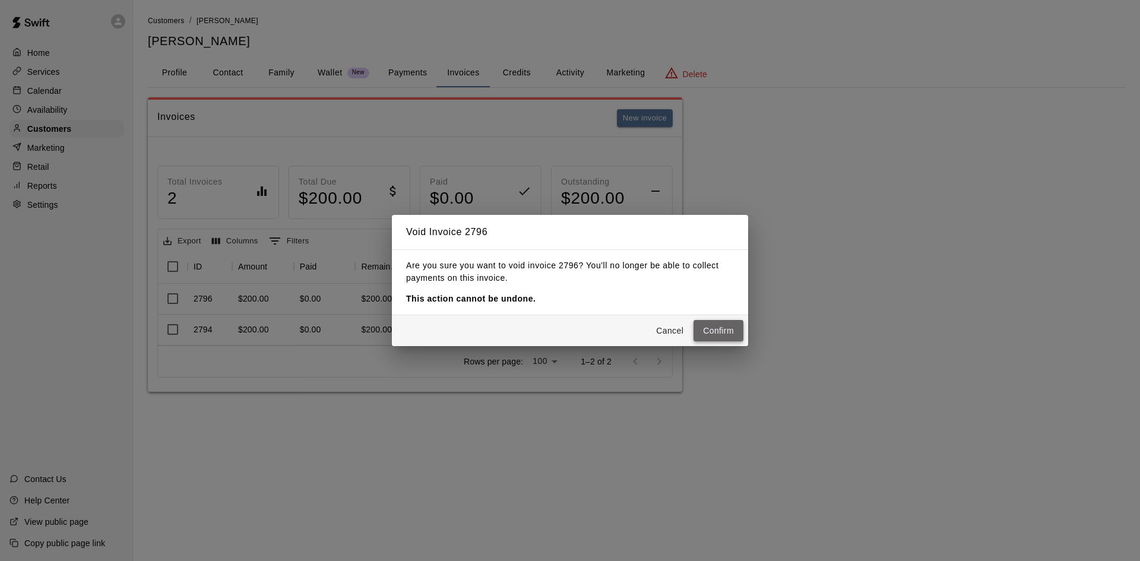
click at [709, 326] on button "Confirm" at bounding box center [719, 331] width 50 height 22
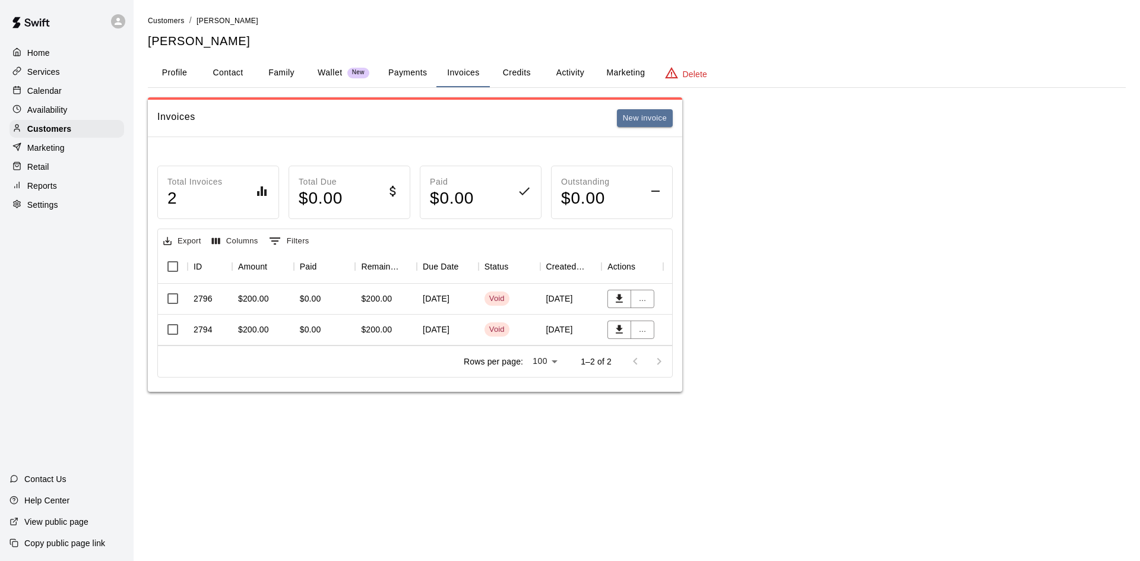
click at [277, 71] on button "Family" at bounding box center [281, 73] width 53 height 29
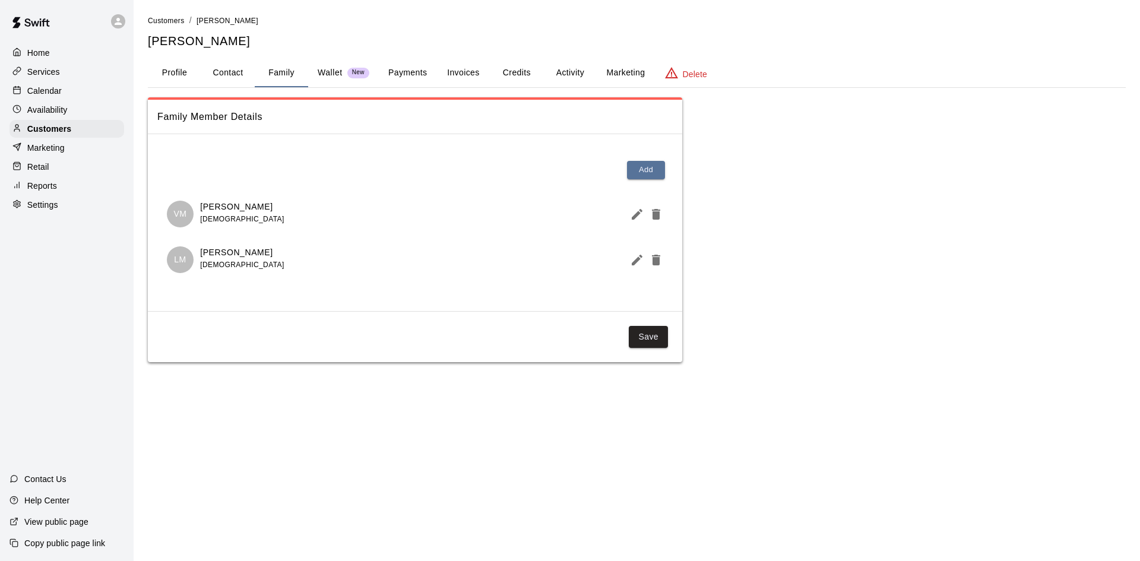
click at [704, 386] on html "Home Services Calendar Availability Customers Marketing Retail Reports Settings…" at bounding box center [570, 193] width 1140 height 386
click at [42, 125] on p "Customers" at bounding box center [49, 129] width 44 height 12
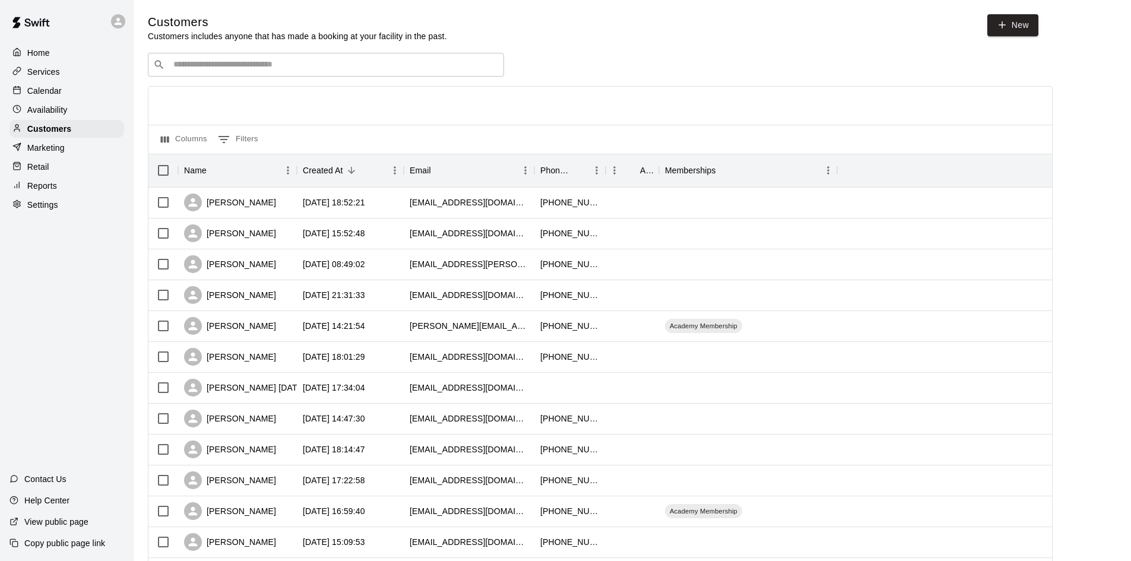
click at [49, 88] on p "Calendar" at bounding box center [44, 91] width 34 height 12
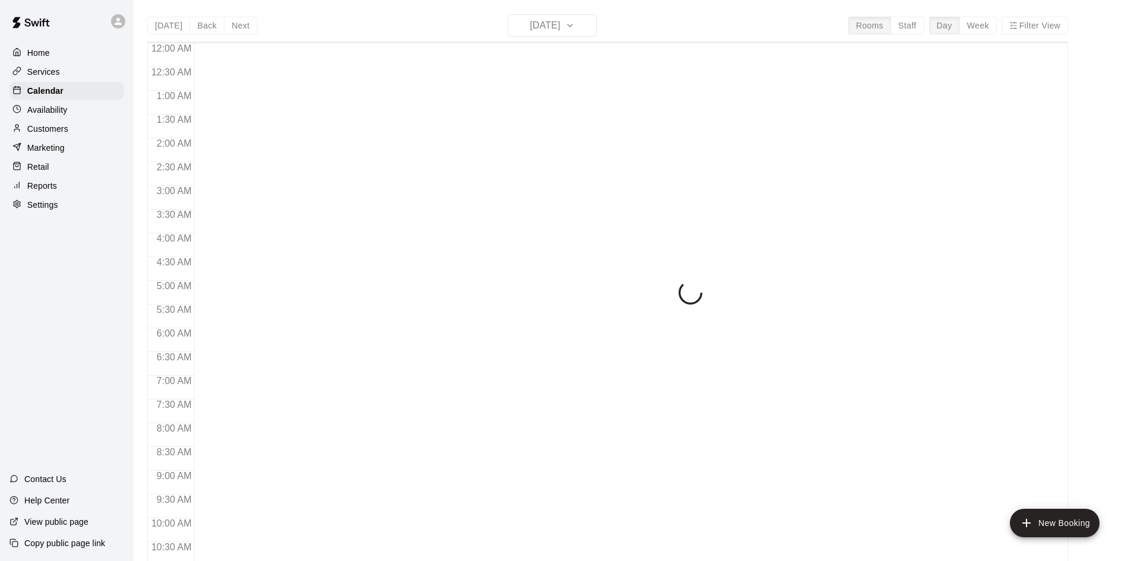
scroll to position [609, 0]
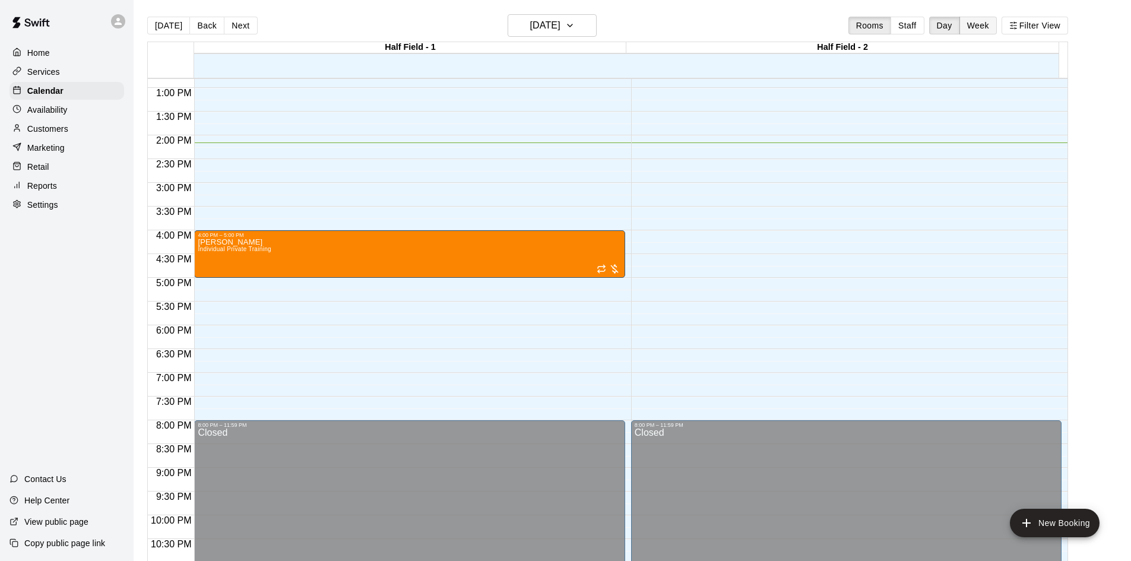
click at [980, 24] on button "Week" at bounding box center [978, 26] width 37 height 18
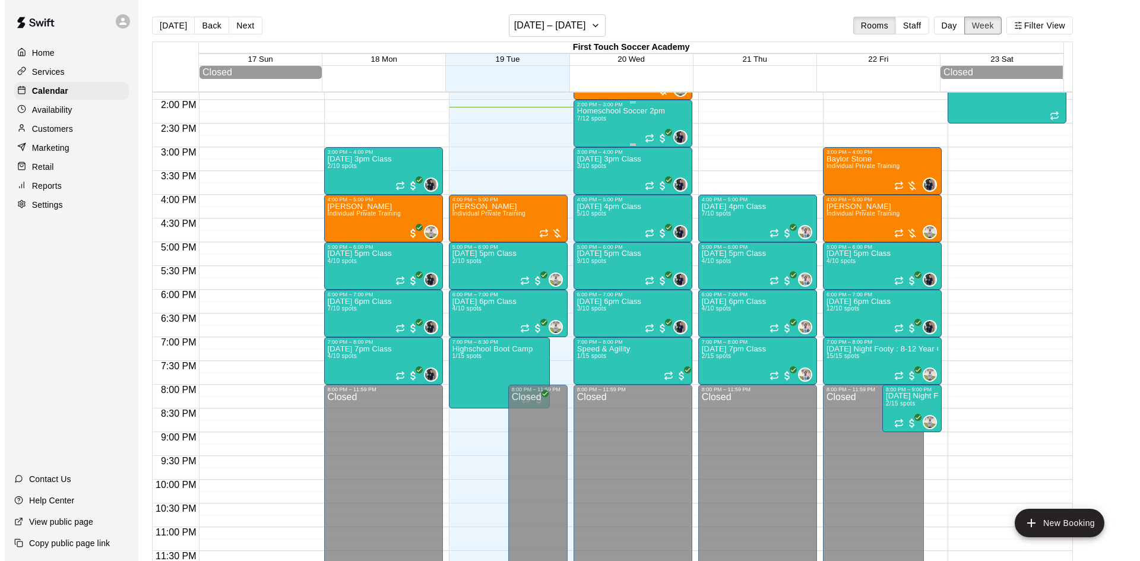
scroll to position [599, 0]
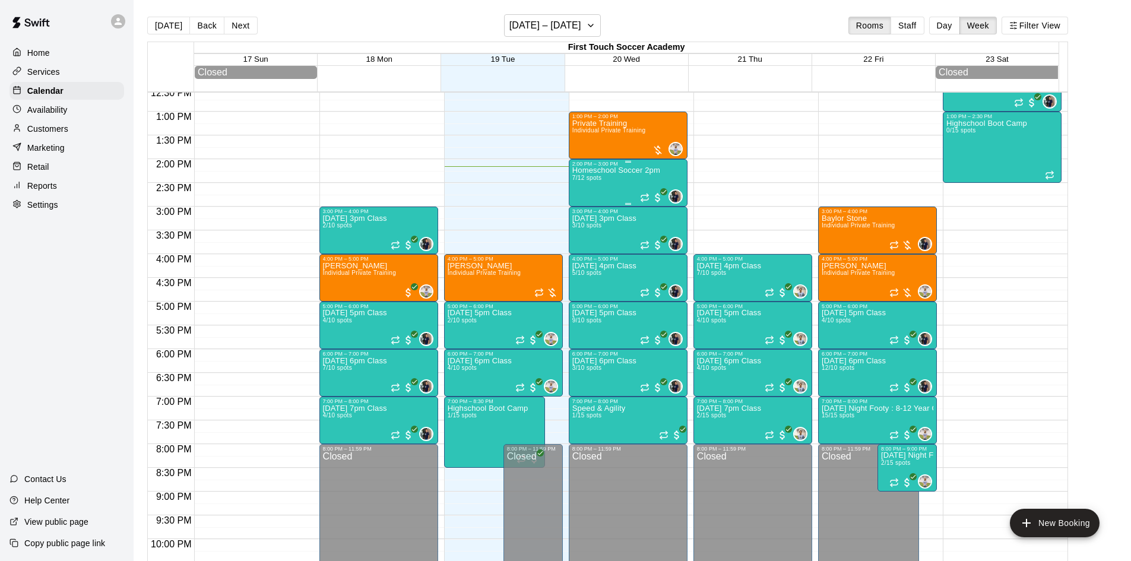
click at [633, 170] on p "Homeschool Soccer 2pm" at bounding box center [616, 170] width 88 height 0
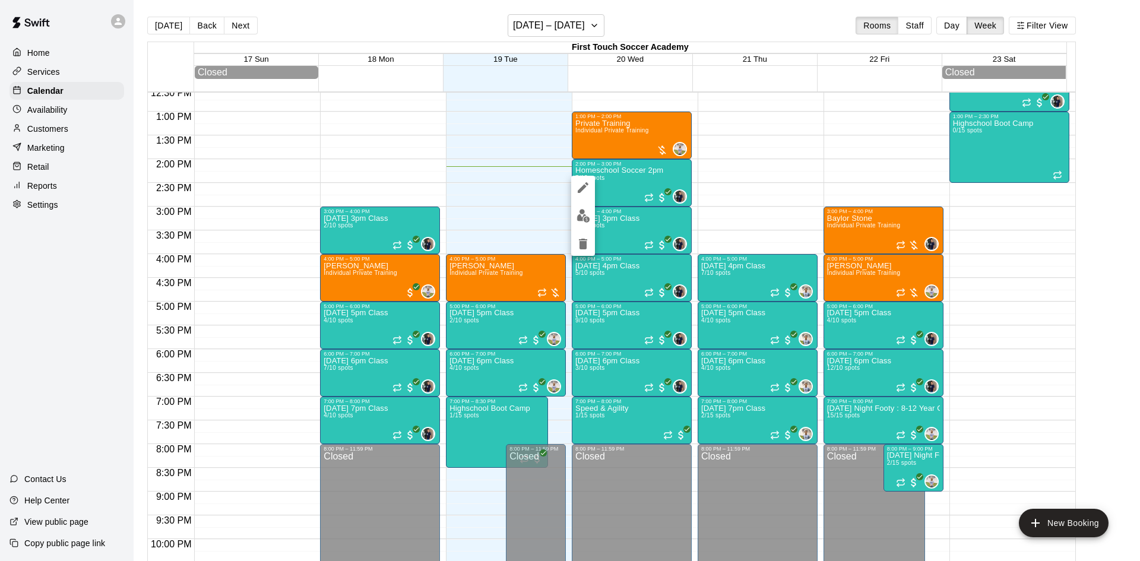
click at [581, 213] on img "edit" at bounding box center [584, 216] width 14 height 14
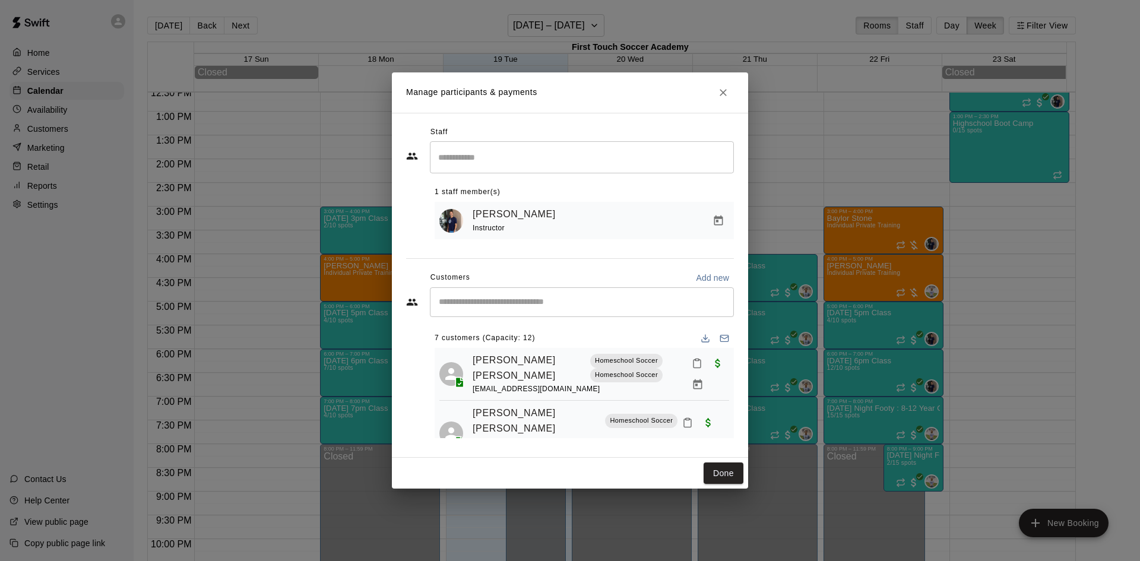
click at [494, 295] on div "​" at bounding box center [582, 302] width 304 height 30
type input "*******"
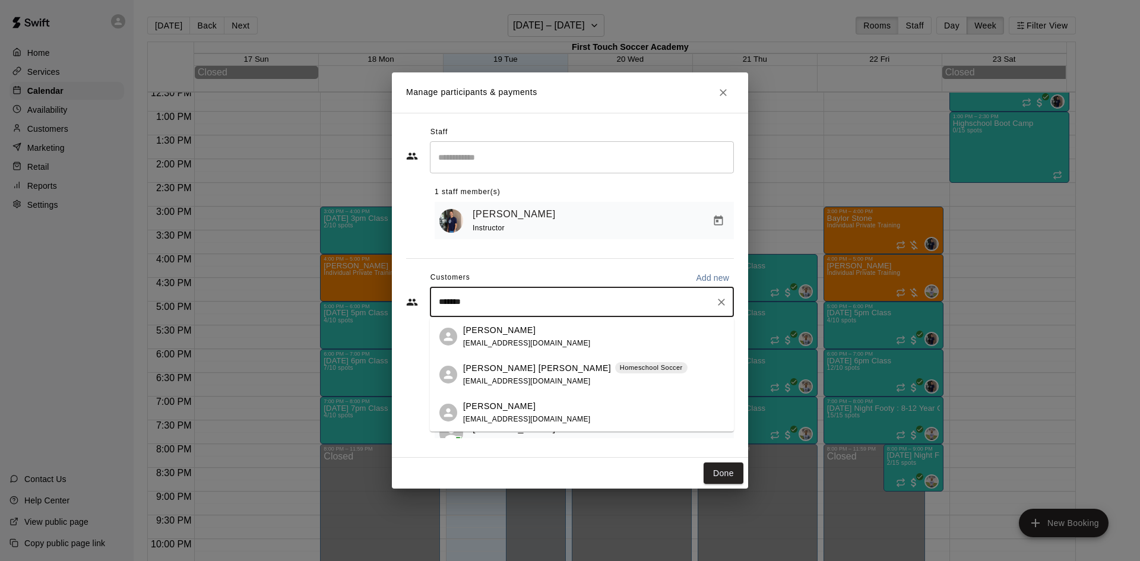
click at [507, 369] on p "[PERSON_NAME] [PERSON_NAME]" at bounding box center [537, 368] width 148 height 12
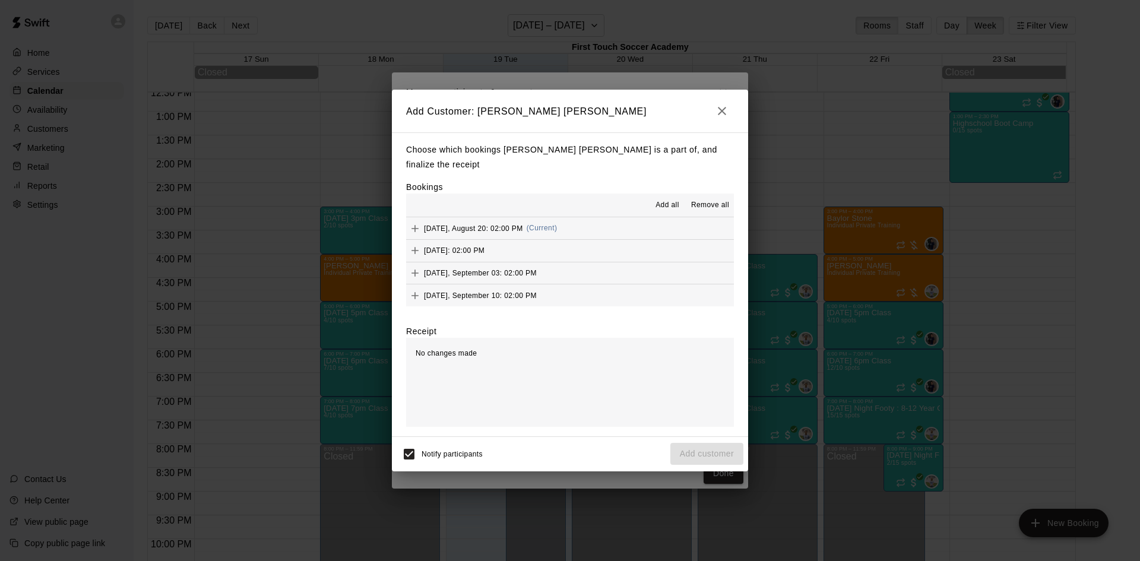
click at [417, 225] on icon "Add" at bounding box center [415, 228] width 7 height 7
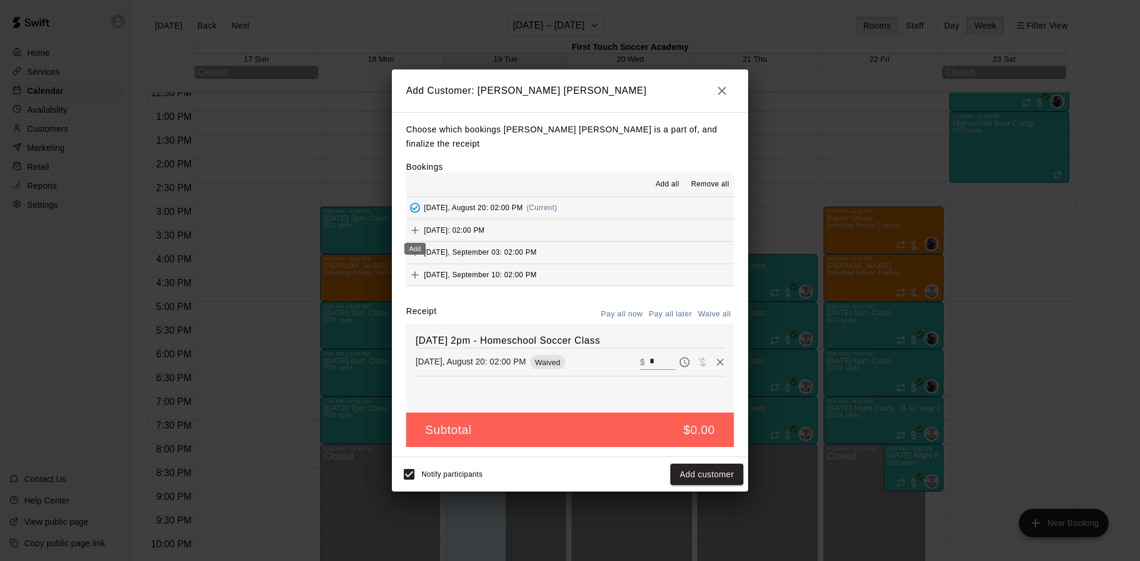
click at [416, 227] on icon "Add" at bounding box center [415, 230] width 7 height 7
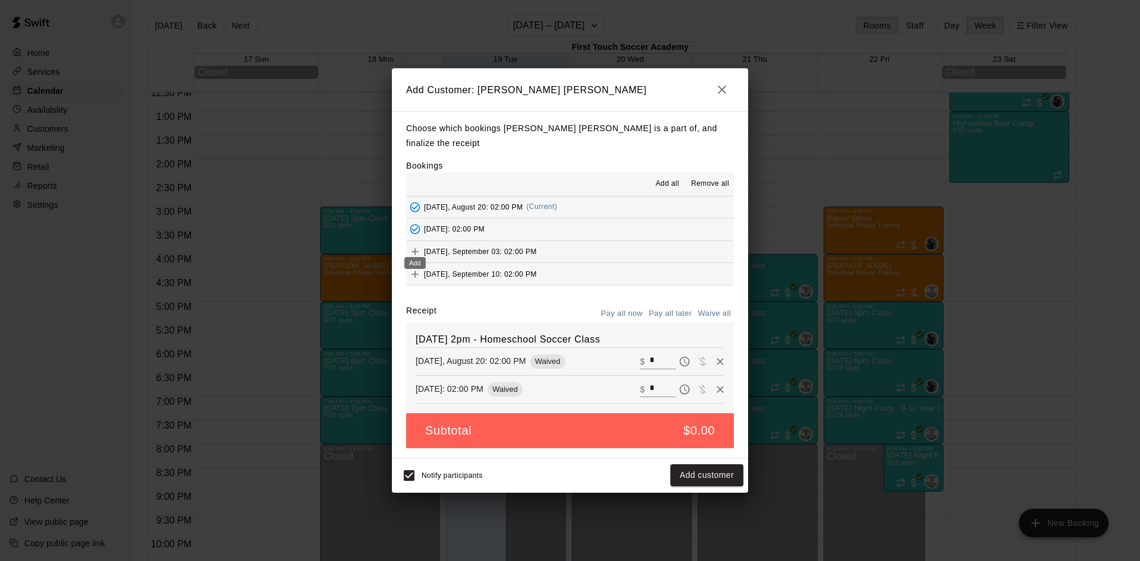
drag, startPoint x: 412, startPoint y: 242, endPoint x: 463, endPoint y: 257, distance: 53.8
click at [413, 246] on icon "Add" at bounding box center [415, 252] width 12 height 12
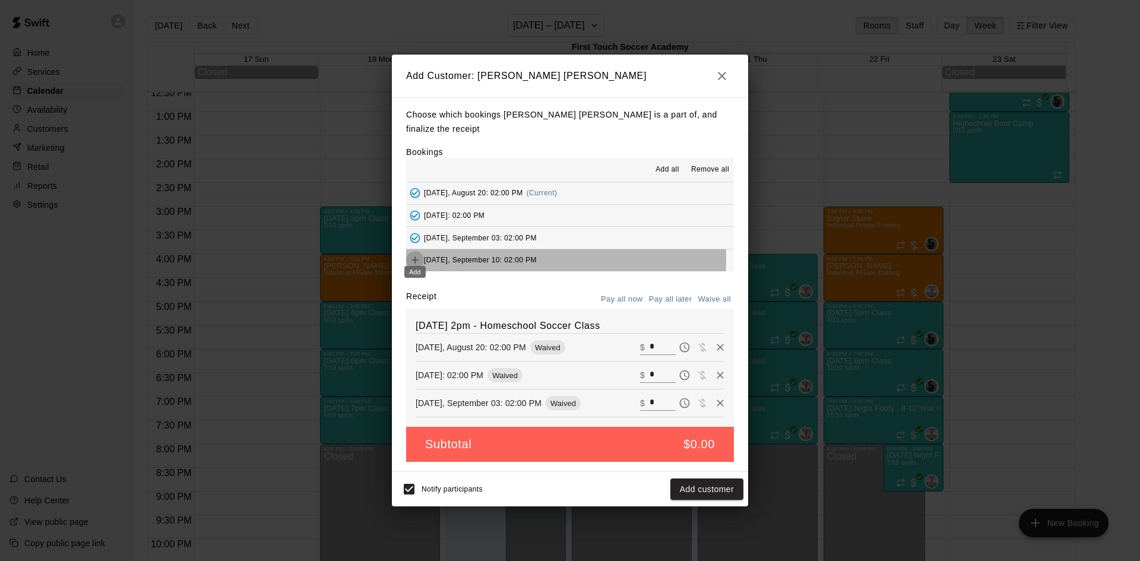
click at [418, 254] on icon "Add" at bounding box center [415, 260] width 12 height 12
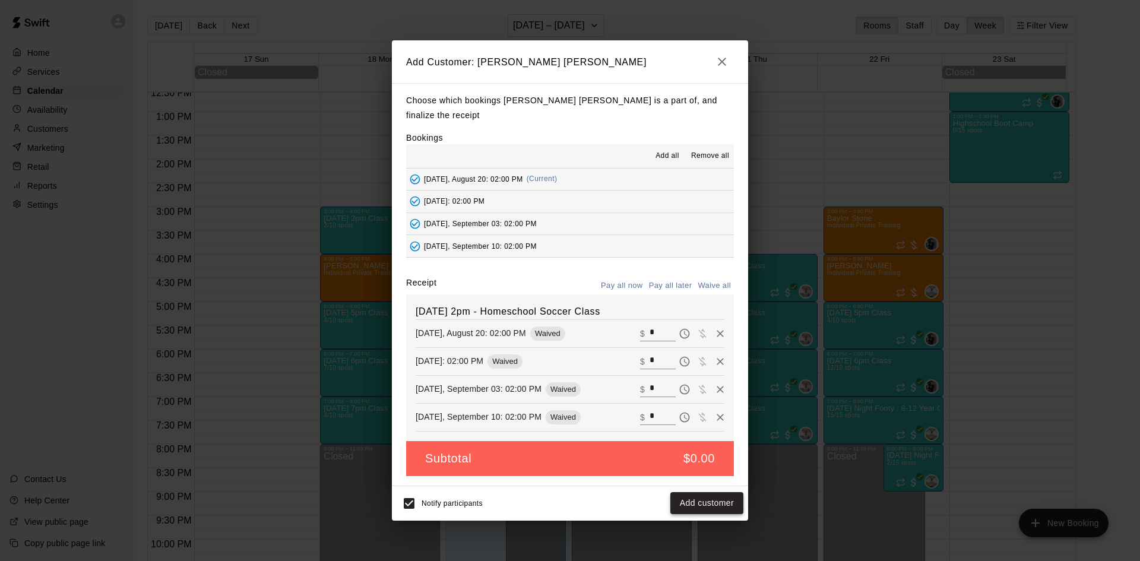
click at [722, 492] on button "Add customer" at bounding box center [706, 503] width 73 height 22
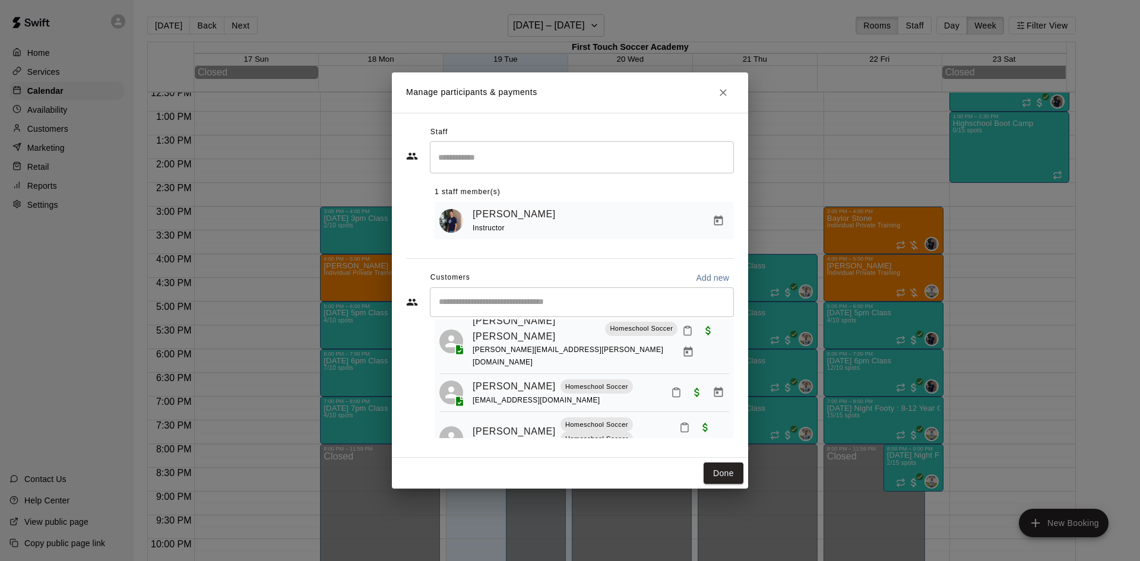
scroll to position [83, 0]
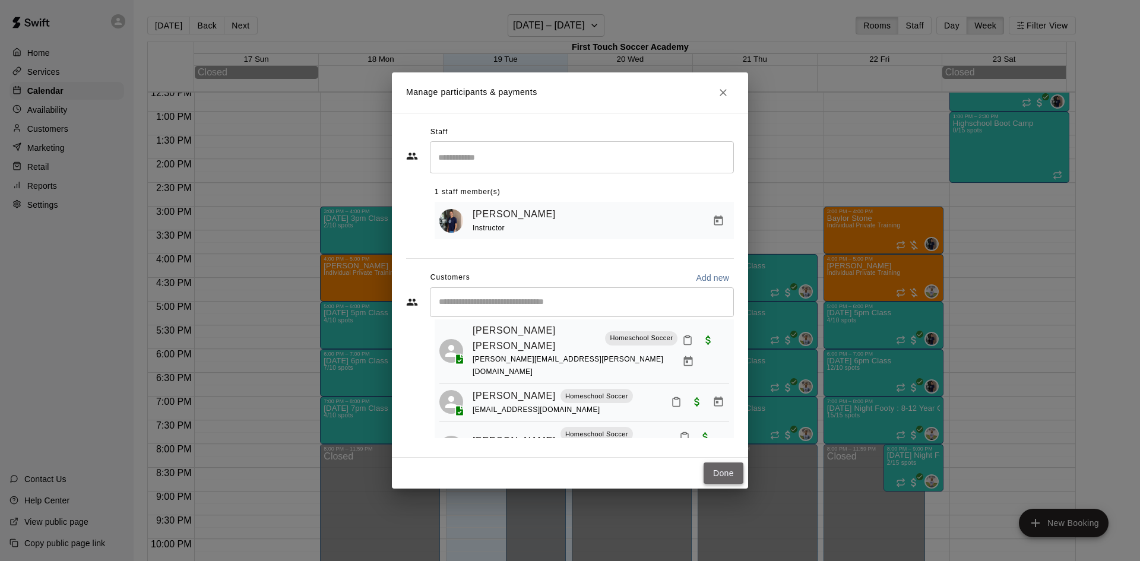
click at [742, 474] on button "Done" at bounding box center [724, 474] width 40 height 22
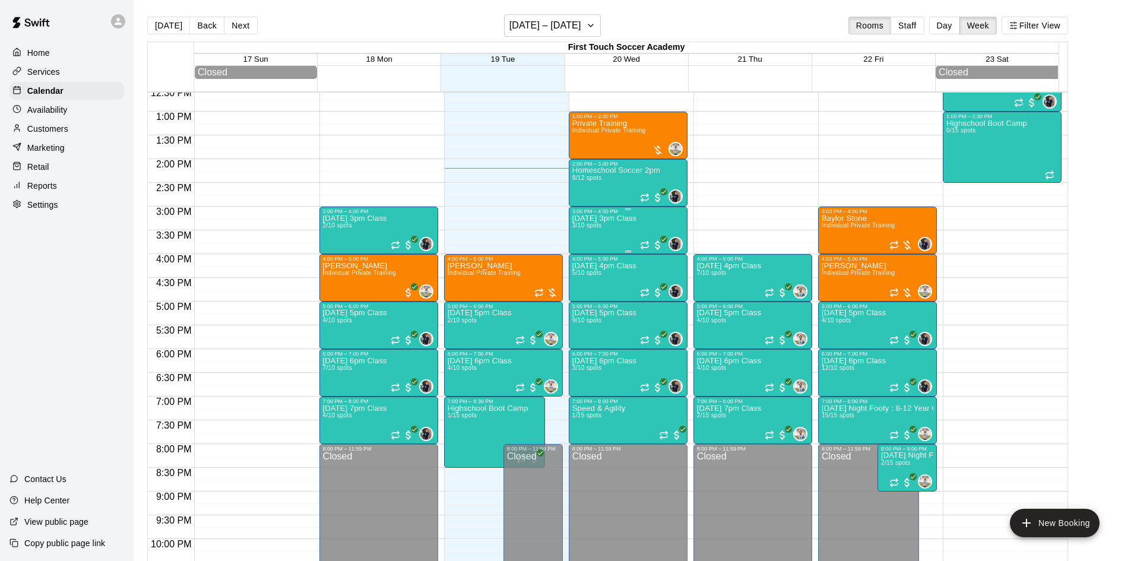
click at [616, 228] on div "[DATE] 3pm Class 3/10 spots" at bounding box center [604, 494] width 64 height 561
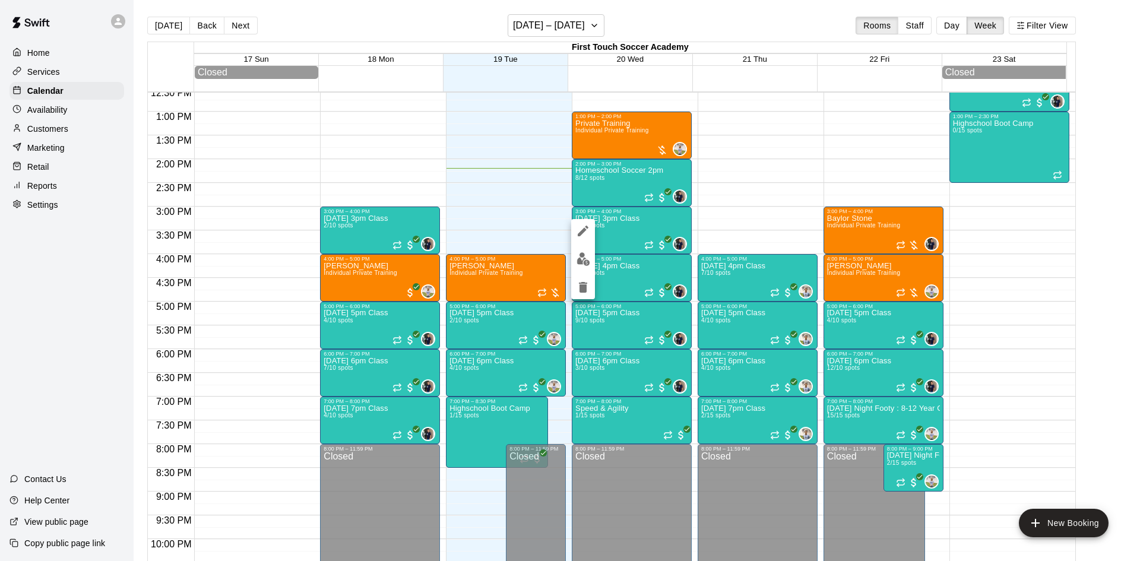
click at [335, 23] on div at bounding box center [570, 280] width 1140 height 561
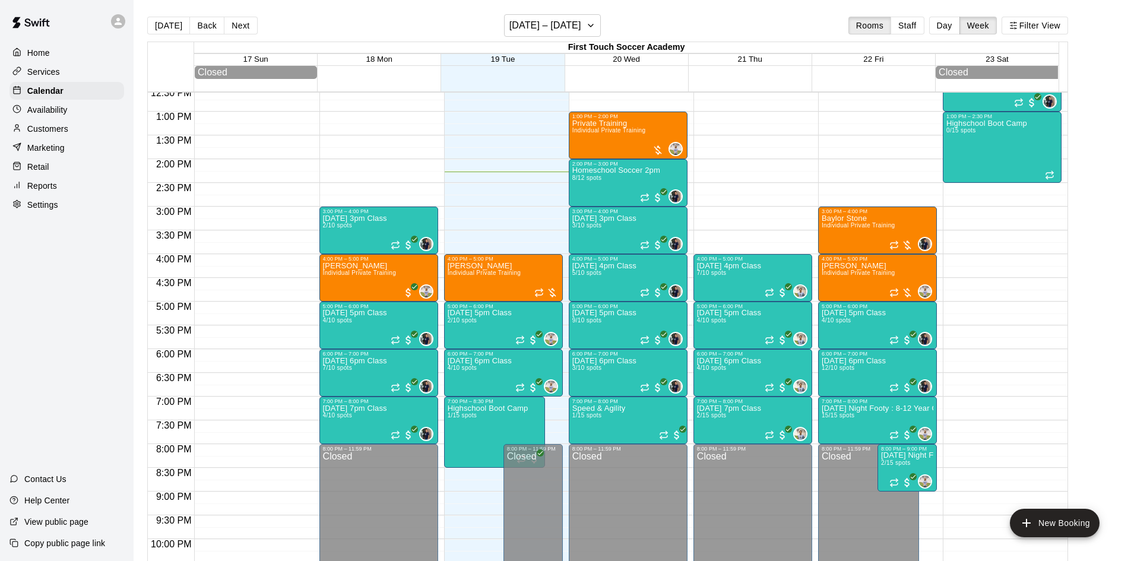
click at [456, 213] on div "12:00 AM – 12:00 PM Closed 4:00 PM – 5:00 PM [PERSON_NAME] Individual Private T…" at bounding box center [503, 64] width 119 height 1140
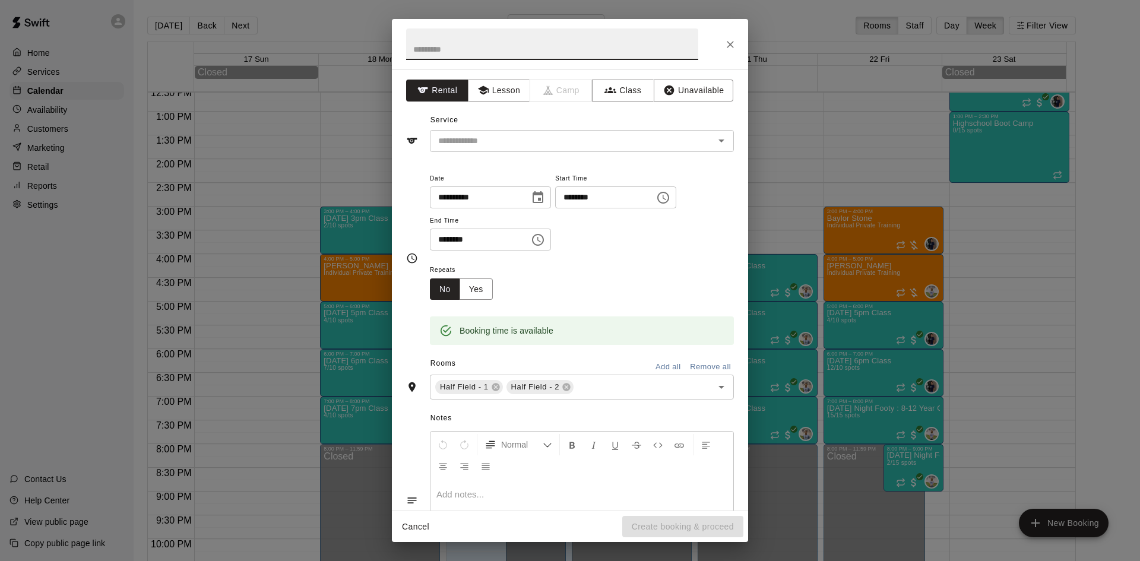
click at [545, 243] on icon "Choose time, selected time is 3:30 PM" at bounding box center [538, 240] width 14 height 14
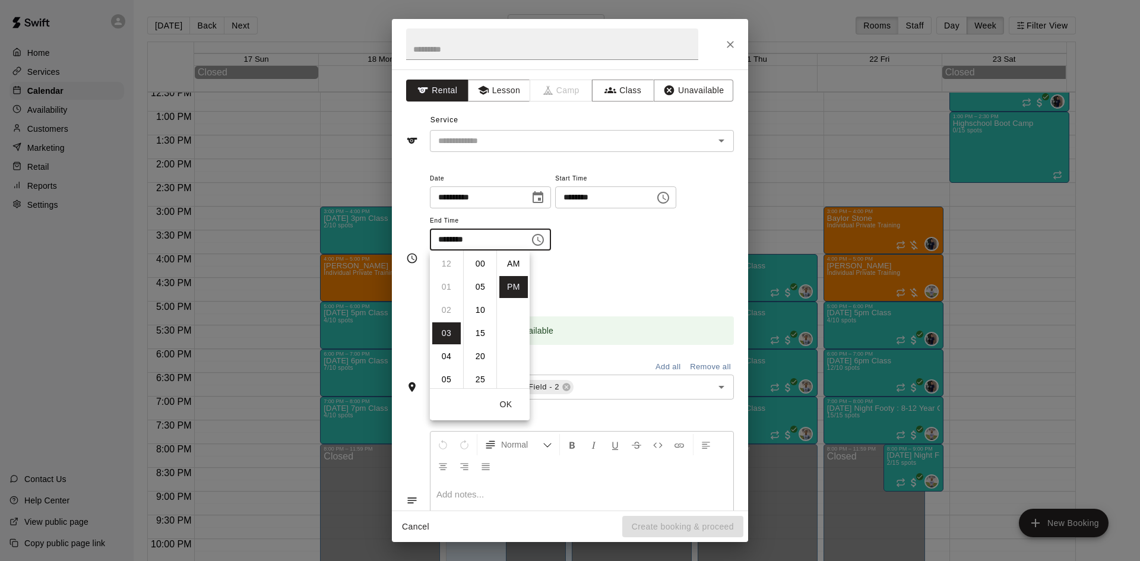
scroll to position [21, 0]
click at [447, 287] on li "04" at bounding box center [446, 287] width 29 height 22
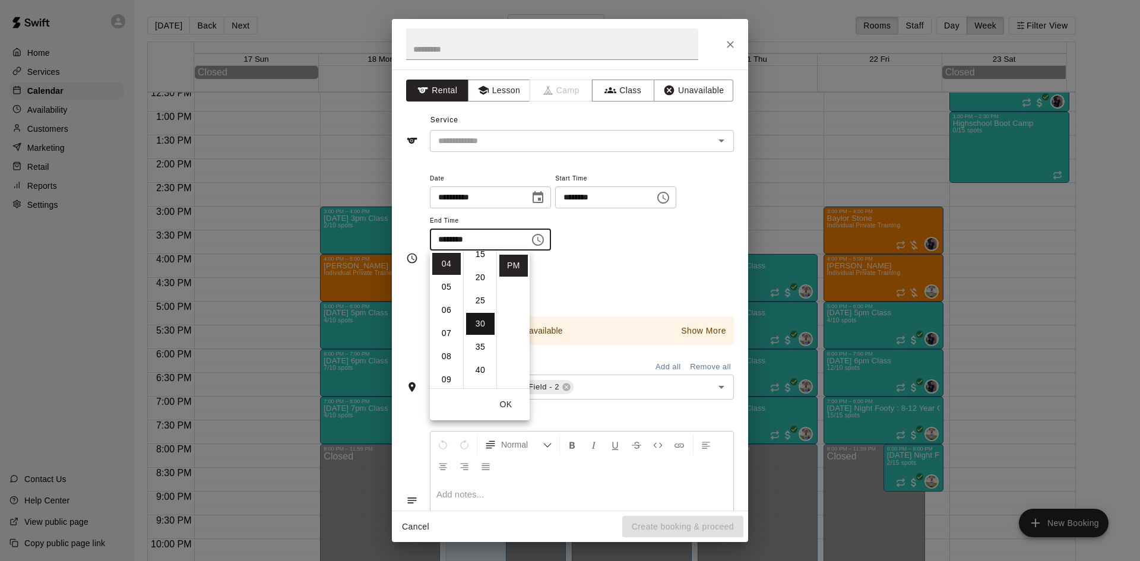
scroll to position [0, 0]
click at [485, 268] on li "00" at bounding box center [480, 264] width 29 height 22
type input "********"
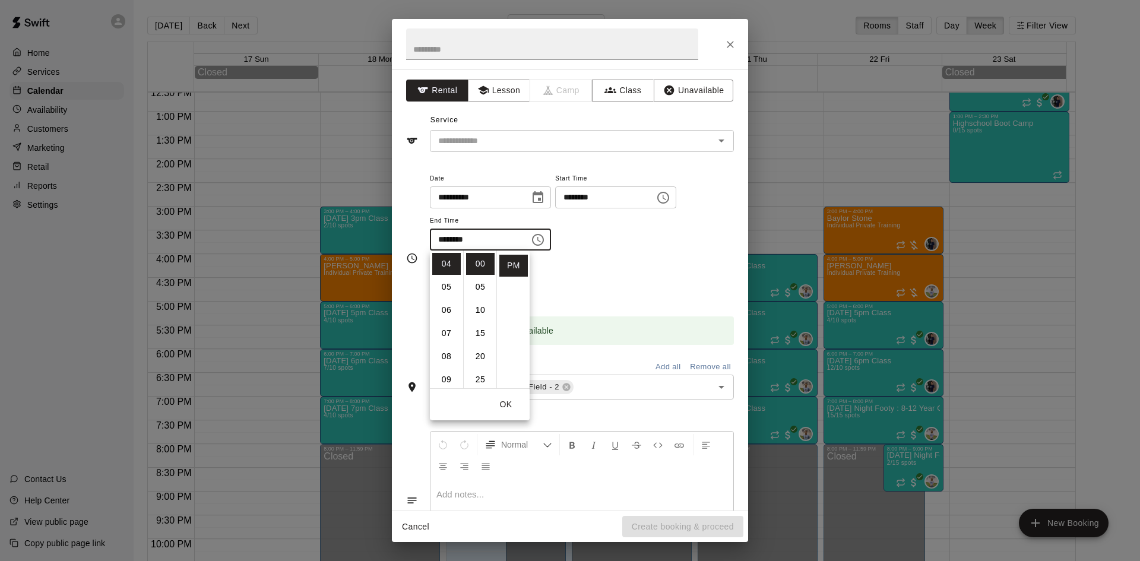
click at [615, 254] on div "**********" at bounding box center [582, 217] width 304 height 92
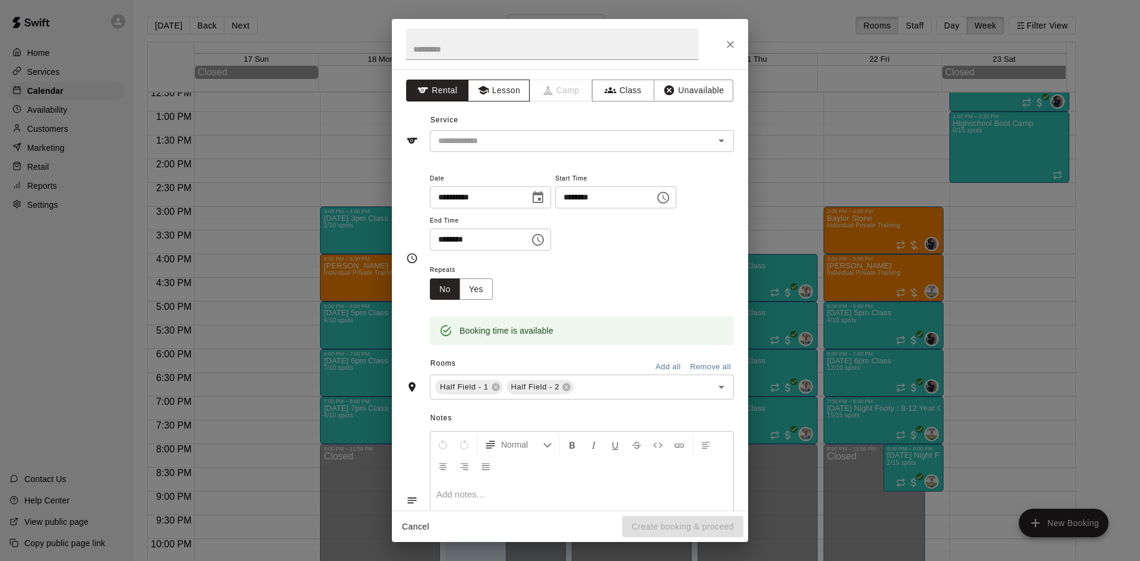
click at [488, 87] on button "Lesson" at bounding box center [499, 91] width 62 height 22
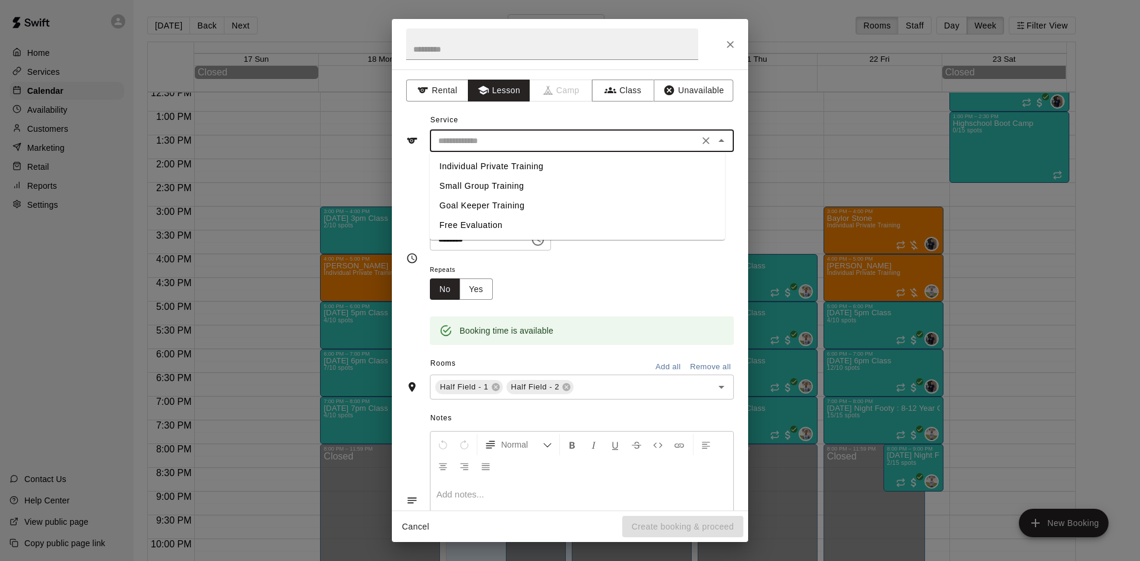
click at [514, 134] on input "text" at bounding box center [565, 141] width 262 height 15
click at [494, 178] on li "Small Group Training" at bounding box center [577, 186] width 295 height 20
type input "**********"
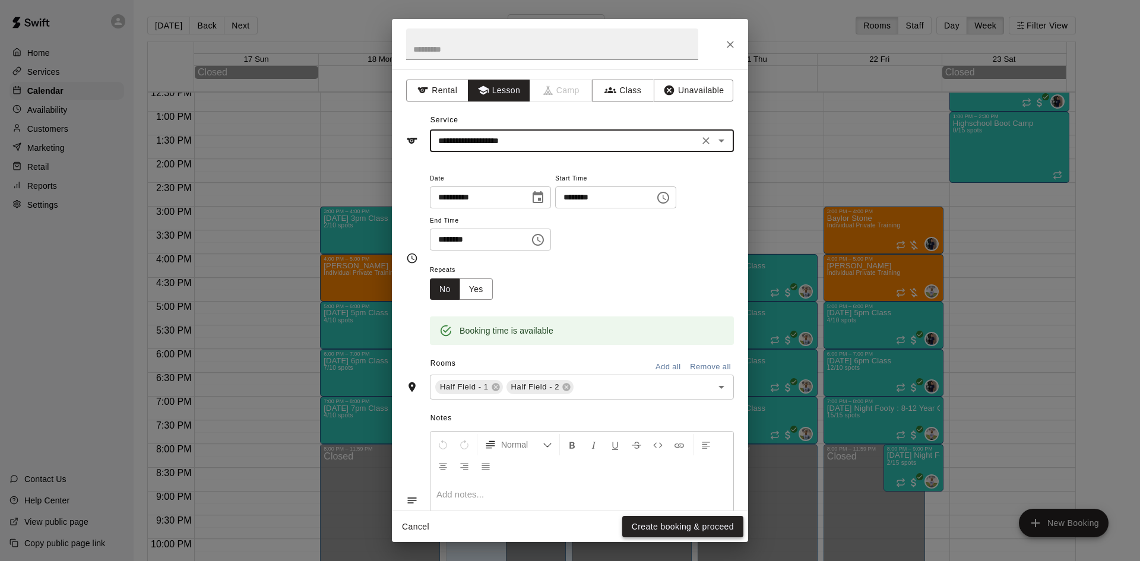
click at [659, 523] on button "Create booking & proceed" at bounding box center [682, 527] width 121 height 22
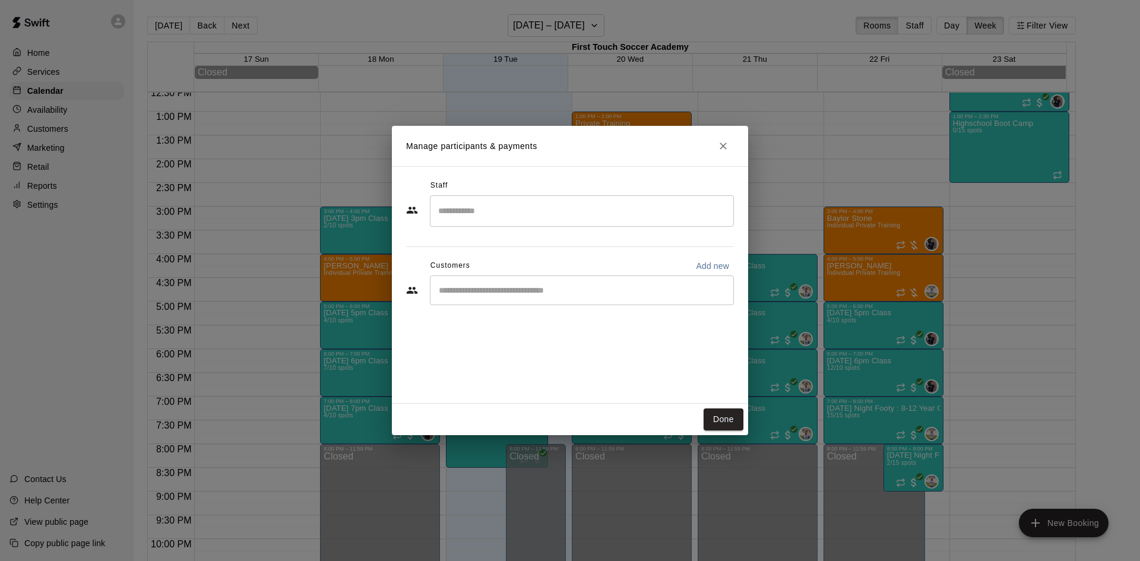
click at [499, 222] on input "Search staff" at bounding box center [581, 211] width 293 height 21
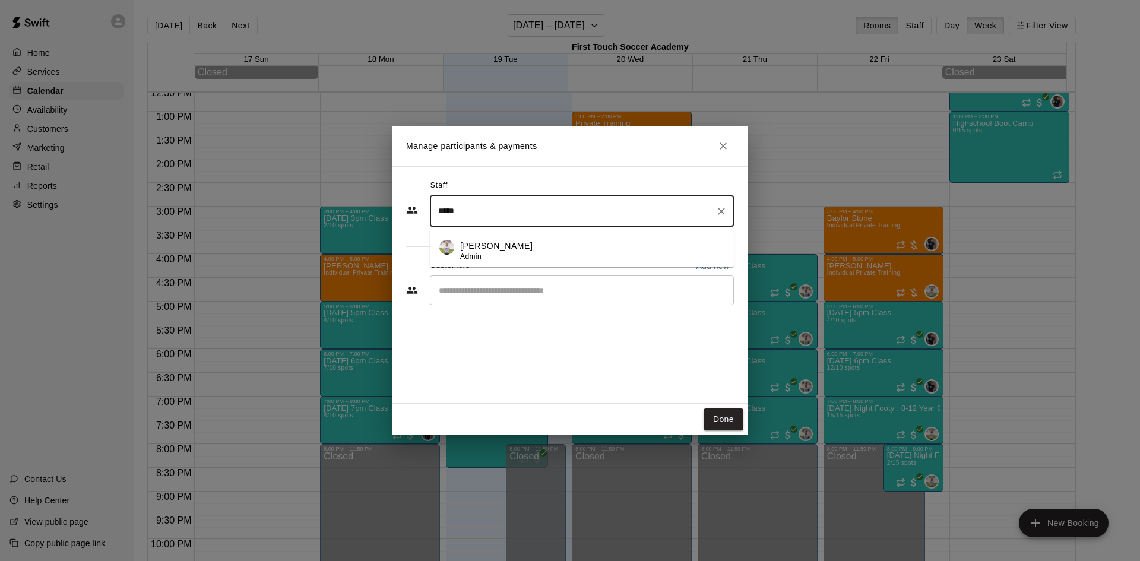
click at [504, 245] on p "[PERSON_NAME]" at bounding box center [496, 246] width 72 height 12
type input "*****"
click at [492, 293] on input "Start typing to search customers..." at bounding box center [581, 290] width 293 height 12
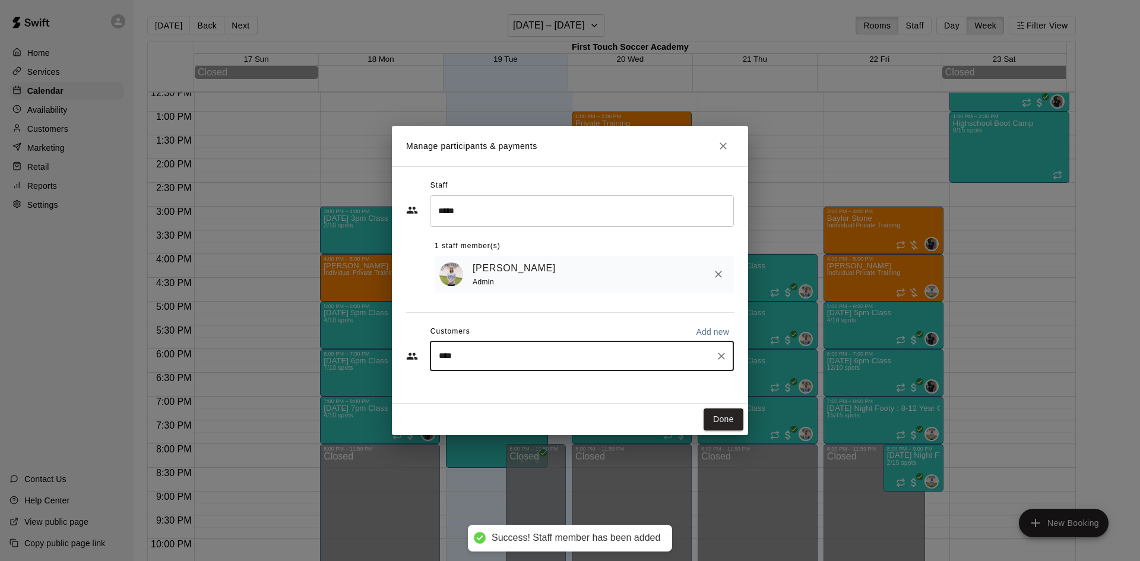
type input "*****"
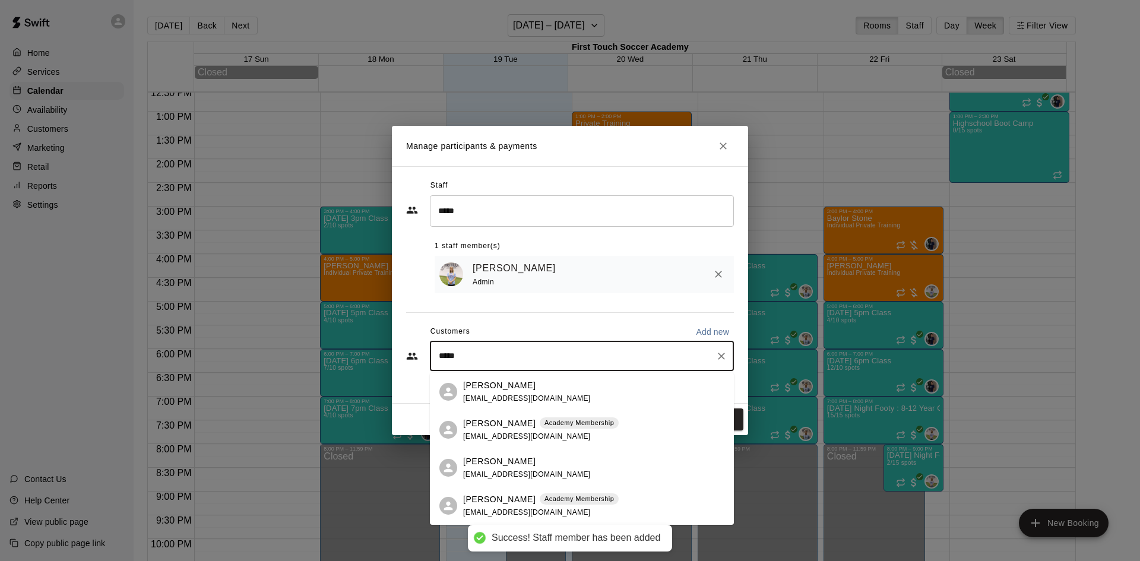
click at [508, 461] on p "[PERSON_NAME]" at bounding box center [499, 461] width 72 height 12
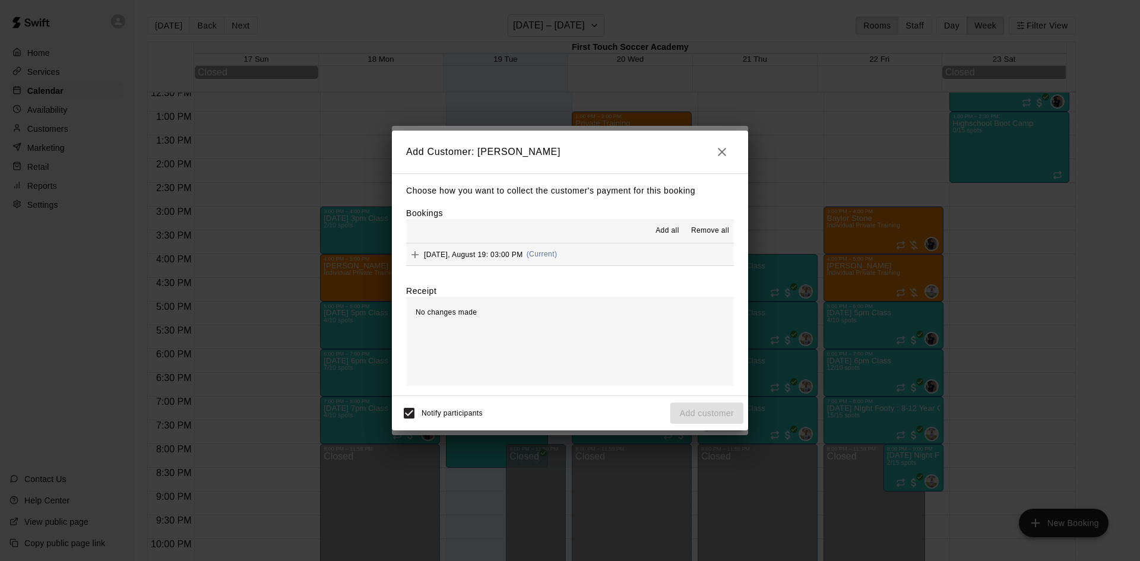
click at [416, 257] on icon "Add" at bounding box center [415, 255] width 12 height 12
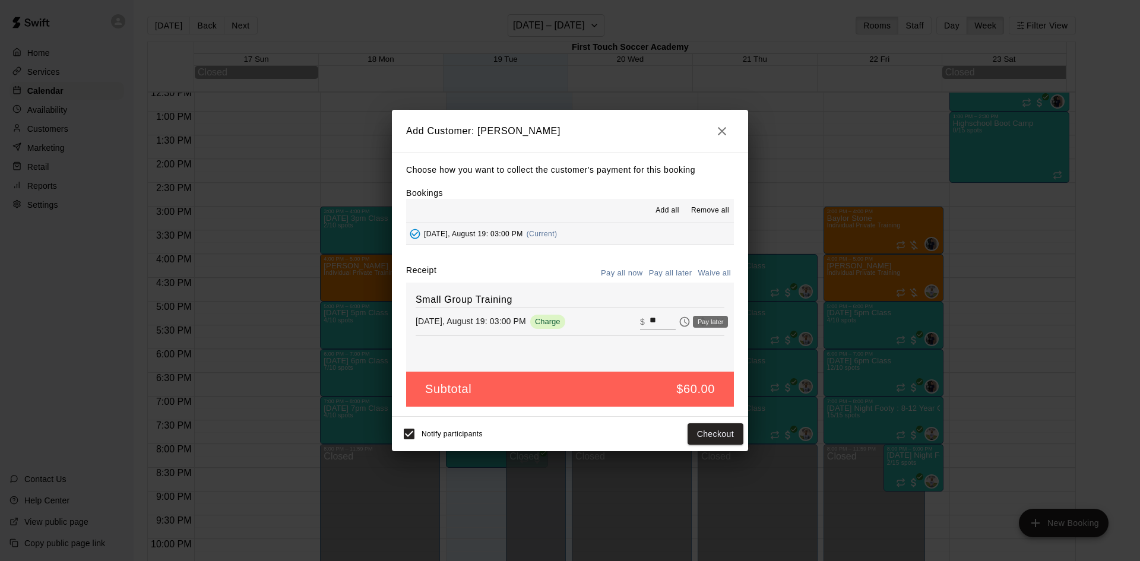
click at [679, 322] on icon "Pay later" at bounding box center [685, 322] width 12 height 12
click at [696, 431] on button "Add customer" at bounding box center [706, 434] width 73 height 22
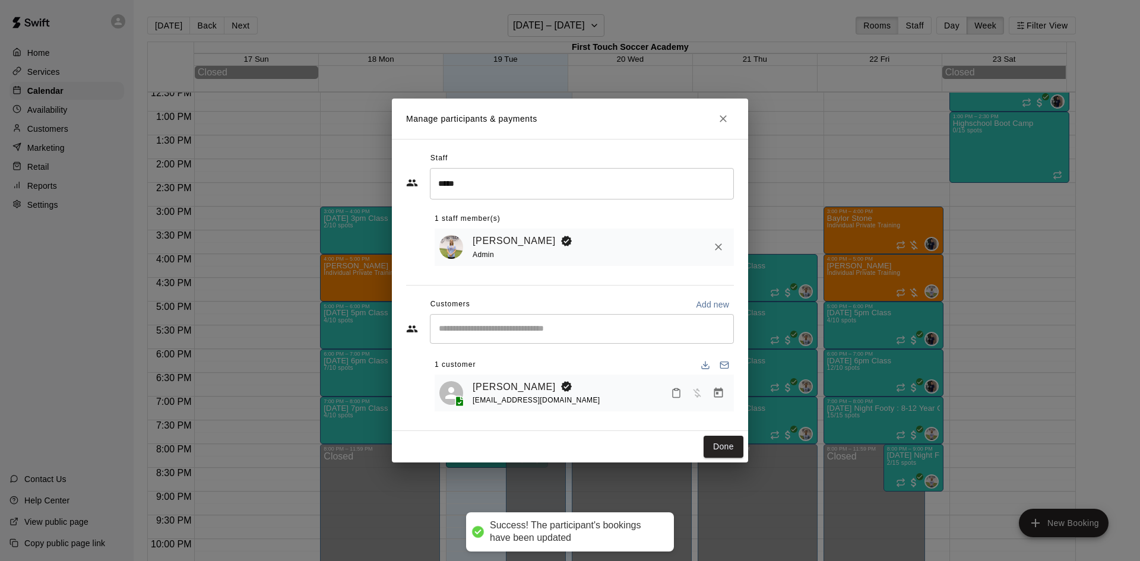
click at [477, 330] on input "Start typing to search customers..." at bounding box center [581, 329] width 293 height 12
type input "****"
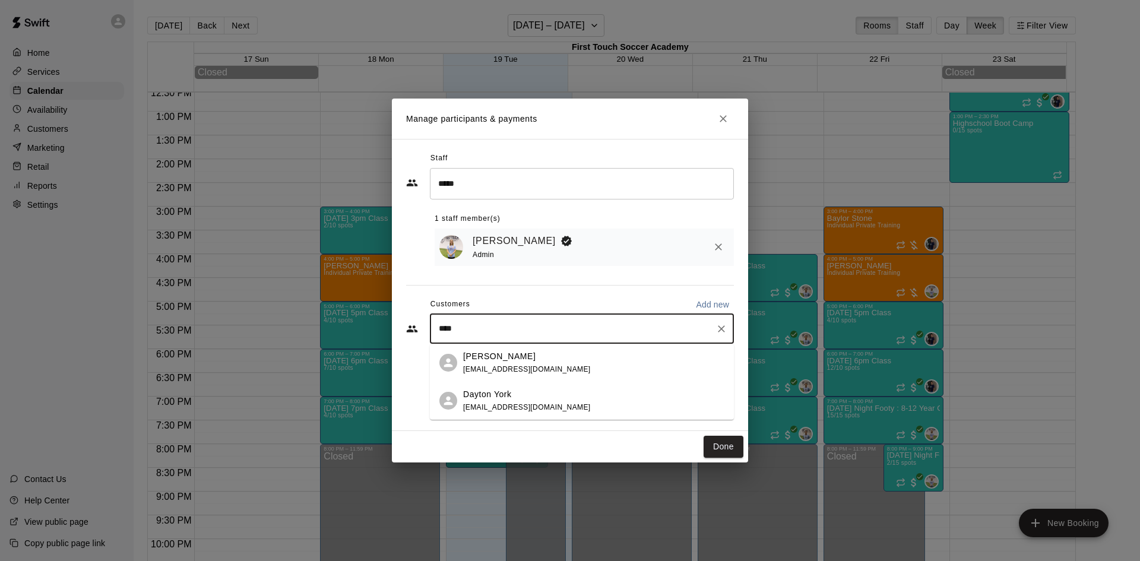
click at [499, 412] on div "[PERSON_NAME] [EMAIL_ADDRESS][DOMAIN_NAME]" at bounding box center [527, 401] width 128 height 26
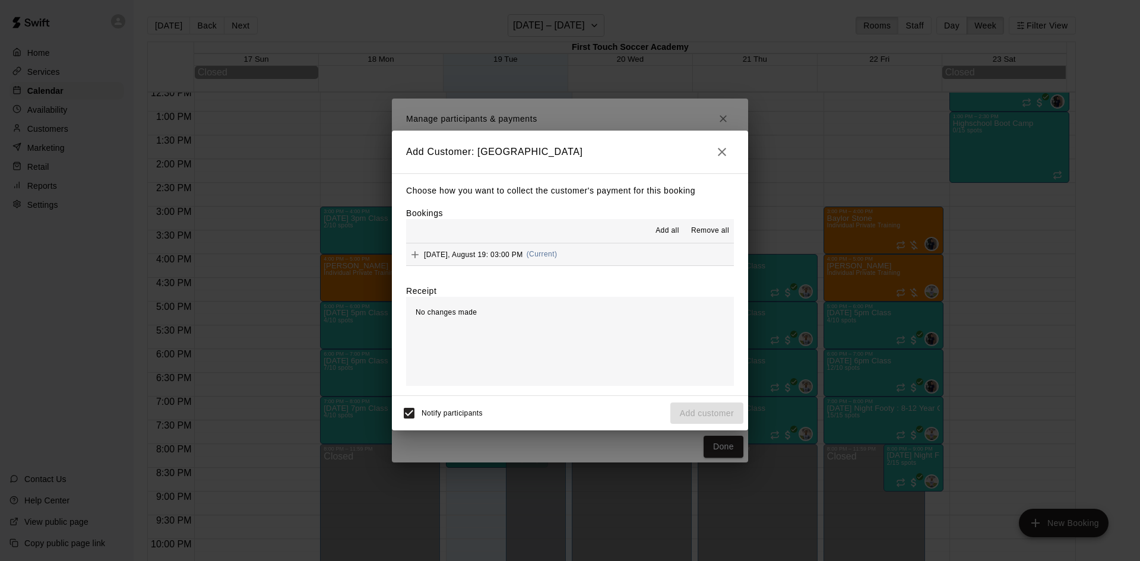
click at [417, 252] on icon "Add" at bounding box center [415, 255] width 12 height 12
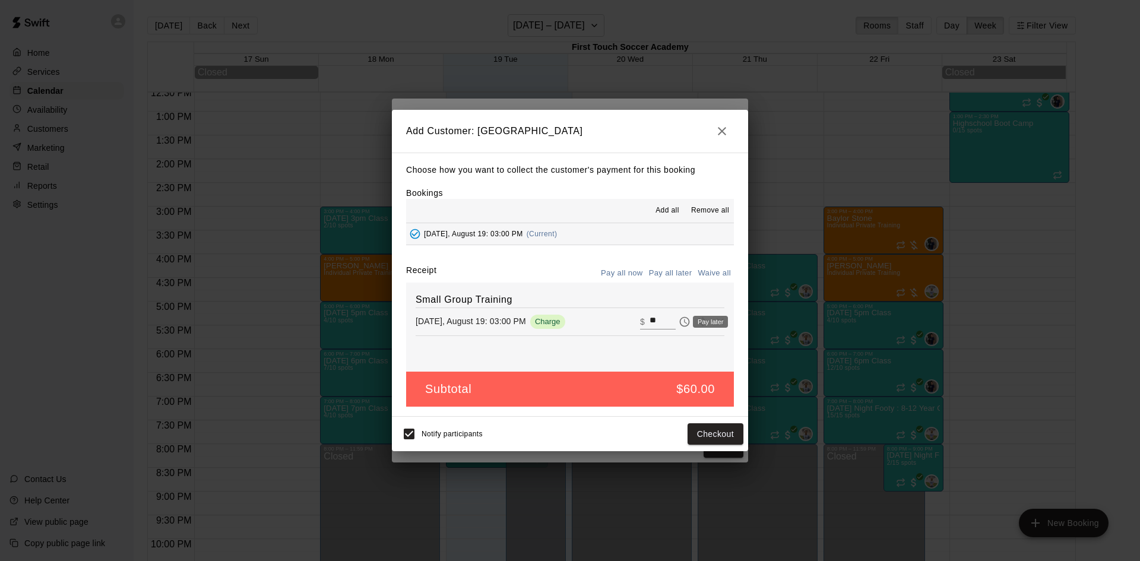
click at [684, 323] on icon "Pay later" at bounding box center [685, 322] width 3 height 5
click at [724, 439] on button "Add customer" at bounding box center [706, 434] width 73 height 22
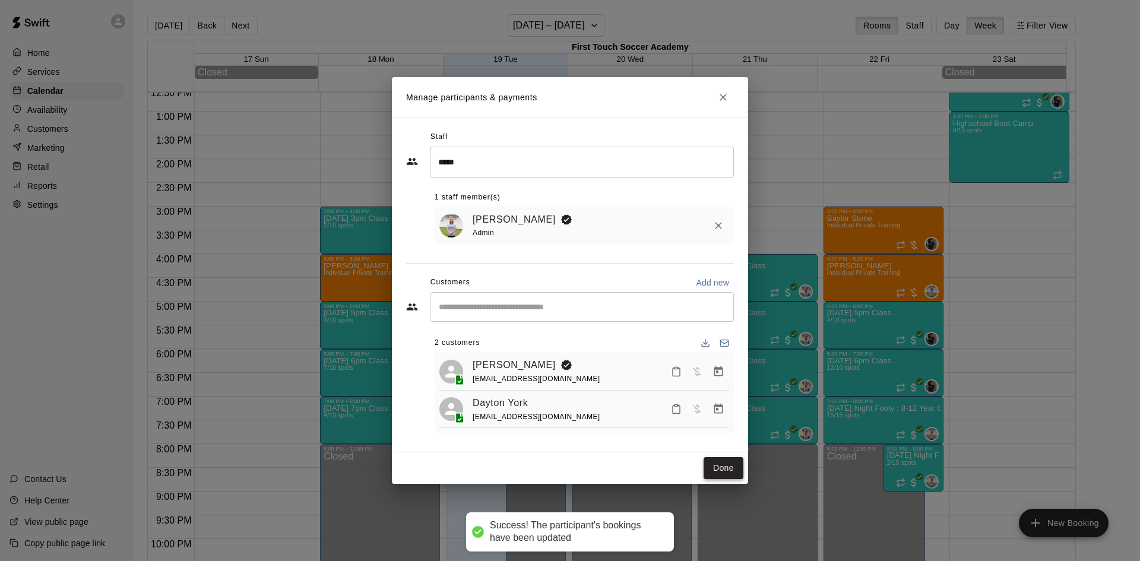
click at [730, 473] on button "Done" at bounding box center [724, 468] width 40 height 22
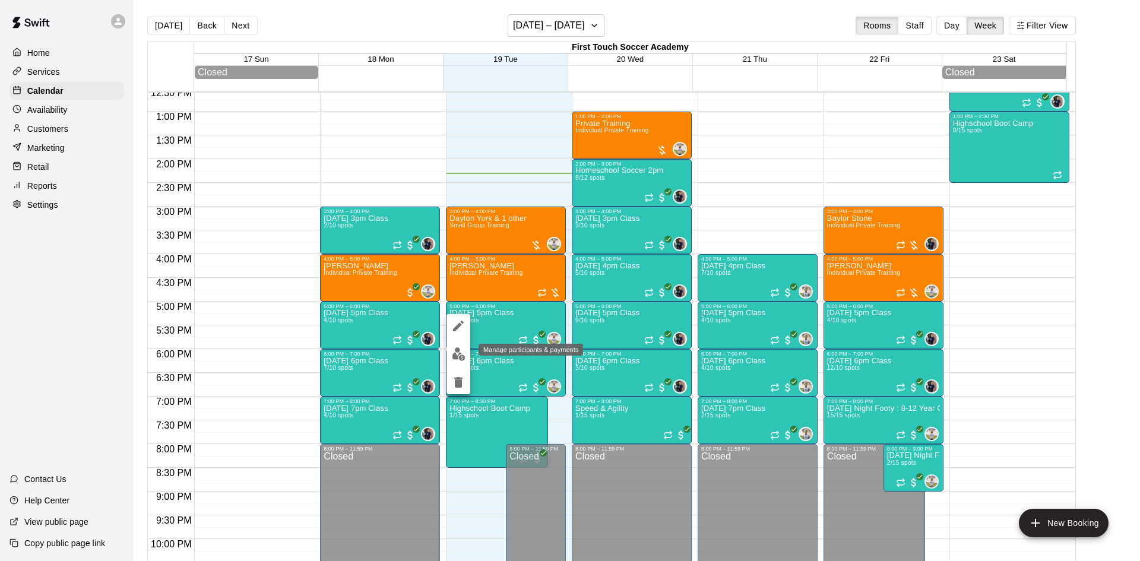
click at [458, 348] on img "edit" at bounding box center [459, 354] width 14 height 14
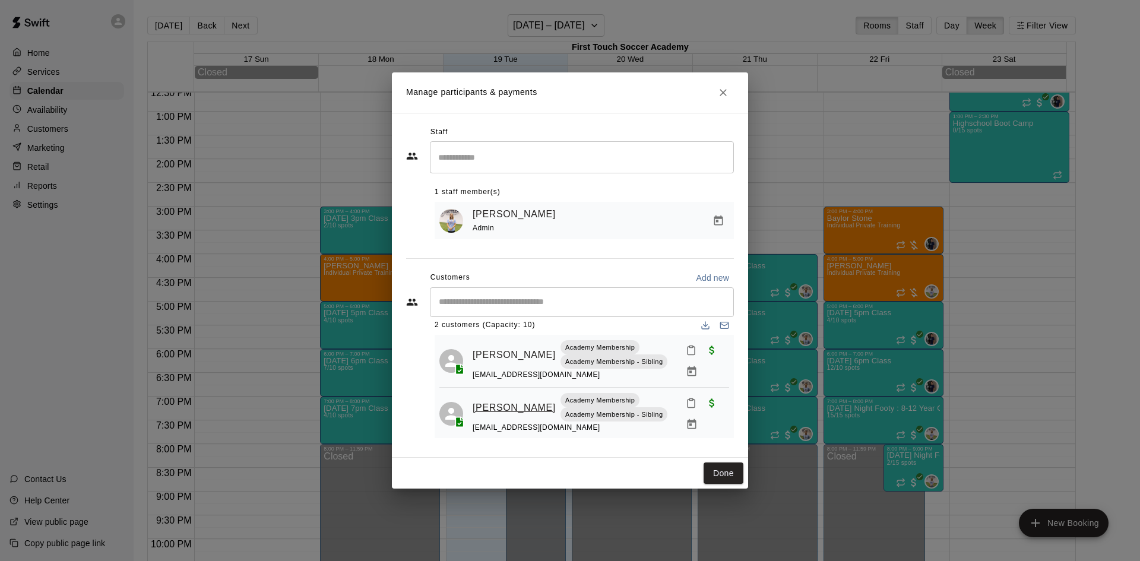
scroll to position [24, 0]
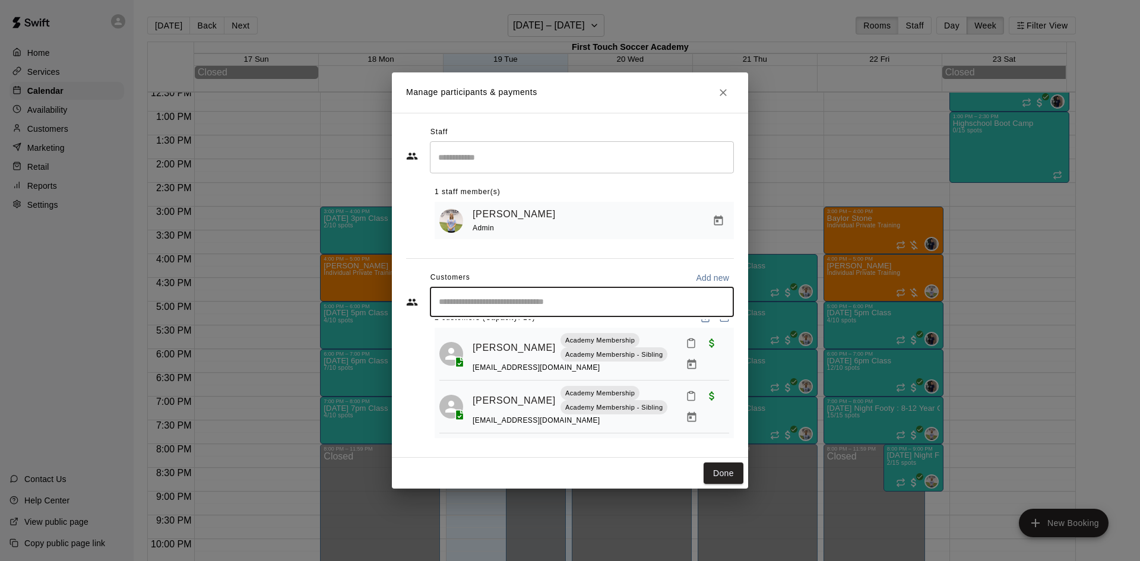
click at [505, 306] on input "Start typing to search customers..." at bounding box center [581, 302] width 293 height 12
type input "****"
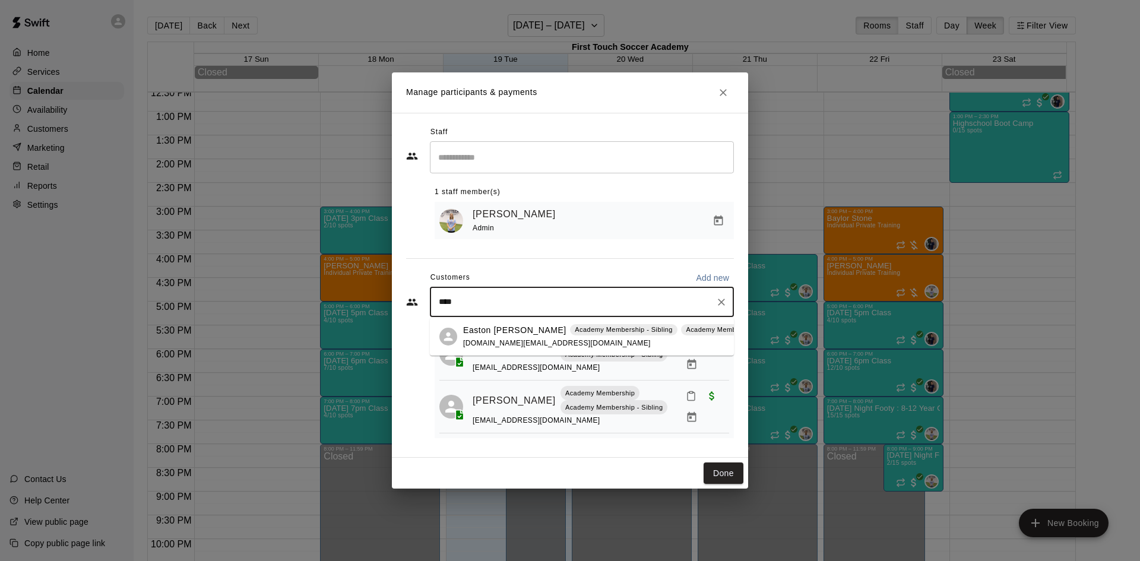
click at [510, 337] on div "Easton [PERSON_NAME] Academy Membership - Sibling Academy Membership [DOMAIN_NA…" at bounding box center [612, 337] width 298 height 26
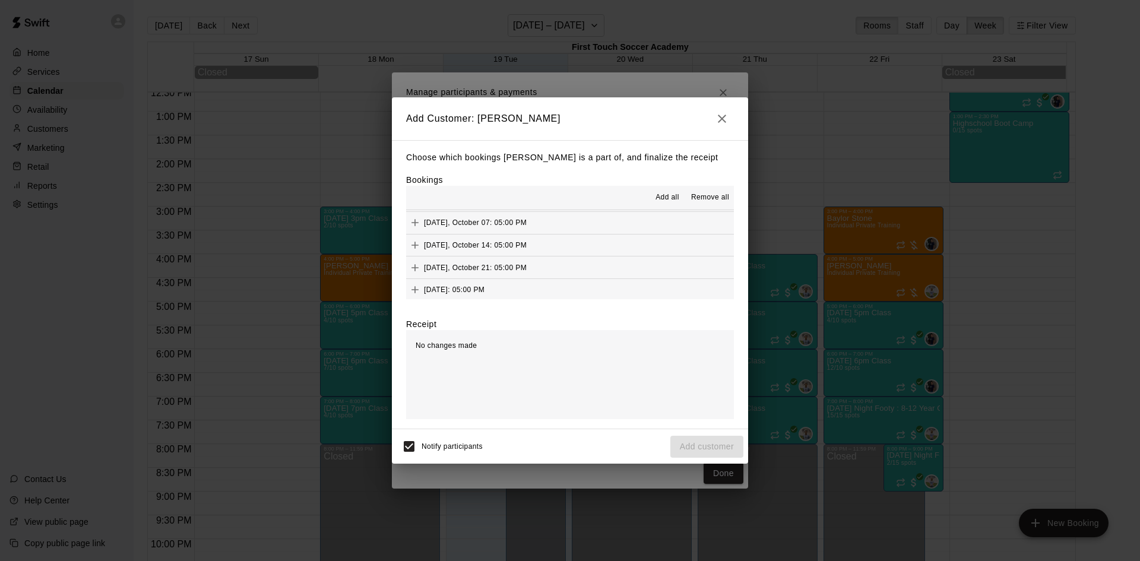
scroll to position [297, 0]
click at [719, 119] on icon "button" at bounding box center [722, 119] width 14 height 14
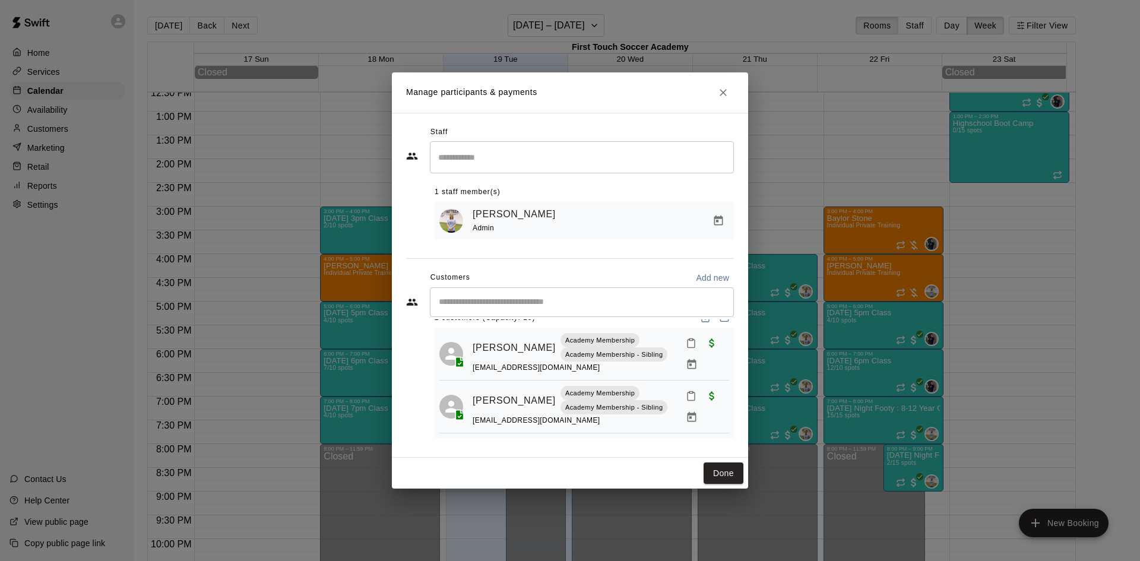
click at [515, 309] on div "​" at bounding box center [582, 302] width 304 height 30
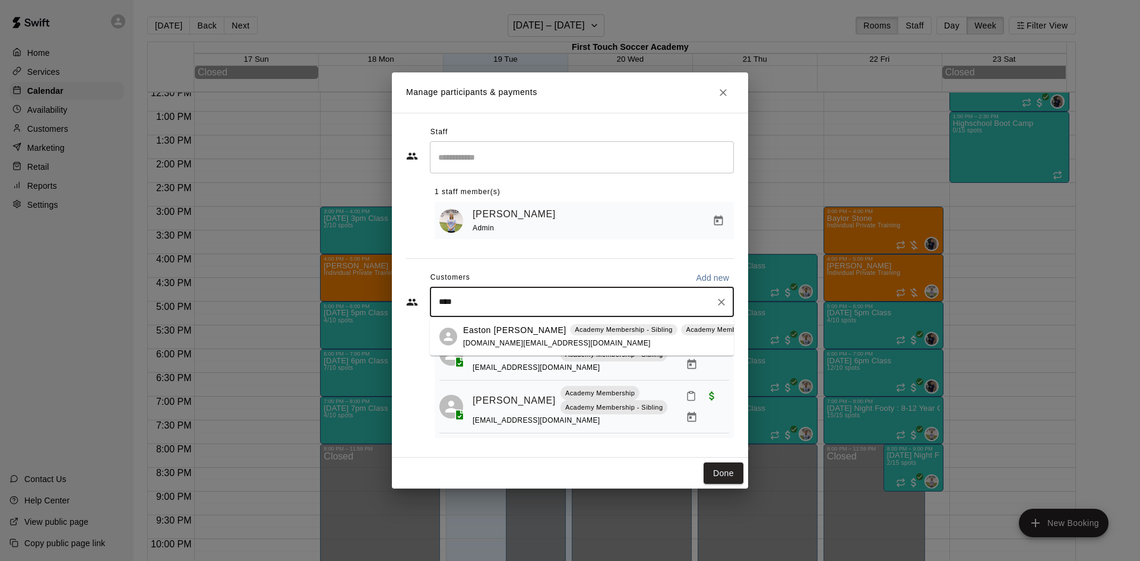
type input "*****"
click at [506, 333] on p "Easton [PERSON_NAME]" at bounding box center [514, 330] width 103 height 12
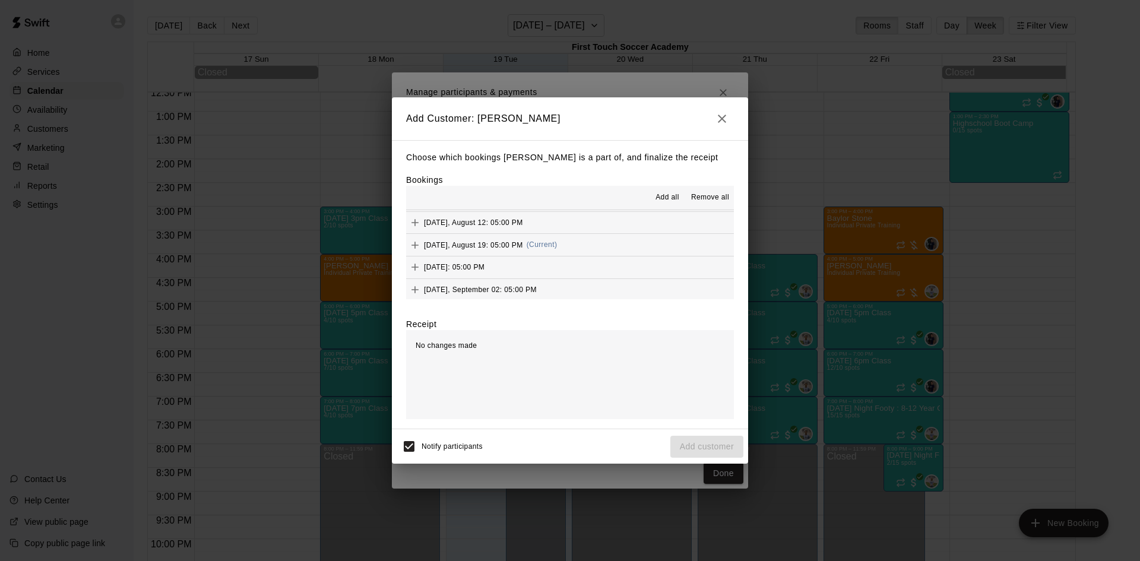
scroll to position [59, 0]
click at [414, 273] on icon "Add" at bounding box center [415, 274] width 12 height 12
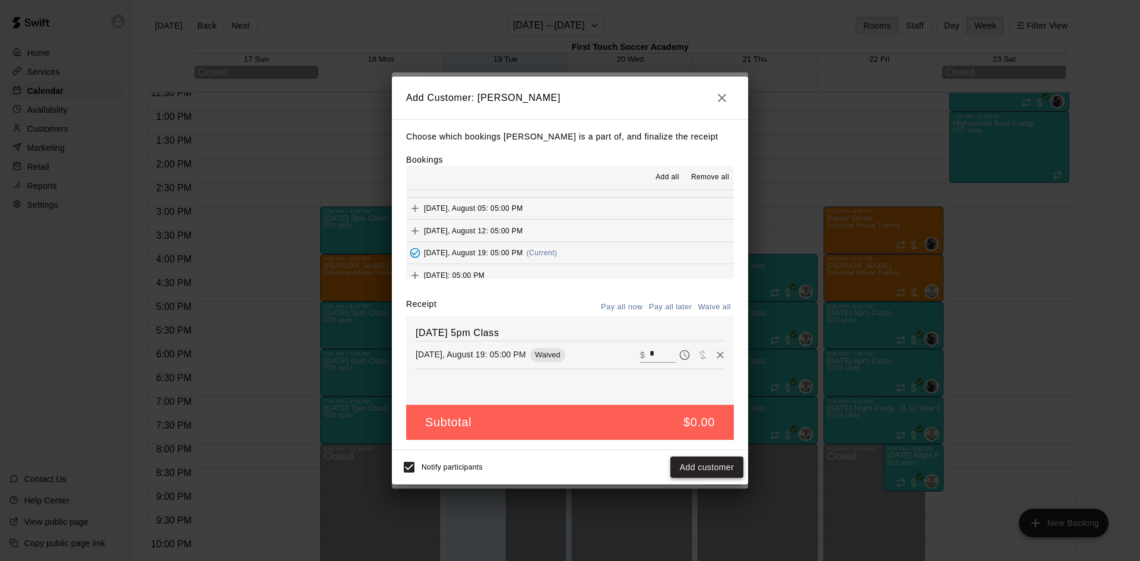
click at [708, 466] on button "Add customer" at bounding box center [706, 468] width 73 height 22
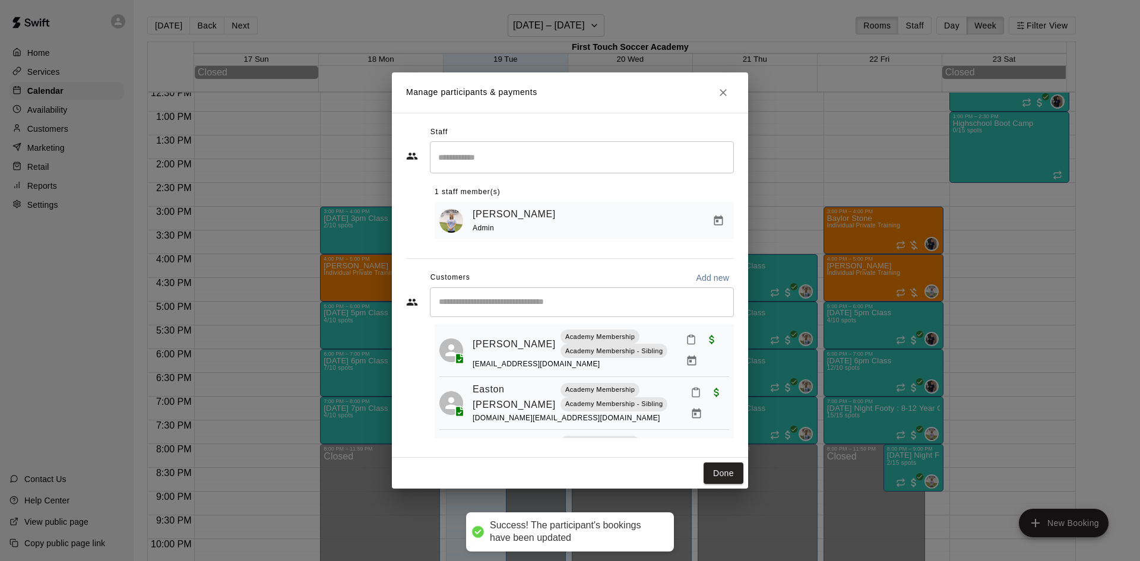
click at [724, 469] on button "Done" at bounding box center [724, 474] width 40 height 22
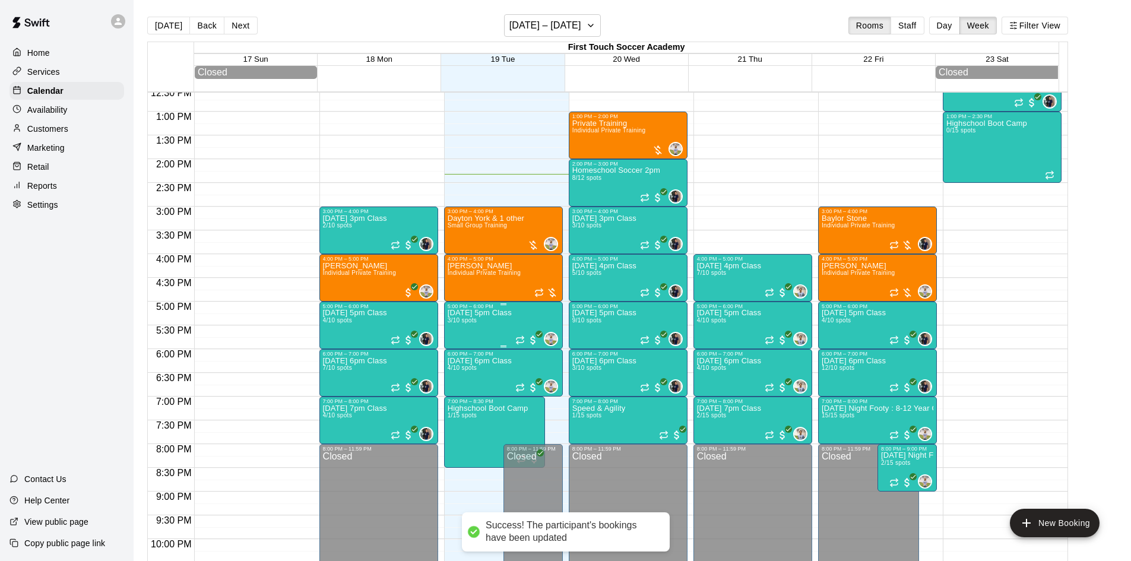
click at [484, 313] on p "[DATE] 5pm Class" at bounding box center [480, 313] width 64 height 0
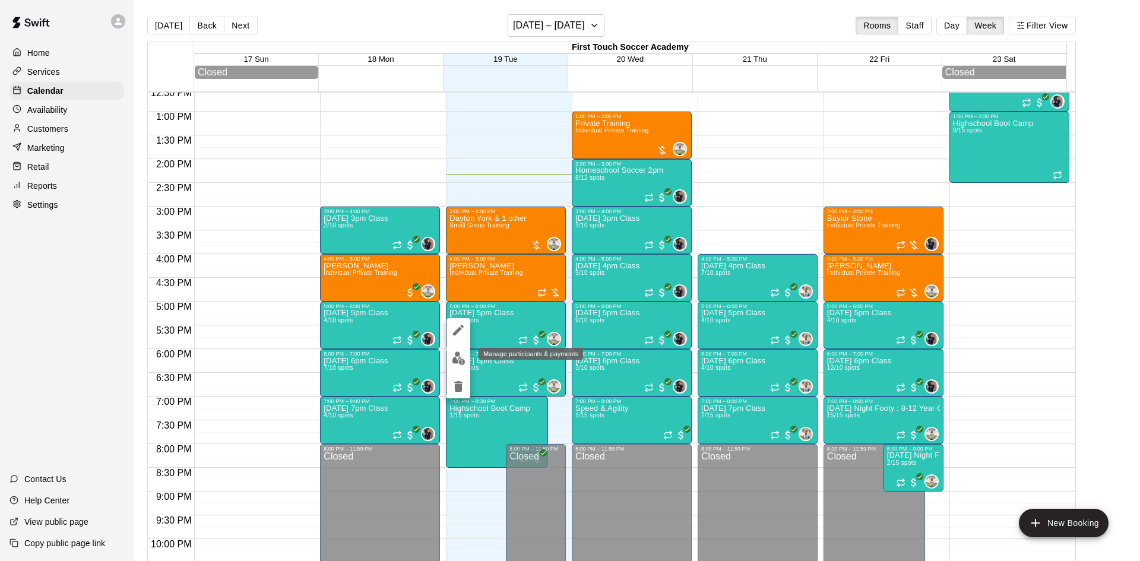
click at [457, 358] on img "edit" at bounding box center [459, 359] width 14 height 14
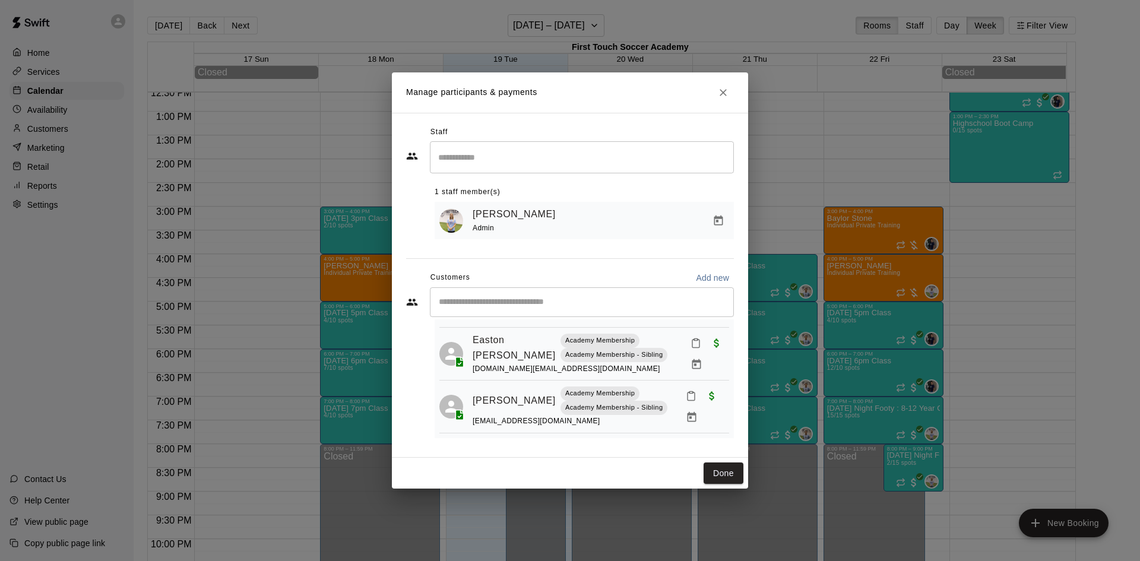
scroll to position [0, 0]
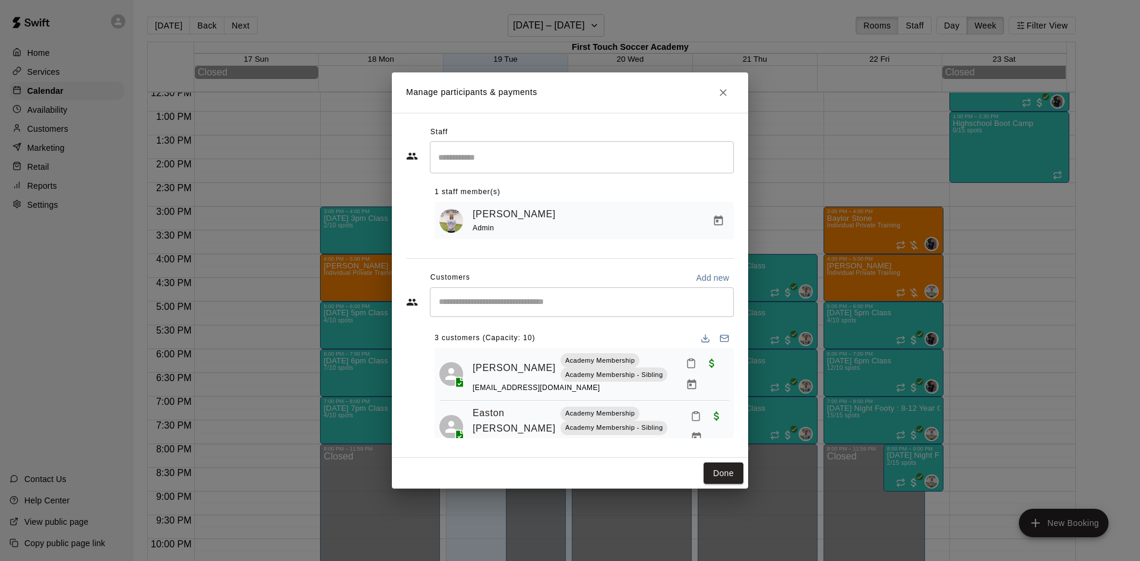
click at [724, 90] on icon "Close" at bounding box center [723, 93] width 12 height 12
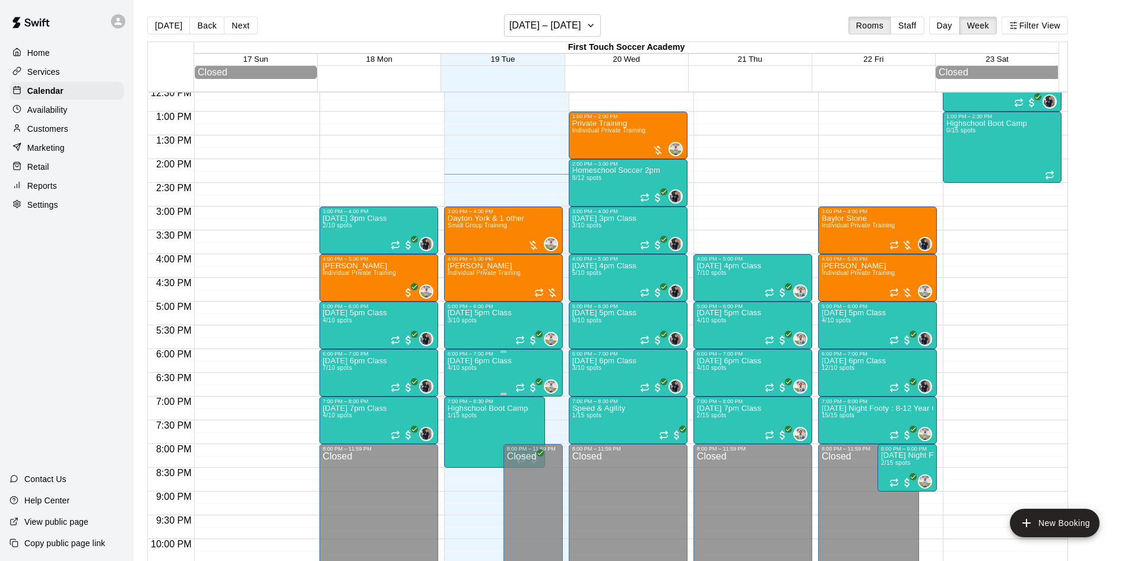
click at [474, 361] on p "[DATE] 6pm Class" at bounding box center [480, 361] width 64 height 0
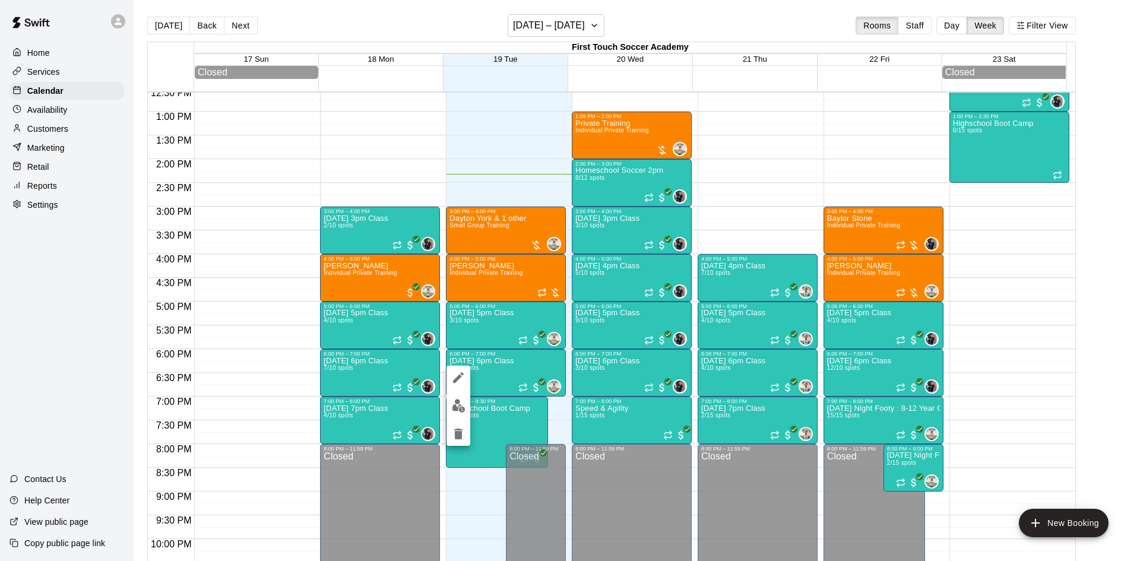
click at [453, 402] on img "edit" at bounding box center [459, 406] width 14 height 14
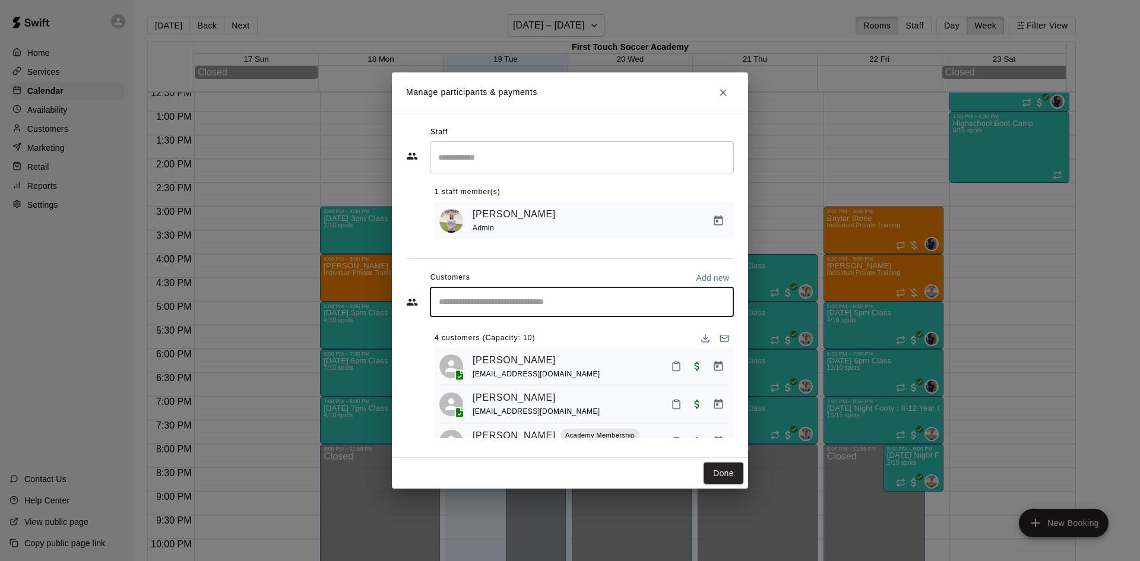
click at [489, 306] on input "Start typing to search customers..." at bounding box center [581, 302] width 293 height 12
type input "****"
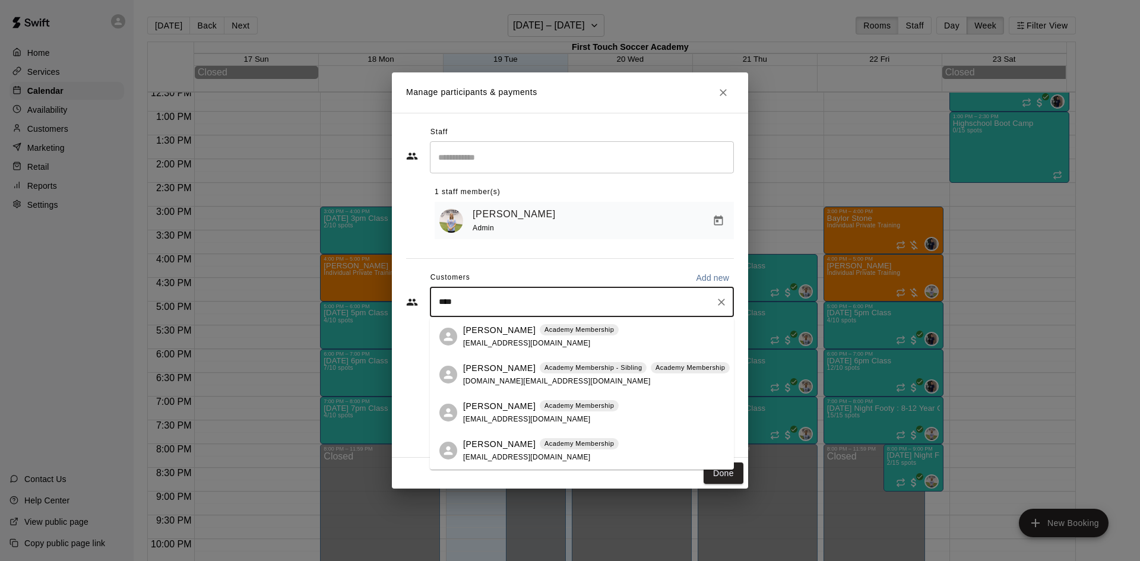
click at [501, 365] on p "[PERSON_NAME]" at bounding box center [499, 368] width 72 height 12
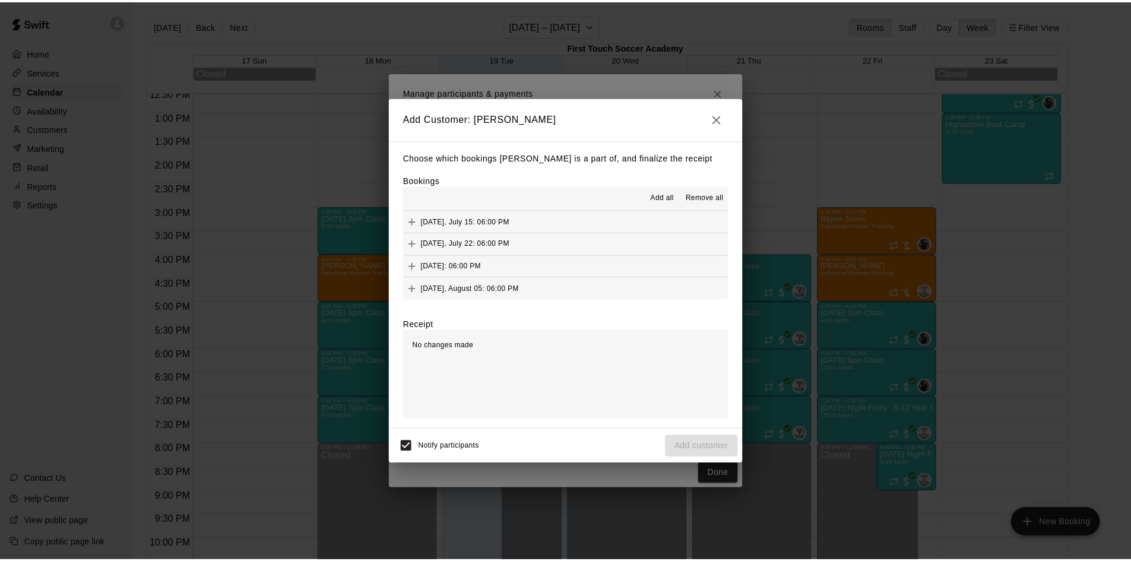
scroll to position [59, 0]
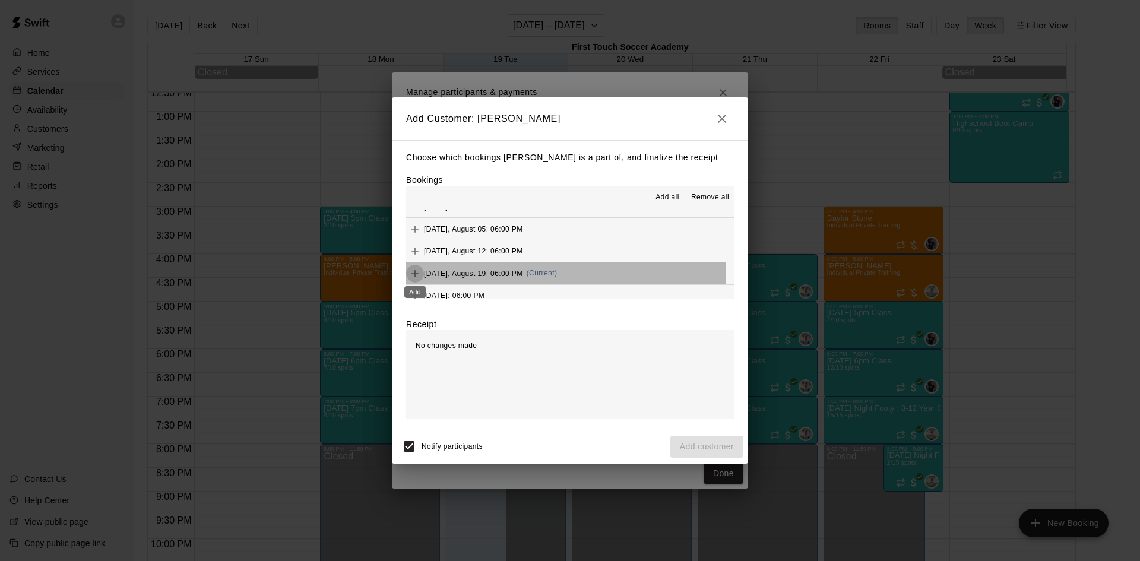
click at [416, 276] on icon "Add" at bounding box center [415, 274] width 12 height 12
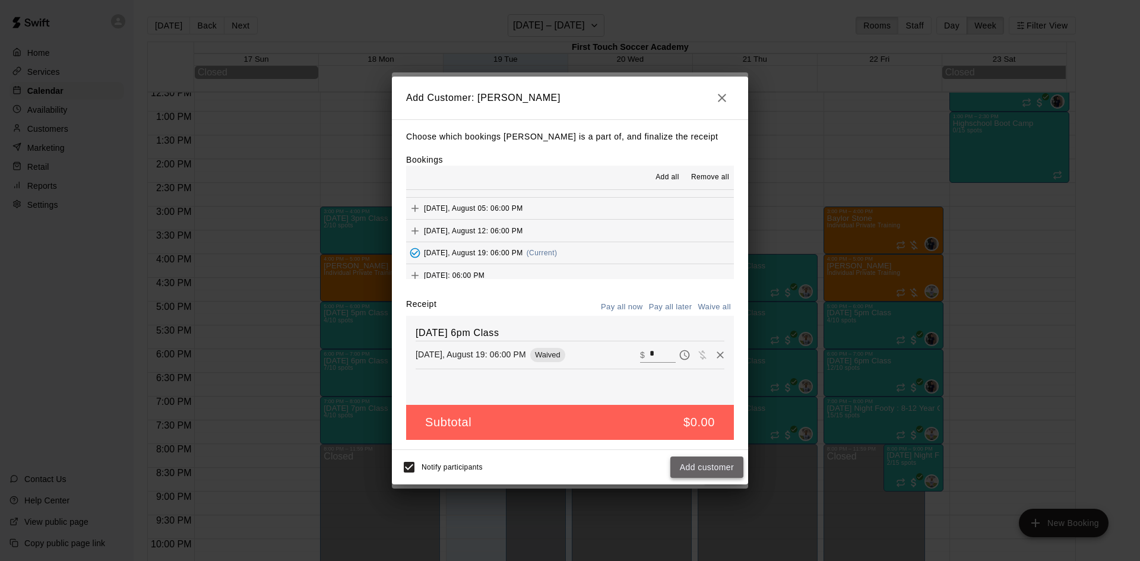
click at [694, 460] on button "Add customer" at bounding box center [706, 468] width 73 height 22
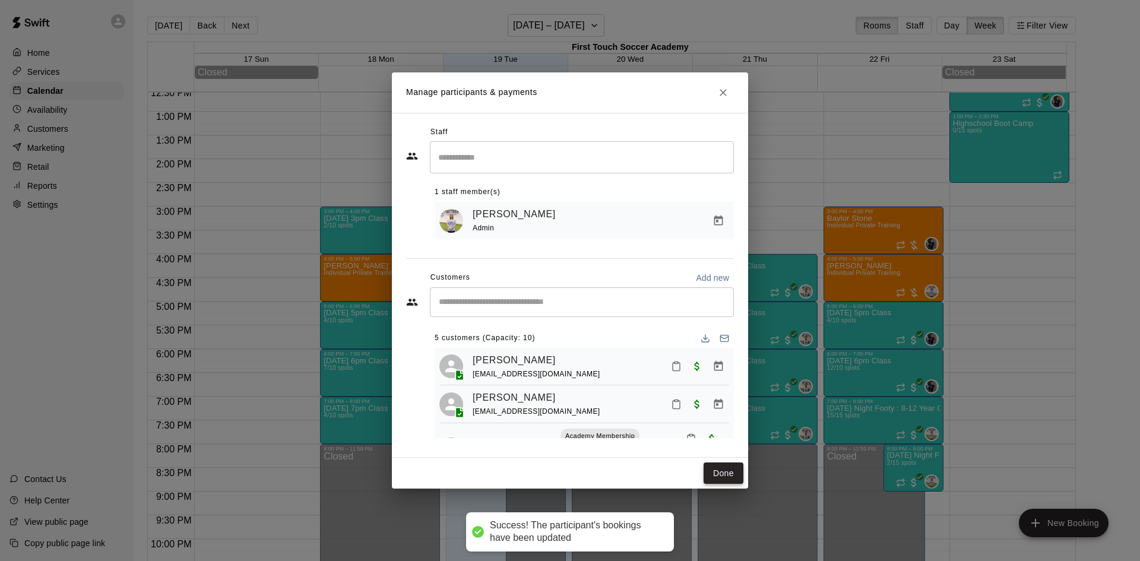
click at [720, 474] on button "Done" at bounding box center [724, 474] width 40 height 22
